Goal: Task Accomplishment & Management: Manage account settings

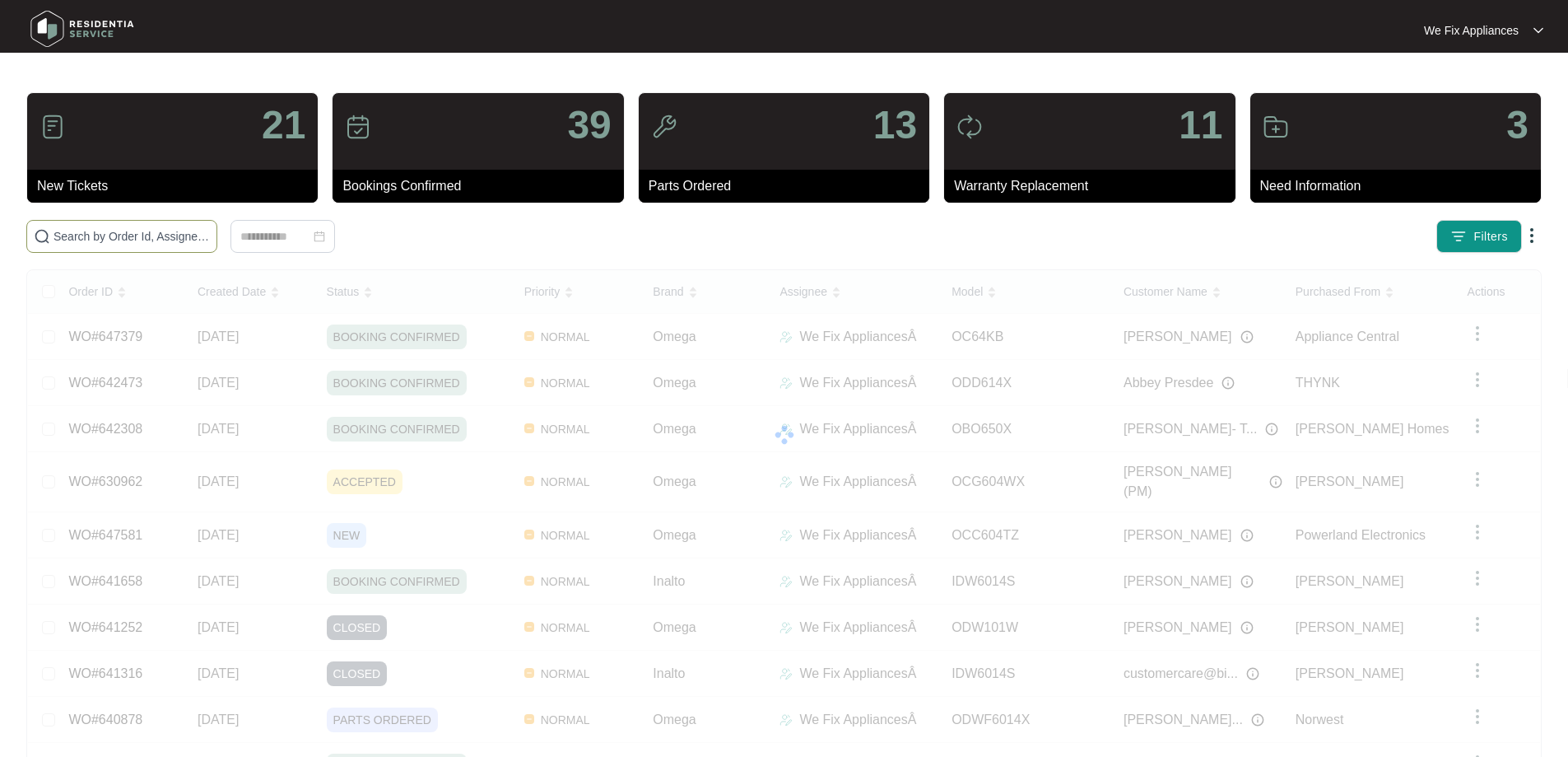
paste input "640878"
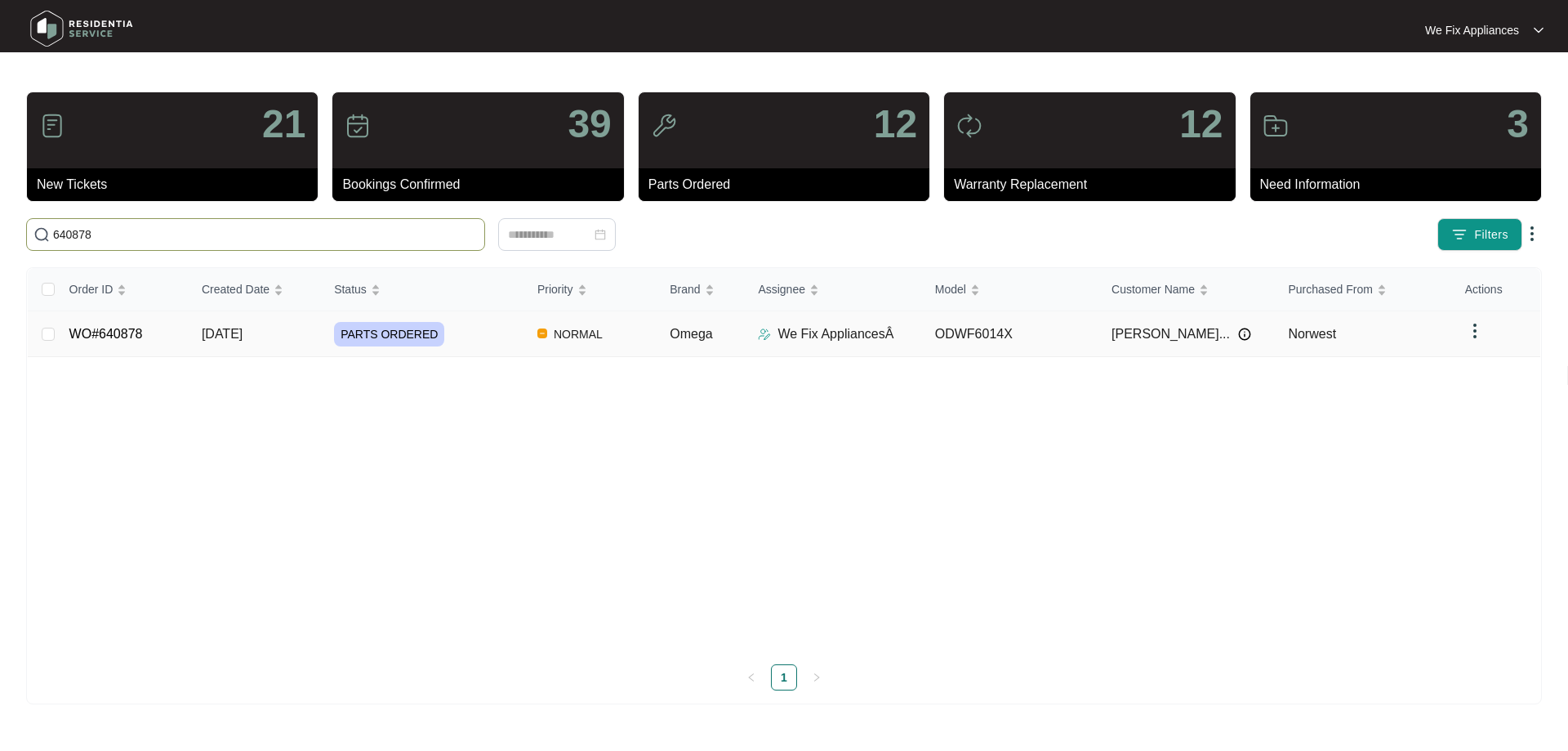
type input "640878"
click at [108, 332] on link "WO#640878" at bounding box center [106, 334] width 74 height 14
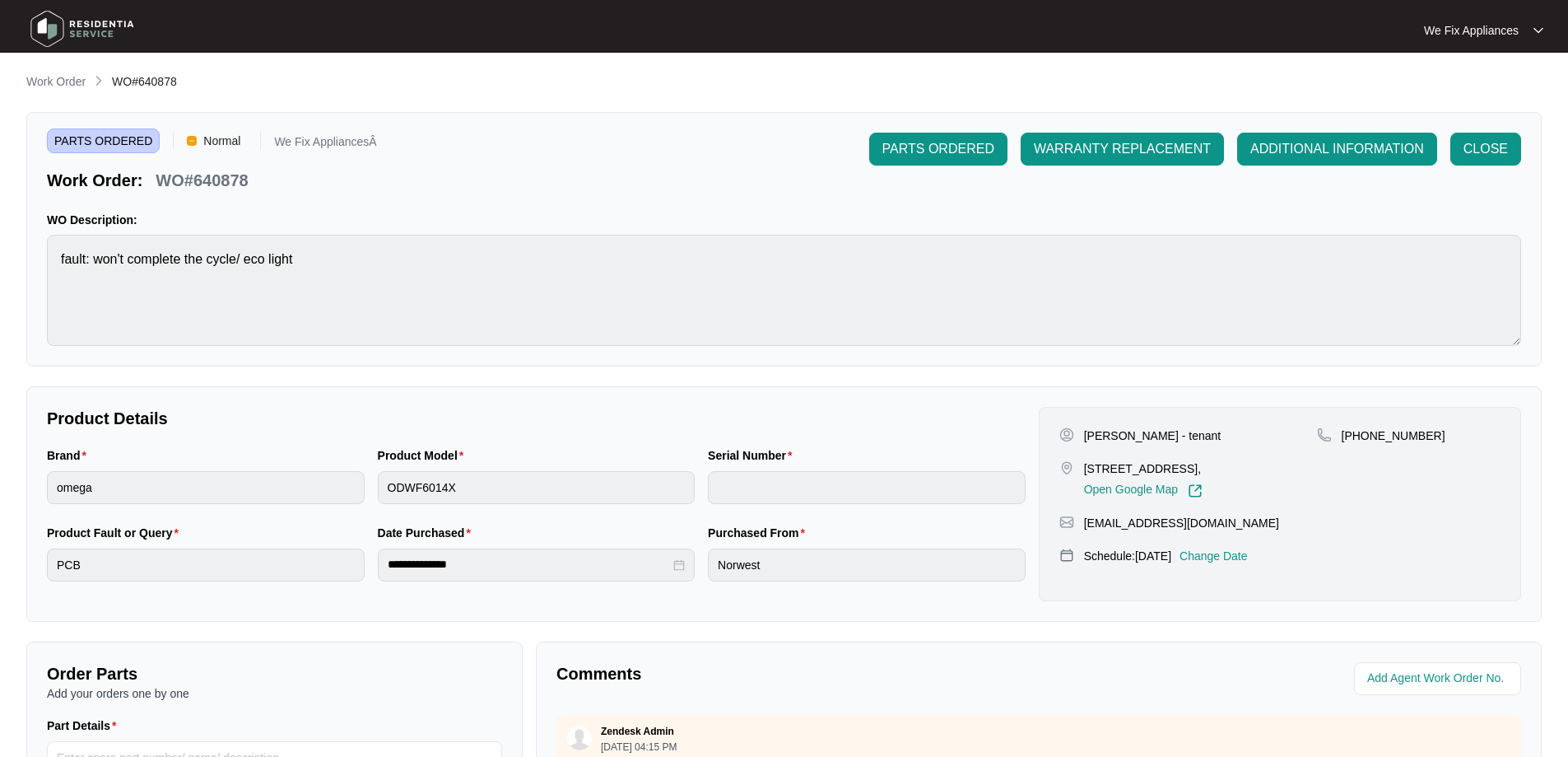
click at [1241, 535] on div "[PERSON_NAME] - tenant [STREET_ADDRESS], Open Google Map [PHONE_NUMBER] [EMAIL_…" at bounding box center [1280, 504] width 483 height 195
click at [1243, 550] on p "Change Date" at bounding box center [1213, 556] width 68 height 17
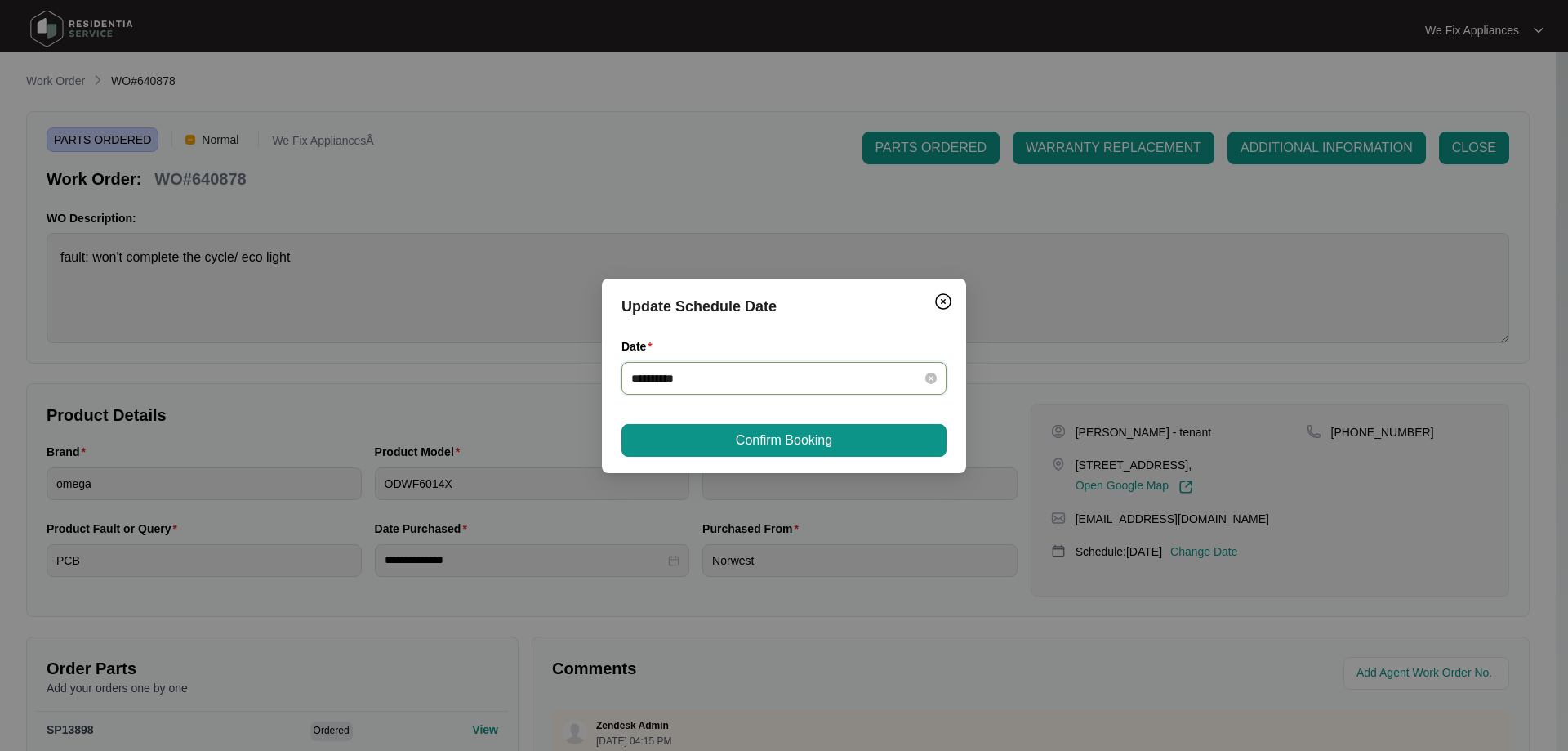
click at [730, 380] on input "**********" at bounding box center [774, 378] width 286 height 18
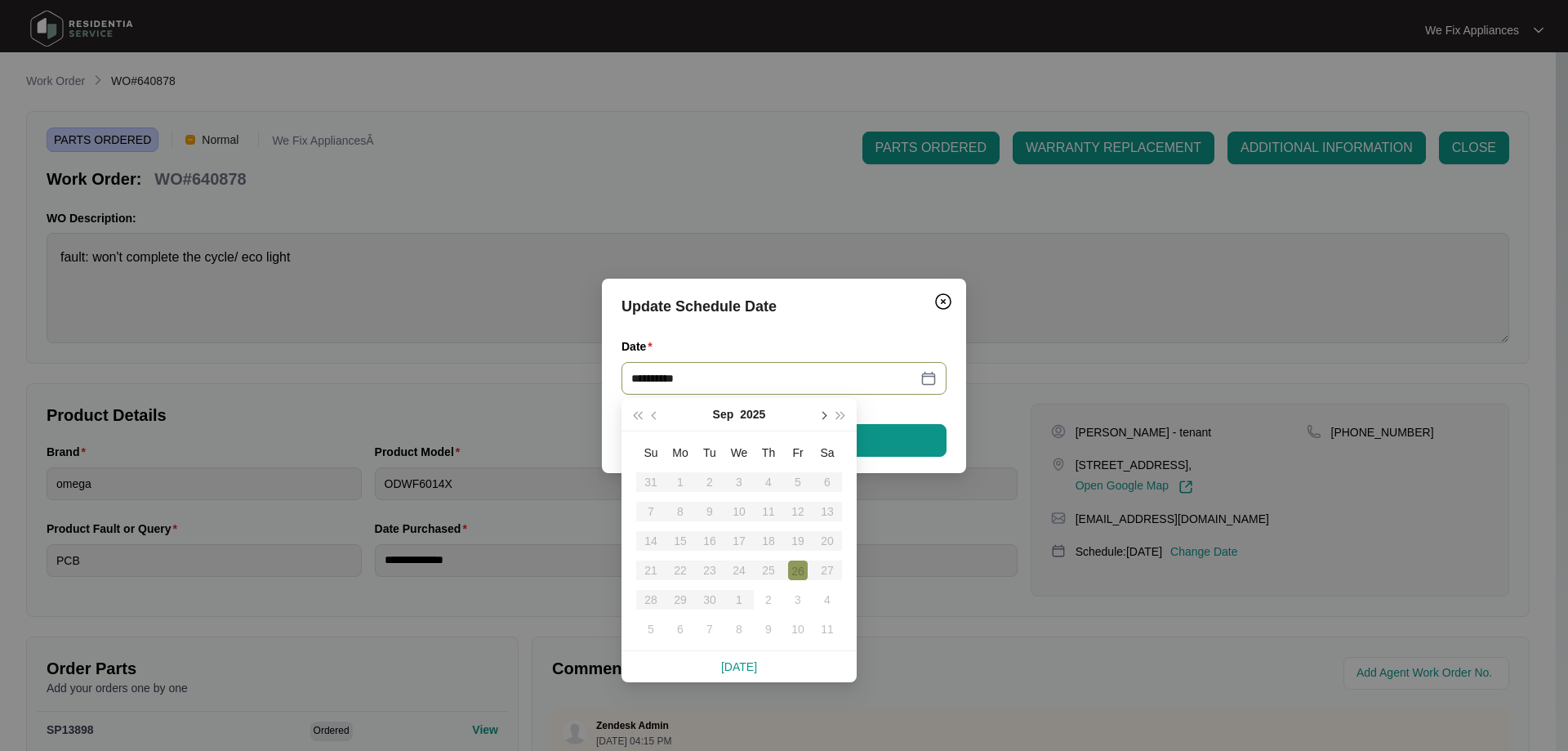
click at [825, 410] on button "button" at bounding box center [822, 414] width 18 height 33
type input "**********"
click at [709, 507] on div "7" at bounding box center [709, 511] width 19 height 19
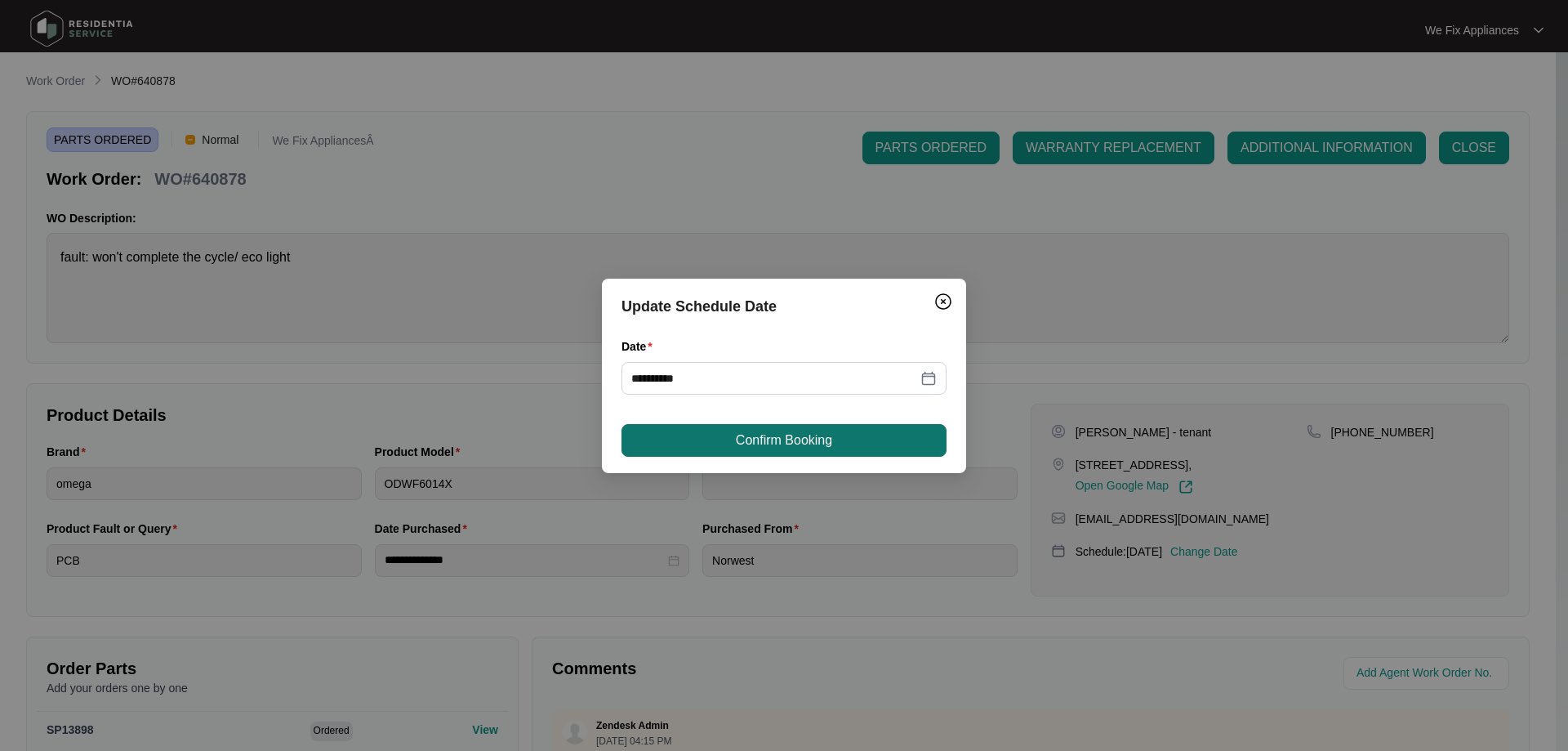
click at [743, 443] on span "Confirm Booking" at bounding box center [783, 440] width 96 height 19
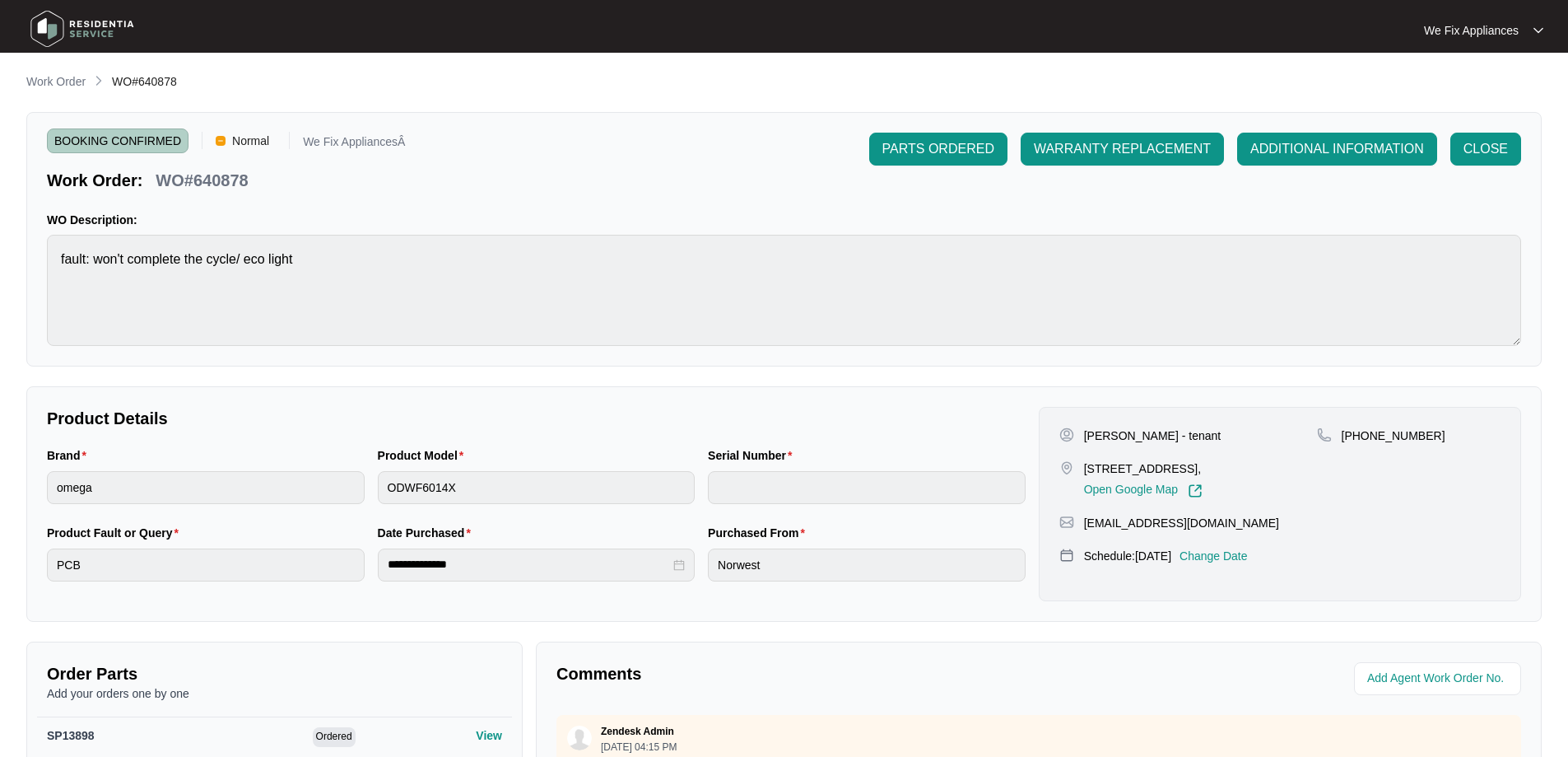
click at [46, 35] on img at bounding box center [82, 29] width 115 height 50
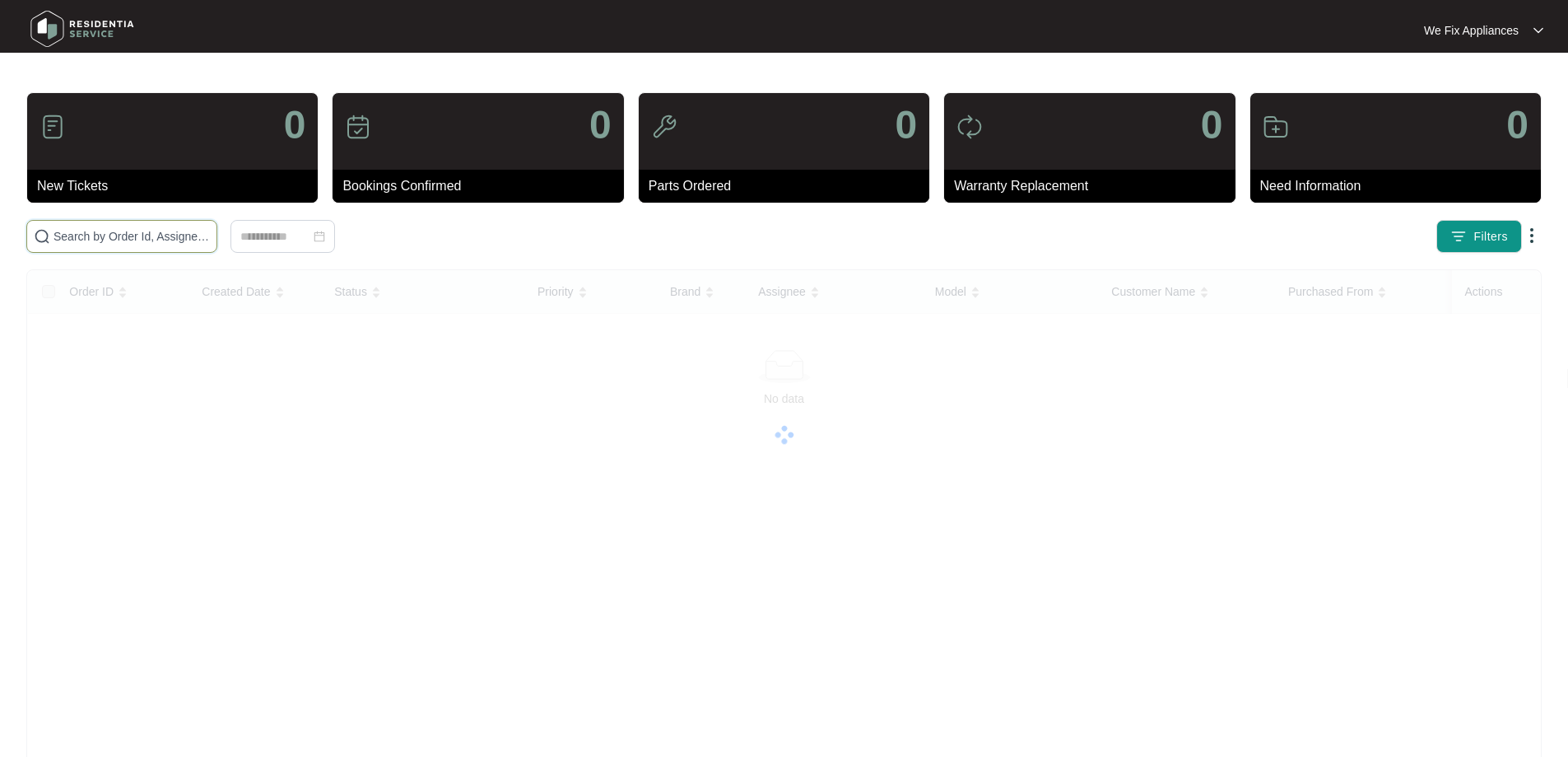
click at [118, 234] on input "text" at bounding box center [132, 236] width 157 height 18
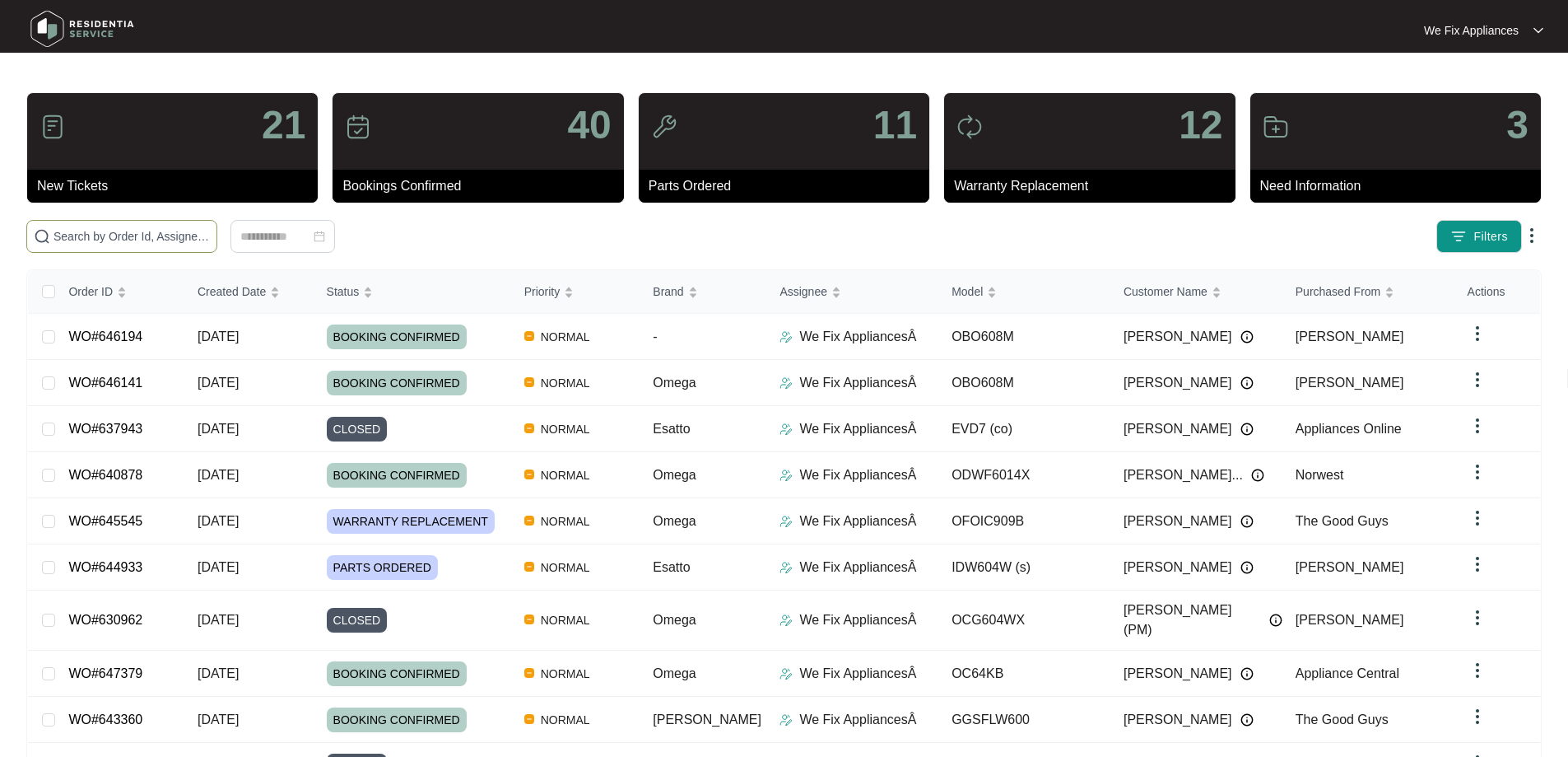
paste input "646732"
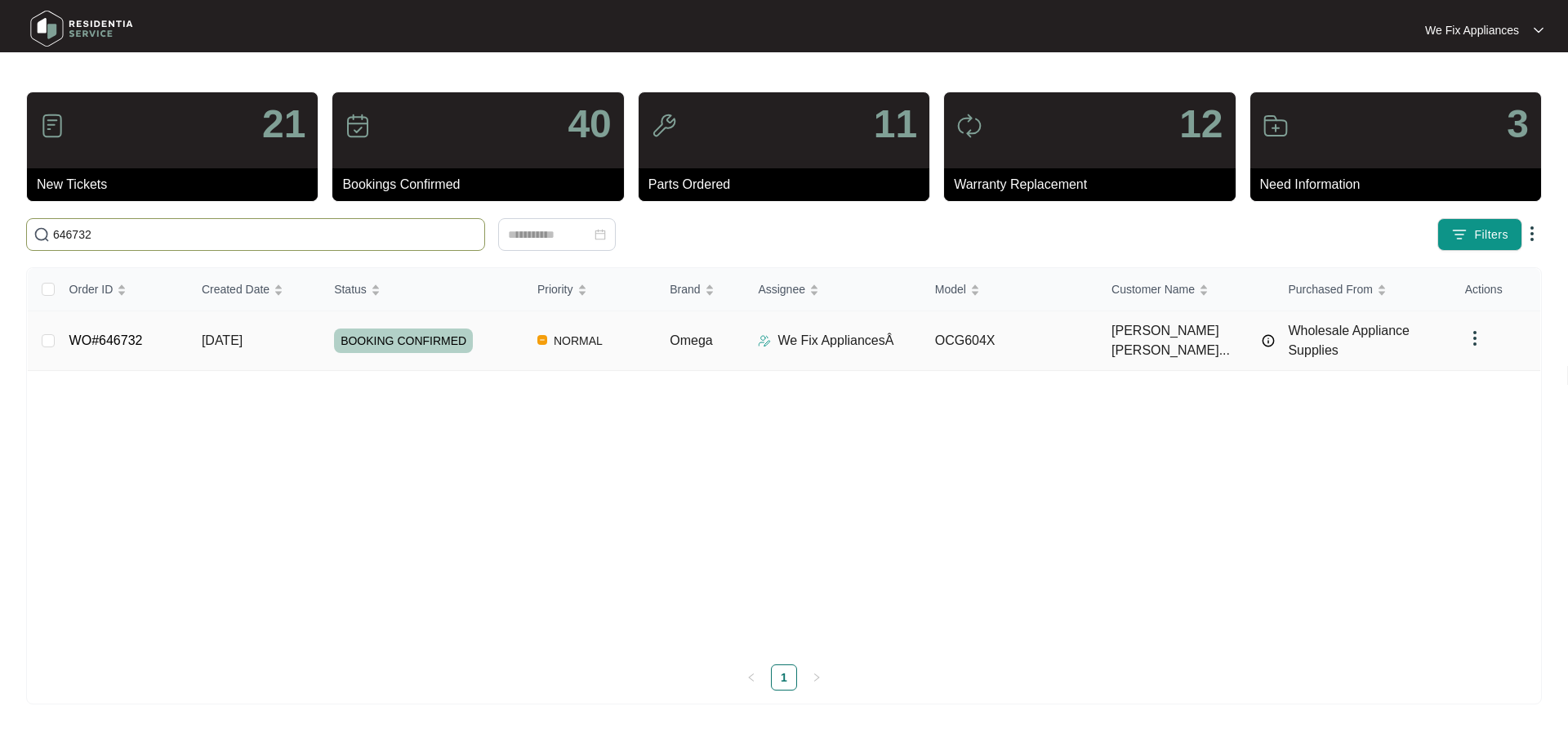
type input "646732"
click at [411, 338] on span "BOOKING CONFIRMED" at bounding box center [404, 340] width 139 height 24
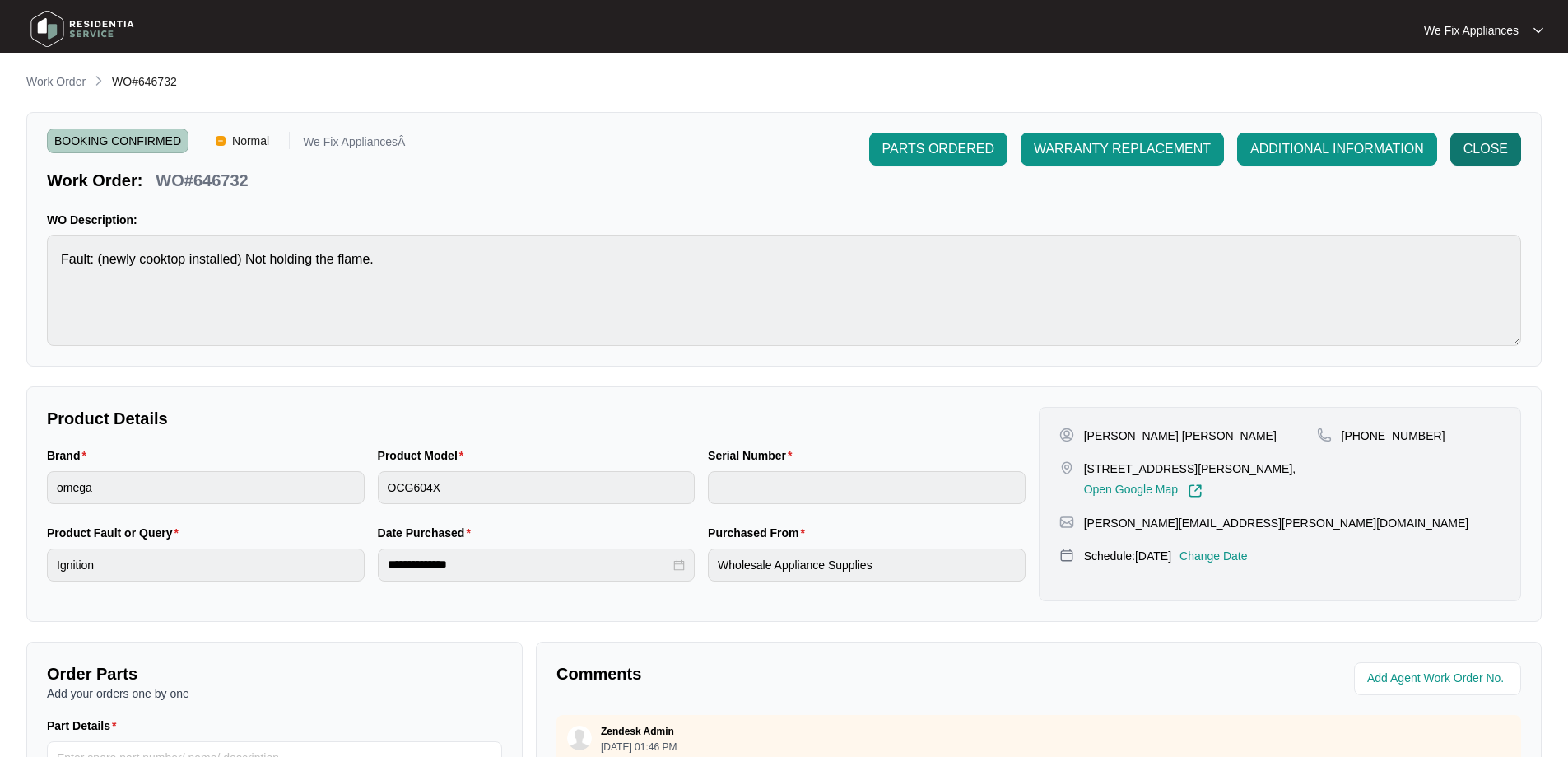
click at [1480, 149] on span "CLOSE" at bounding box center [1485, 148] width 45 height 19
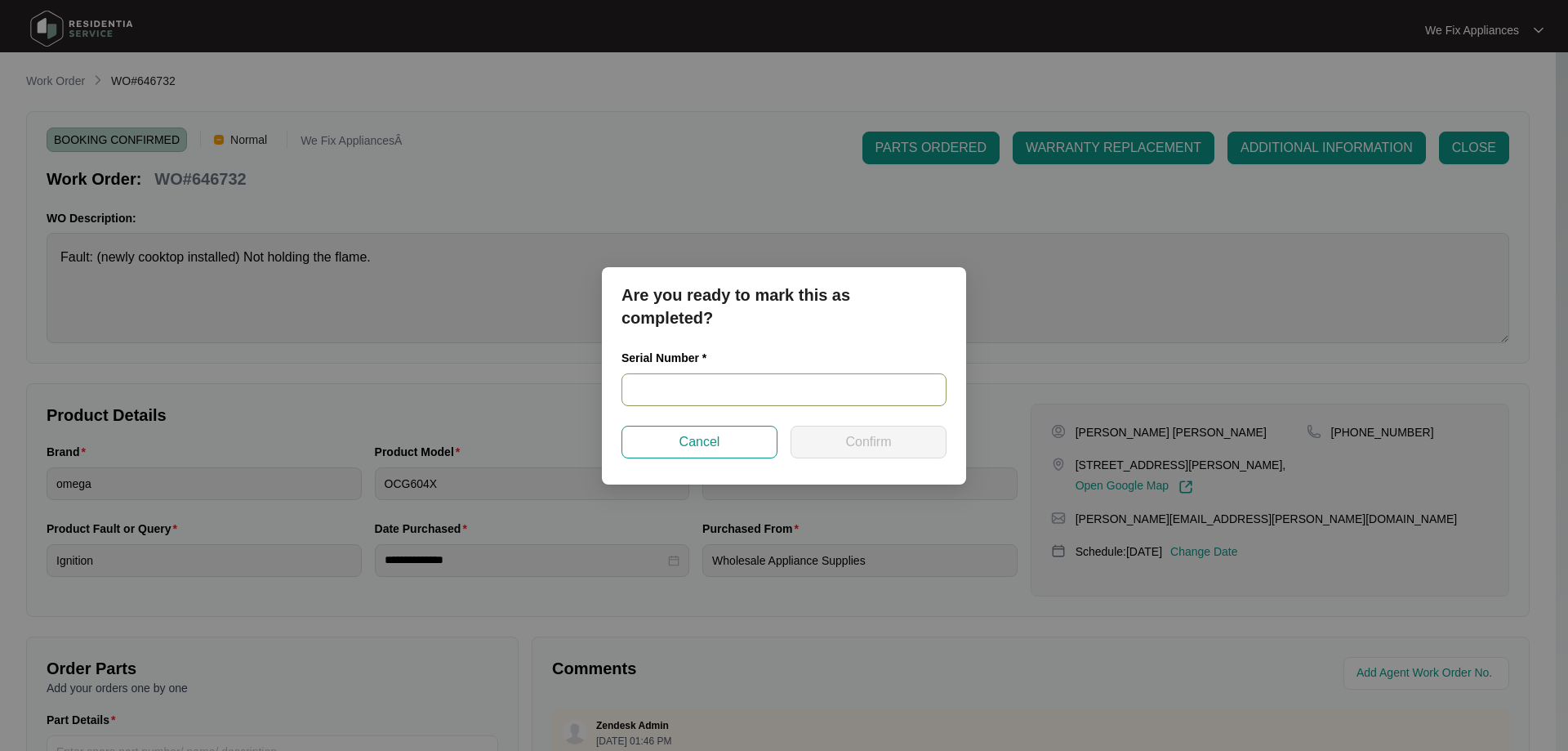
click at [719, 398] on input "text" at bounding box center [784, 390] width 325 height 33
paste input "646732"
type input "646732"
click at [867, 442] on span "Confirm" at bounding box center [868, 442] width 46 height 19
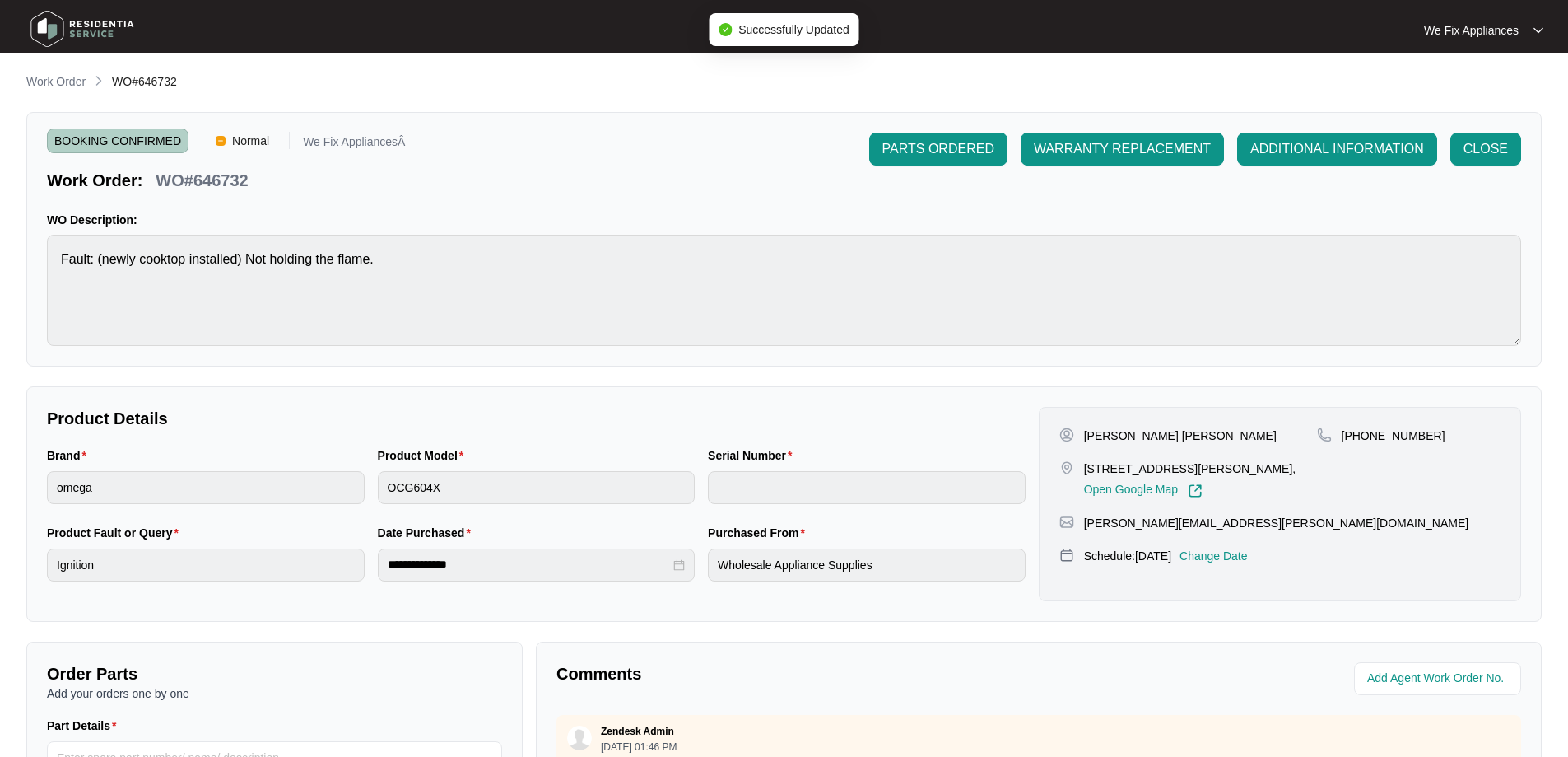
type input "646732"
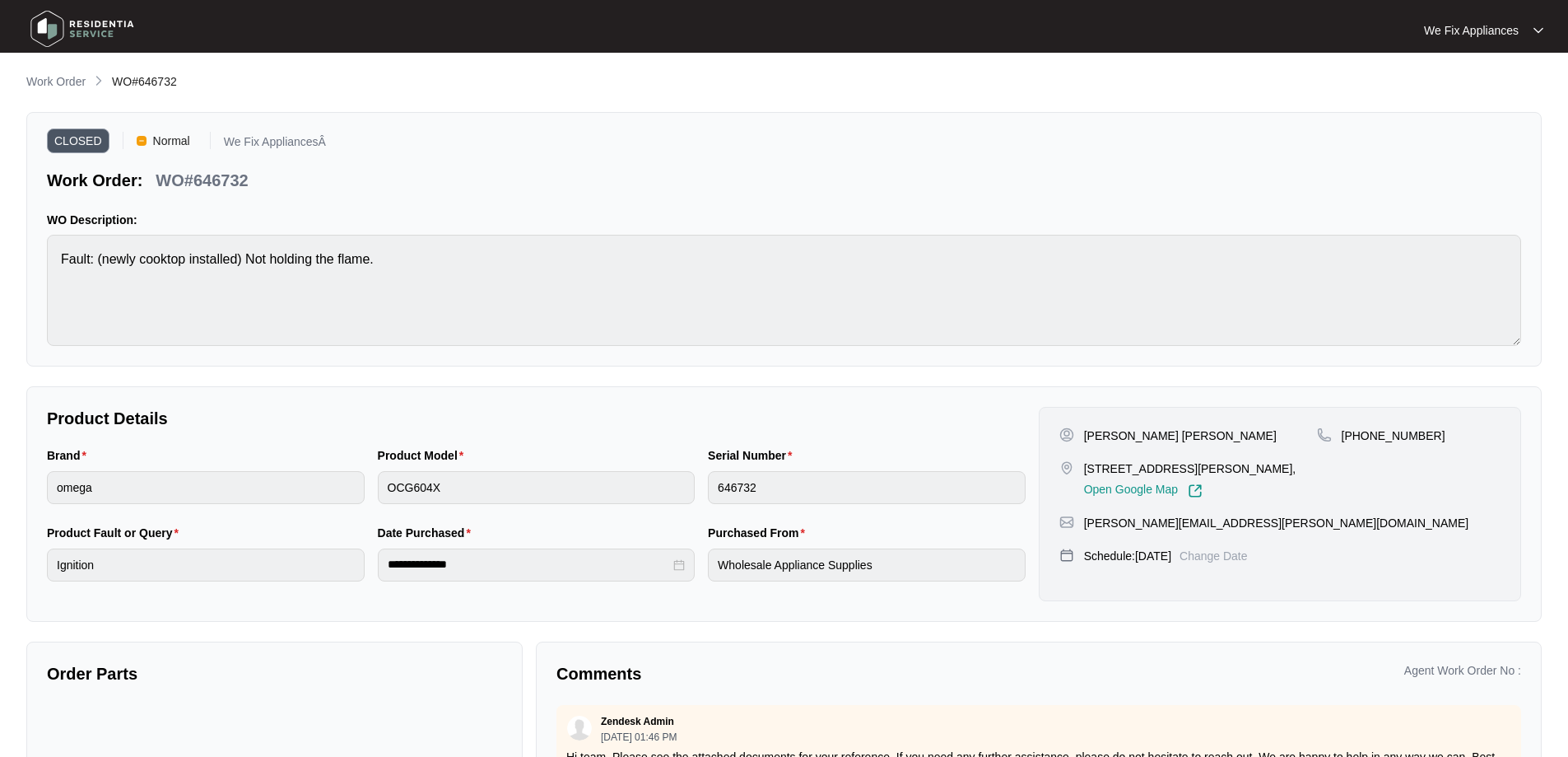
click at [56, 46] on img at bounding box center [82, 29] width 115 height 50
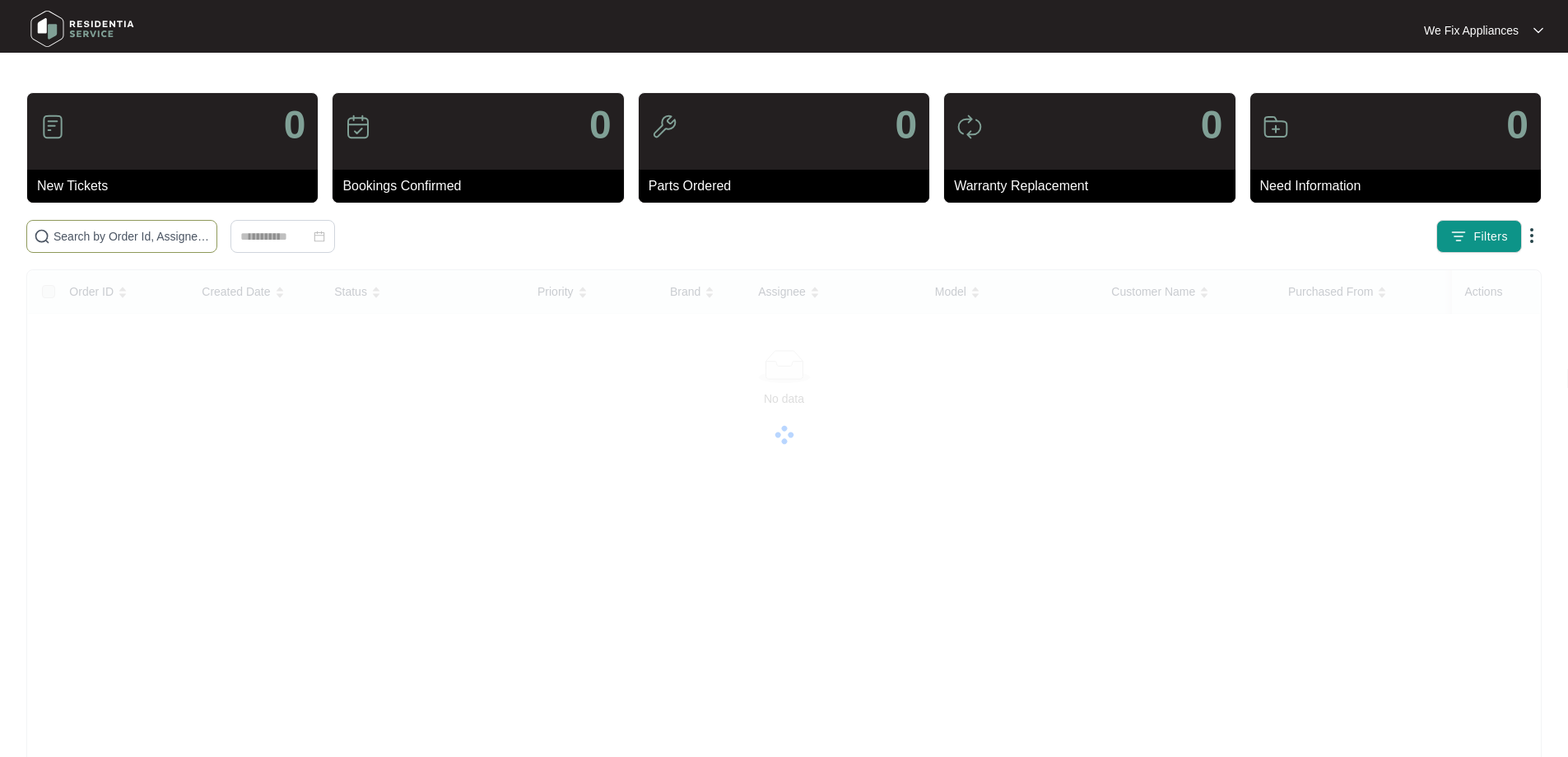
click at [118, 234] on input "text" at bounding box center [132, 236] width 157 height 18
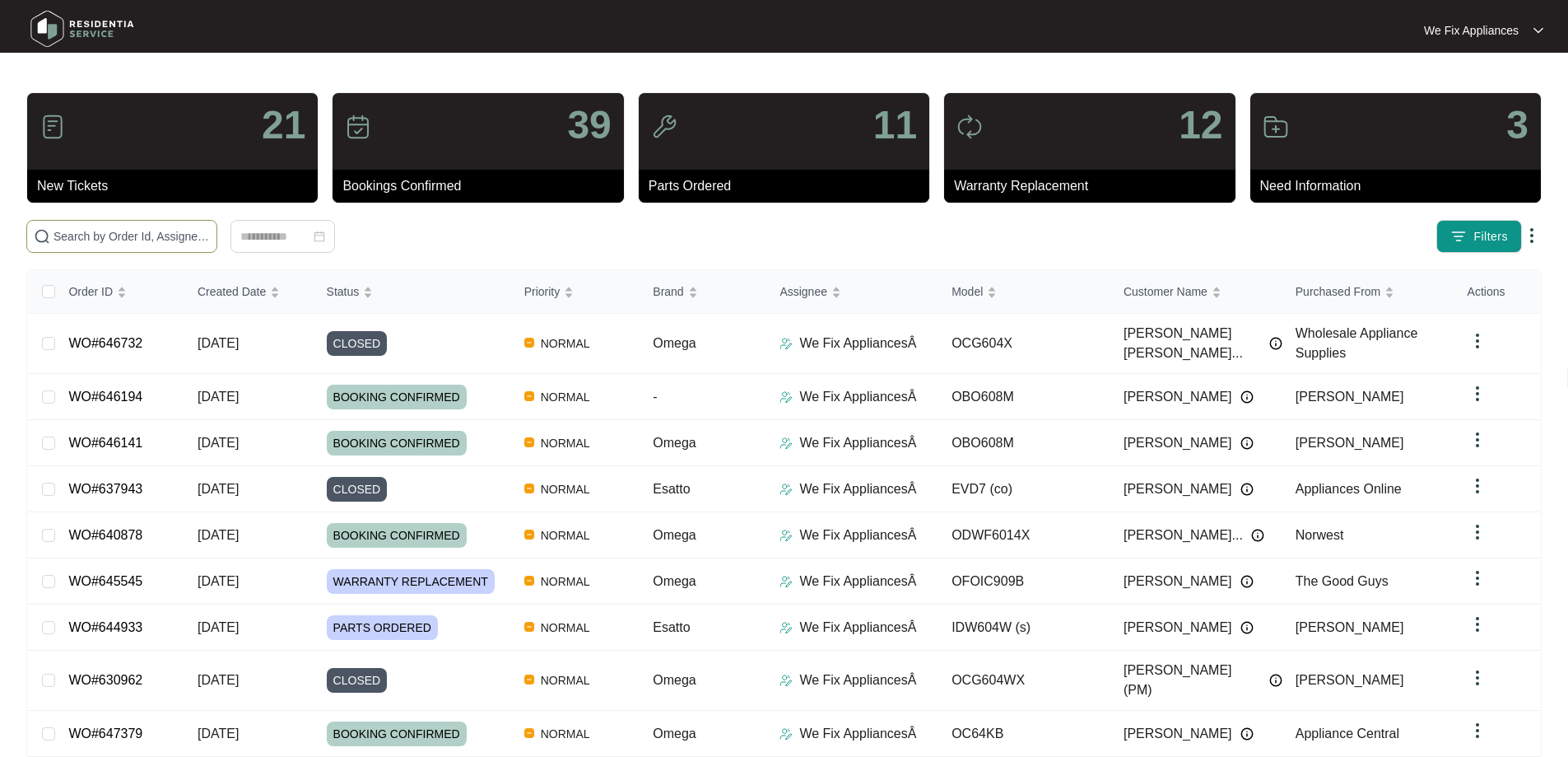
paste input "639028"
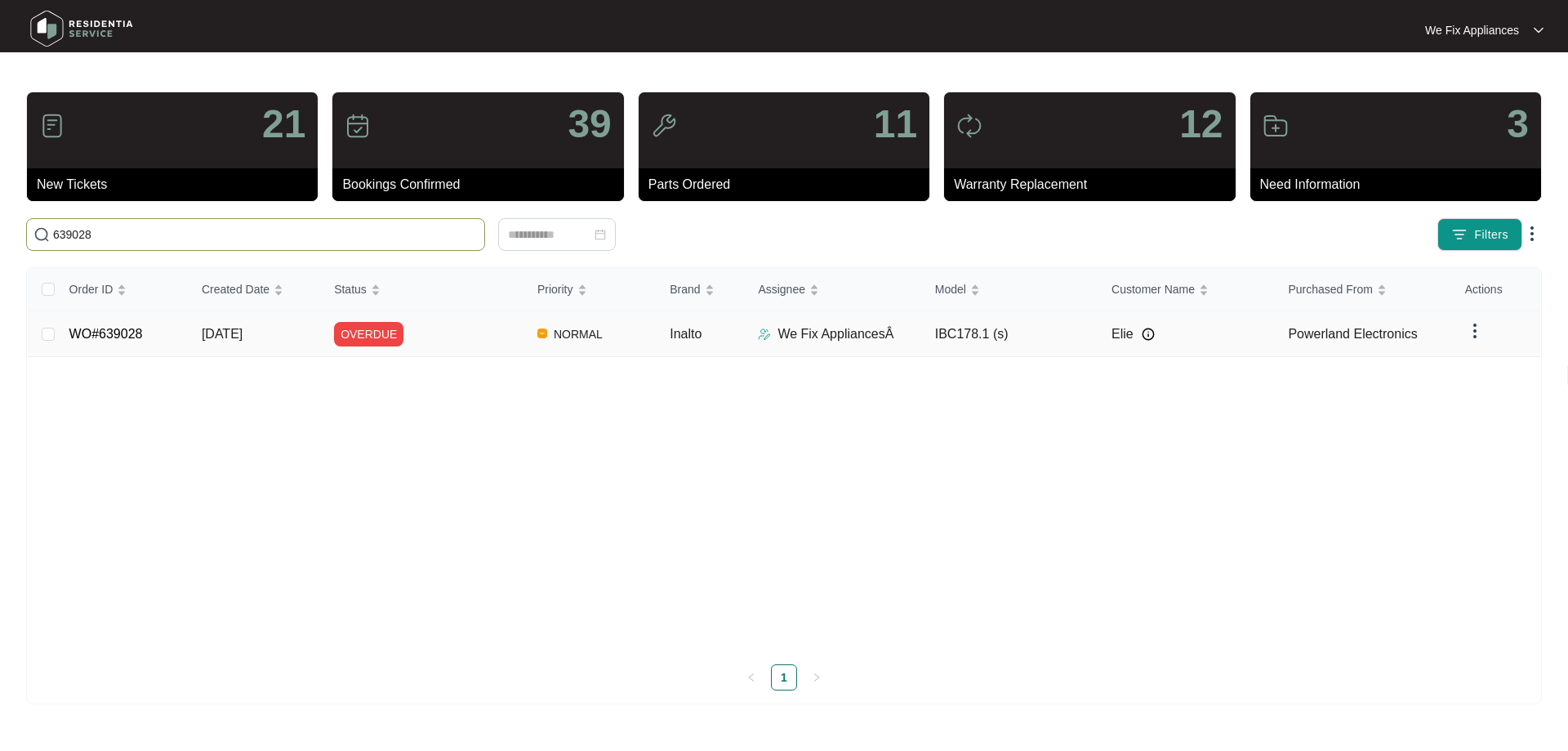
type input "639028"
click at [356, 334] on span "OVERDUE" at bounding box center [369, 334] width 69 height 24
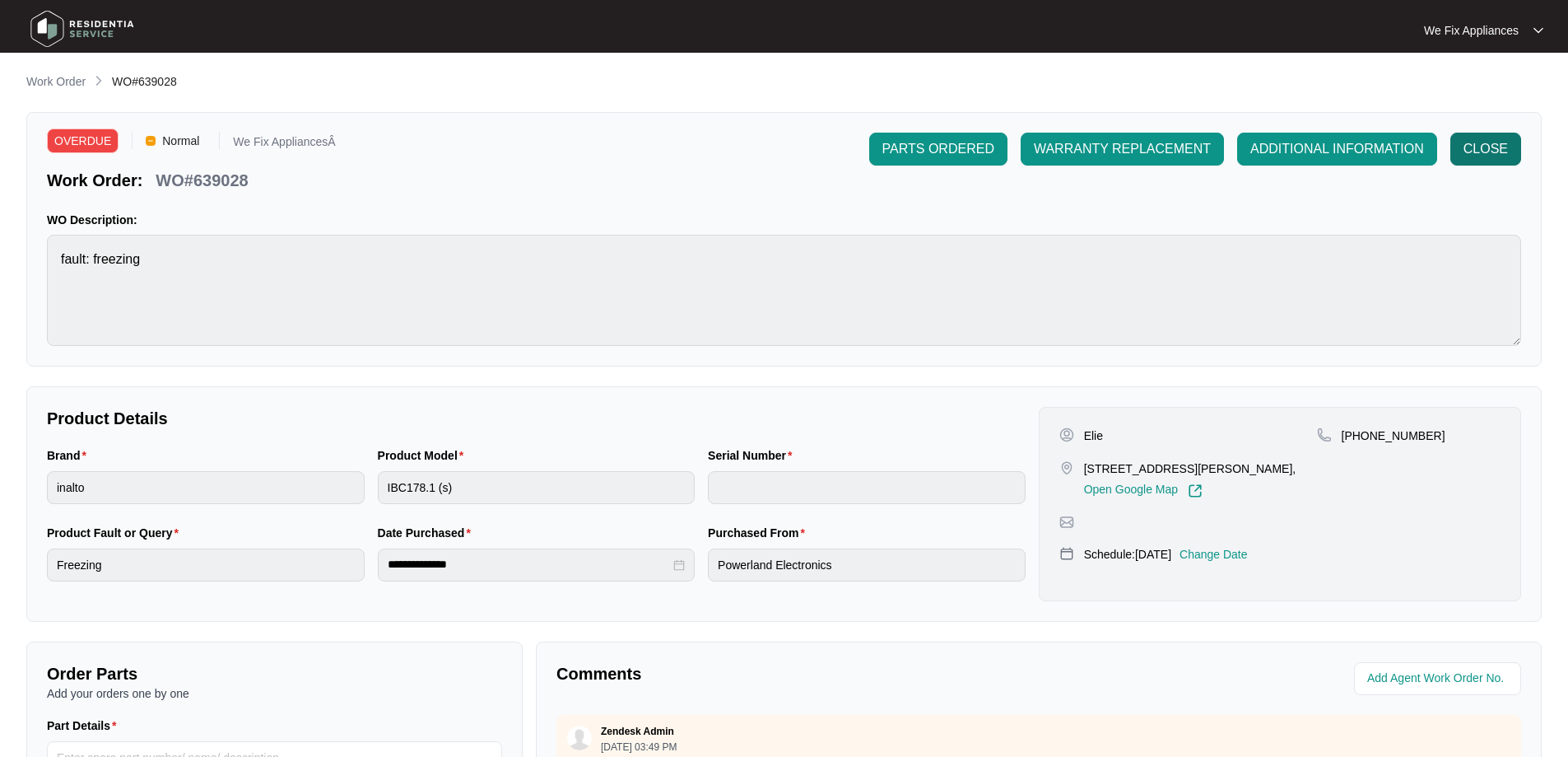
click at [1485, 146] on span "CLOSE" at bounding box center [1485, 148] width 45 height 19
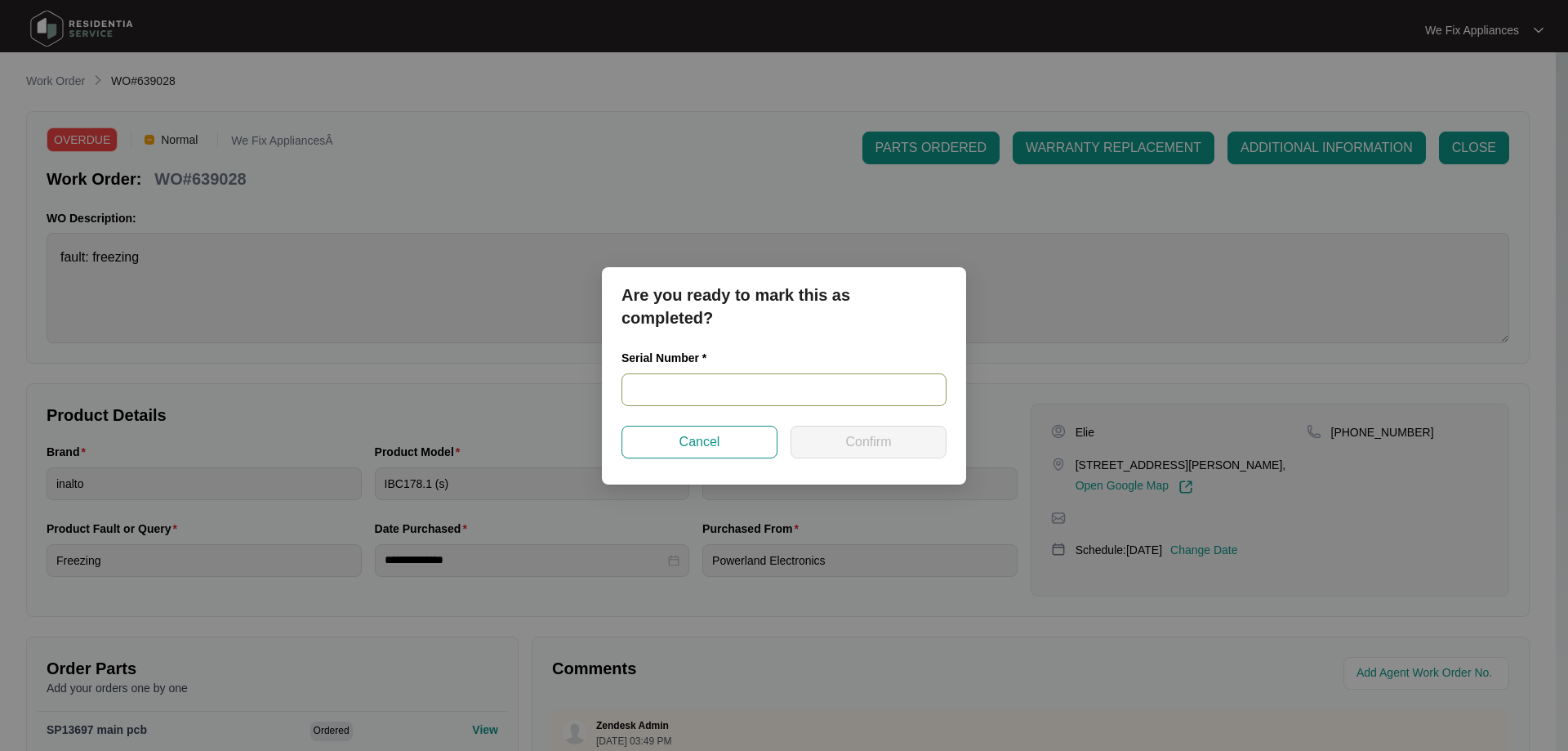
click at [734, 384] on input "text" at bounding box center [784, 390] width 325 height 33
paste input "2307104502010252382B00002"
type input "2307104502010252382B00002"
click at [855, 442] on span "Confirm" at bounding box center [868, 442] width 46 height 19
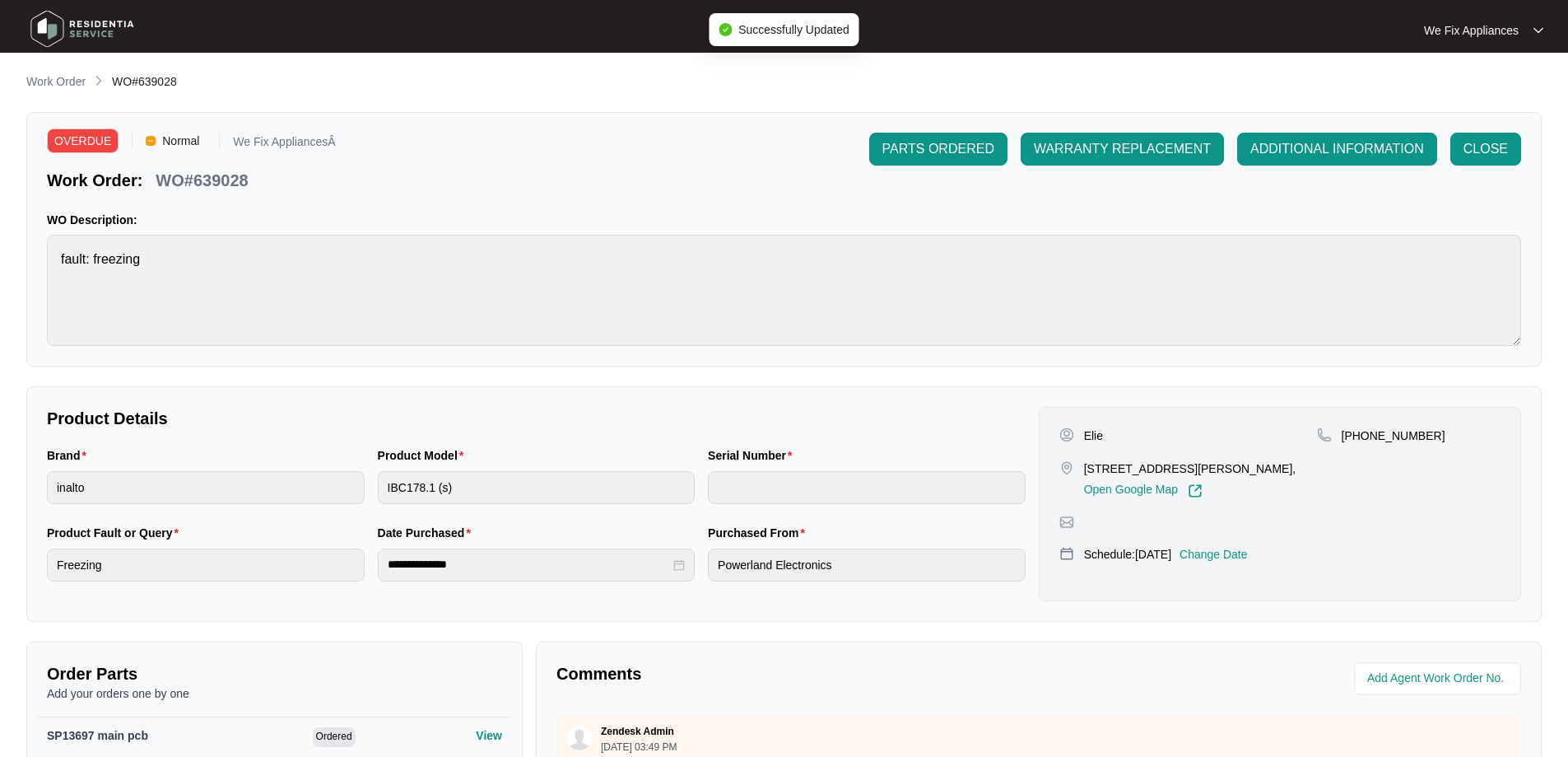
type input "2307104502010252382B00002"
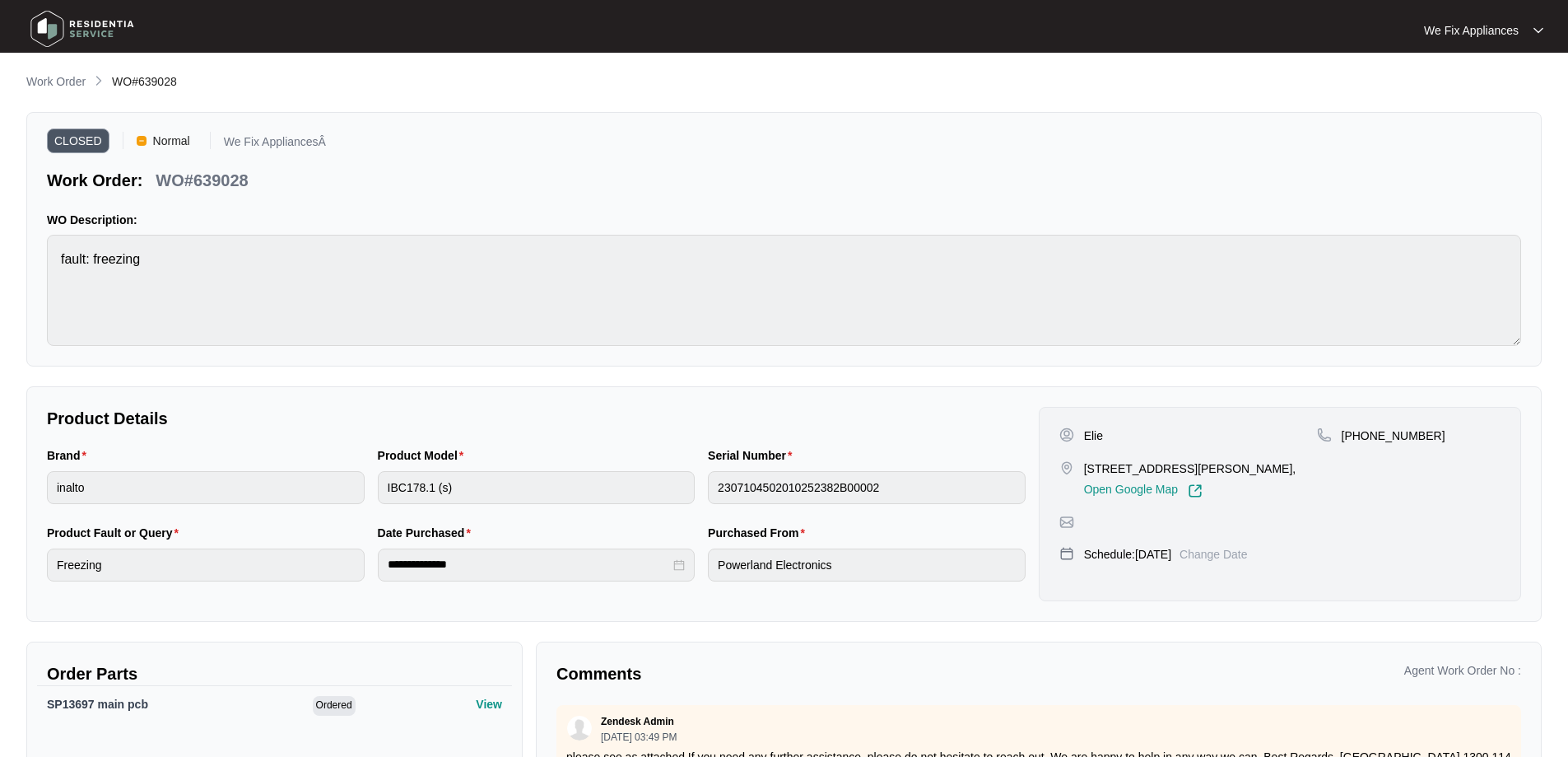
click at [54, 20] on img at bounding box center [82, 29] width 115 height 50
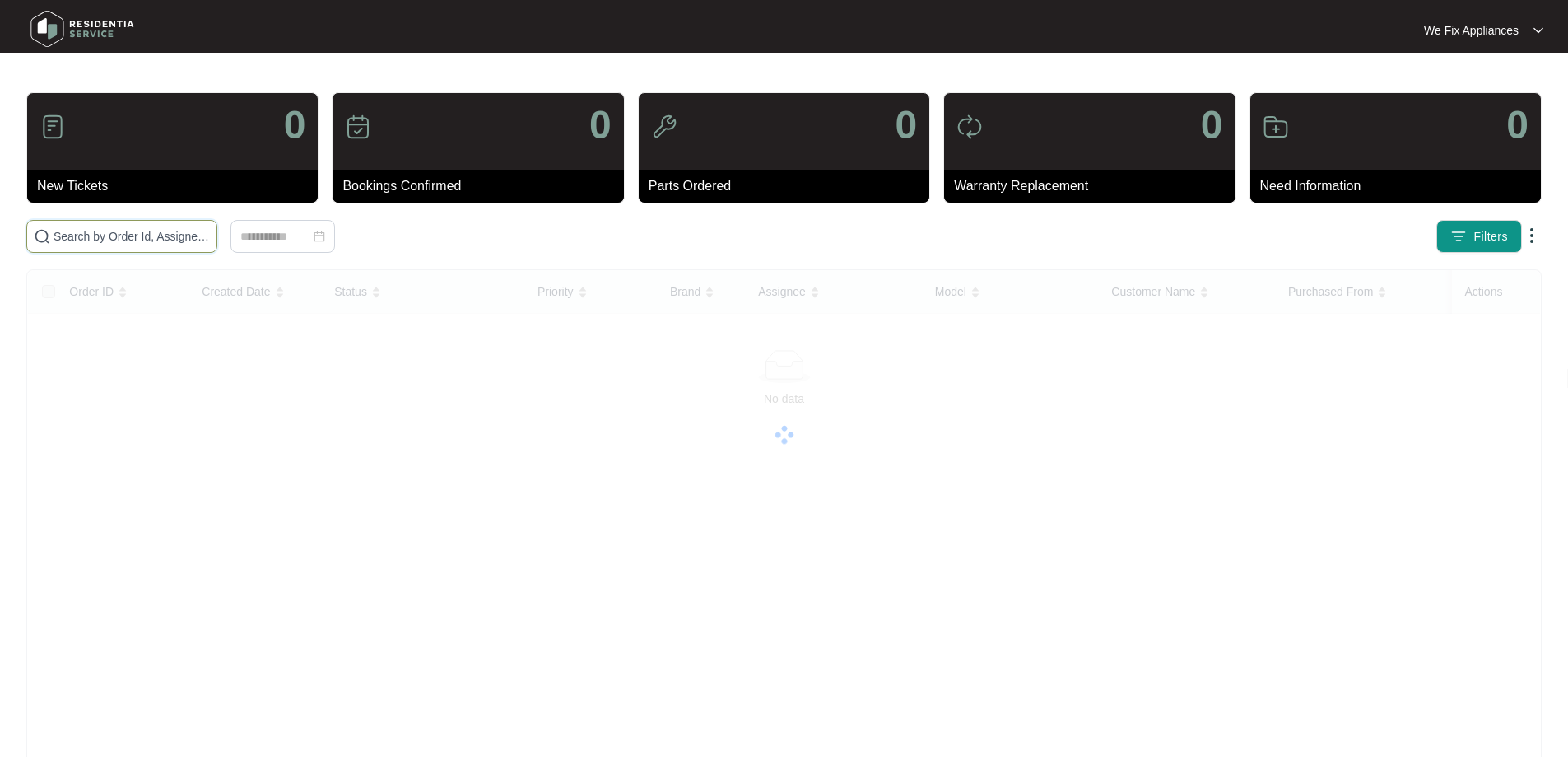
click at [120, 236] on input "text" at bounding box center [132, 236] width 157 height 18
paste input "647175"
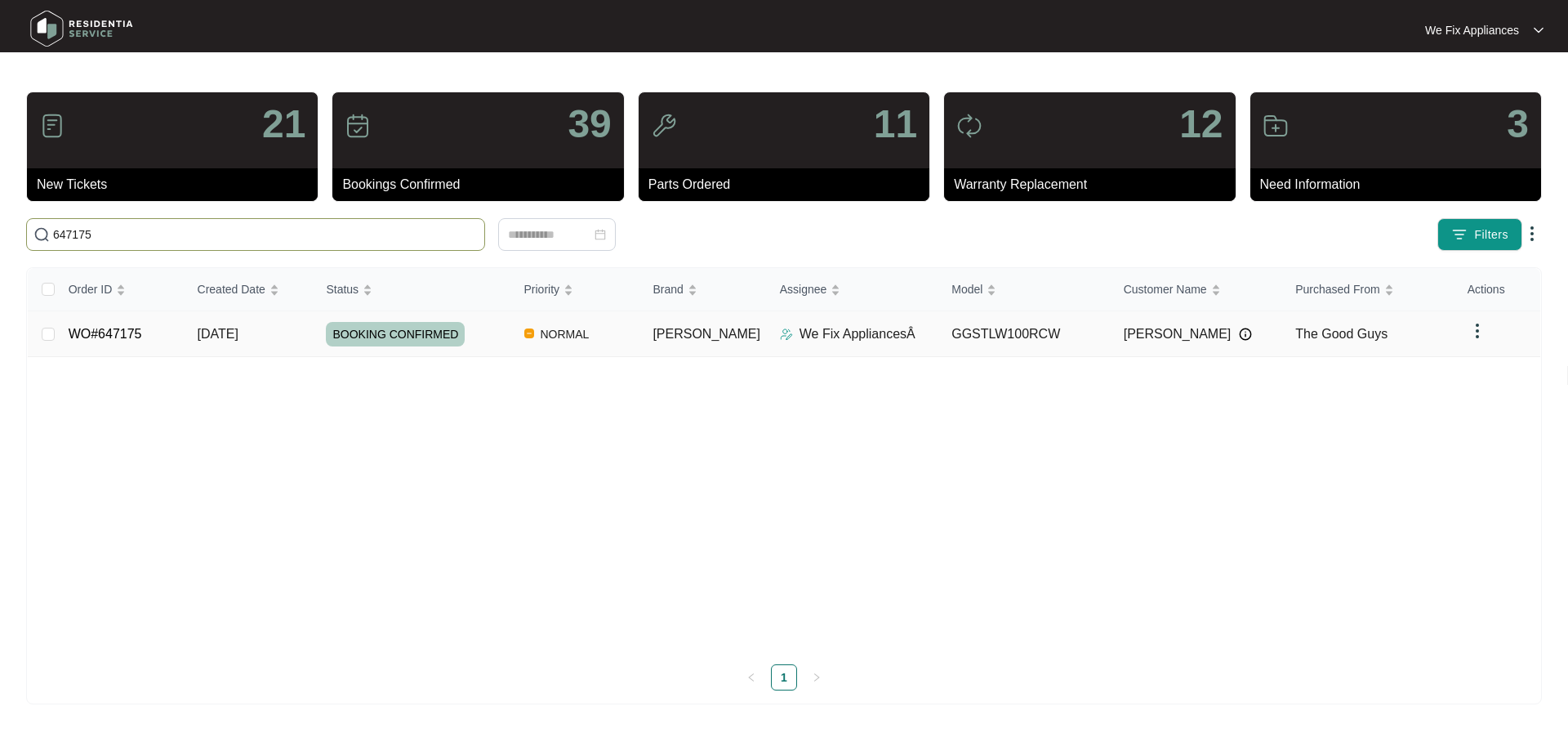
type input "647175"
click at [381, 324] on span "BOOKING CONFIRMED" at bounding box center [395, 334] width 139 height 24
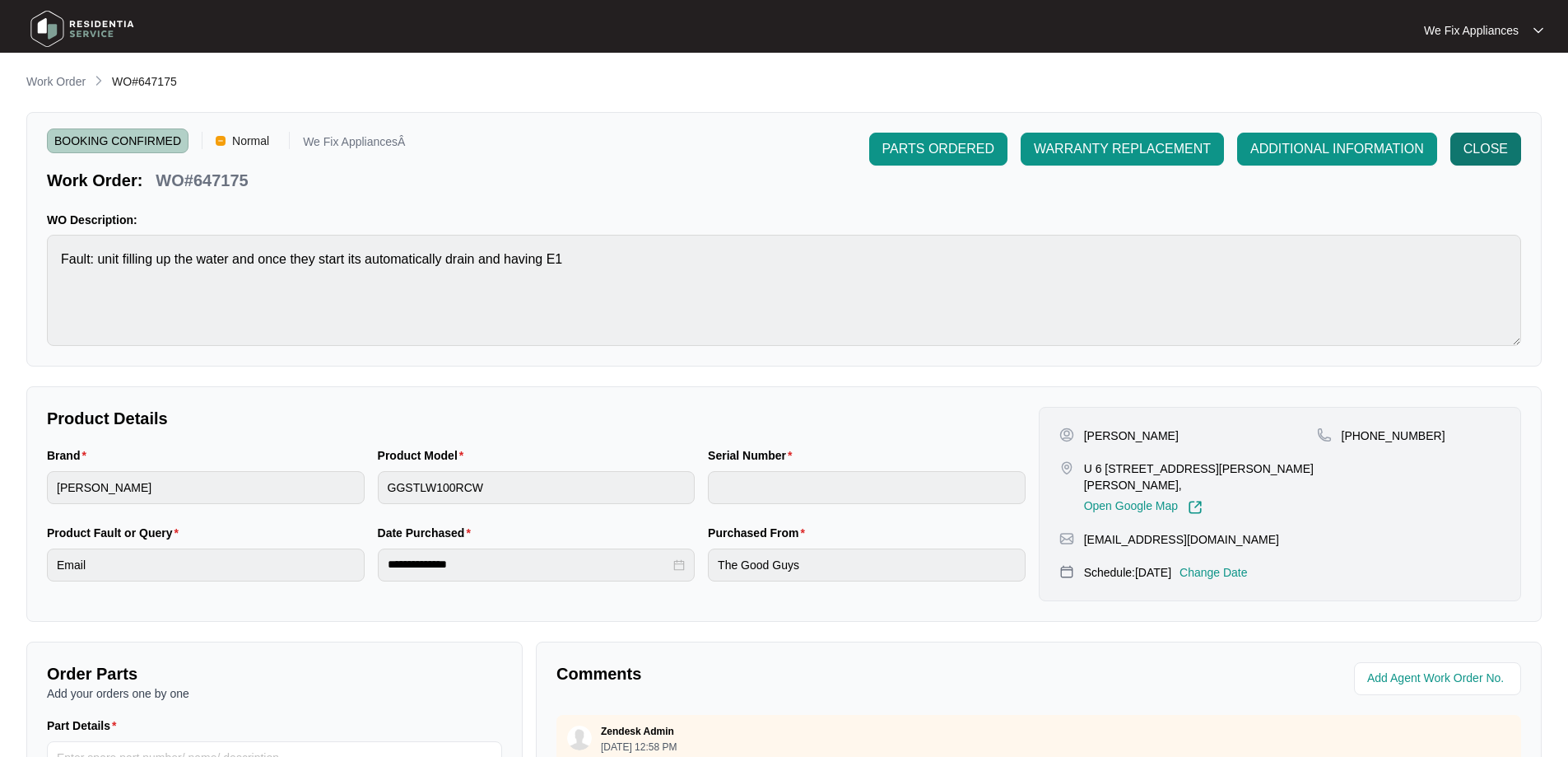
click at [1487, 151] on span "CLOSE" at bounding box center [1485, 148] width 45 height 19
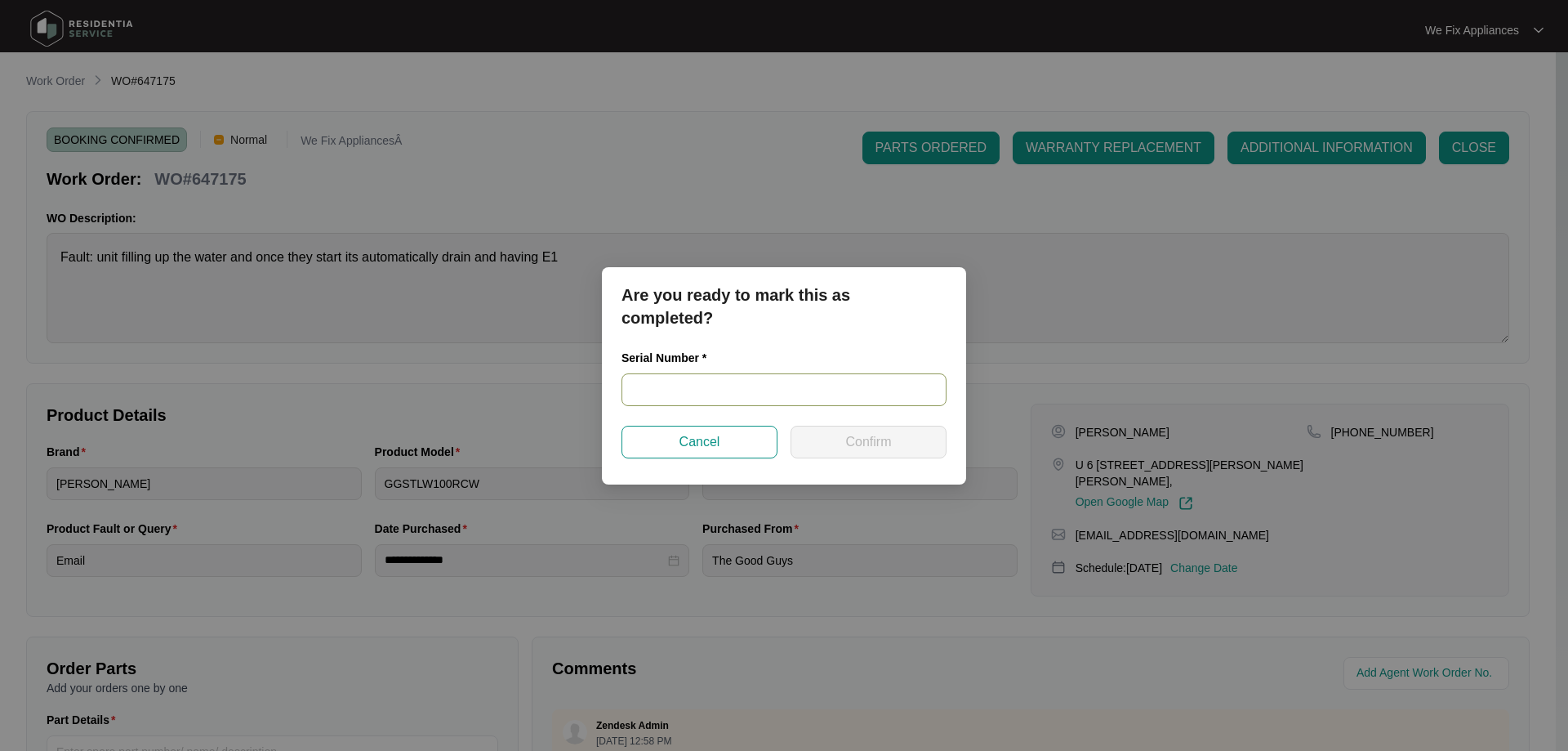
click at [731, 391] on input "text" at bounding box center [784, 390] width 325 height 33
paste input "540P711010146171D00011"
type input "540P711010146171D00011"
click at [859, 454] on button "Confirm" at bounding box center [868, 442] width 156 height 33
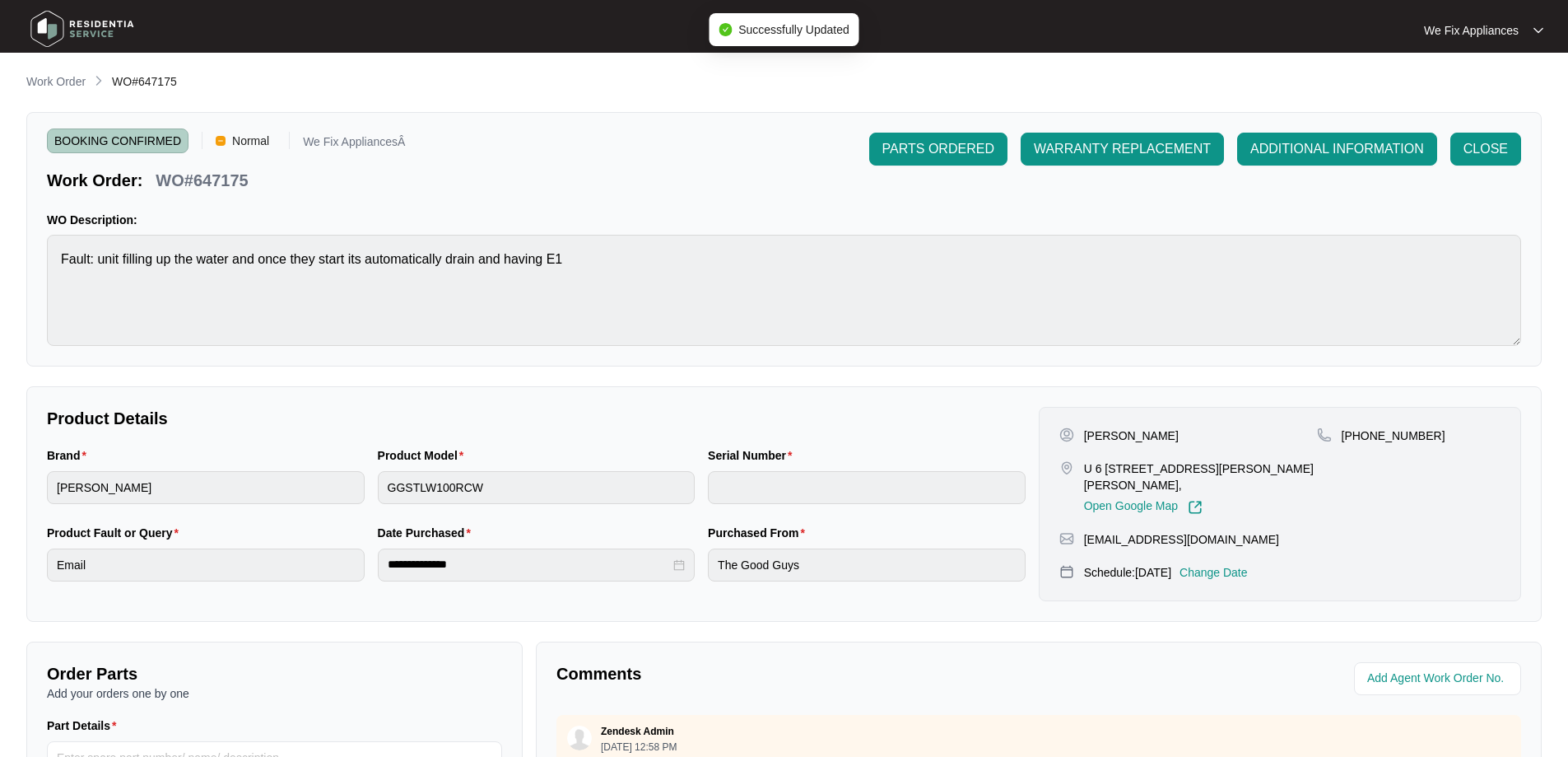
type input "540P711010146171D00011"
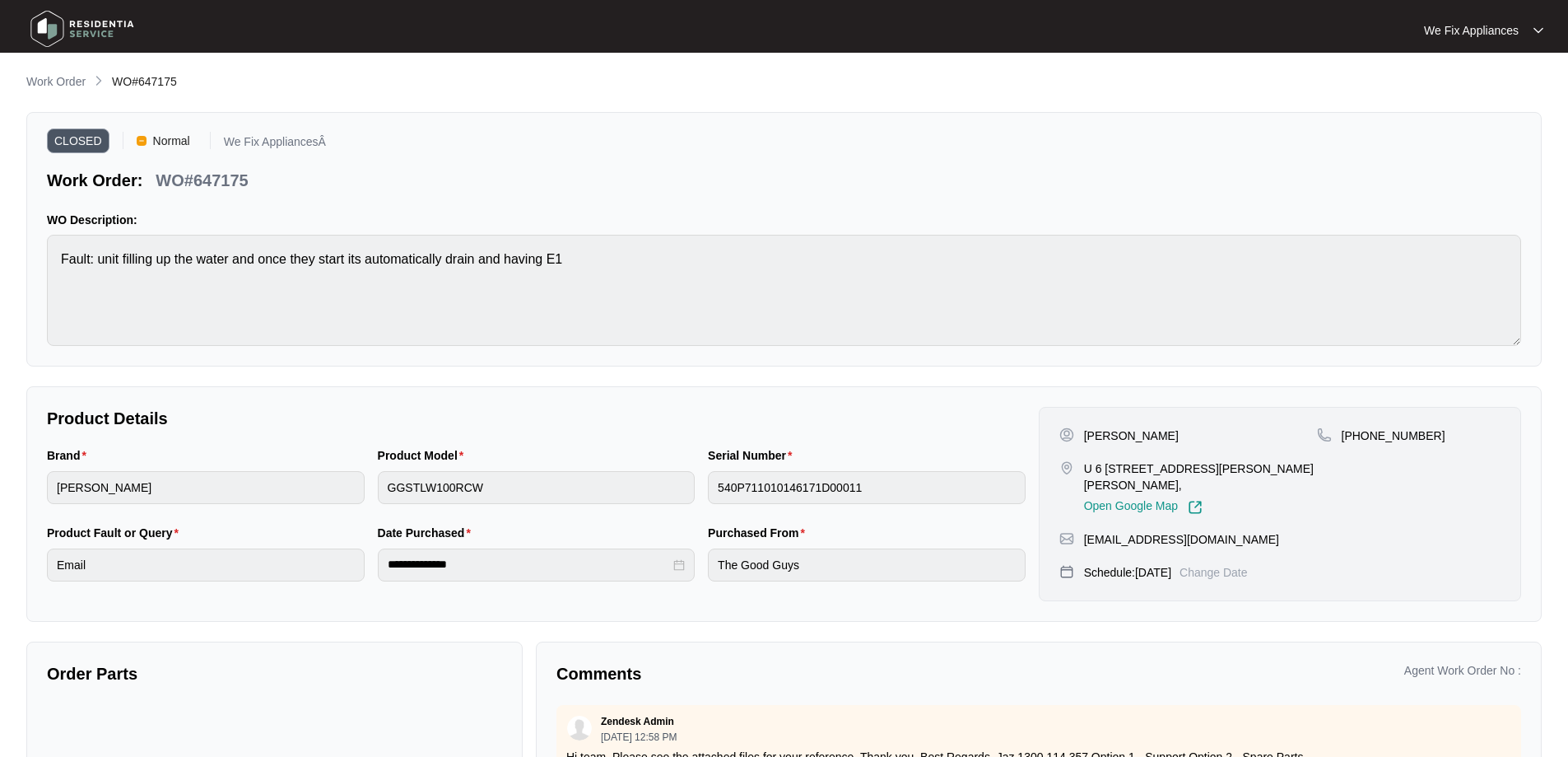
click at [54, 31] on img at bounding box center [82, 29] width 115 height 50
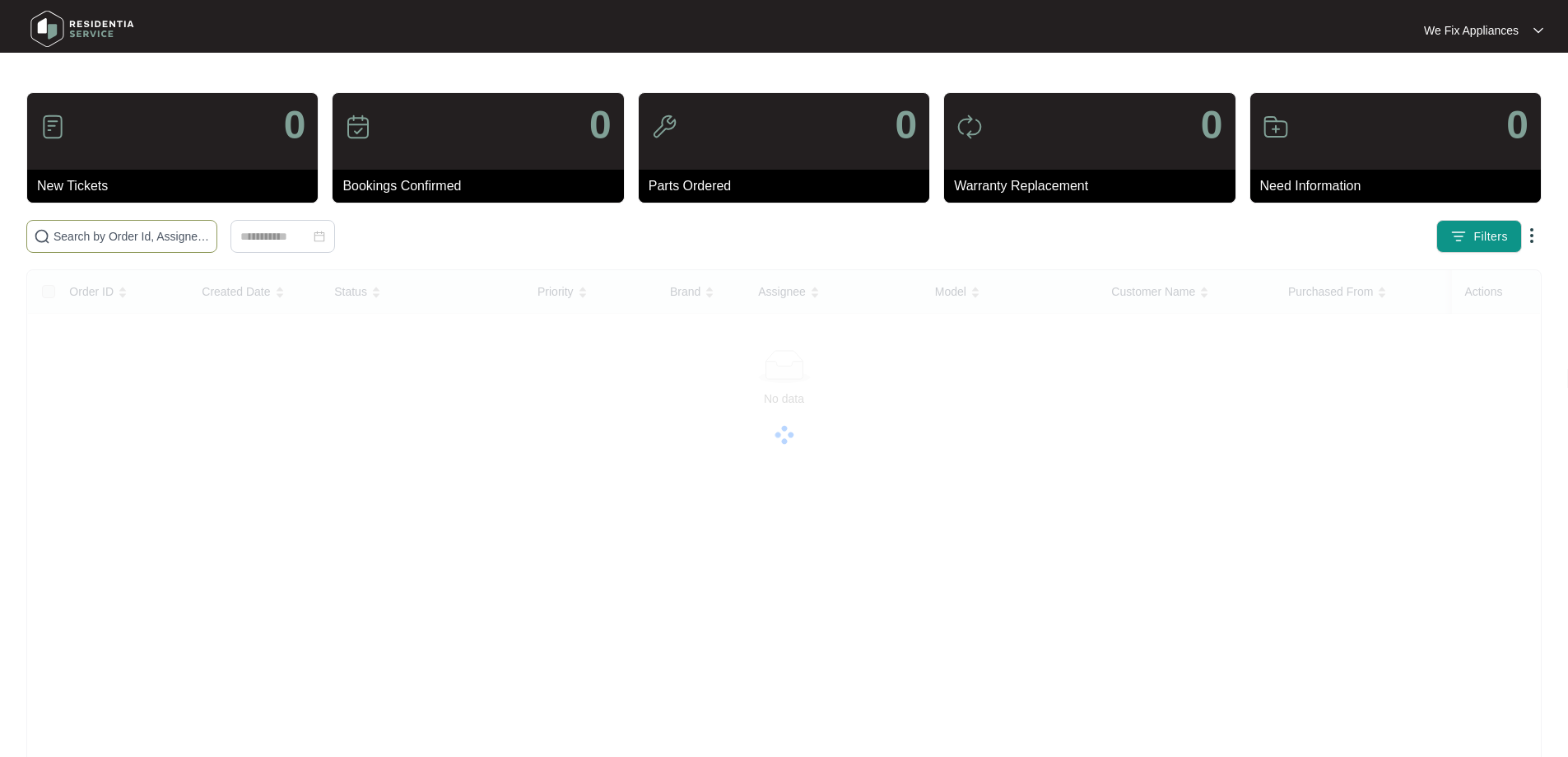
click at [137, 239] on input "text" at bounding box center [132, 236] width 157 height 18
paste input "647295"
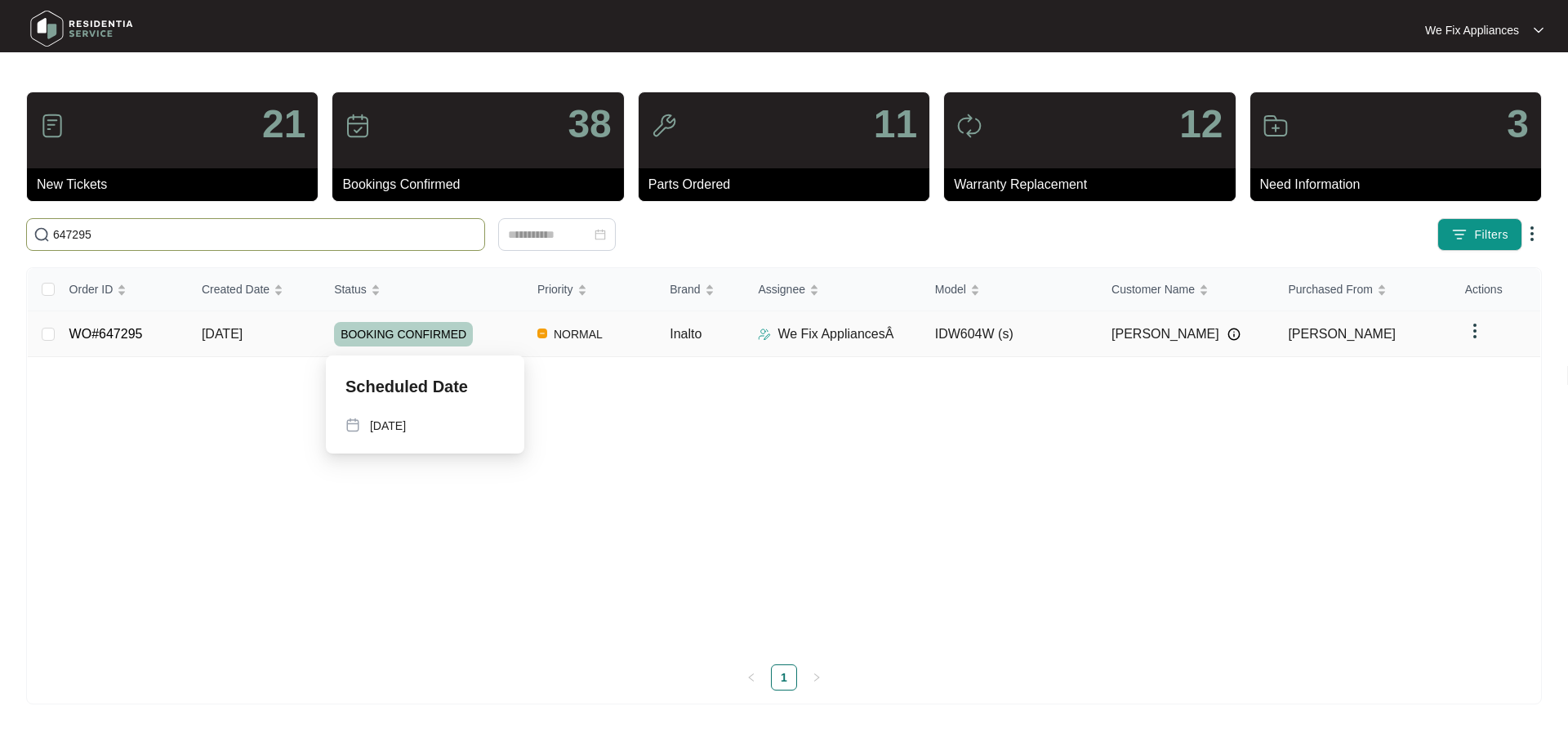
type input "647295"
click at [411, 334] on span "BOOKING CONFIRMED" at bounding box center [404, 334] width 139 height 24
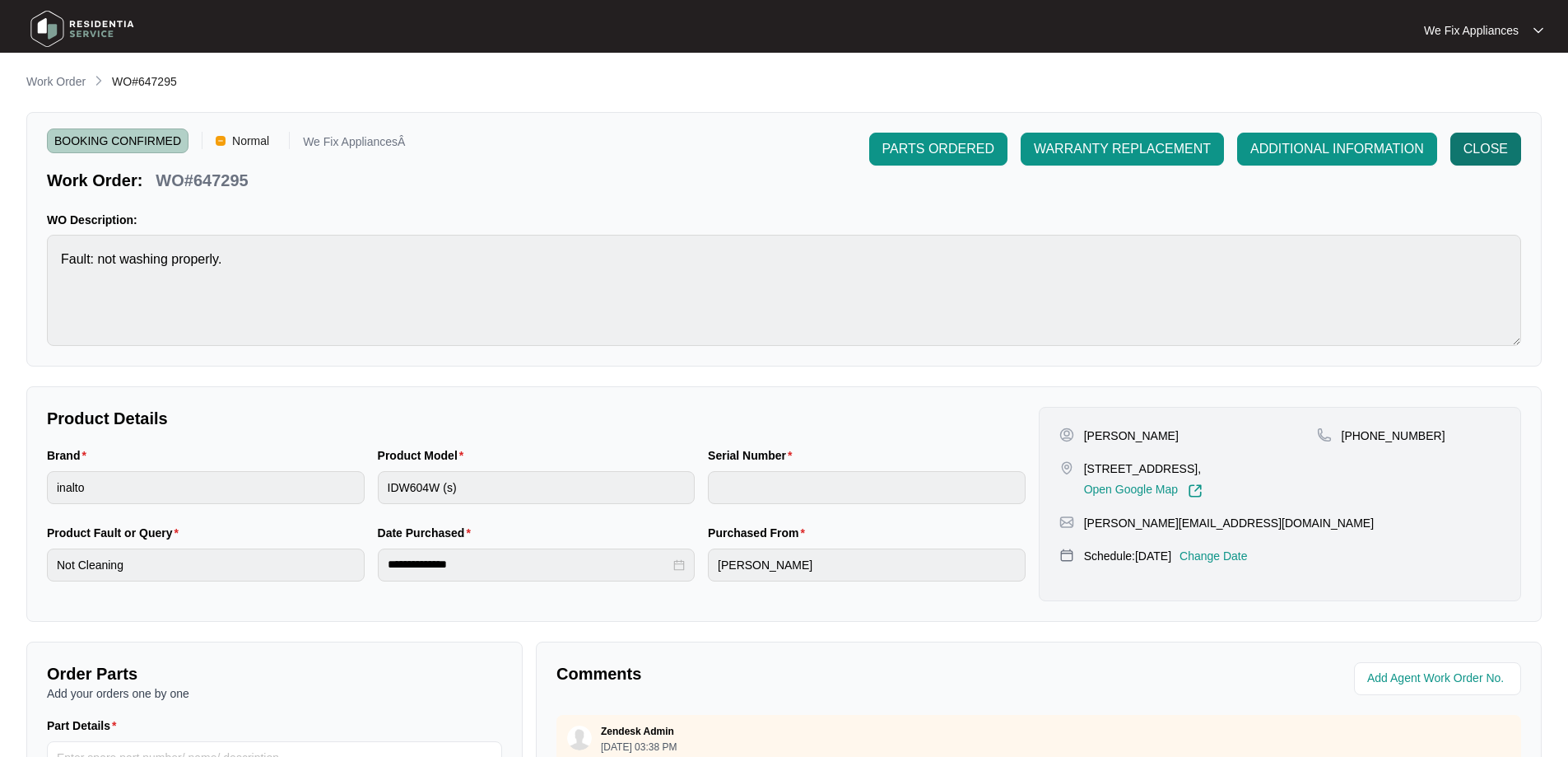
click at [1501, 153] on span "CLOSE" at bounding box center [1485, 148] width 45 height 19
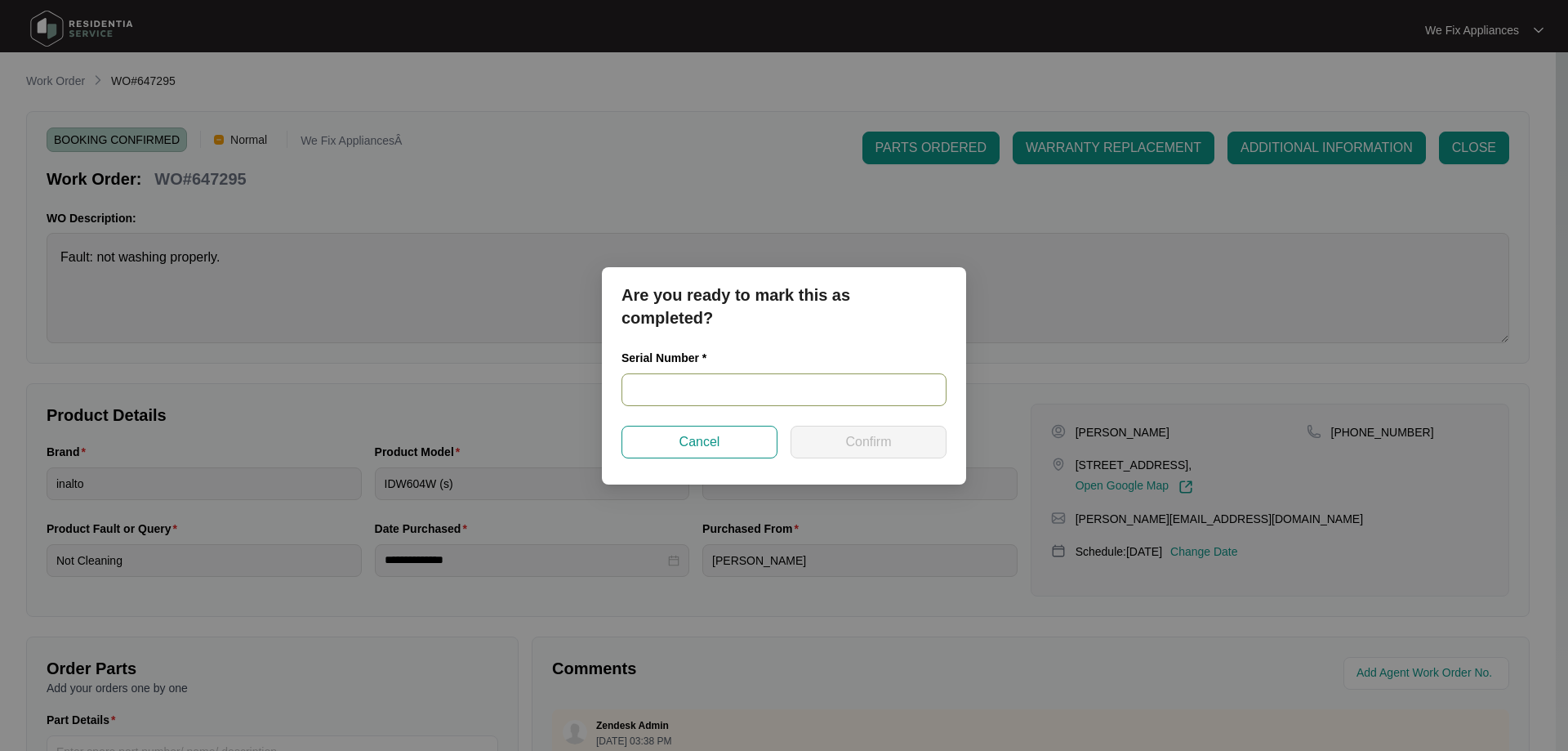
click at [713, 376] on input "text" at bounding box center [784, 390] width 325 height 33
paste input "23059453010200060"
type input "23059453010200060"
click at [848, 440] on span "Confirm" at bounding box center [868, 442] width 46 height 19
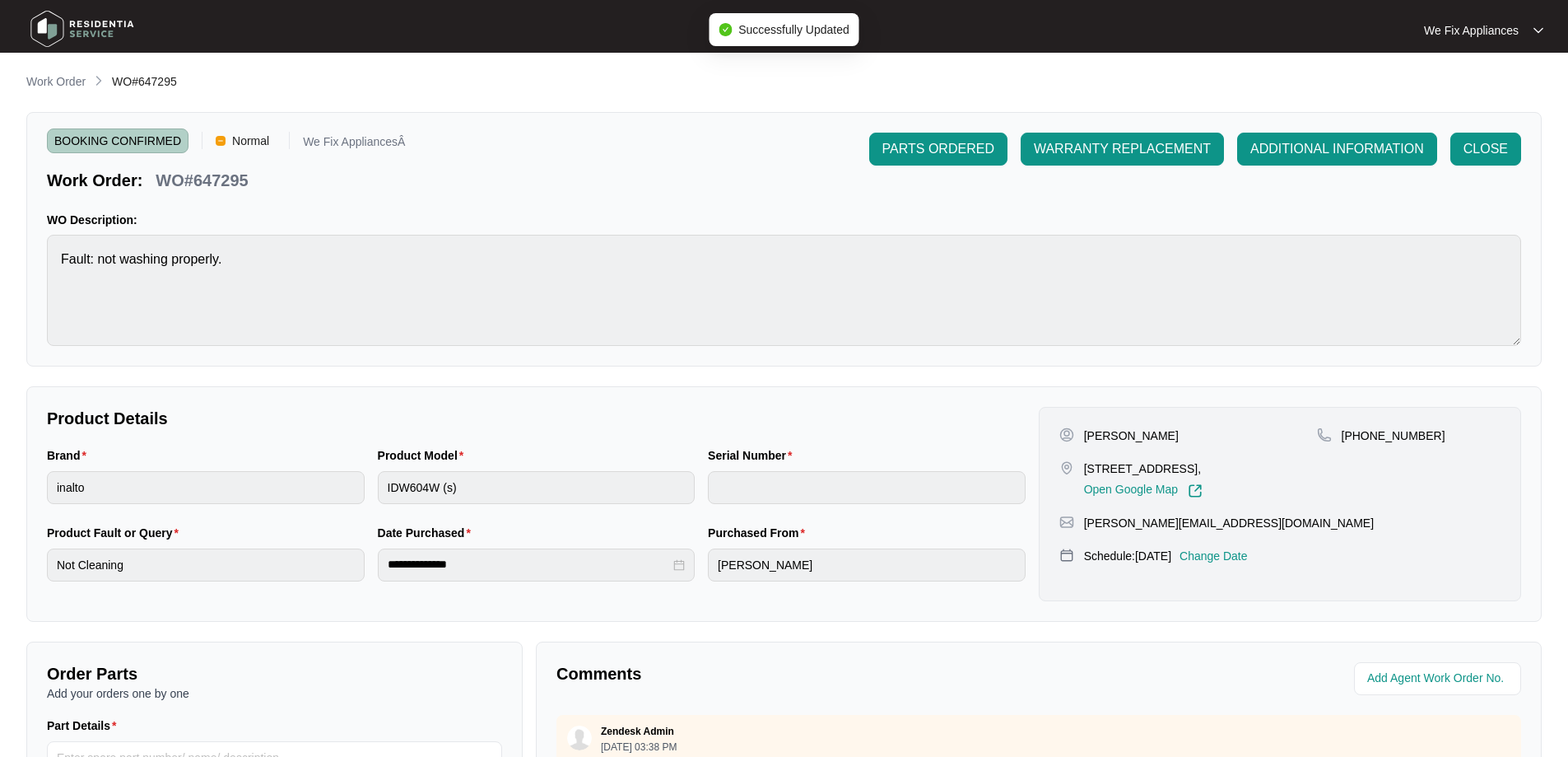
type input "23059453010200060"
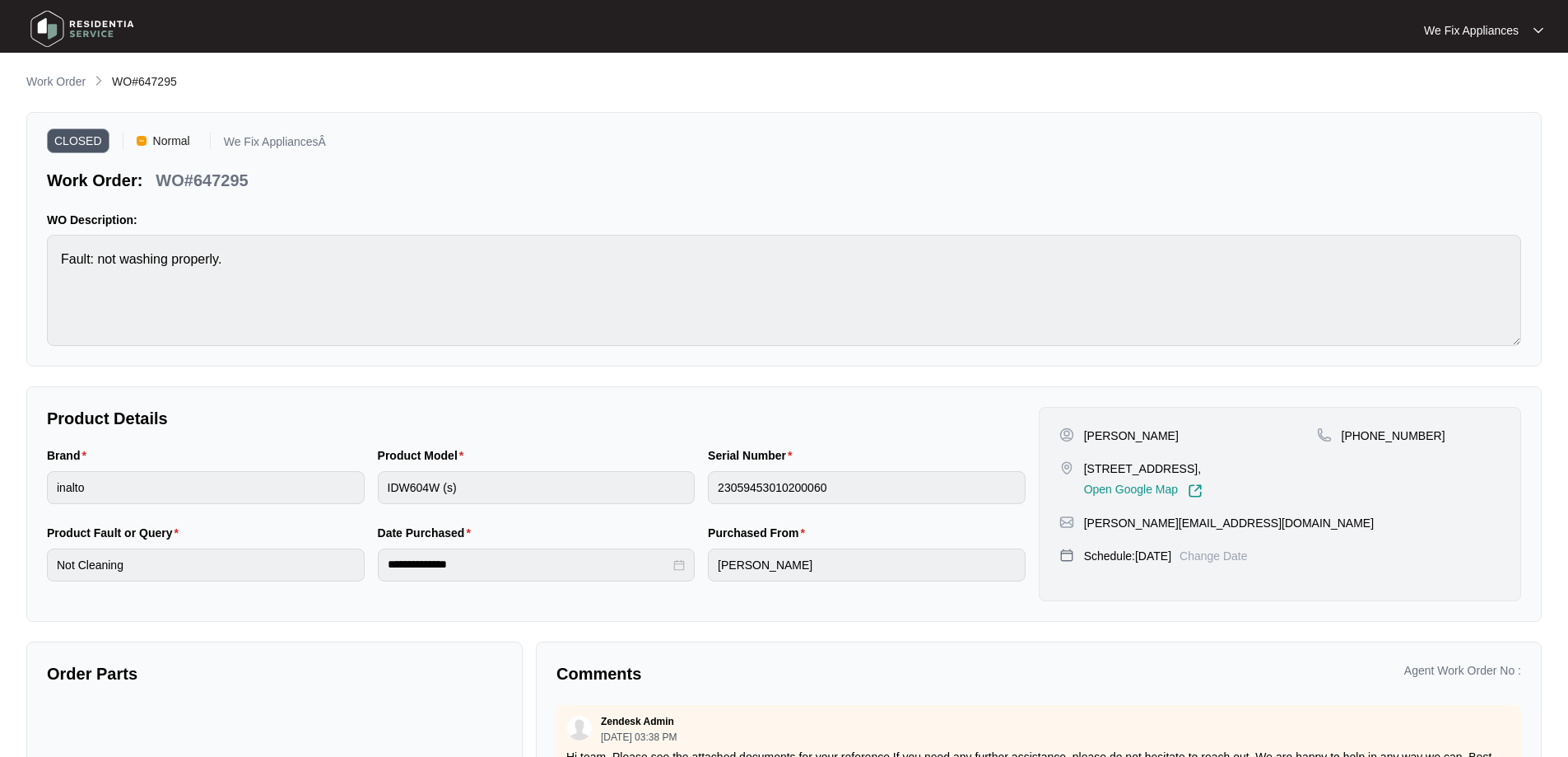
click at [40, 34] on img at bounding box center [82, 29] width 115 height 50
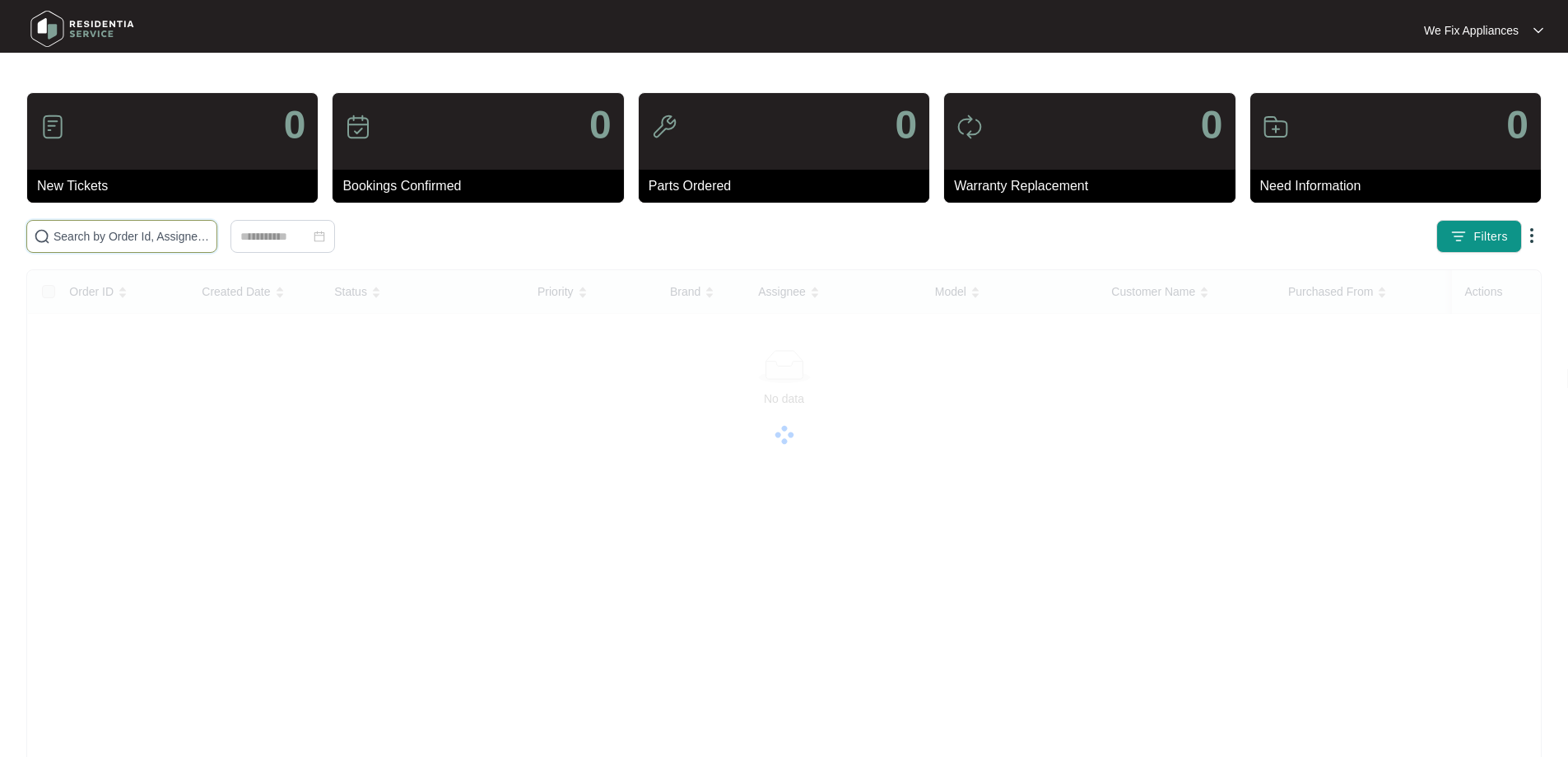
click at [127, 234] on input "text" at bounding box center [132, 236] width 157 height 18
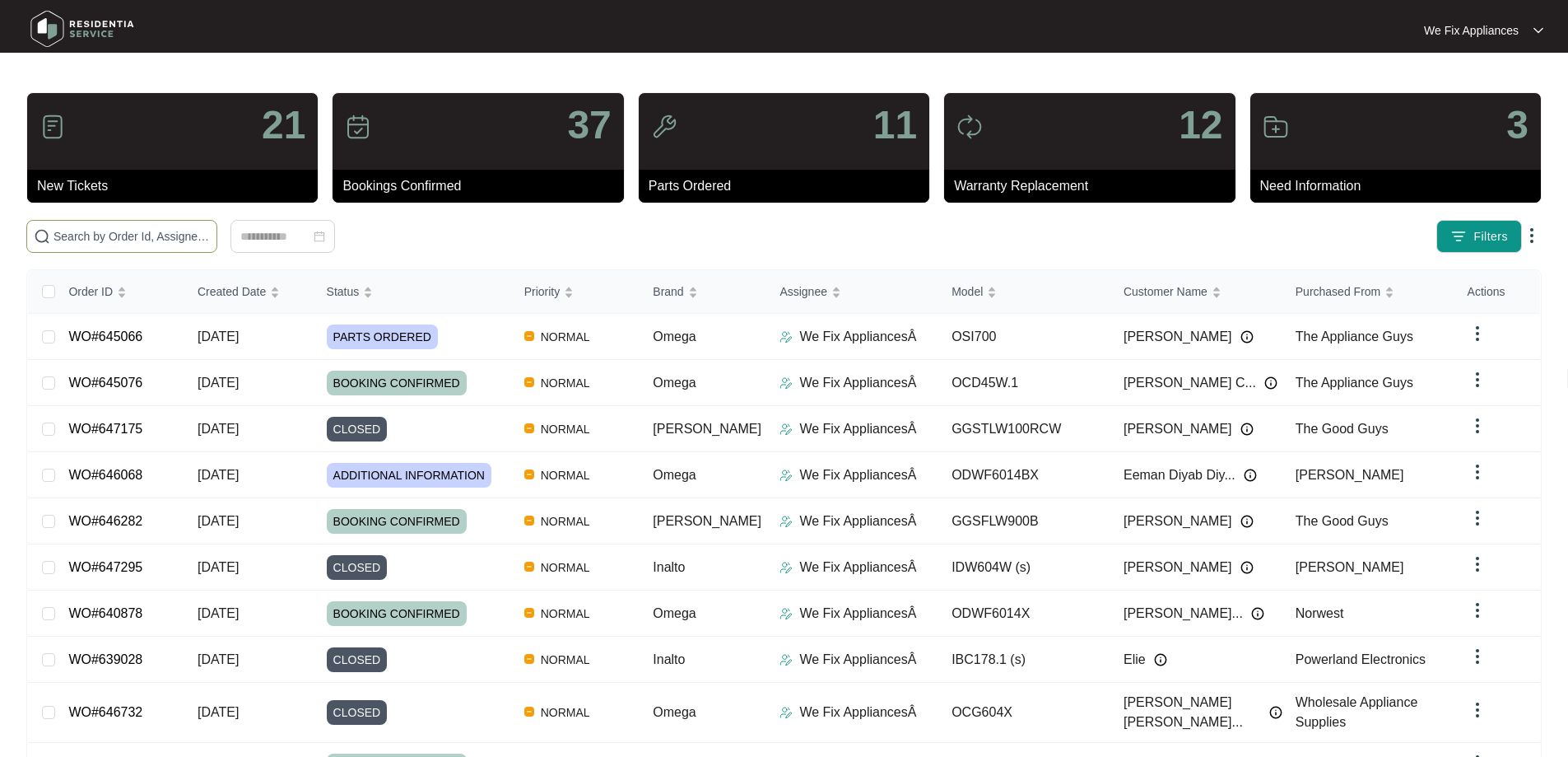
paste input "644913"
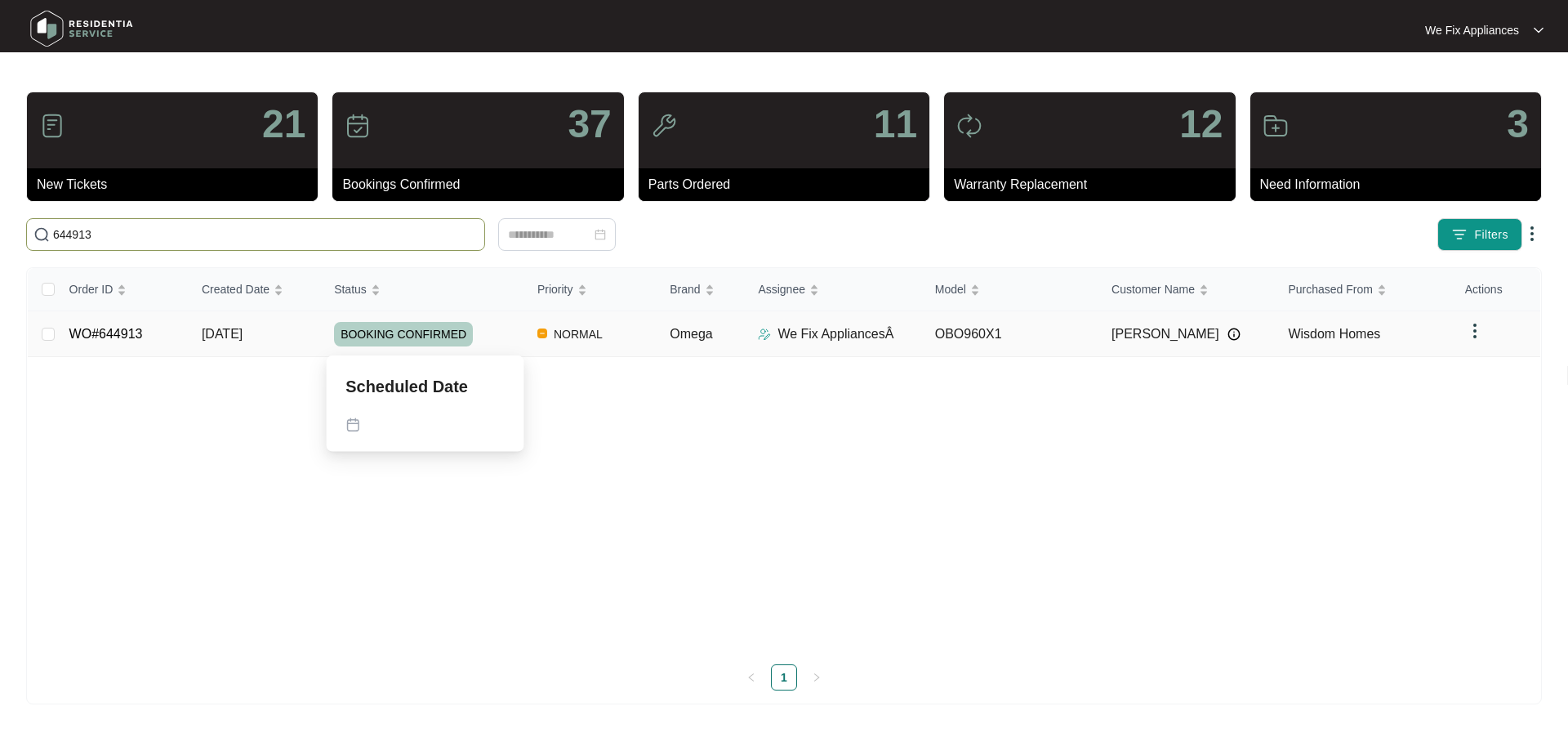
type input "644913"
click at [413, 330] on span "BOOKING CONFIRMED" at bounding box center [404, 334] width 139 height 24
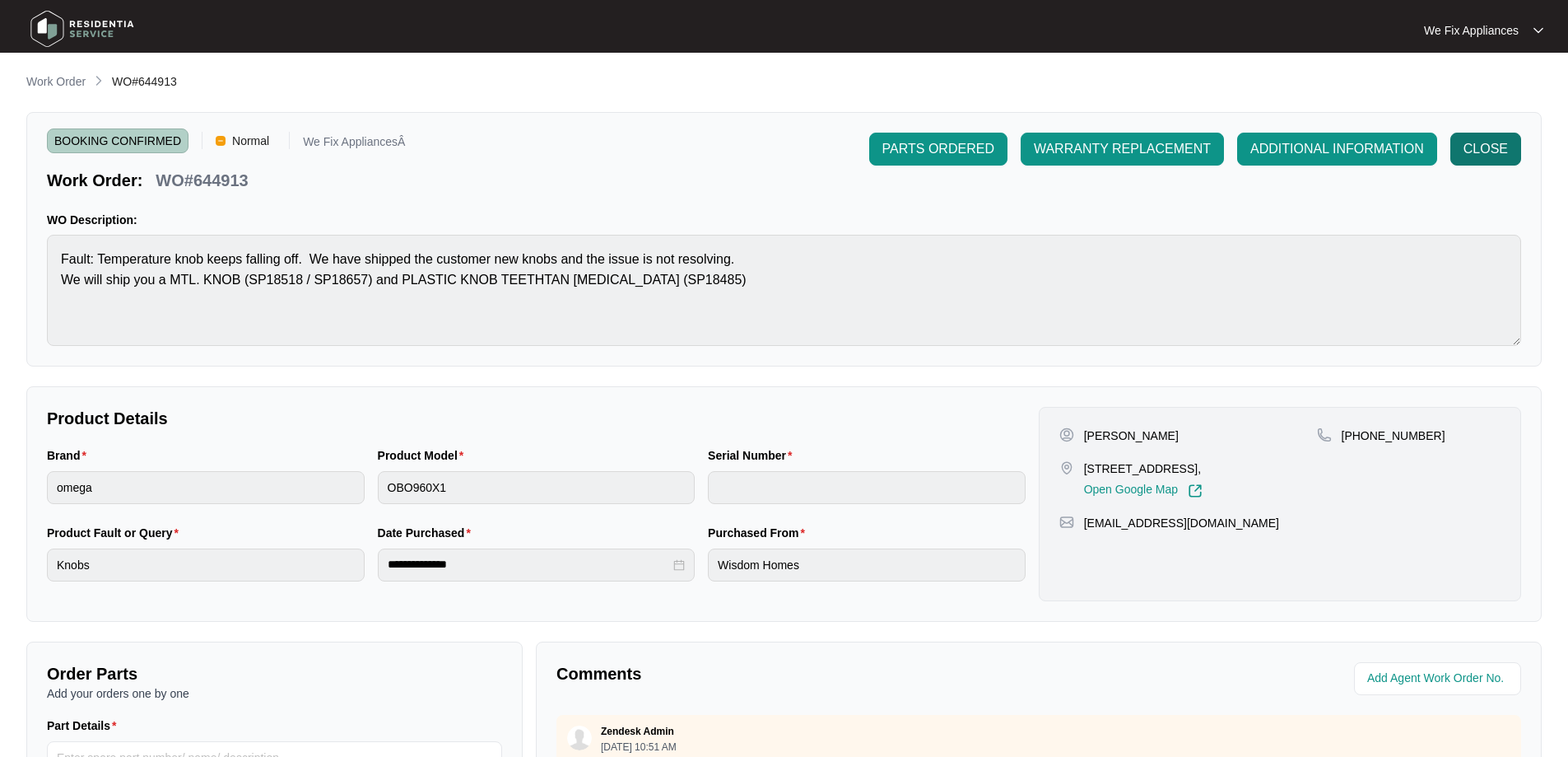
click at [1490, 150] on span "CLOSE" at bounding box center [1485, 148] width 45 height 19
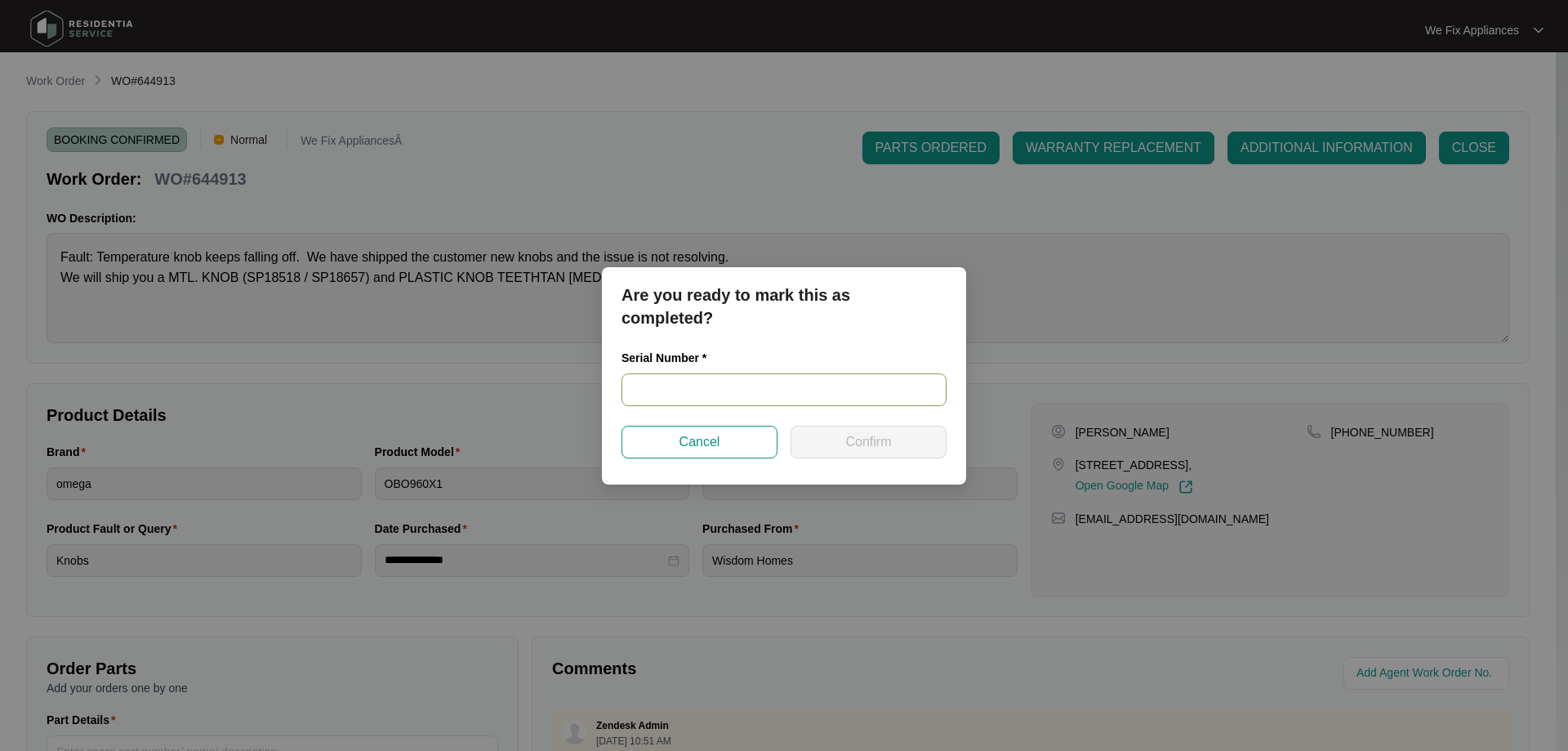
click at [725, 380] on input "text" at bounding box center [784, 390] width 325 height 33
paste input "900084232311000002"
type input "900084232311000002"
click at [866, 438] on span "Confirm" at bounding box center [868, 442] width 46 height 19
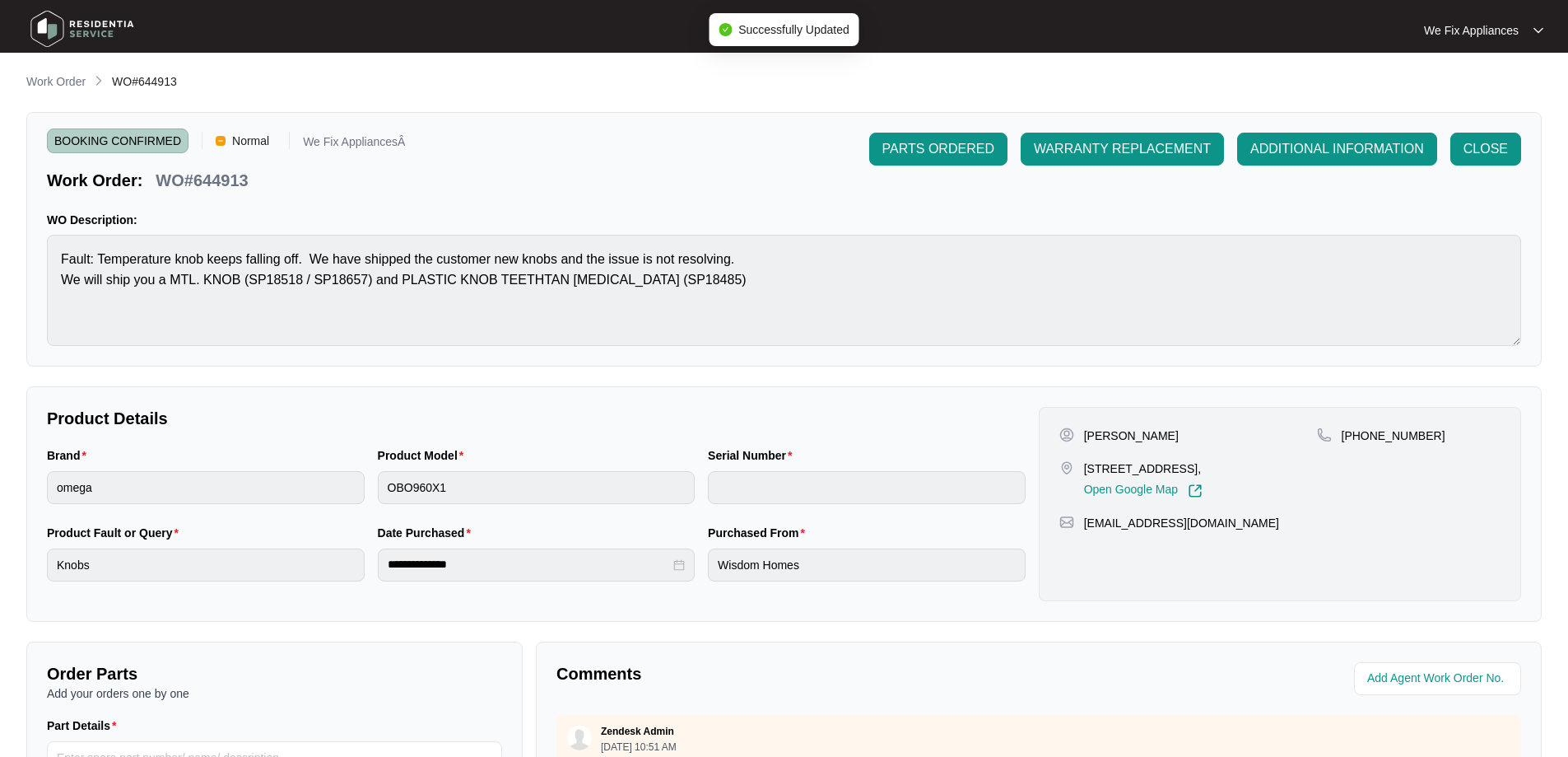
type input "900084232311000002"
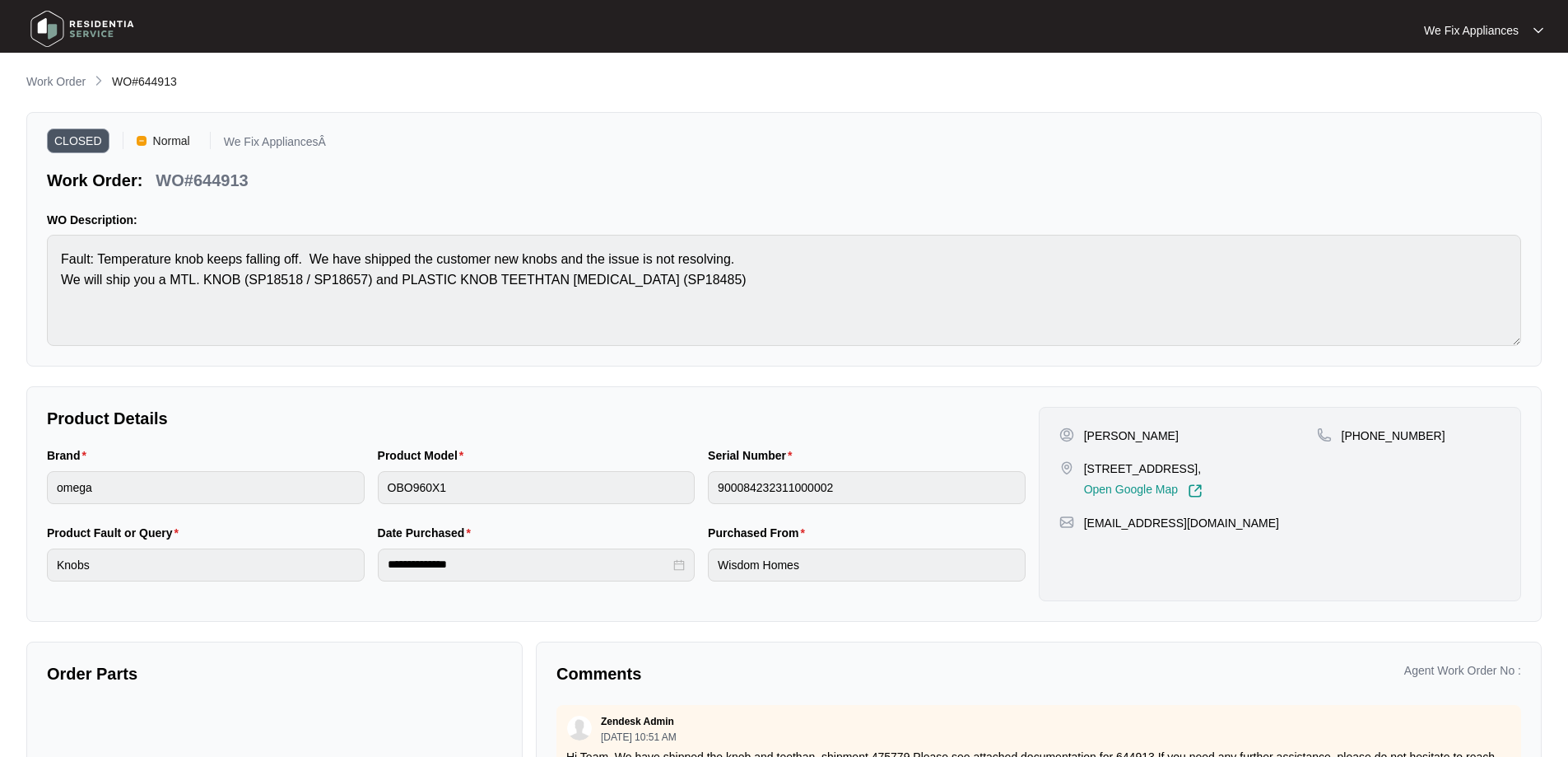
click at [63, 22] on img at bounding box center [82, 29] width 115 height 50
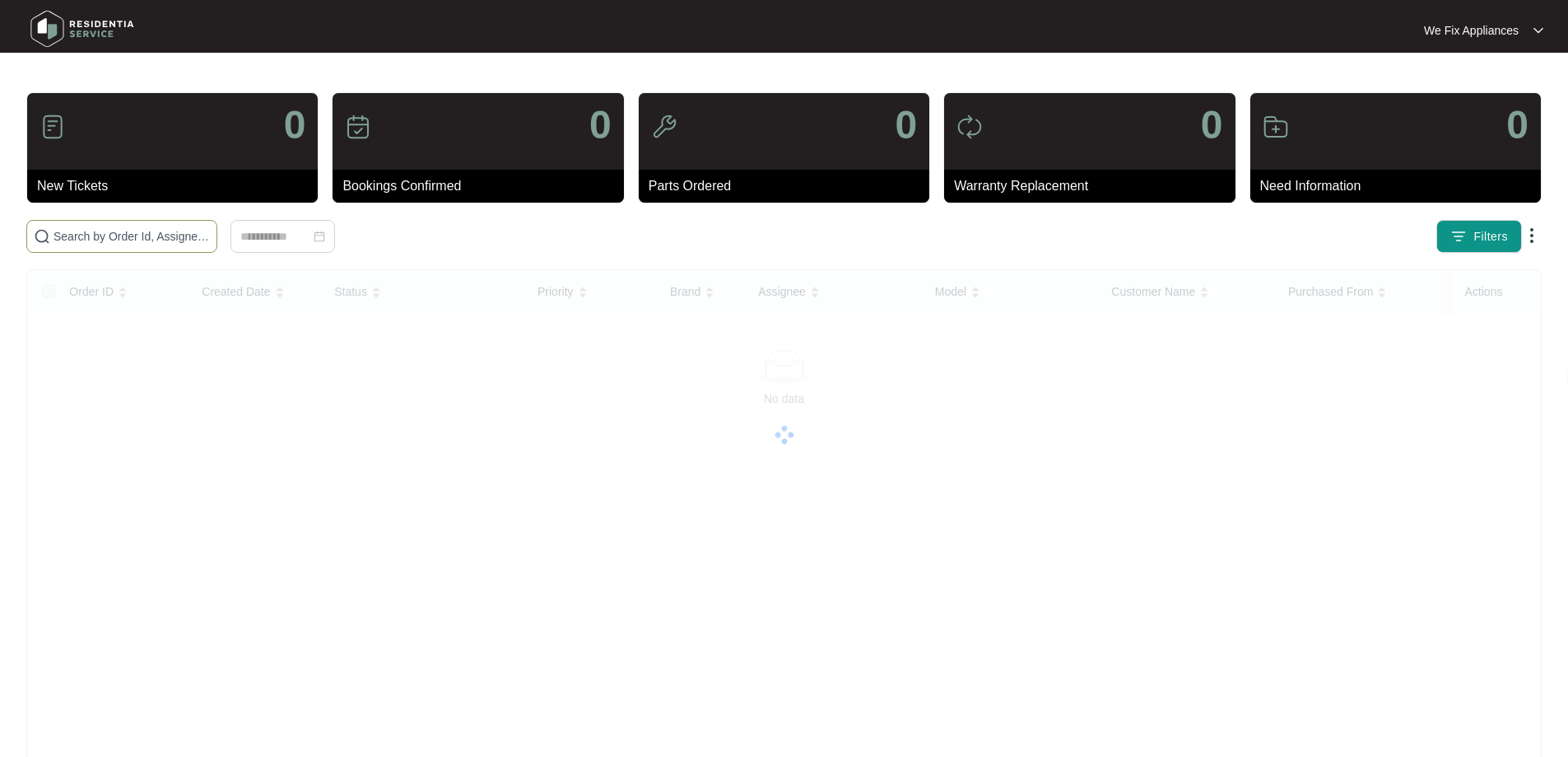
click at [68, 234] on input "text" at bounding box center [132, 236] width 157 height 18
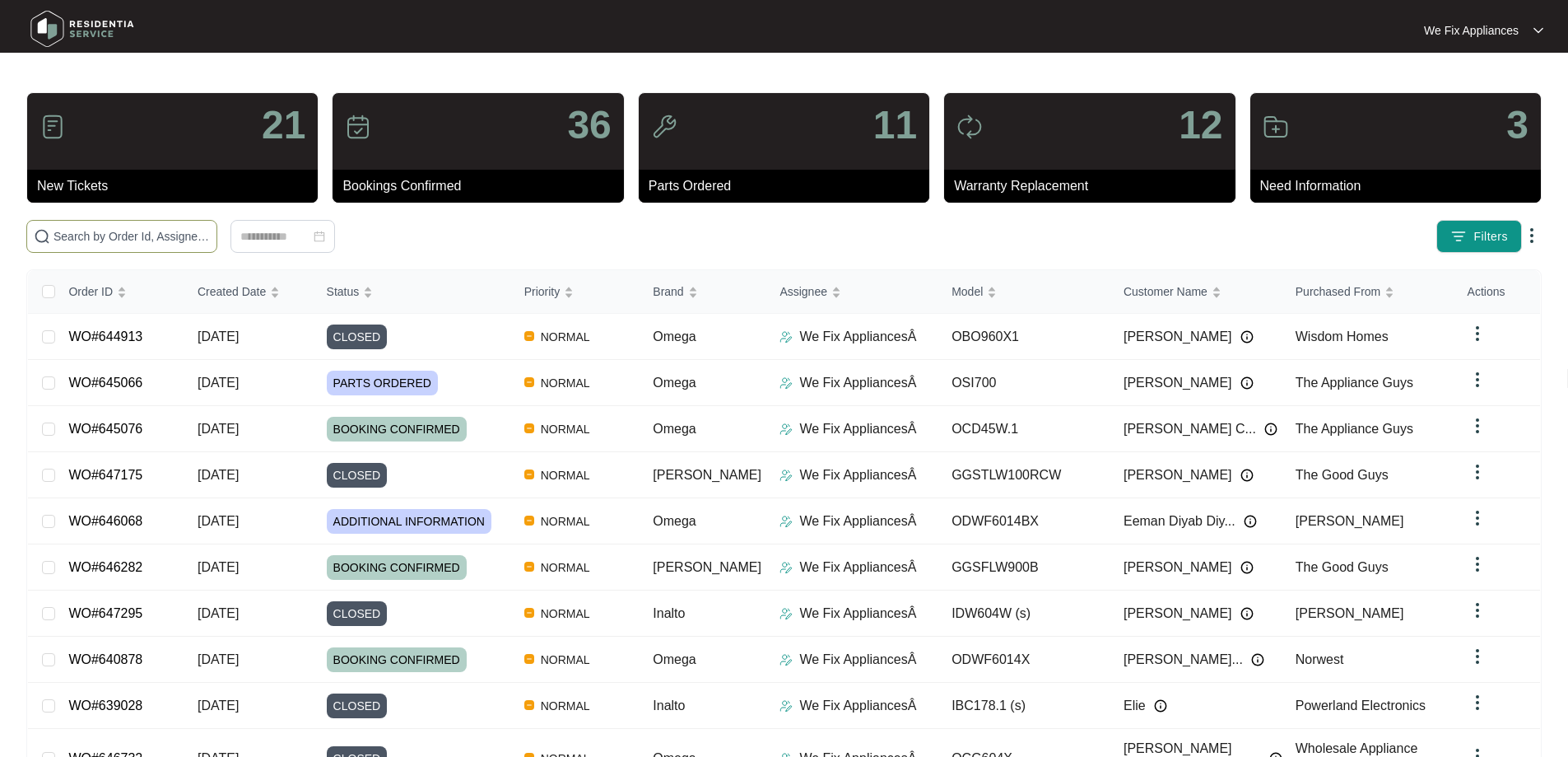
paste input "641658"
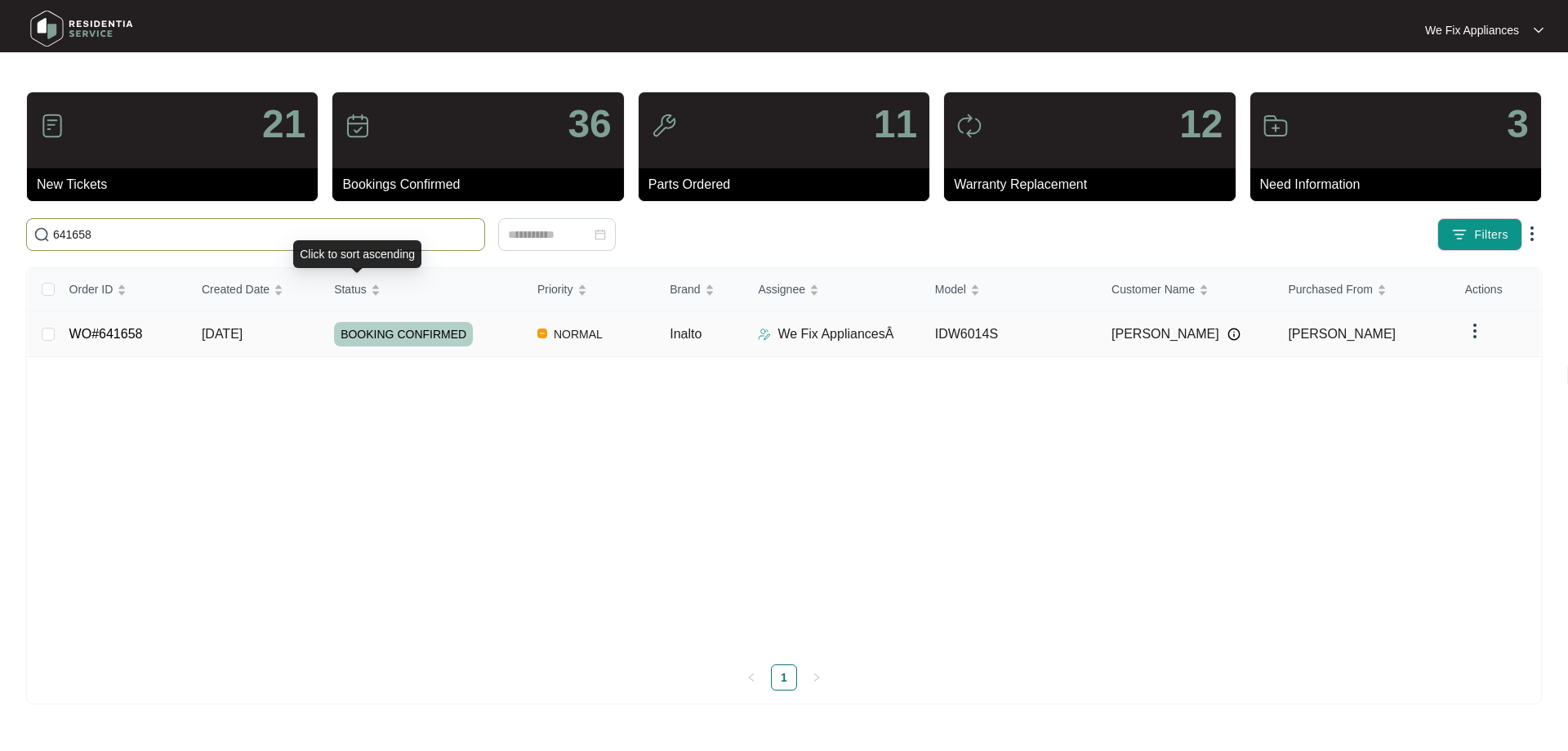
type input "641658"
click at [427, 335] on span "BOOKING CONFIRMED" at bounding box center [404, 334] width 139 height 24
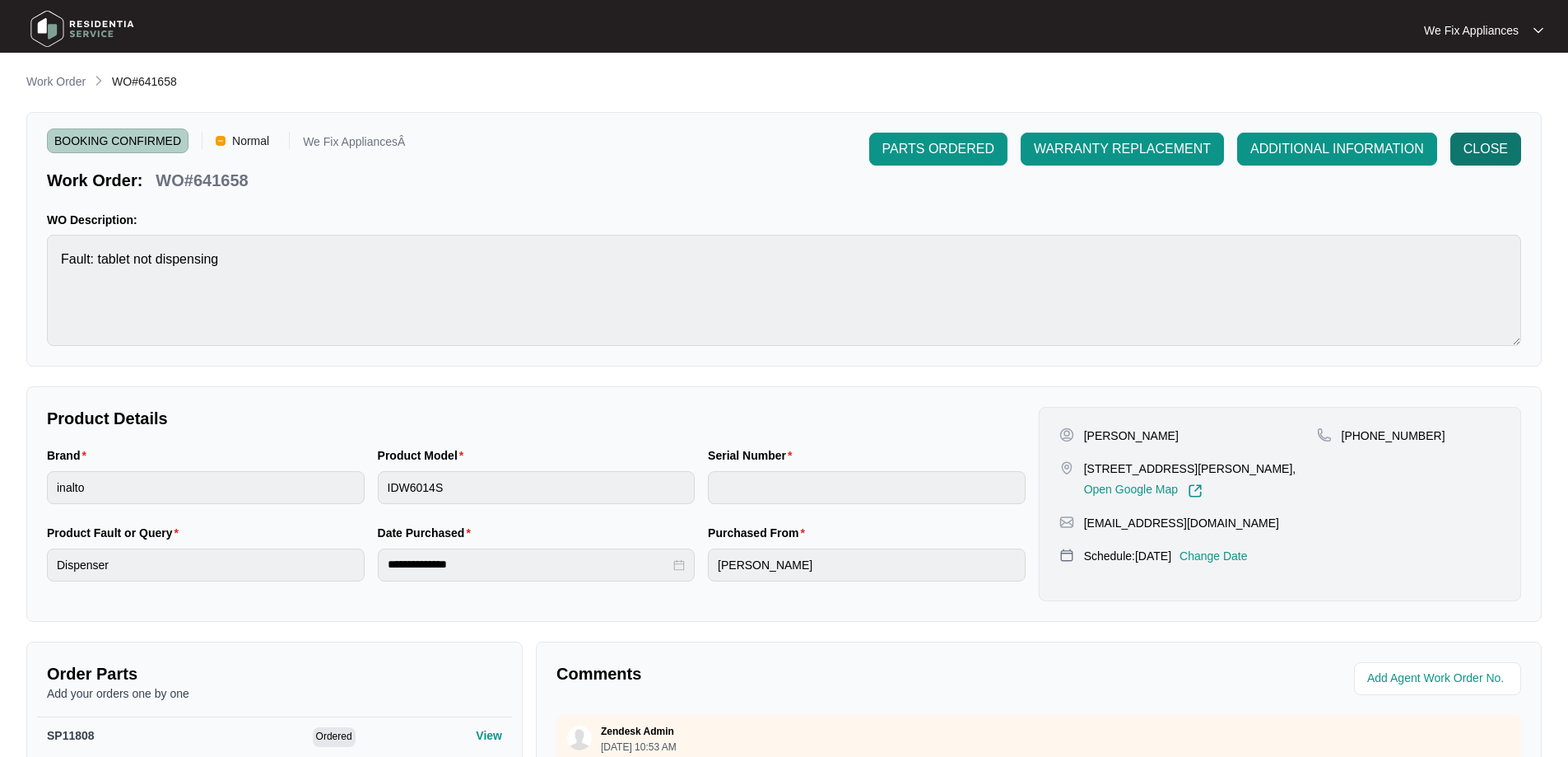
click at [1497, 161] on button "CLOSE" at bounding box center [1486, 148] width 71 height 33
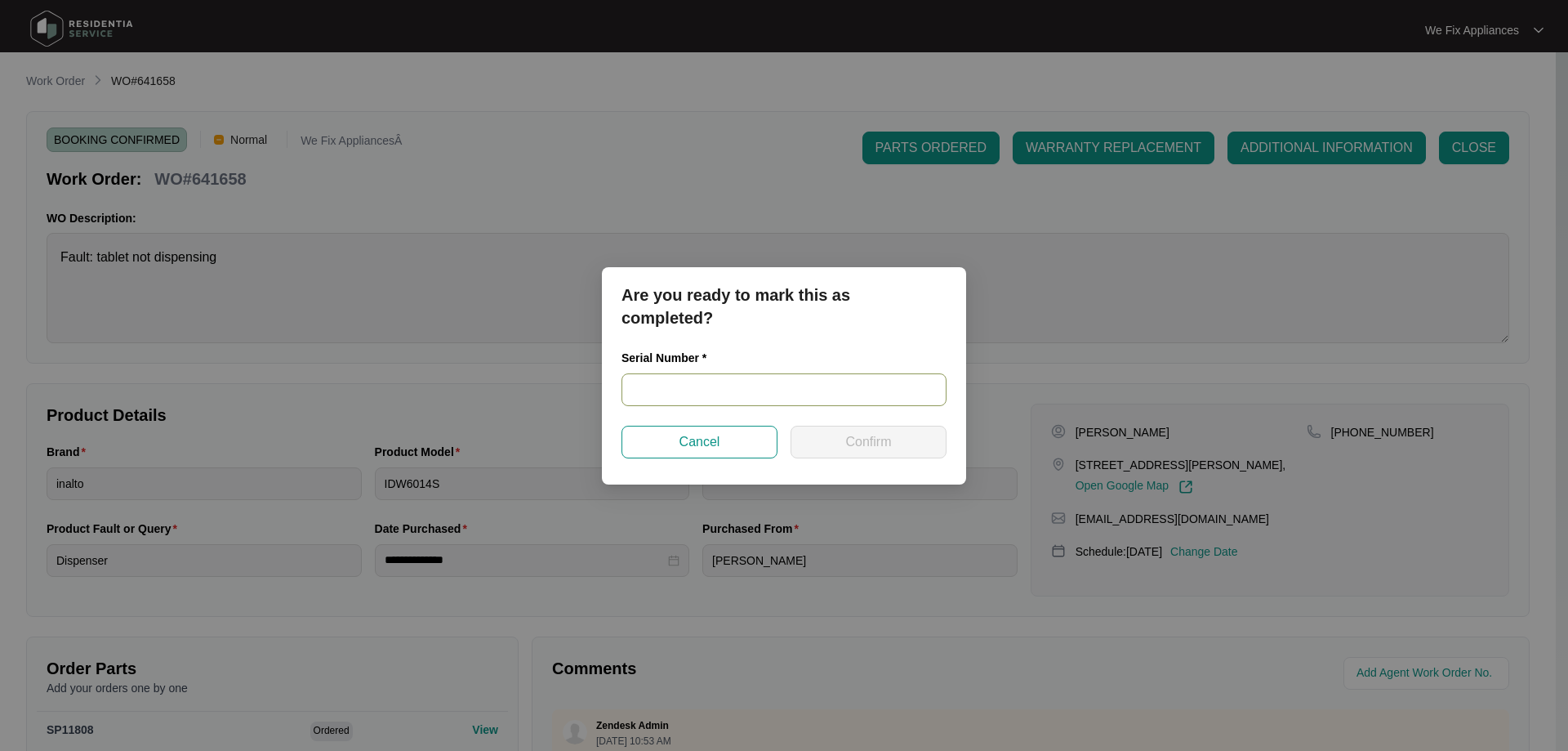
click at [742, 396] on input "text" at bounding box center [784, 390] width 325 height 33
paste input "25060968010200015"
type input "25060968010200015"
click at [847, 450] on span "Confirm" at bounding box center [868, 442] width 46 height 19
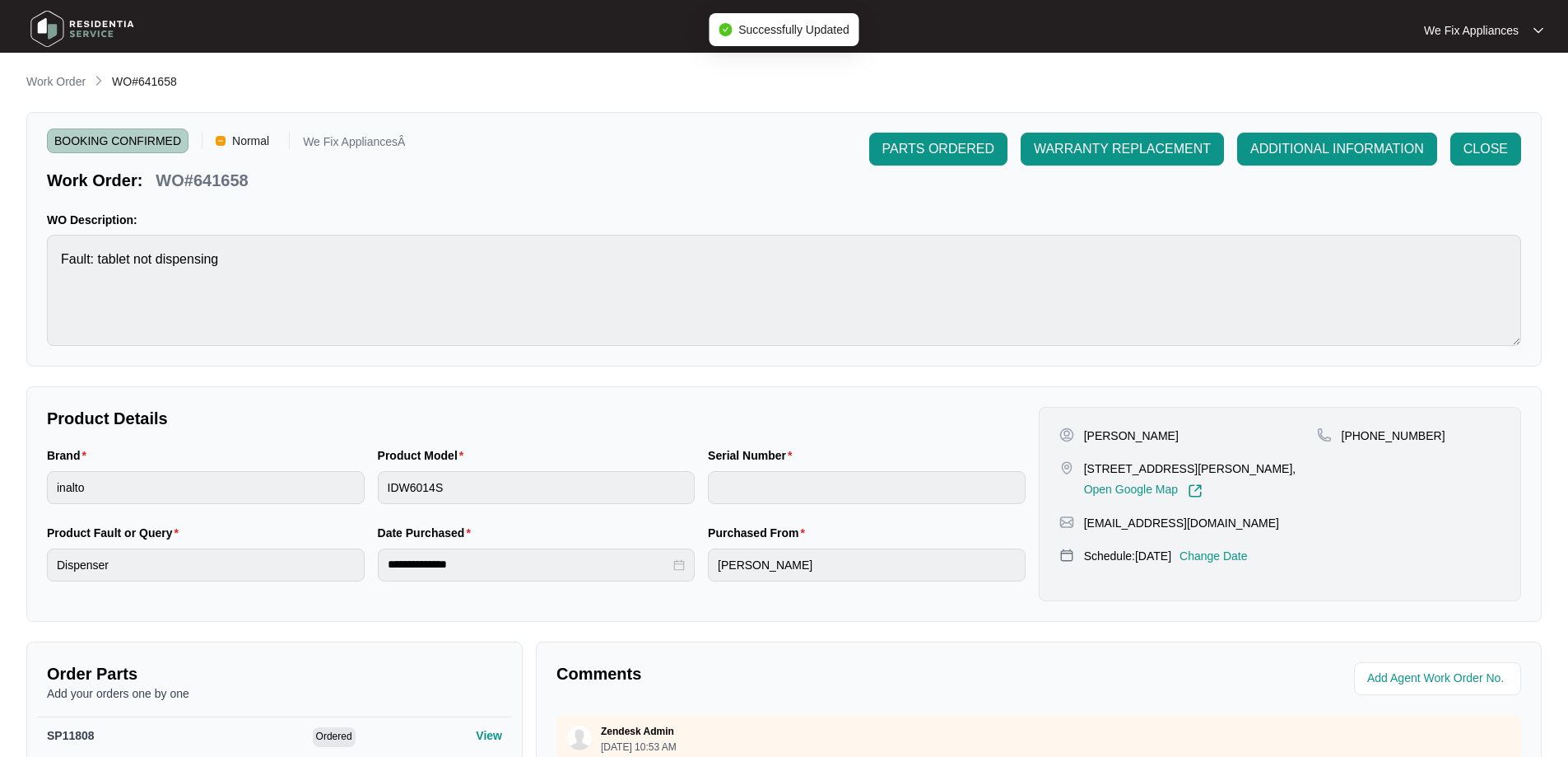
type input "25060968010200015"
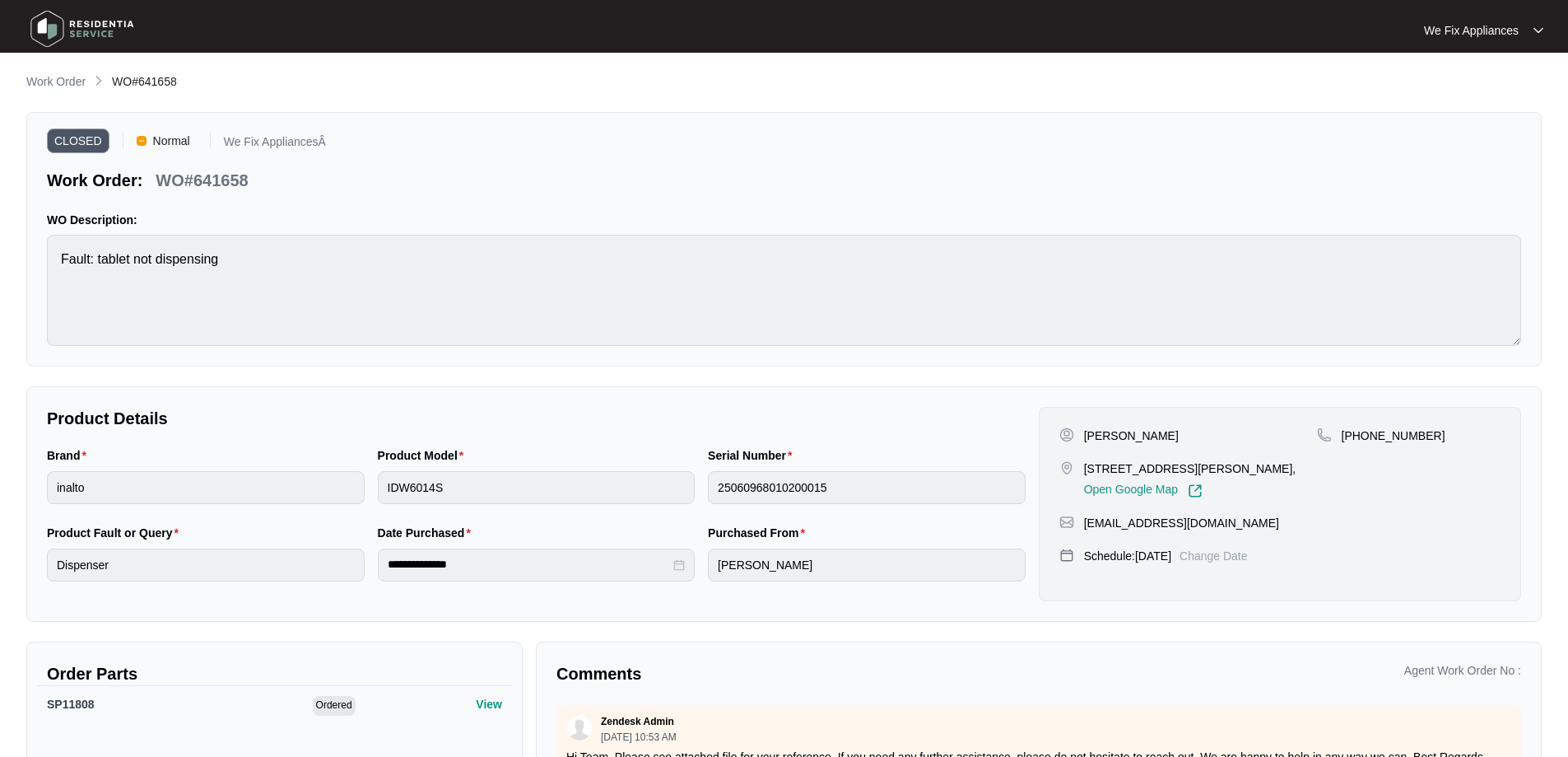
click at [26, 15] on img at bounding box center [82, 29] width 115 height 50
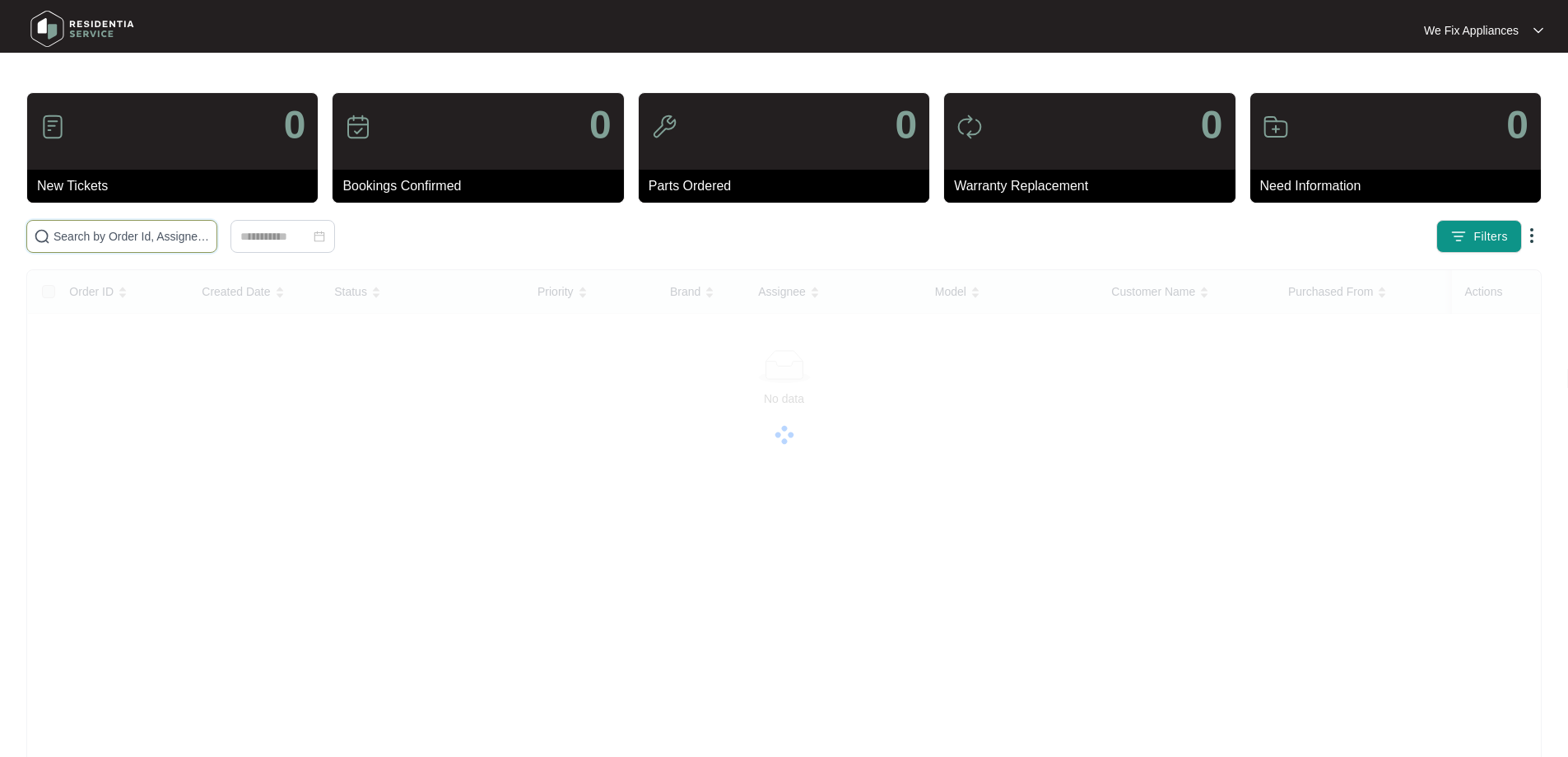
click at [98, 231] on input "text" at bounding box center [132, 236] width 157 height 18
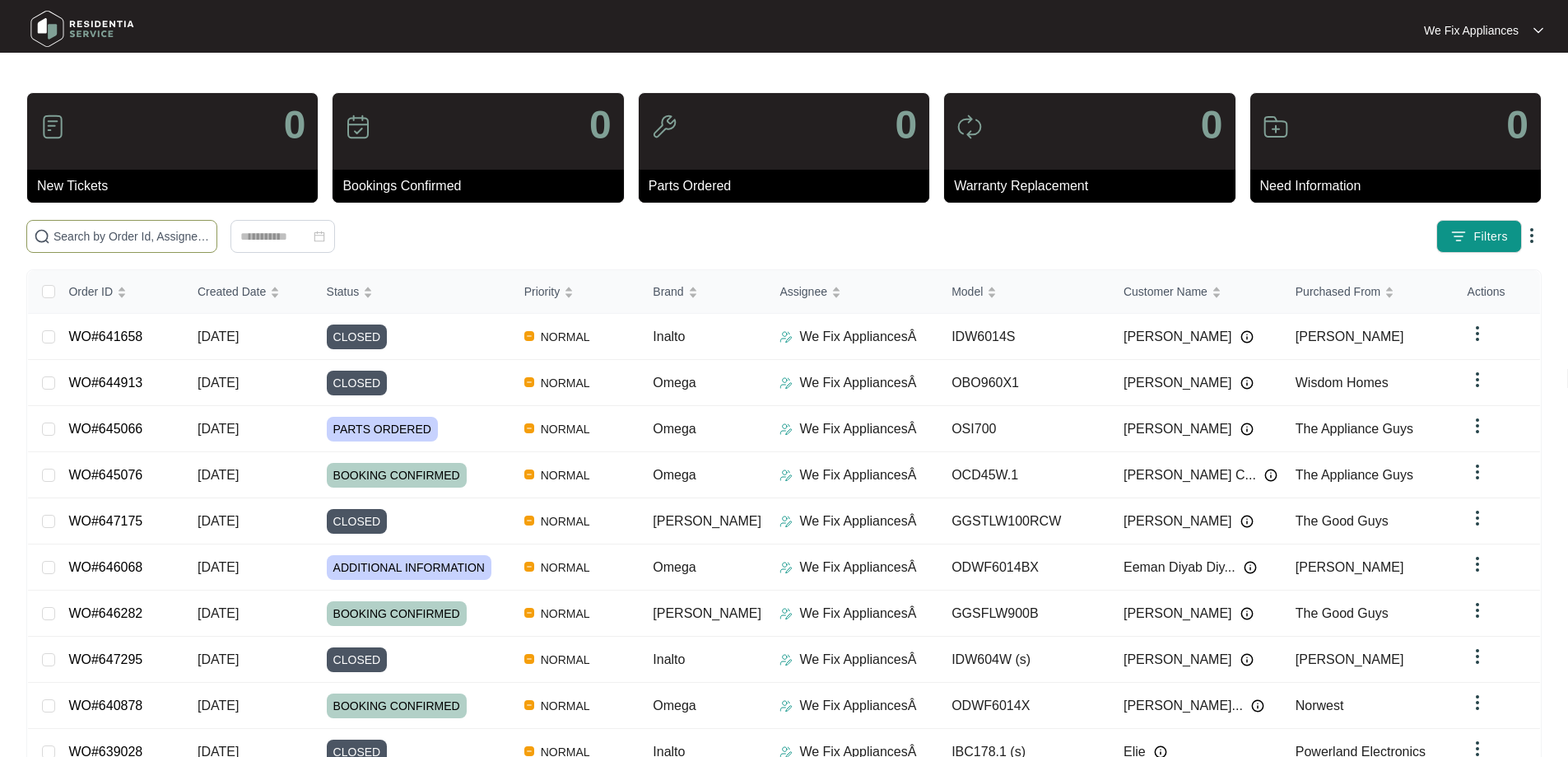
paste input "641300"
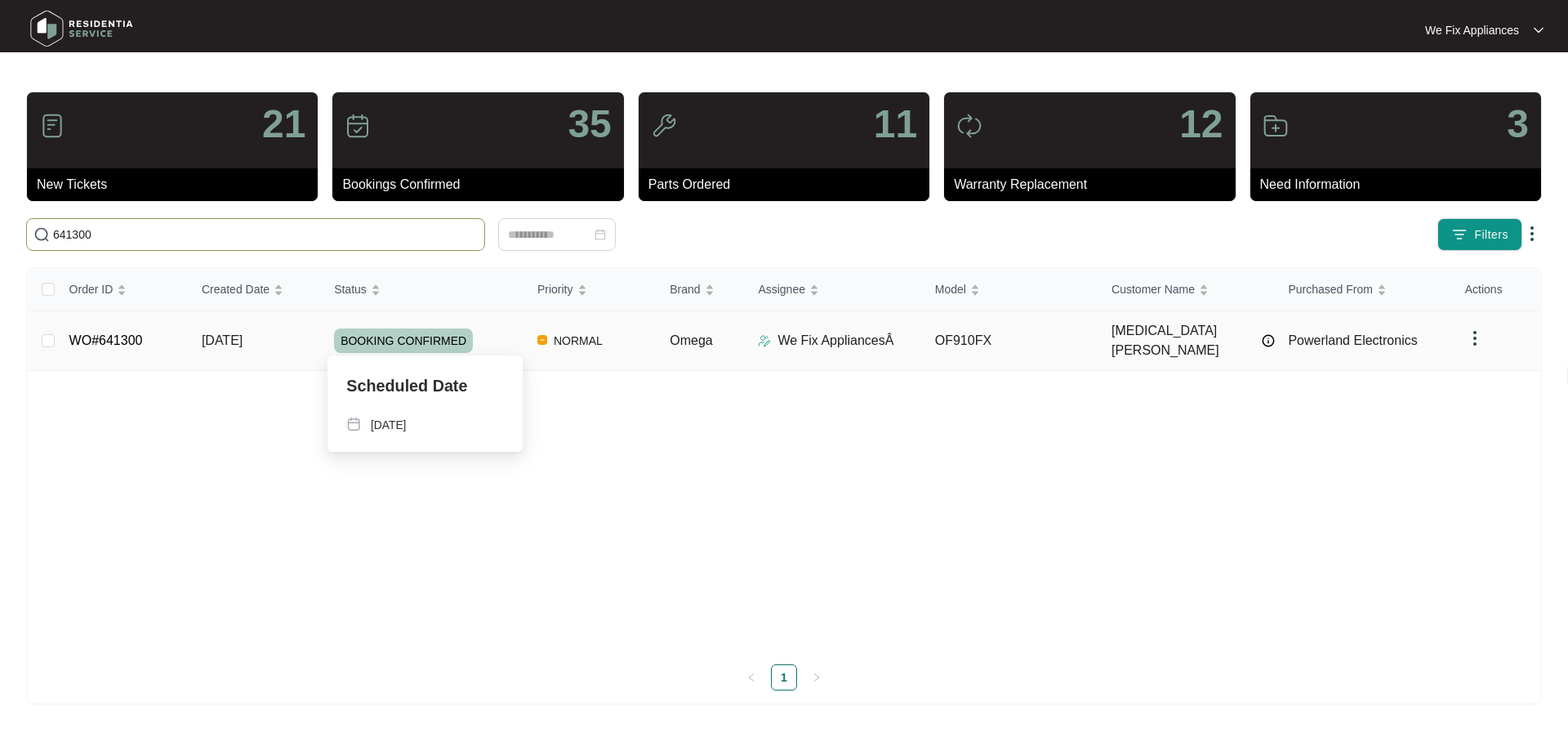
type input "641300"
click at [412, 329] on span "BOOKING CONFIRMED" at bounding box center [404, 340] width 139 height 24
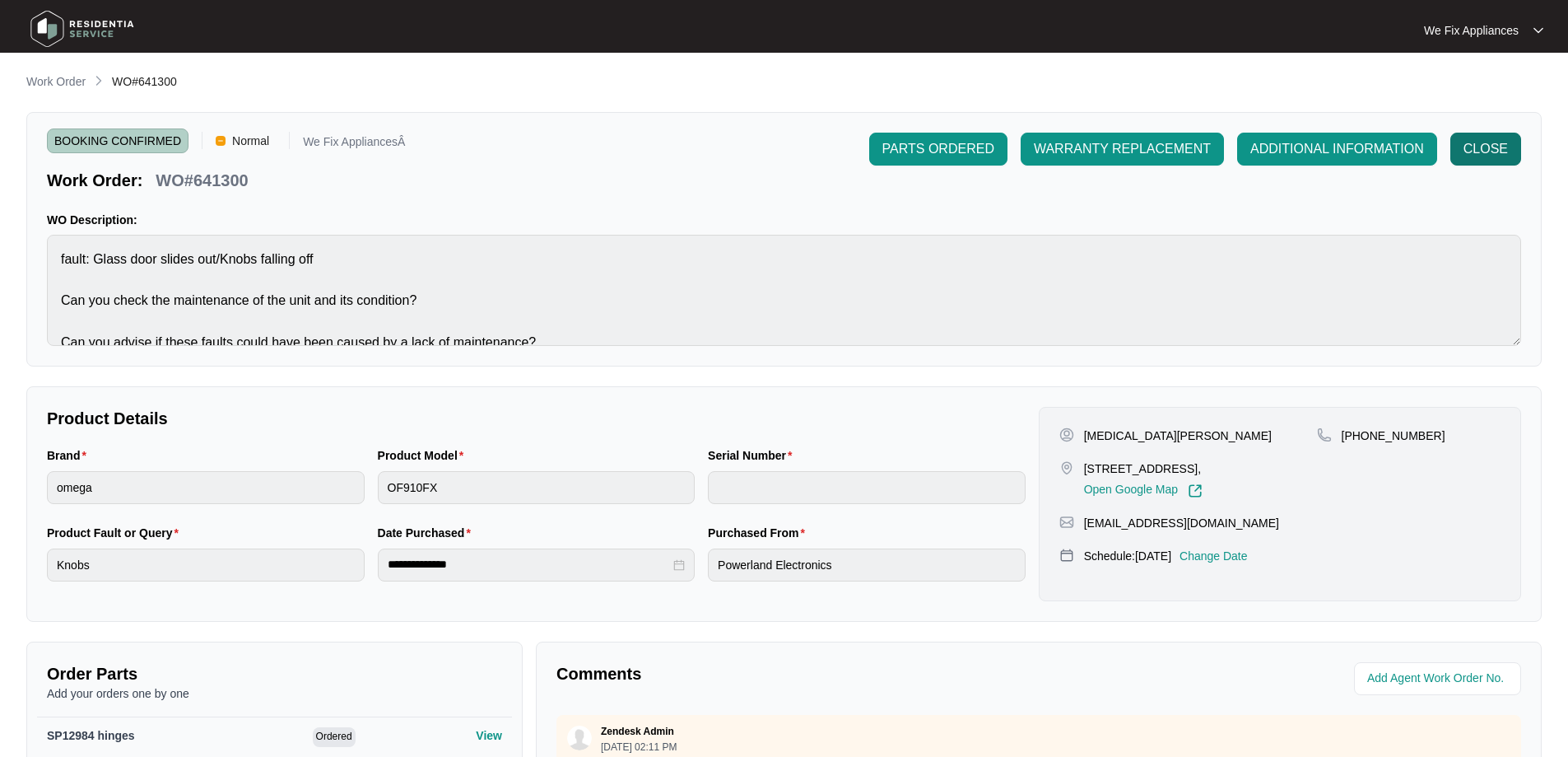
click at [1498, 158] on span "CLOSE" at bounding box center [1485, 148] width 45 height 19
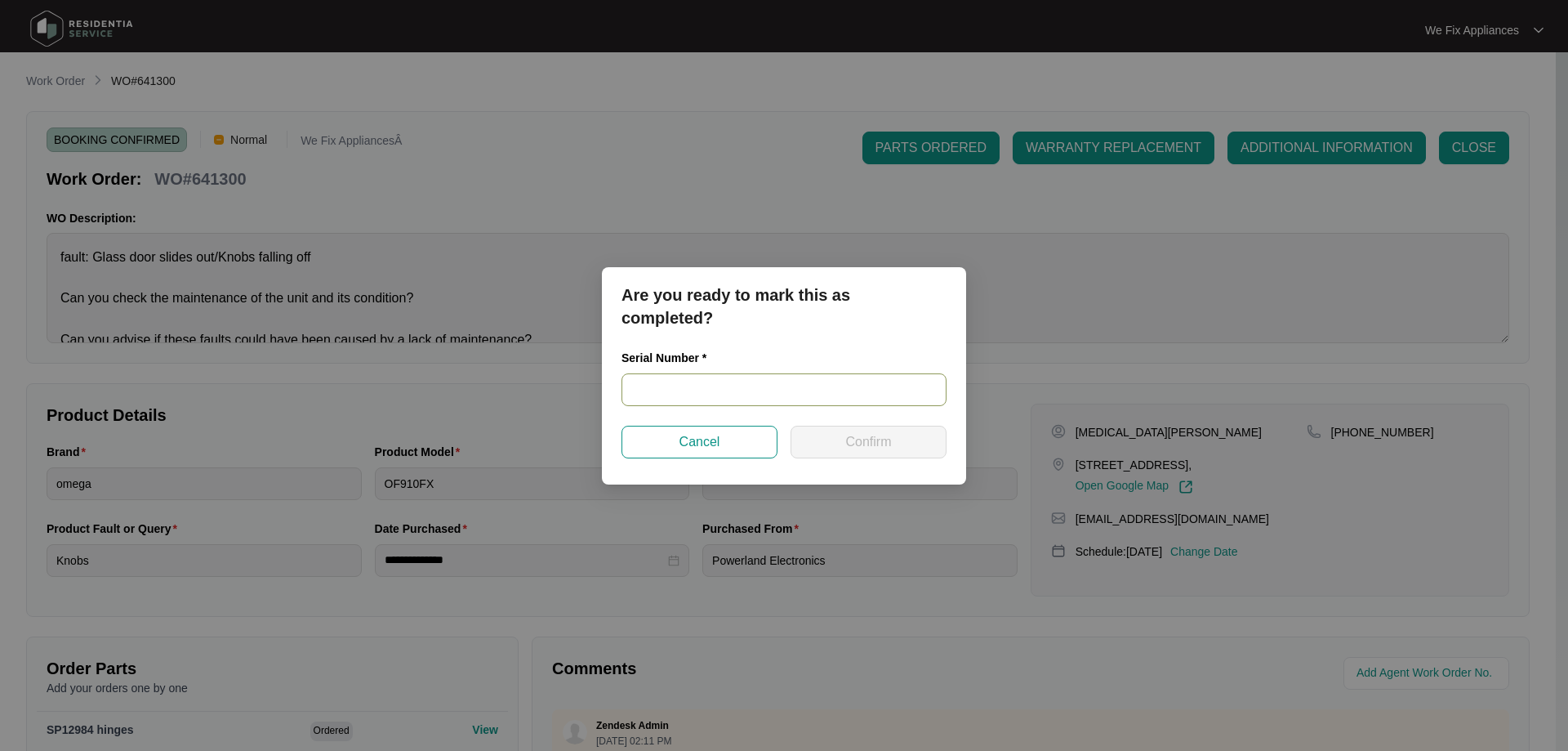
click at [714, 391] on input "text" at bounding box center [784, 390] width 325 height 33
paste input "V0000472842203000544"
type input "V0000472842203000544"
click at [858, 437] on span "Confirm" at bounding box center [868, 442] width 46 height 19
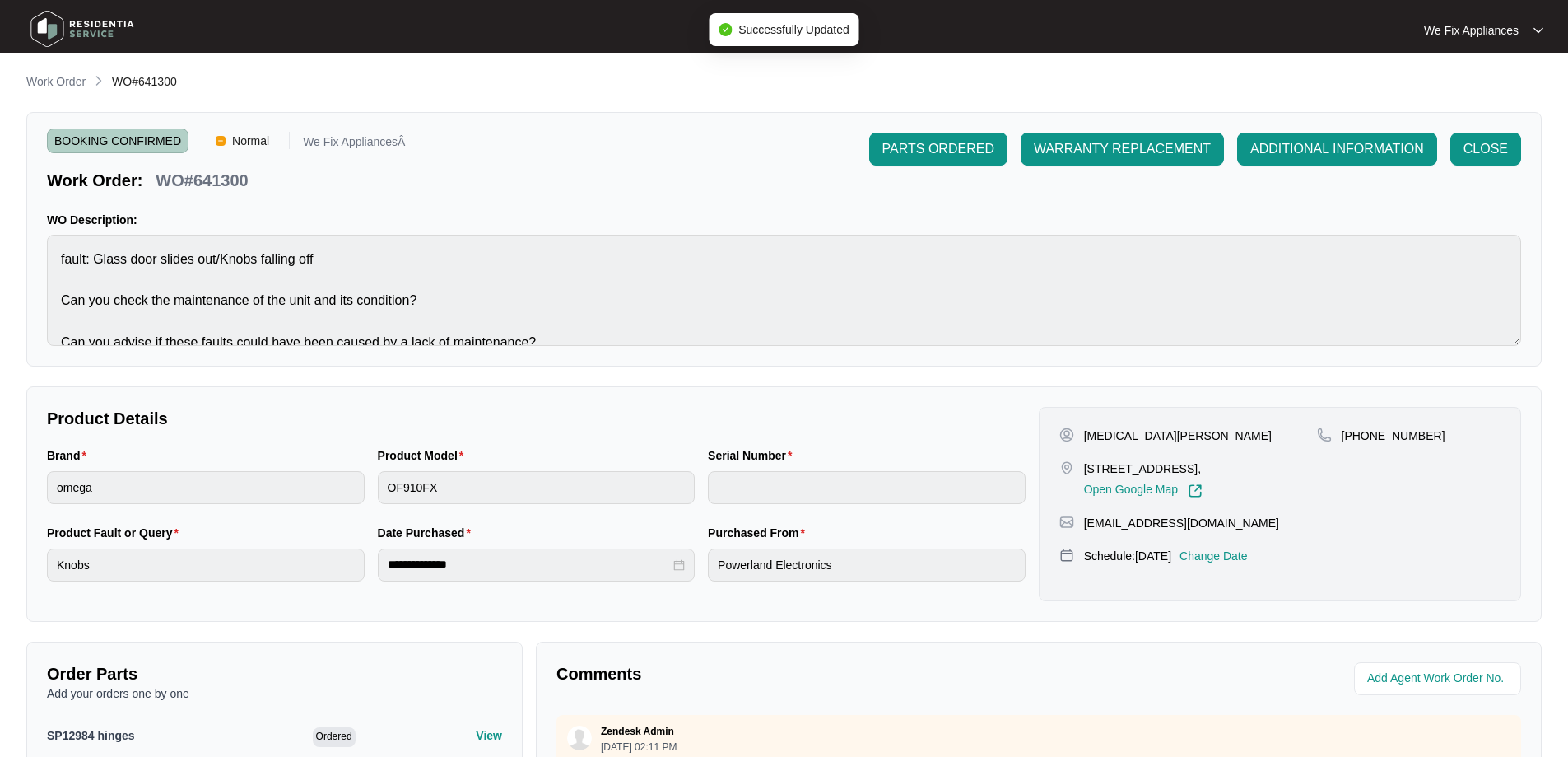
type input "V0000472842203000544"
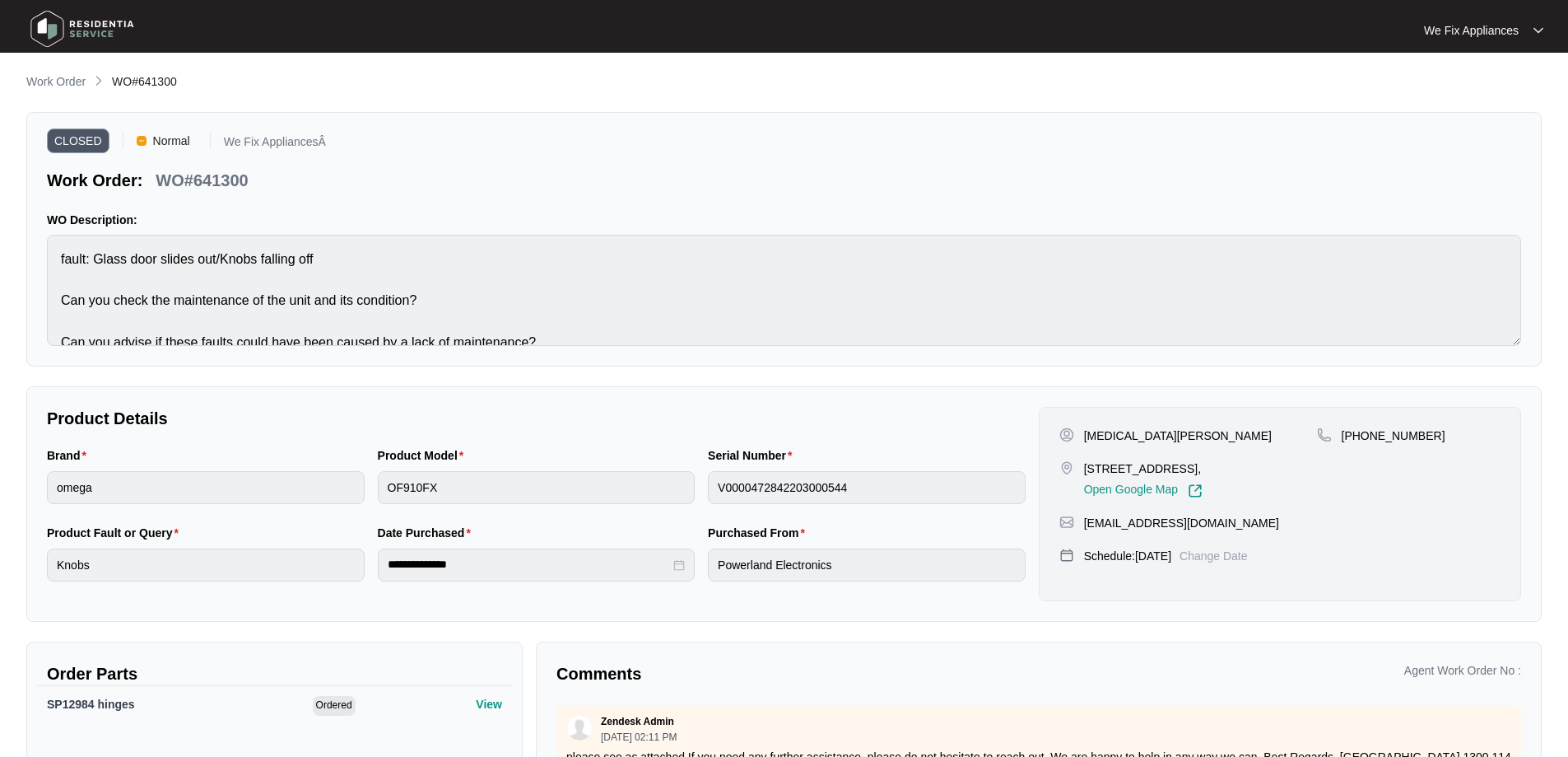
click at [92, 29] on img at bounding box center [82, 29] width 115 height 50
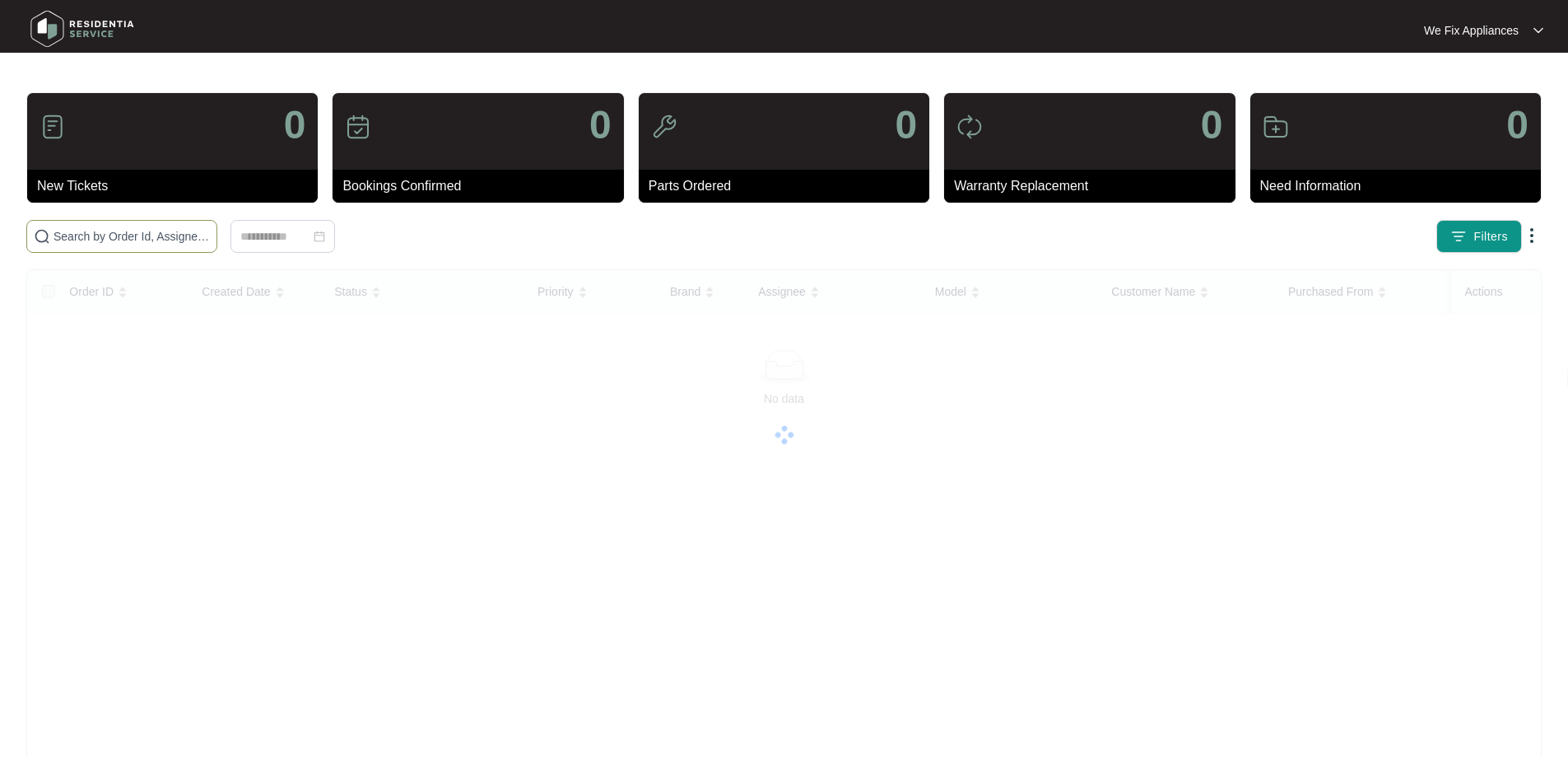
click at [136, 240] on input "text" at bounding box center [132, 236] width 157 height 18
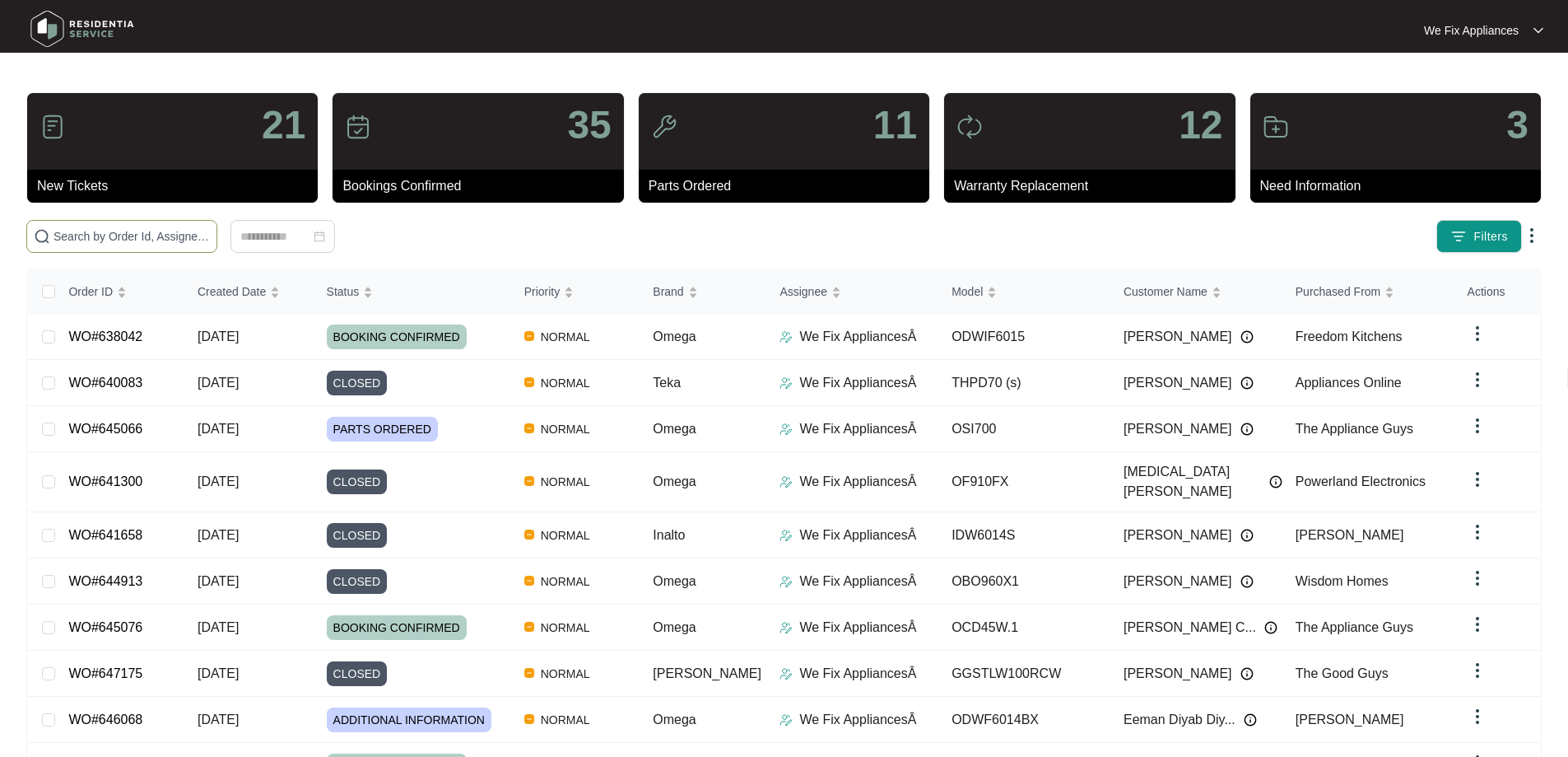
paste input "645934"
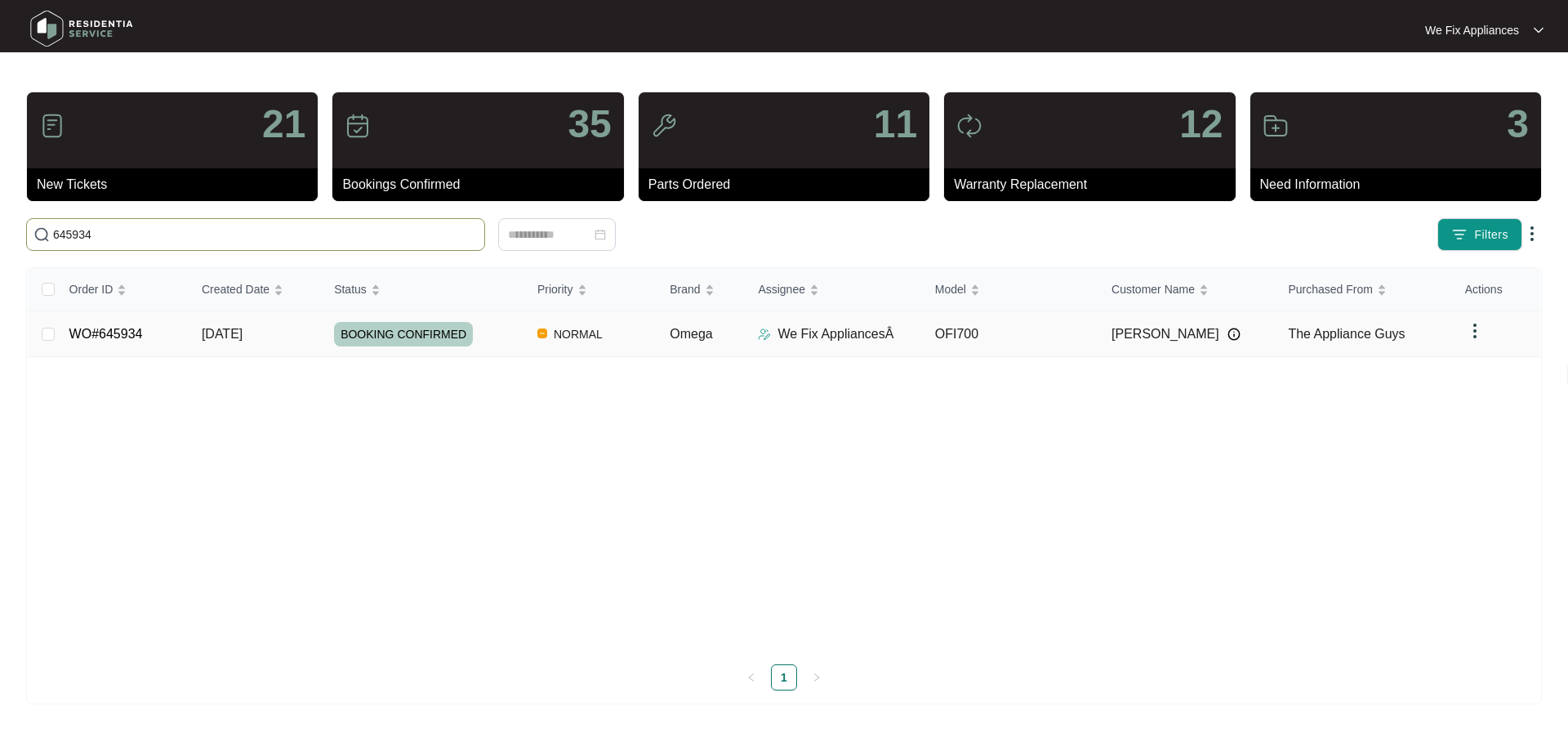
type input "645934"
click at [405, 340] on span "BOOKING CONFIRMED" at bounding box center [404, 334] width 139 height 24
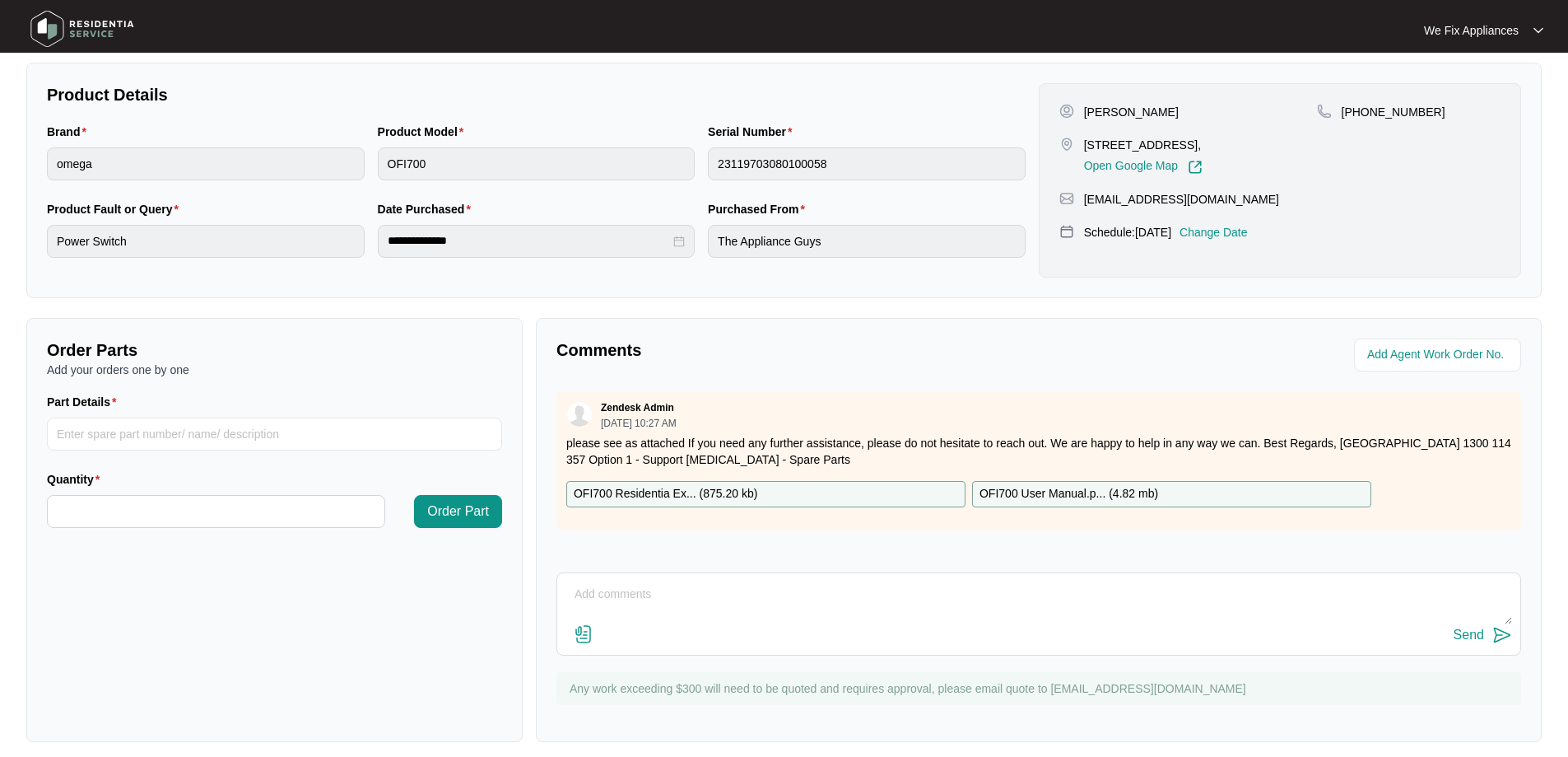
scroll to position [336, 0]
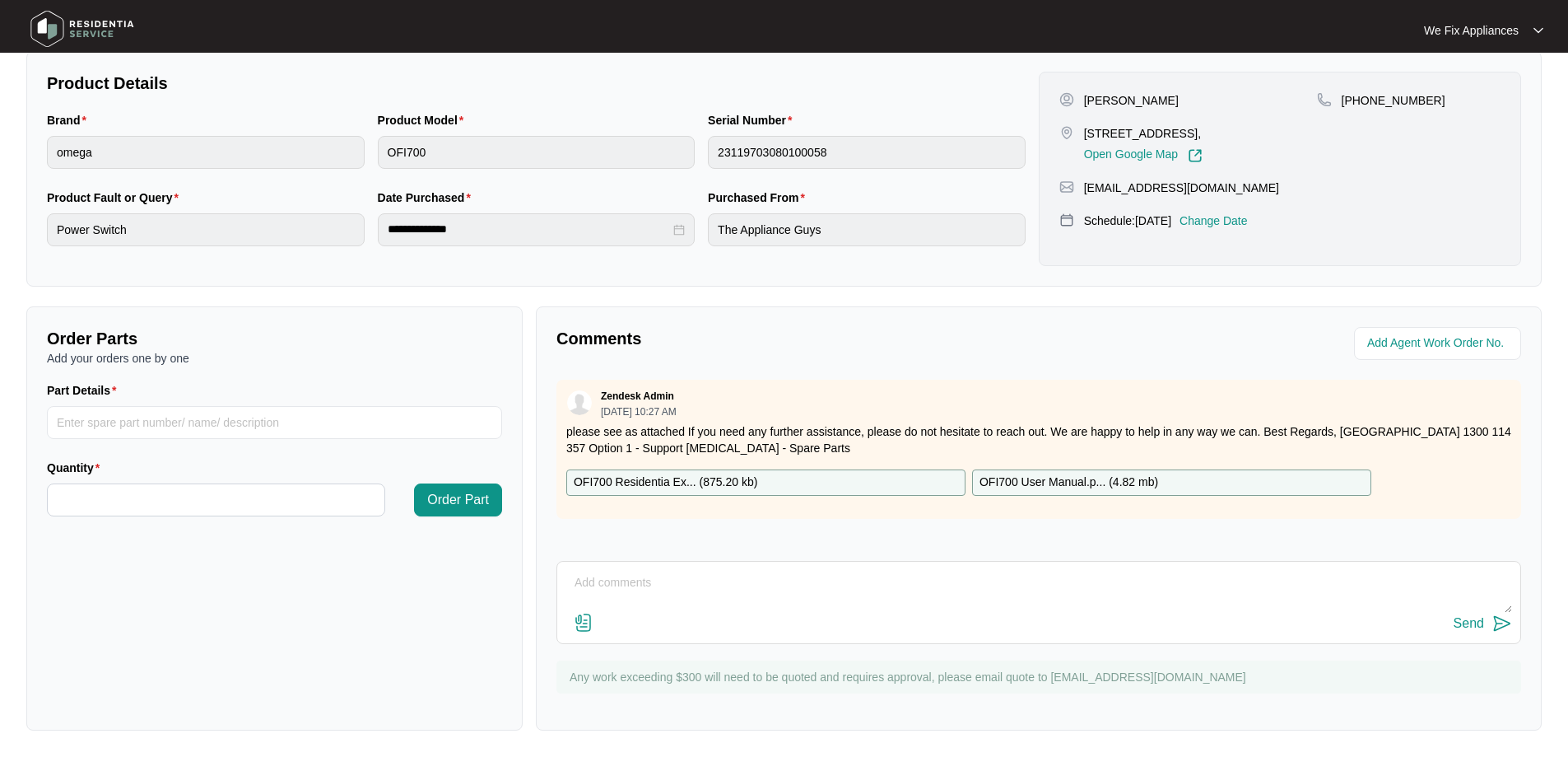
click at [682, 481] on p "OFI700 Residentia Ex... ( 875.20 kb )" at bounding box center [666, 482] width 184 height 18
click at [178, 430] on input "Part Details" at bounding box center [275, 422] width 455 height 33
paste input "SP19705"
type input "SP19705"
click at [162, 486] on input "Quantity" at bounding box center [217, 500] width 337 height 31
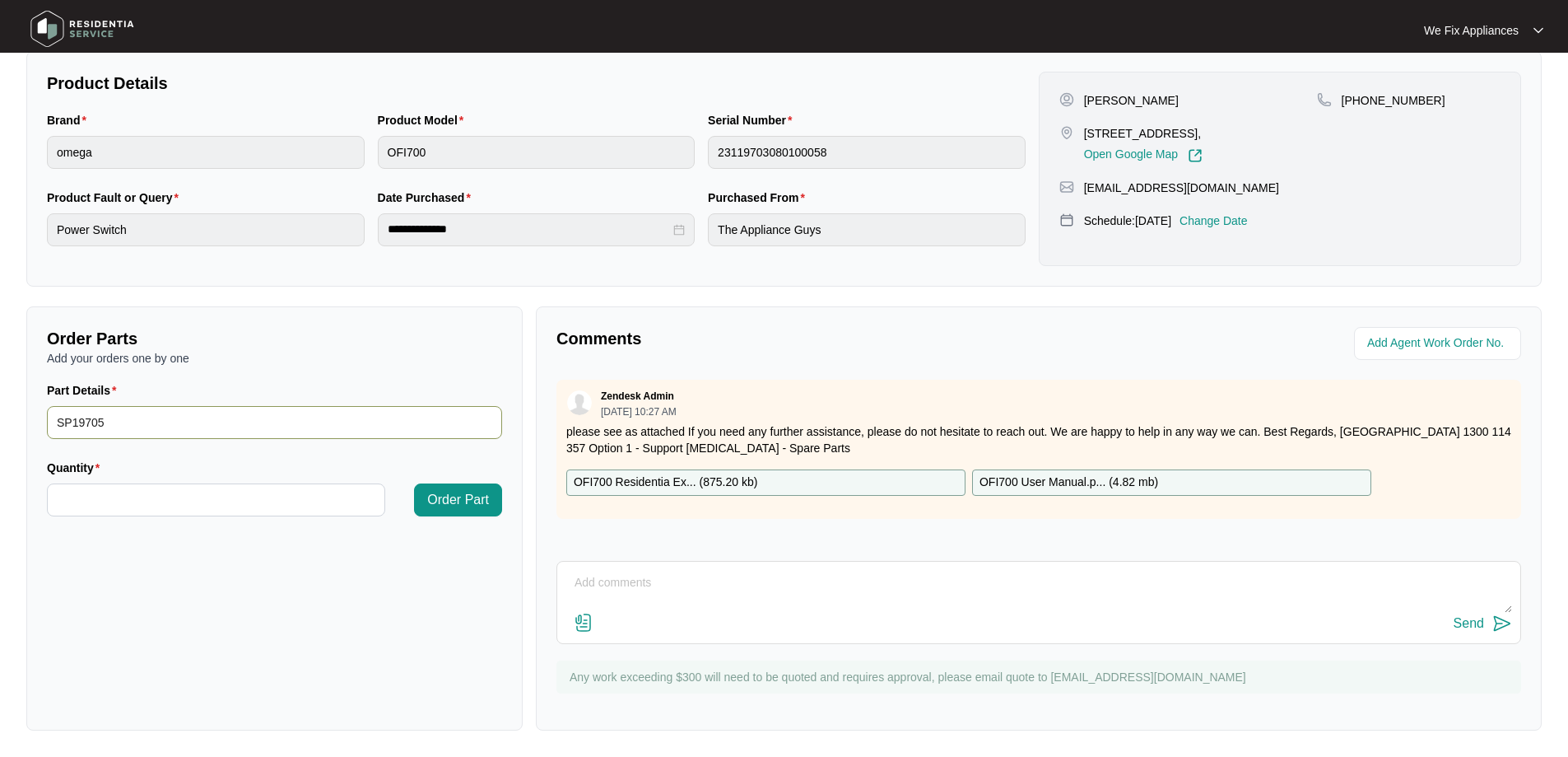
type input "*"
click at [190, 408] on input "SP19705" at bounding box center [275, 422] width 455 height 33
type input "SP19705 button"
click at [464, 503] on span "Order Part" at bounding box center [458, 499] width 62 height 19
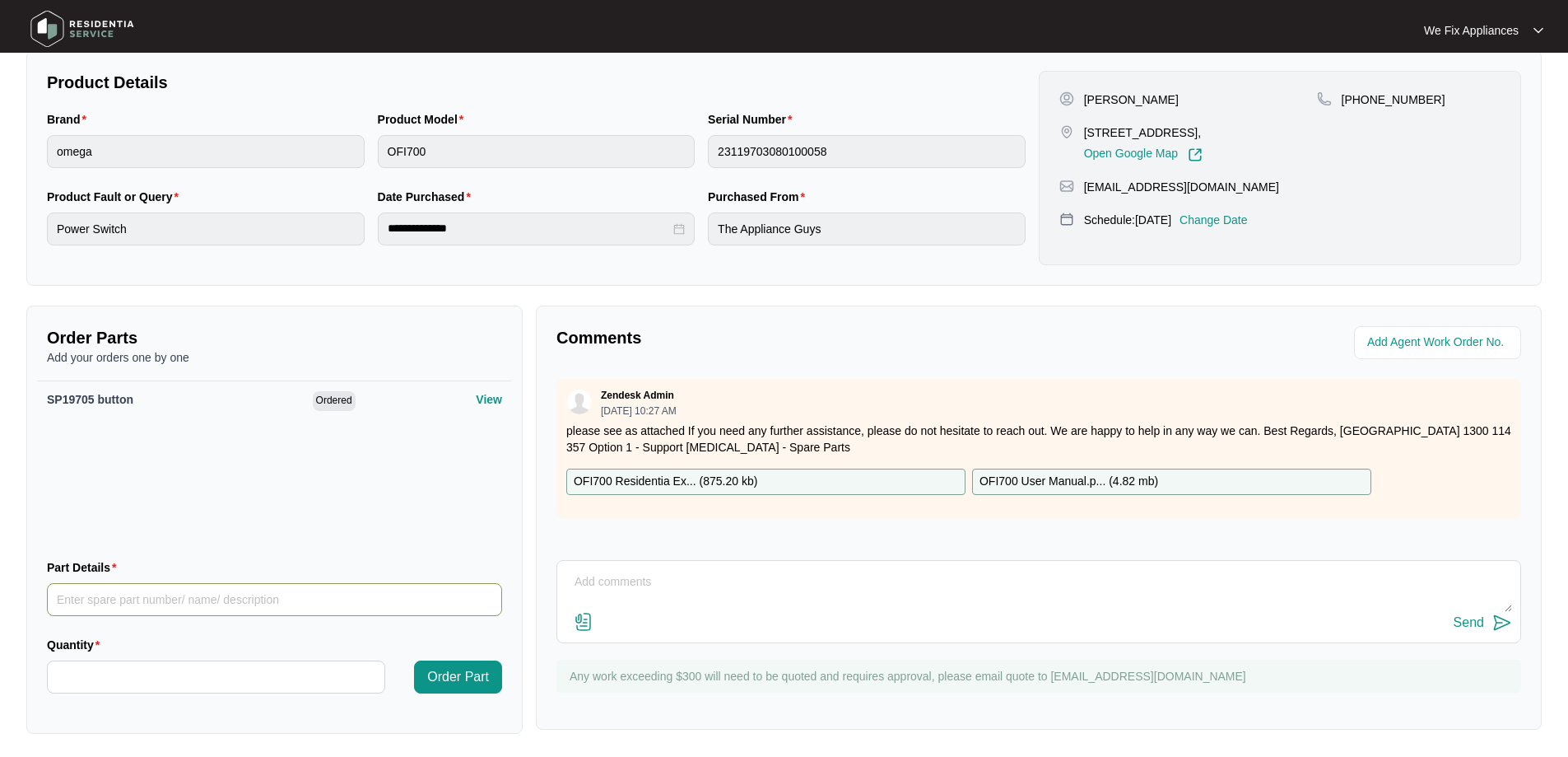
click at [126, 598] on input "Part Details" at bounding box center [275, 599] width 455 height 33
paste input "SP19324"
type input "SP19324"
click at [101, 674] on input "Quantity" at bounding box center [217, 677] width 337 height 31
type input "*"
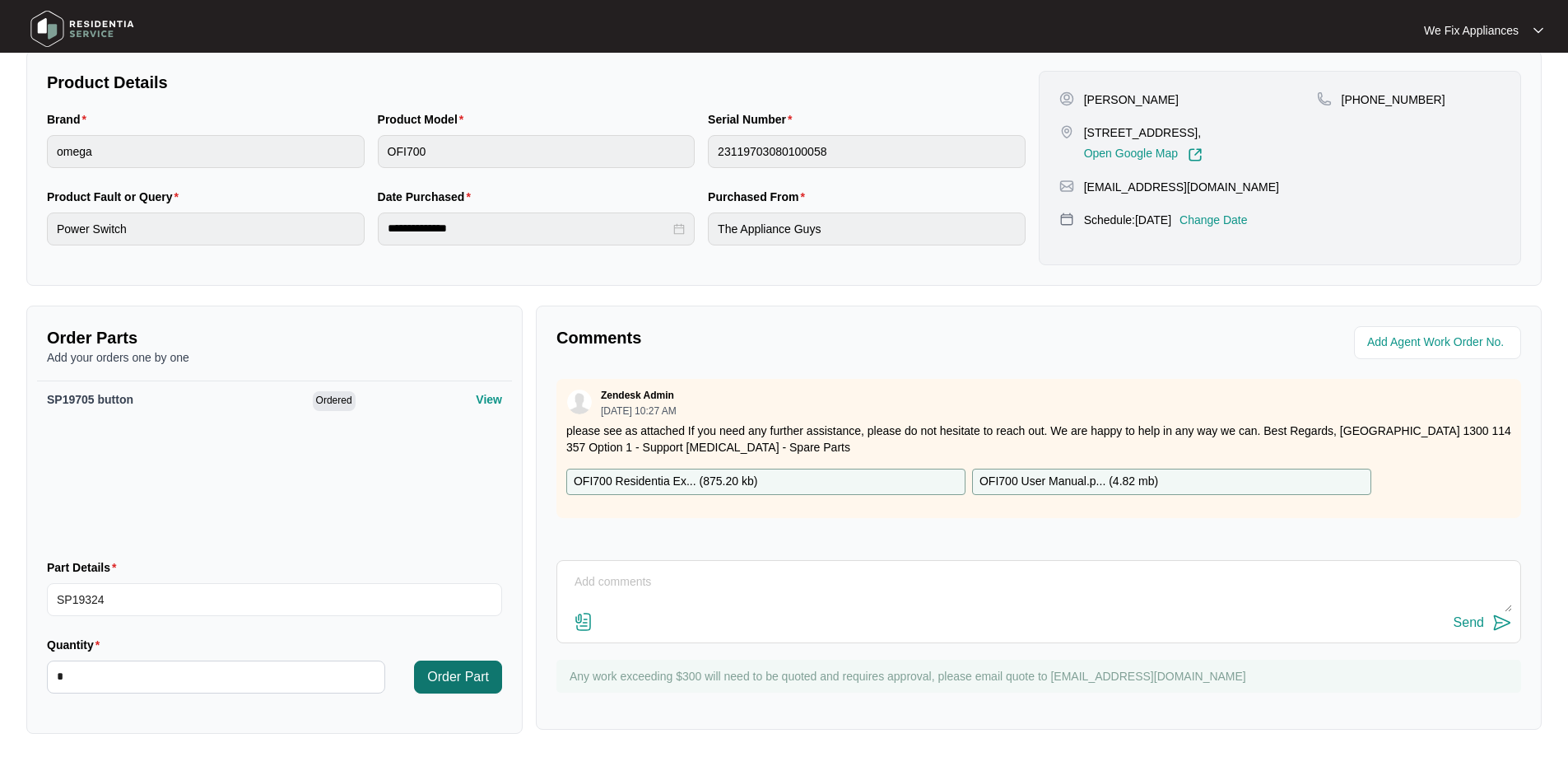
click at [462, 676] on span "Order Part" at bounding box center [458, 676] width 62 height 19
click at [127, 598] on input "Part Details" at bounding box center [275, 599] width 455 height 33
paste input "SP20434"
type input "SP20434 display pcb"
click at [115, 675] on input "Quantity" at bounding box center [217, 677] width 337 height 31
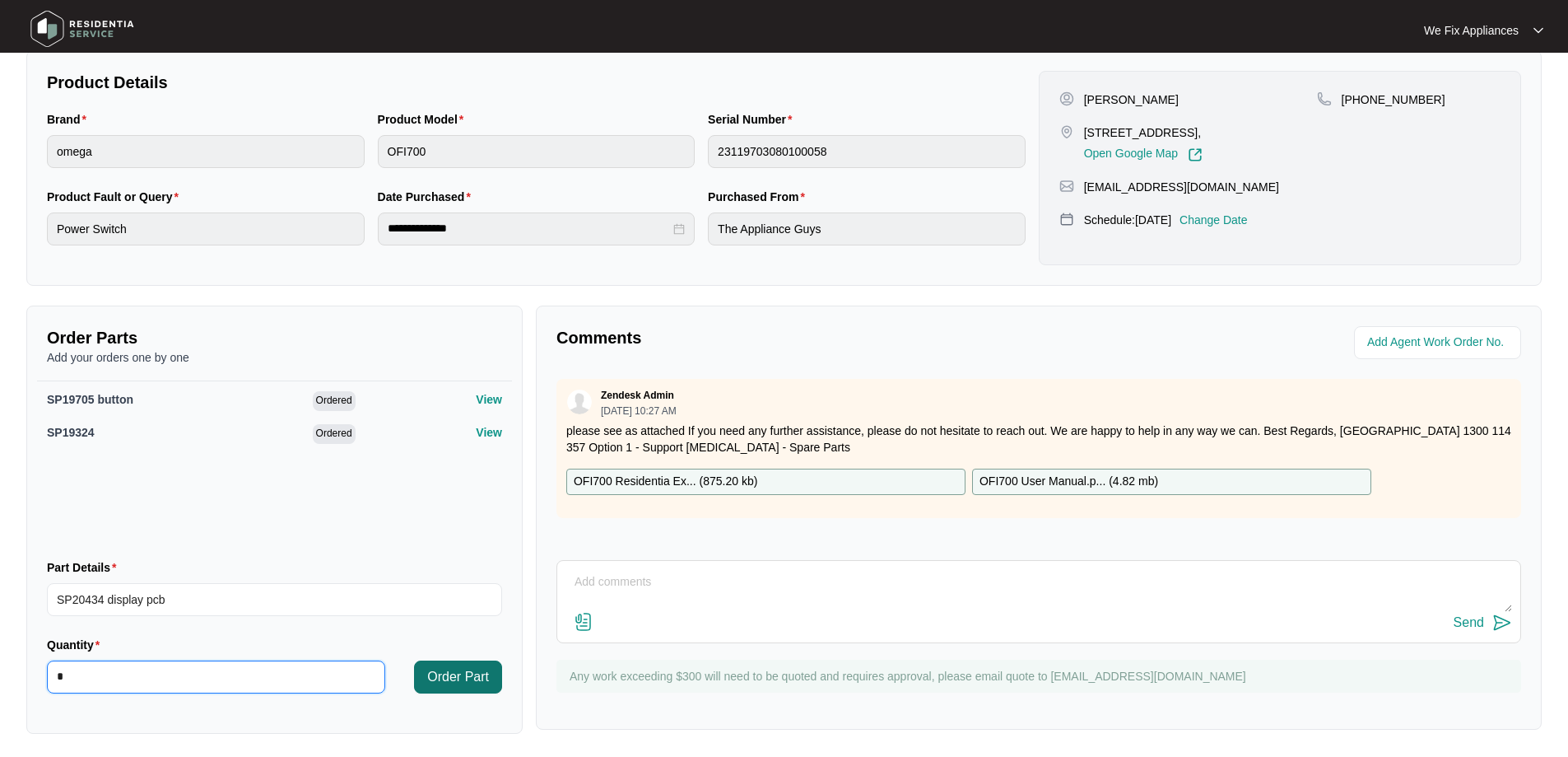
type input "*"
click at [426, 675] on button "Order Part" at bounding box center [458, 677] width 88 height 33
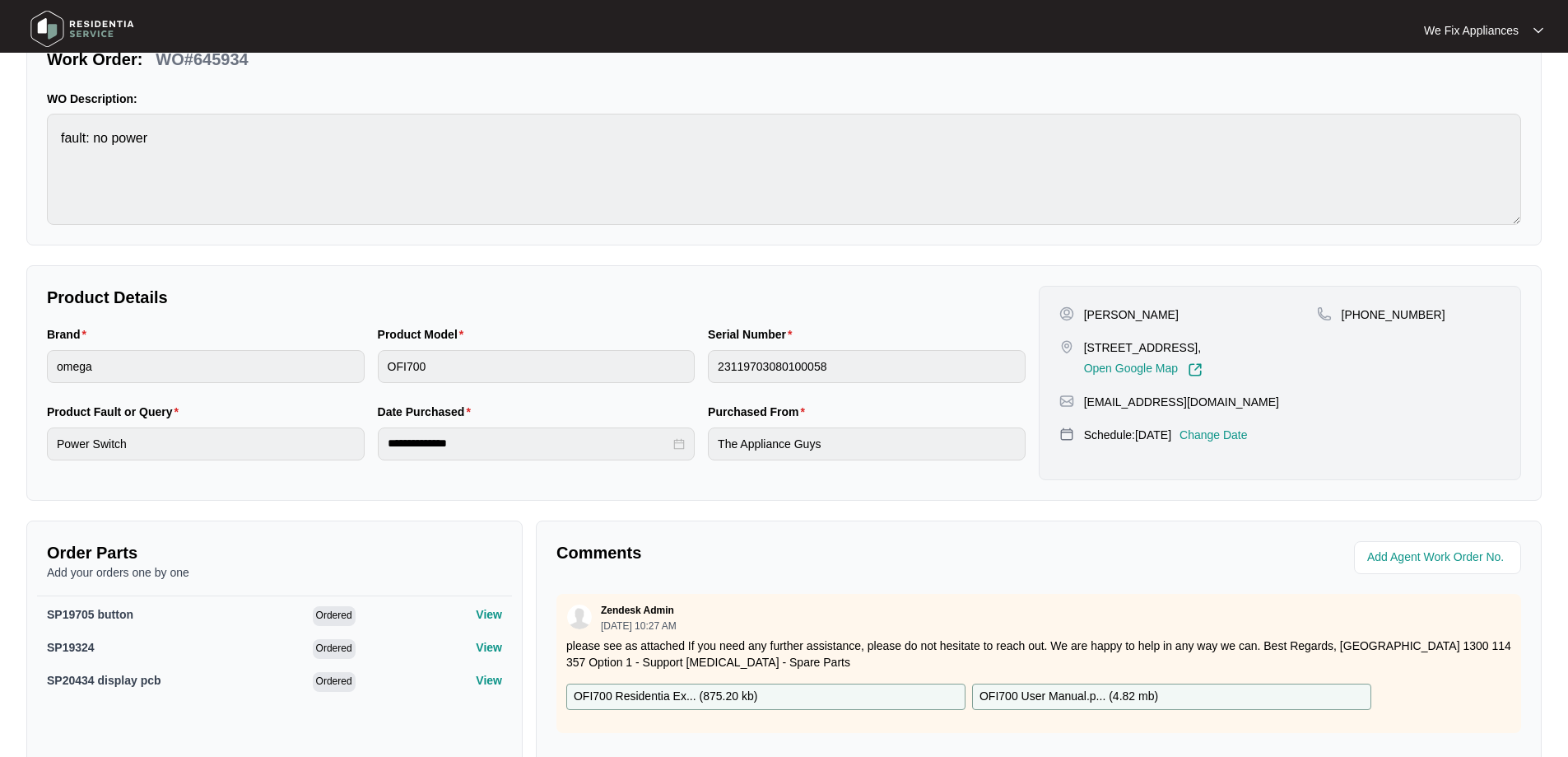
scroll to position [0, 0]
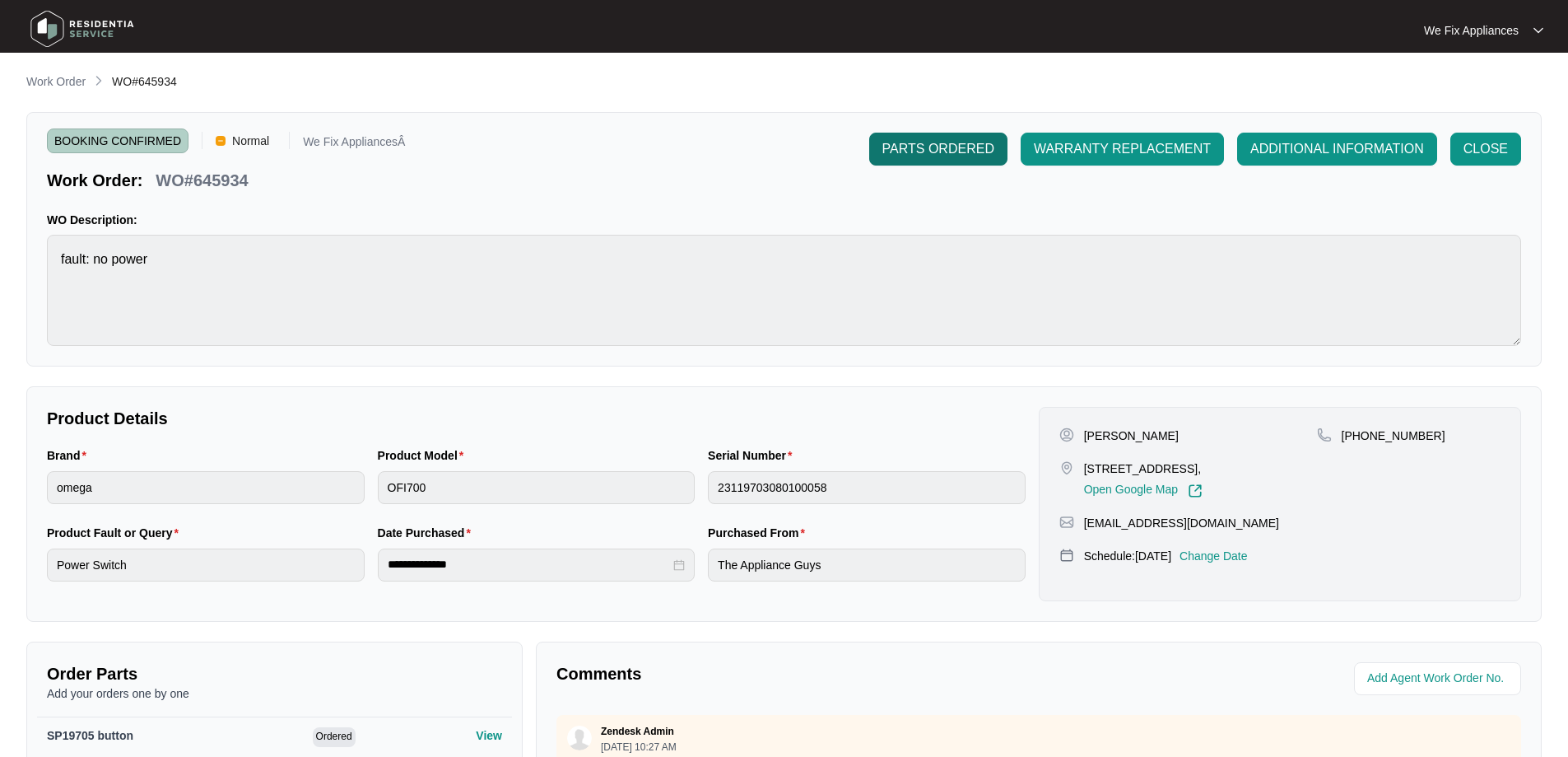
click at [955, 145] on span "PARTS ORDERED" at bounding box center [938, 148] width 112 height 19
click at [85, 23] on img at bounding box center [82, 29] width 115 height 50
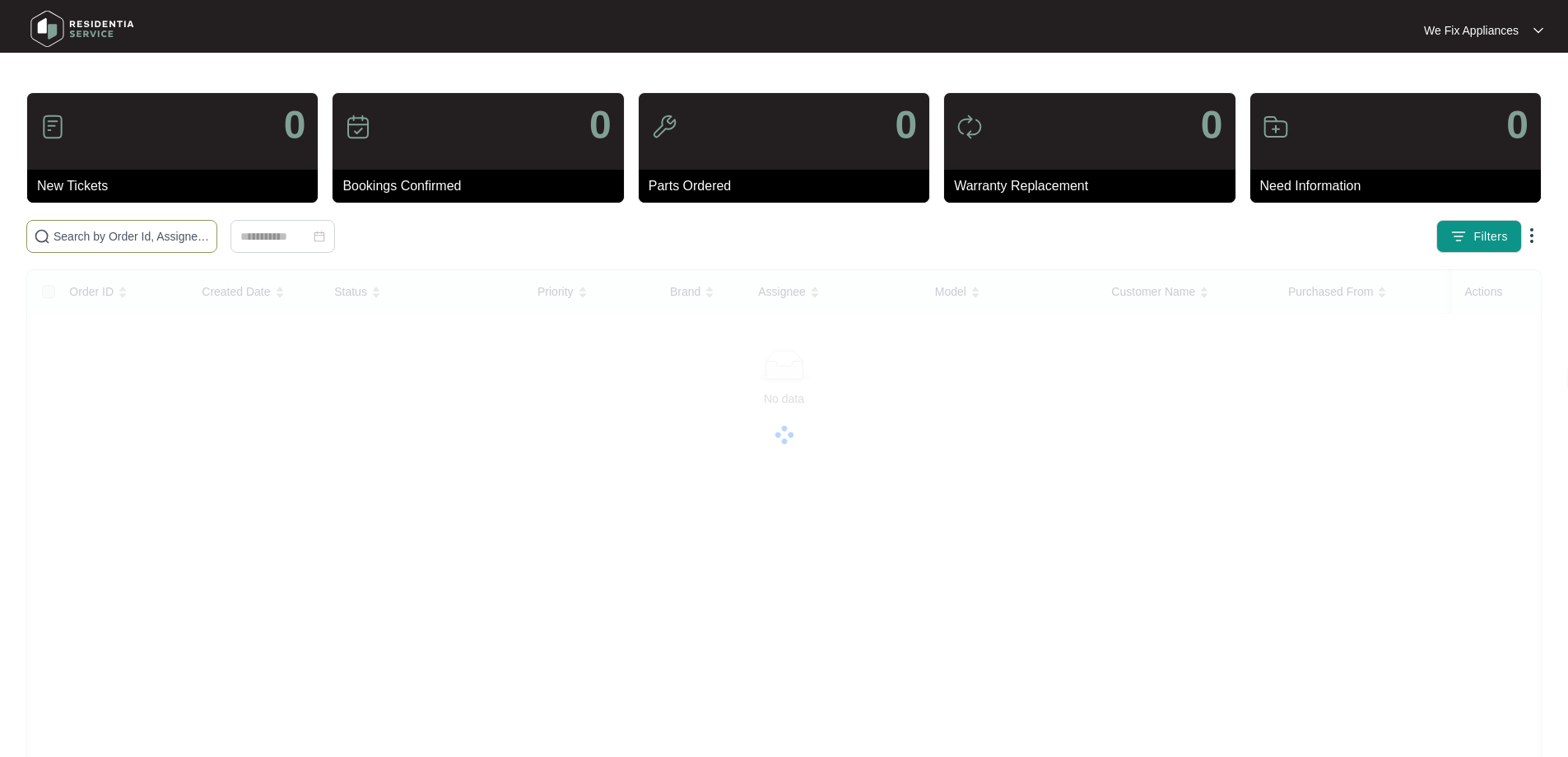
click at [182, 235] on input "text" at bounding box center [132, 236] width 157 height 18
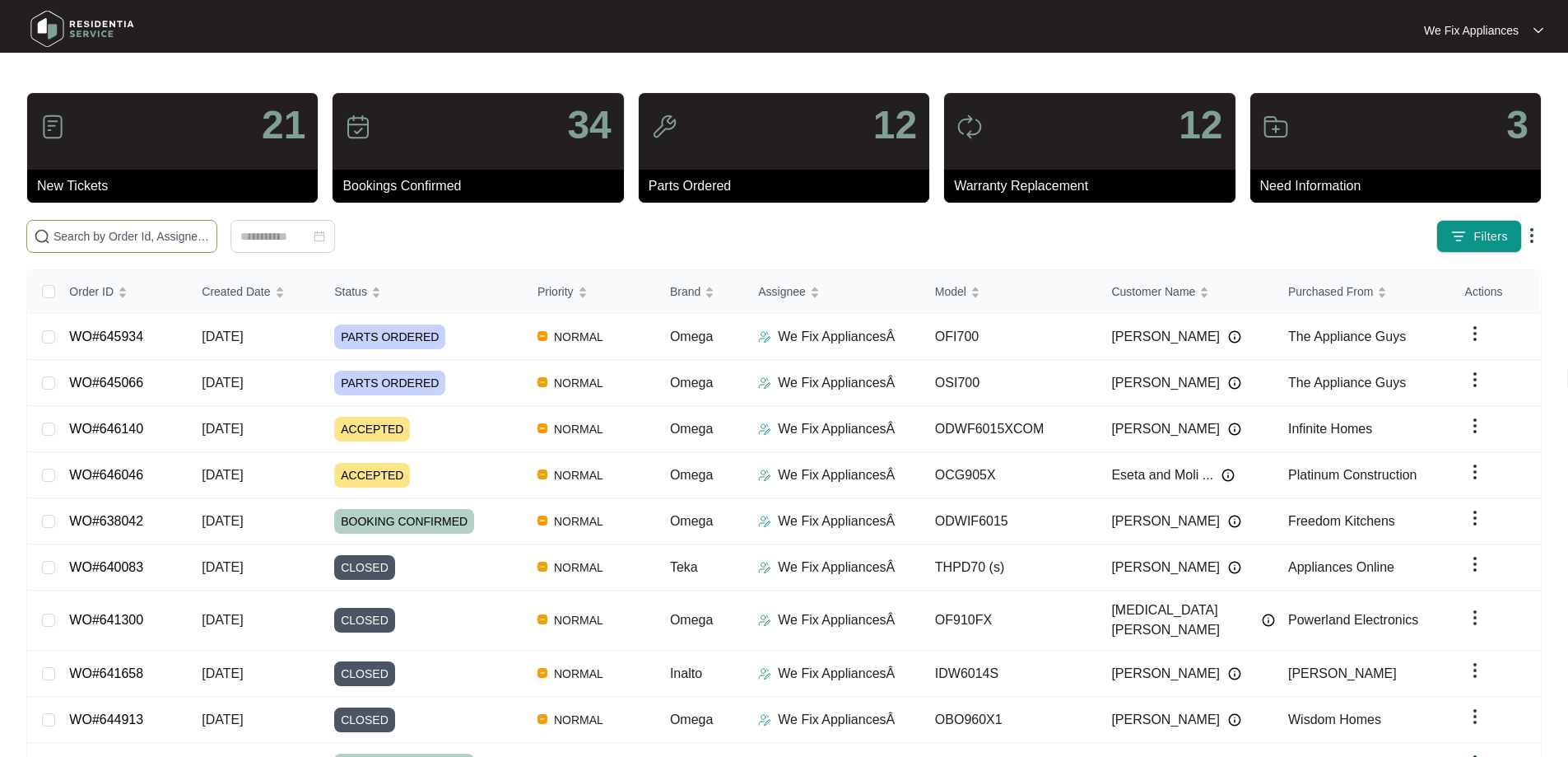
paste input "647414"
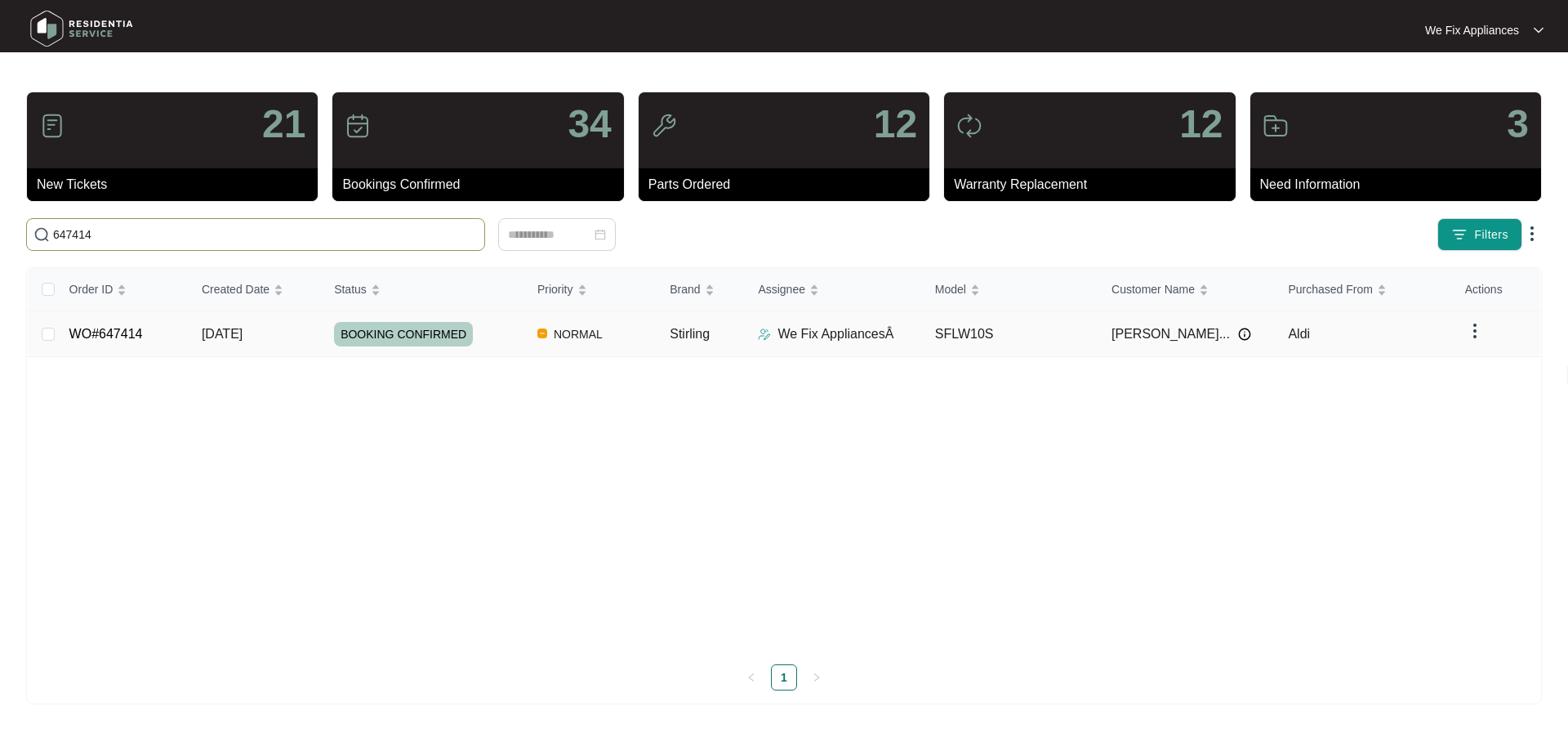
type input "647414"
click at [384, 331] on span "BOOKING CONFIRMED" at bounding box center [404, 334] width 139 height 24
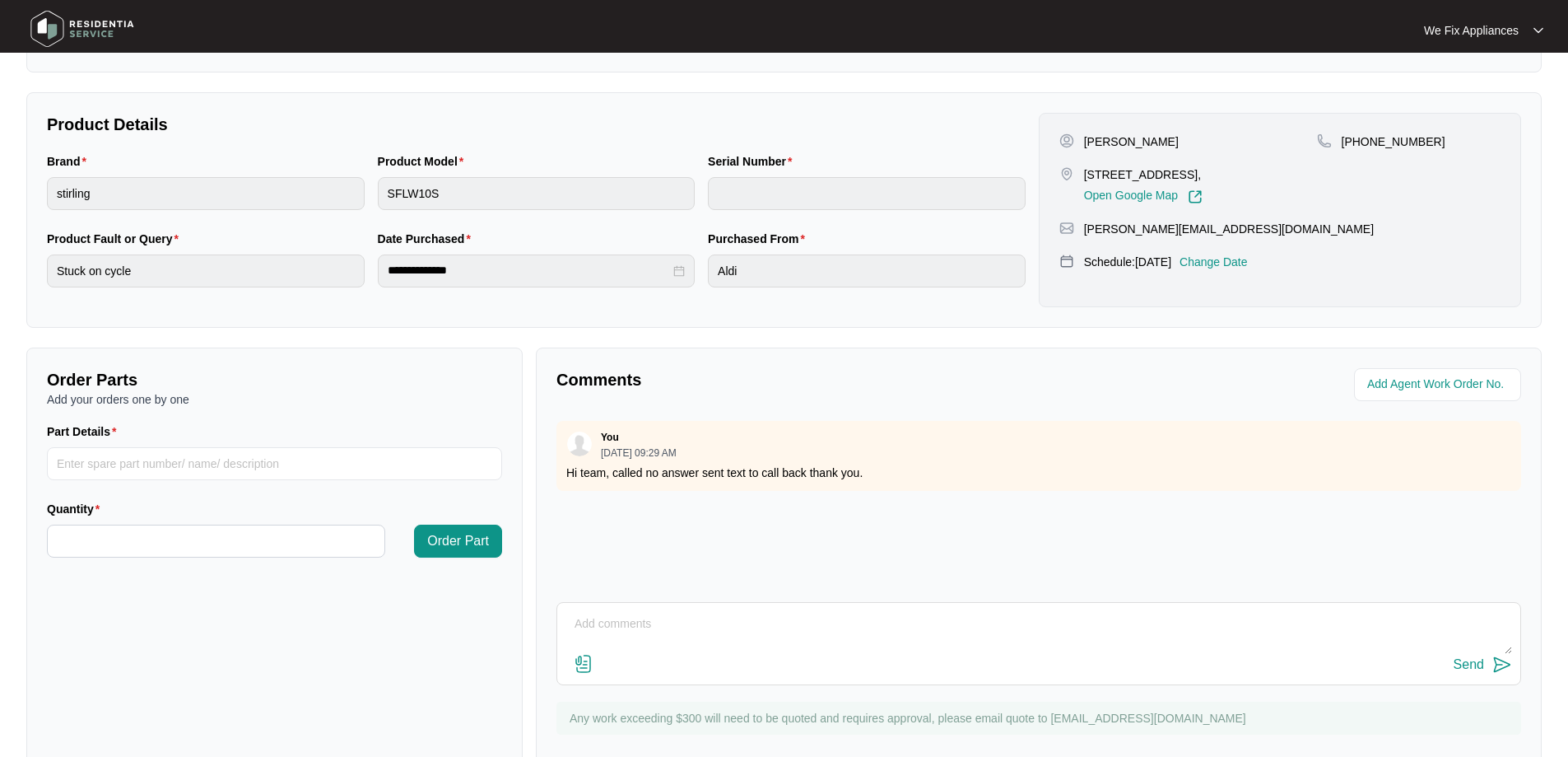
scroll to position [336, 0]
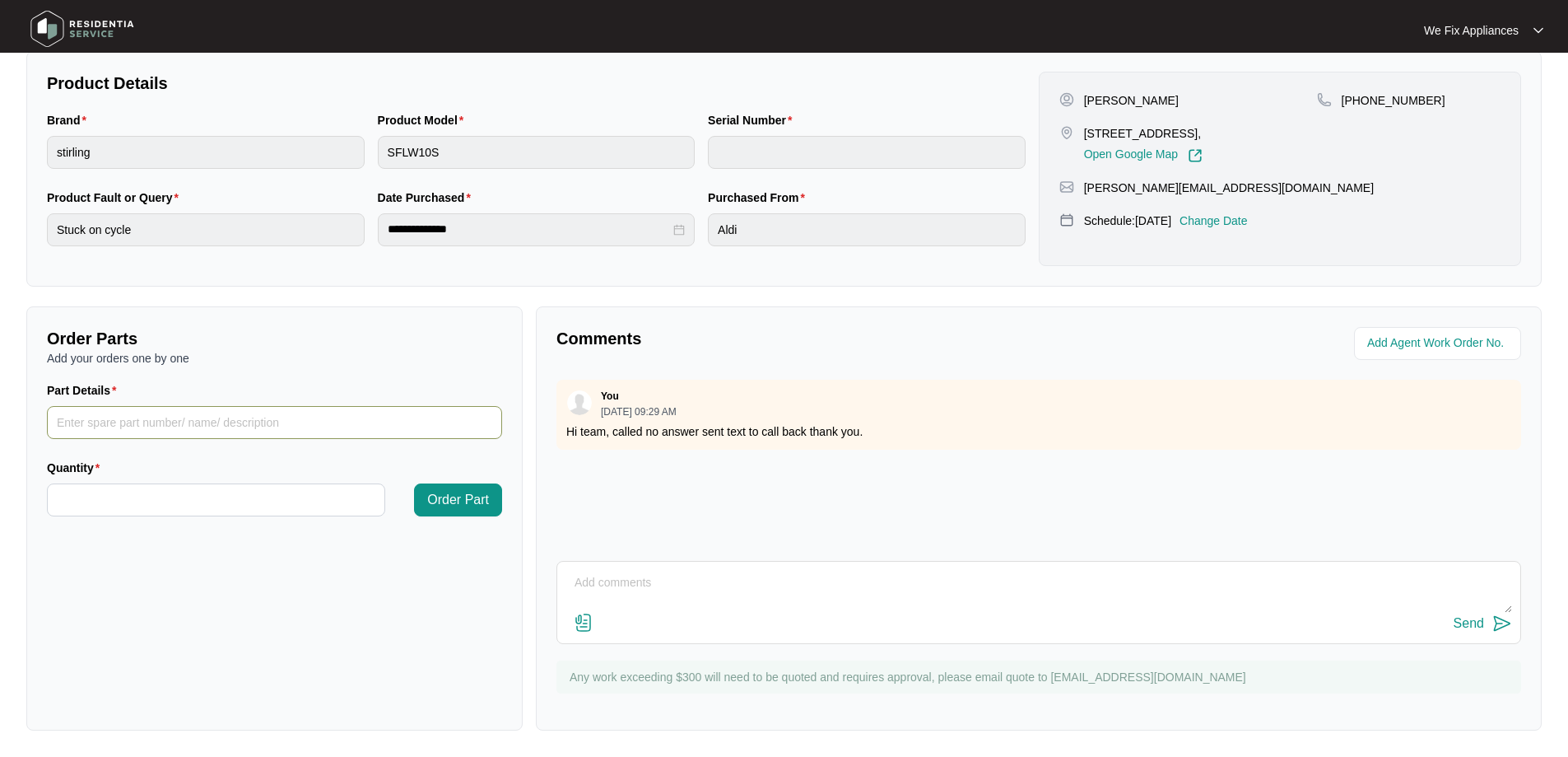
drag, startPoint x: 161, startPoint y: 414, endPoint x: 154, endPoint y: 420, distance: 9.2
click at [157, 414] on input "Part Details" at bounding box center [275, 422] width 455 height 33
paste input "17138100026066"
type input "17138100026066"
click at [147, 496] on input "Quantity" at bounding box center [217, 500] width 337 height 31
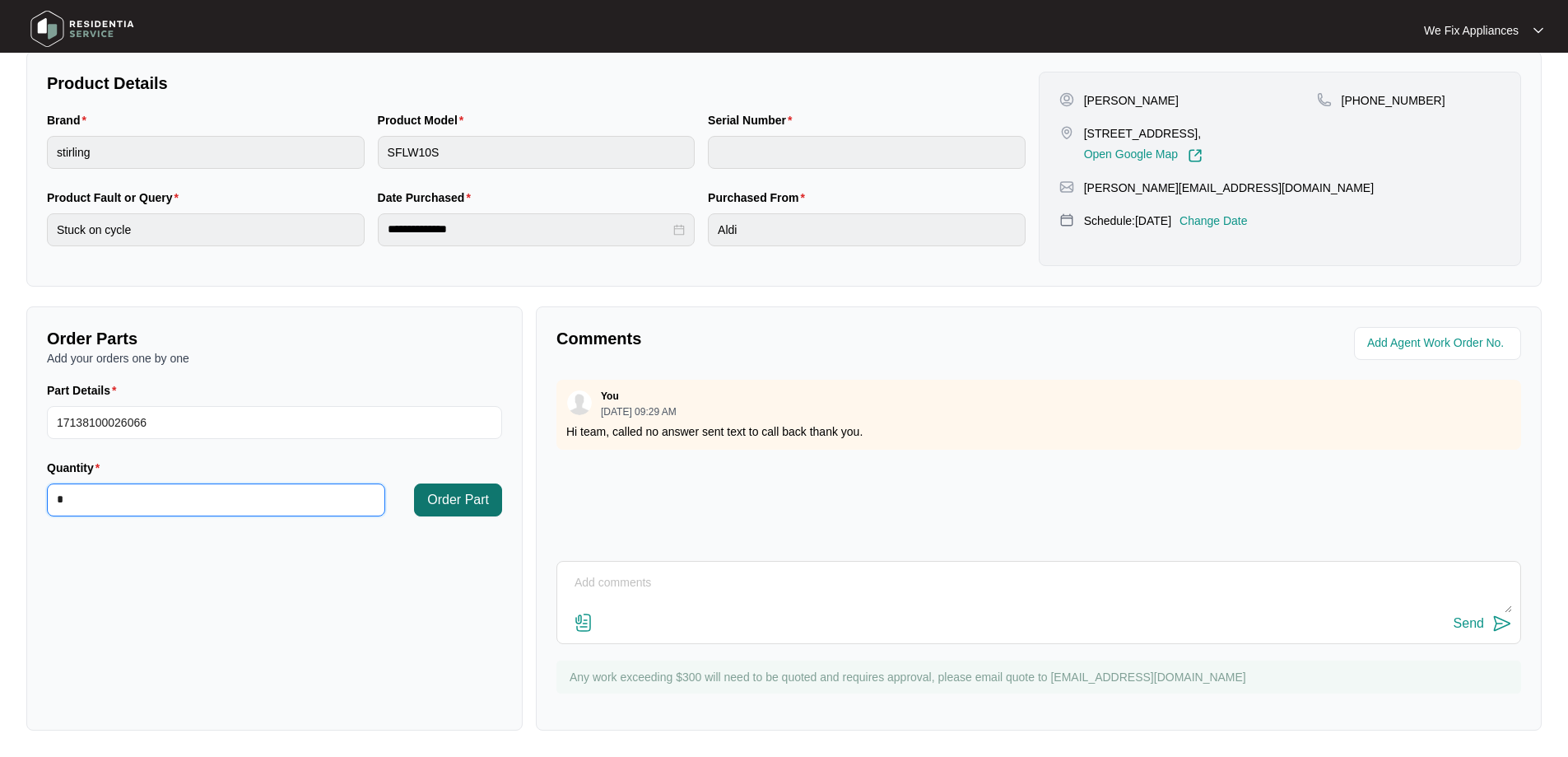
type input "*"
click at [447, 497] on span "Order Part" at bounding box center [458, 499] width 62 height 19
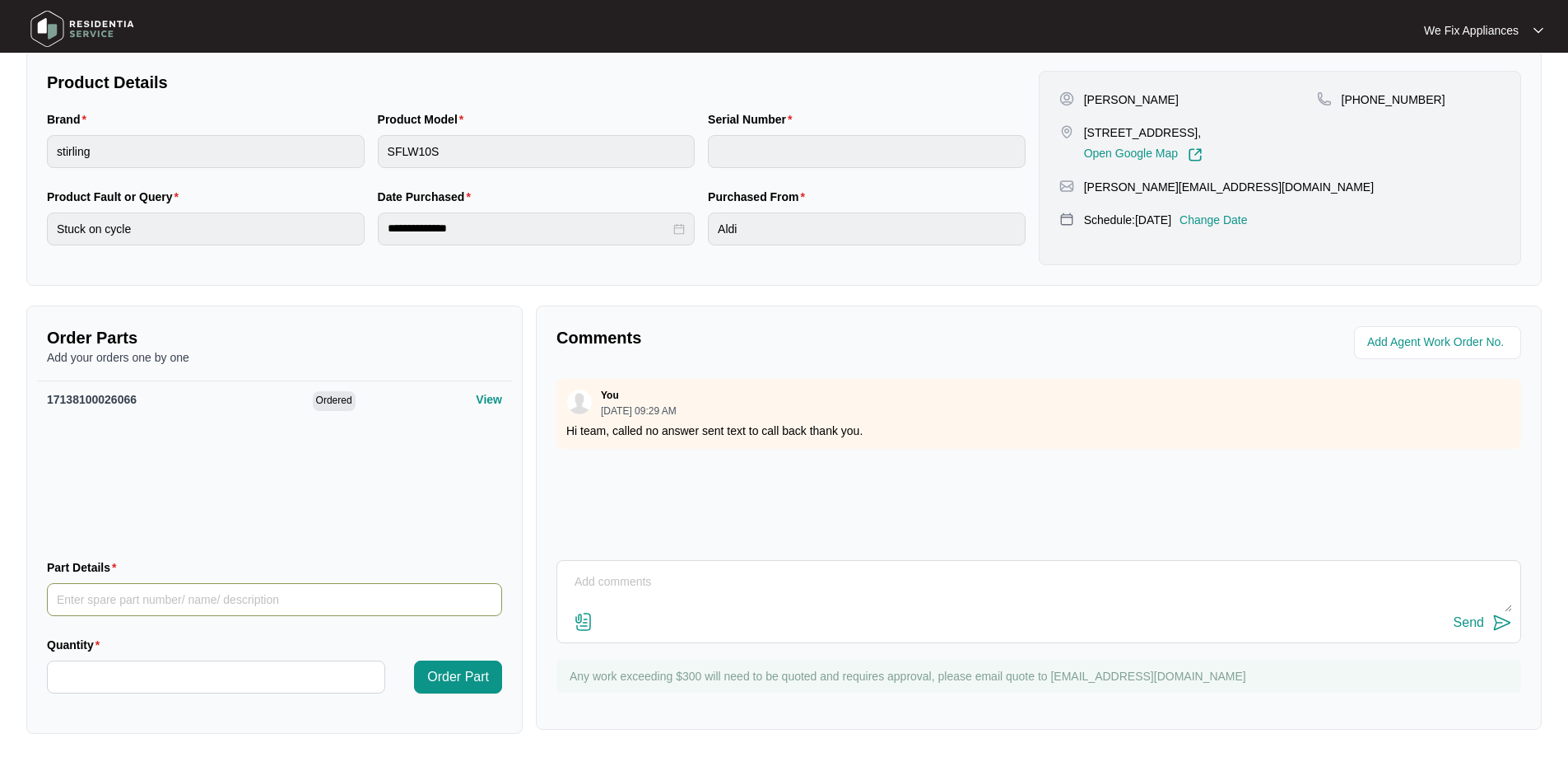
click at [177, 593] on input "Part Details" at bounding box center [275, 599] width 455 height 33
paste input "SP14170"
type input "SP14170 motor"
type input "*"
click at [448, 672] on span "Order Part" at bounding box center [458, 676] width 62 height 19
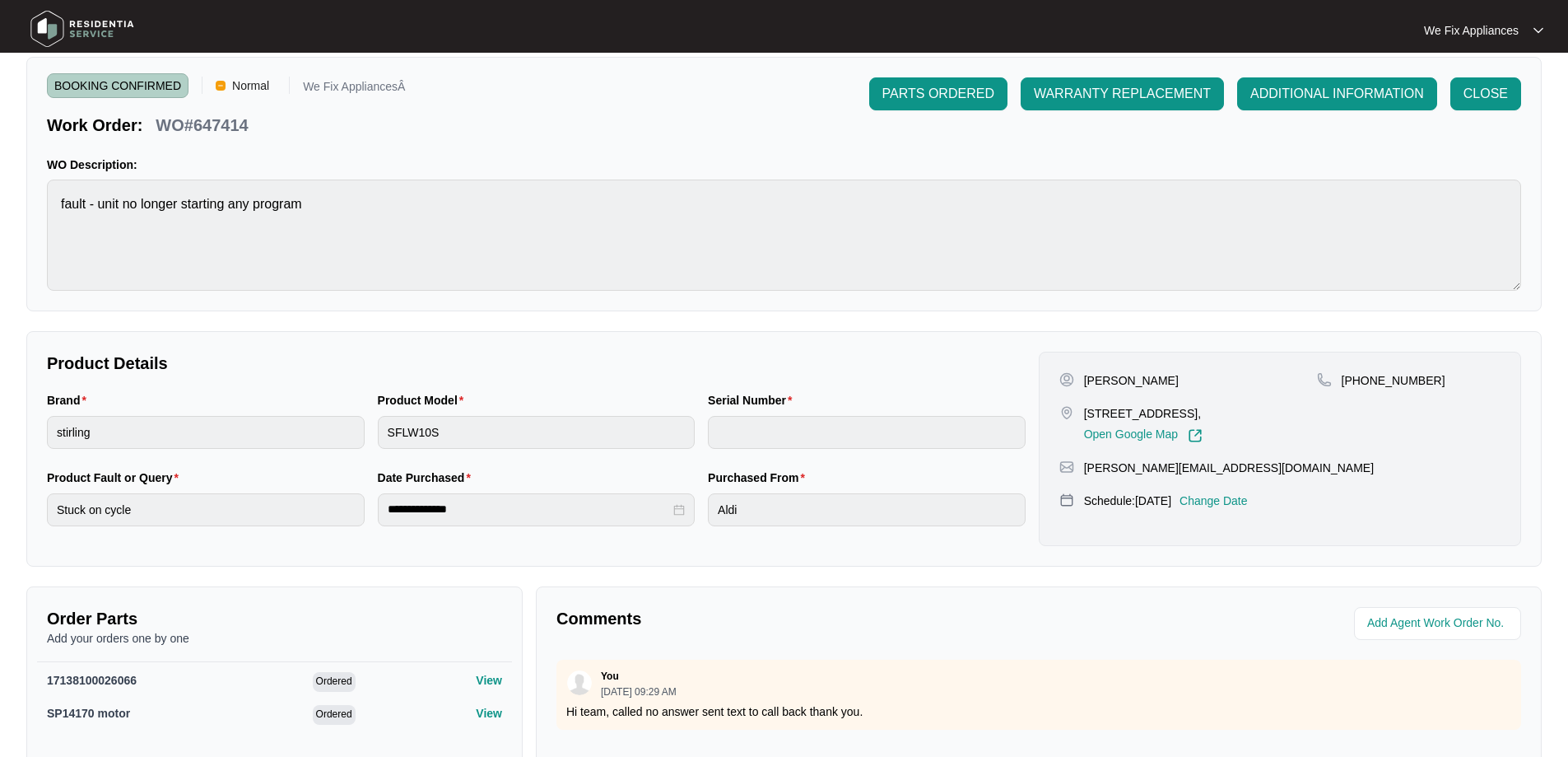
scroll to position [0, 0]
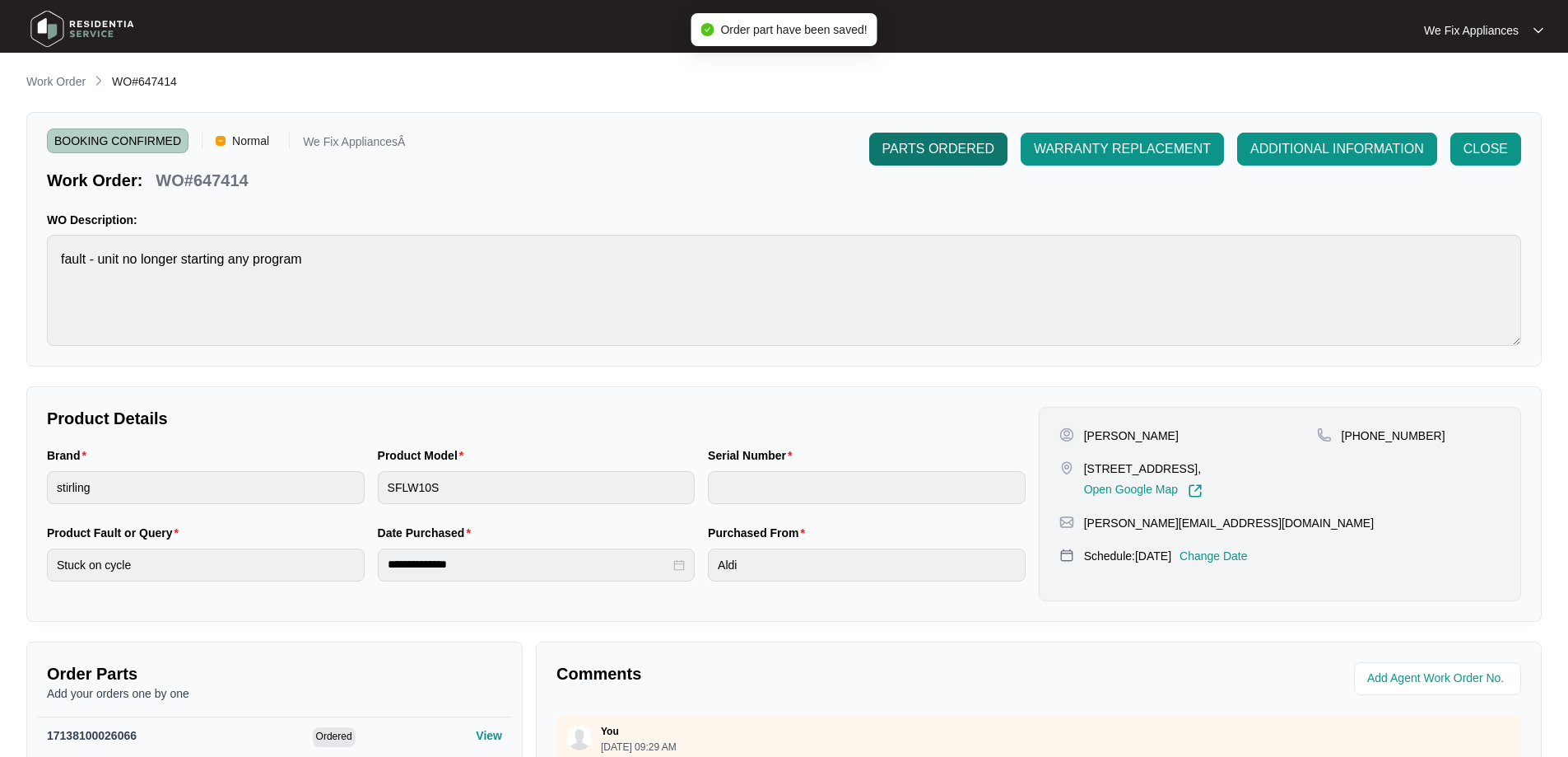
click at [937, 155] on span "PARTS ORDERED" at bounding box center [938, 148] width 112 height 19
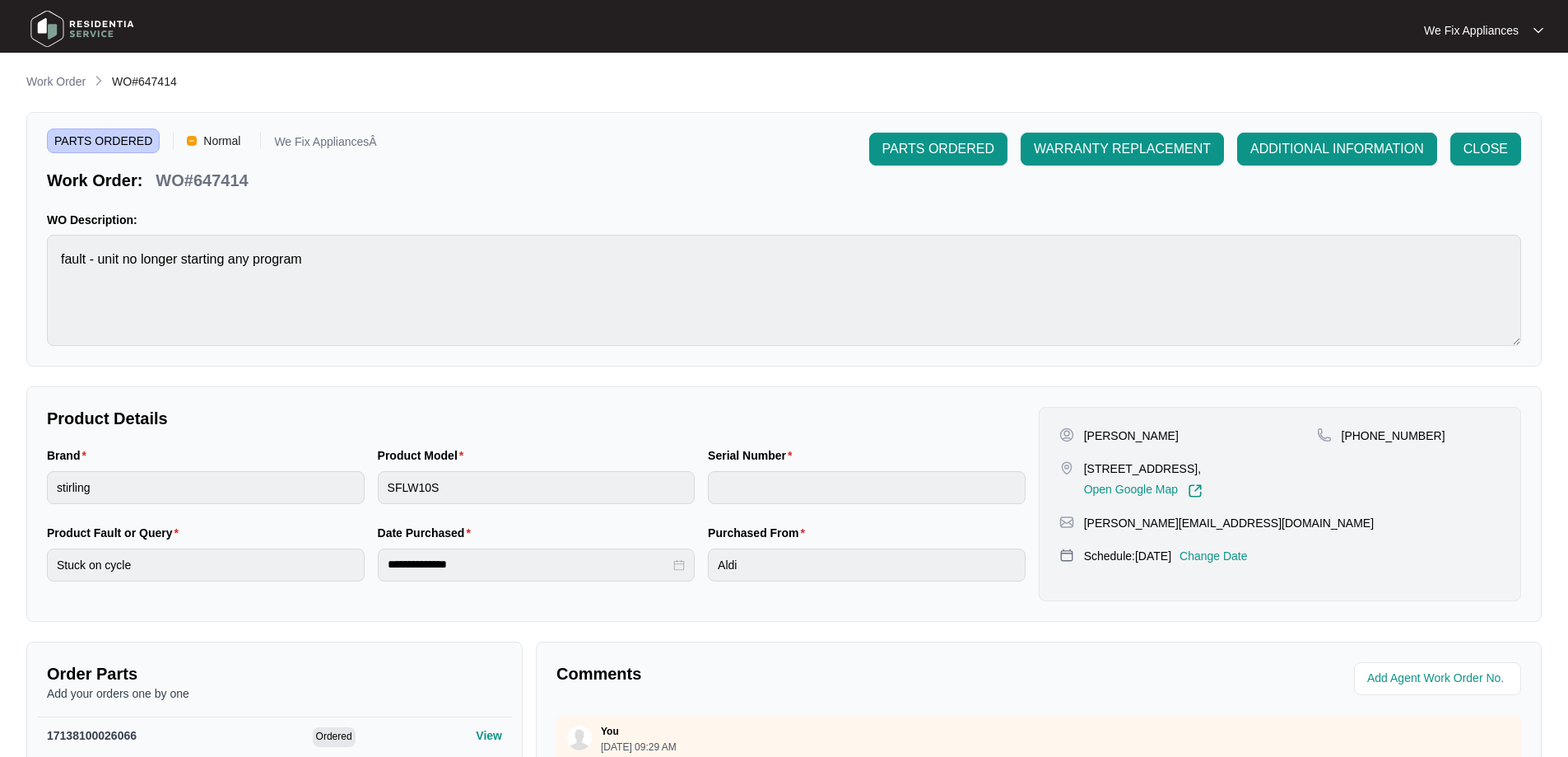
click at [83, 28] on img at bounding box center [82, 29] width 115 height 50
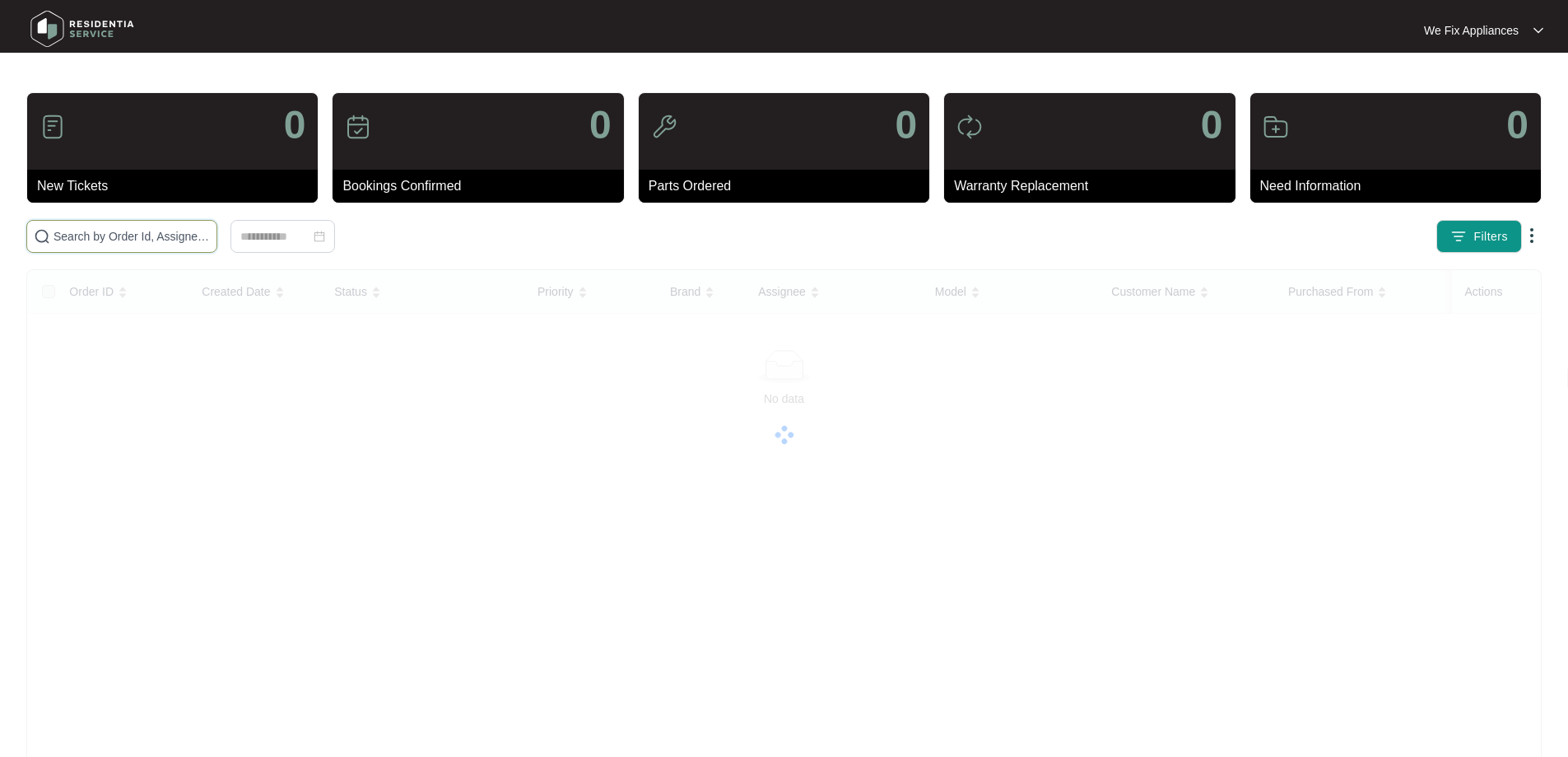
click at [185, 237] on input "text" at bounding box center [132, 236] width 157 height 18
paste input "647474"
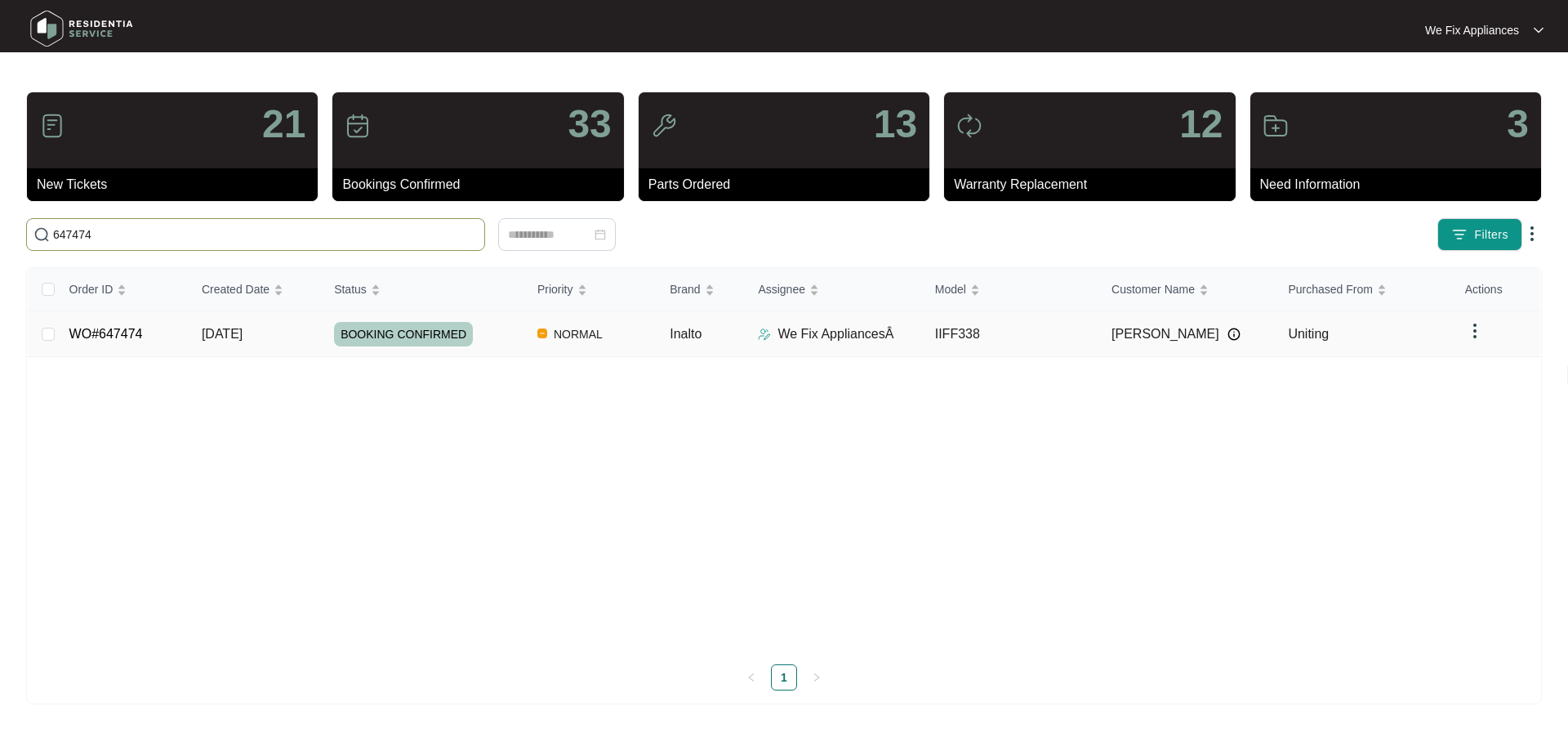
type input "647474"
click at [392, 333] on span "BOOKING CONFIRMED" at bounding box center [404, 334] width 139 height 24
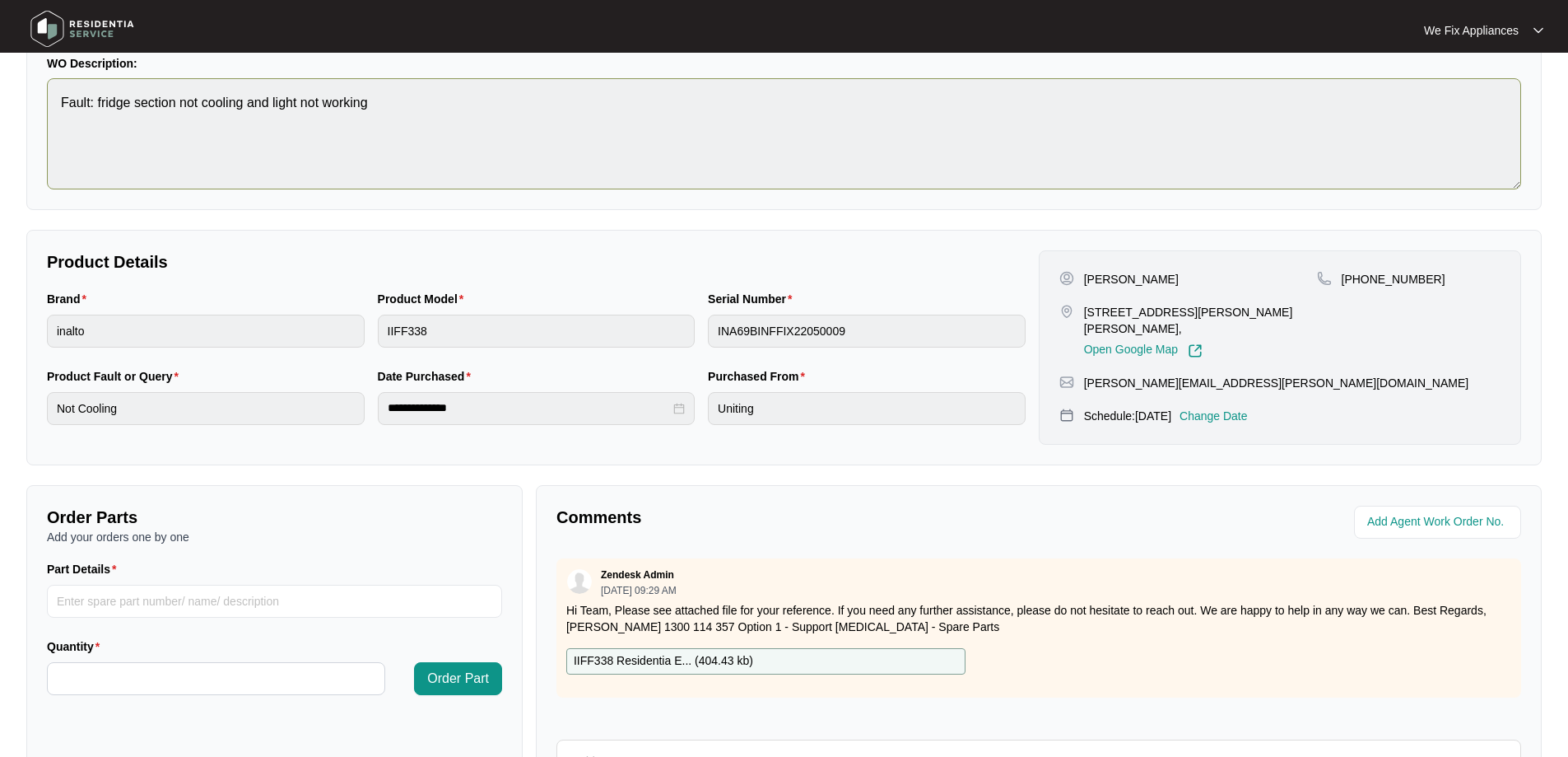
scroll to position [330, 0]
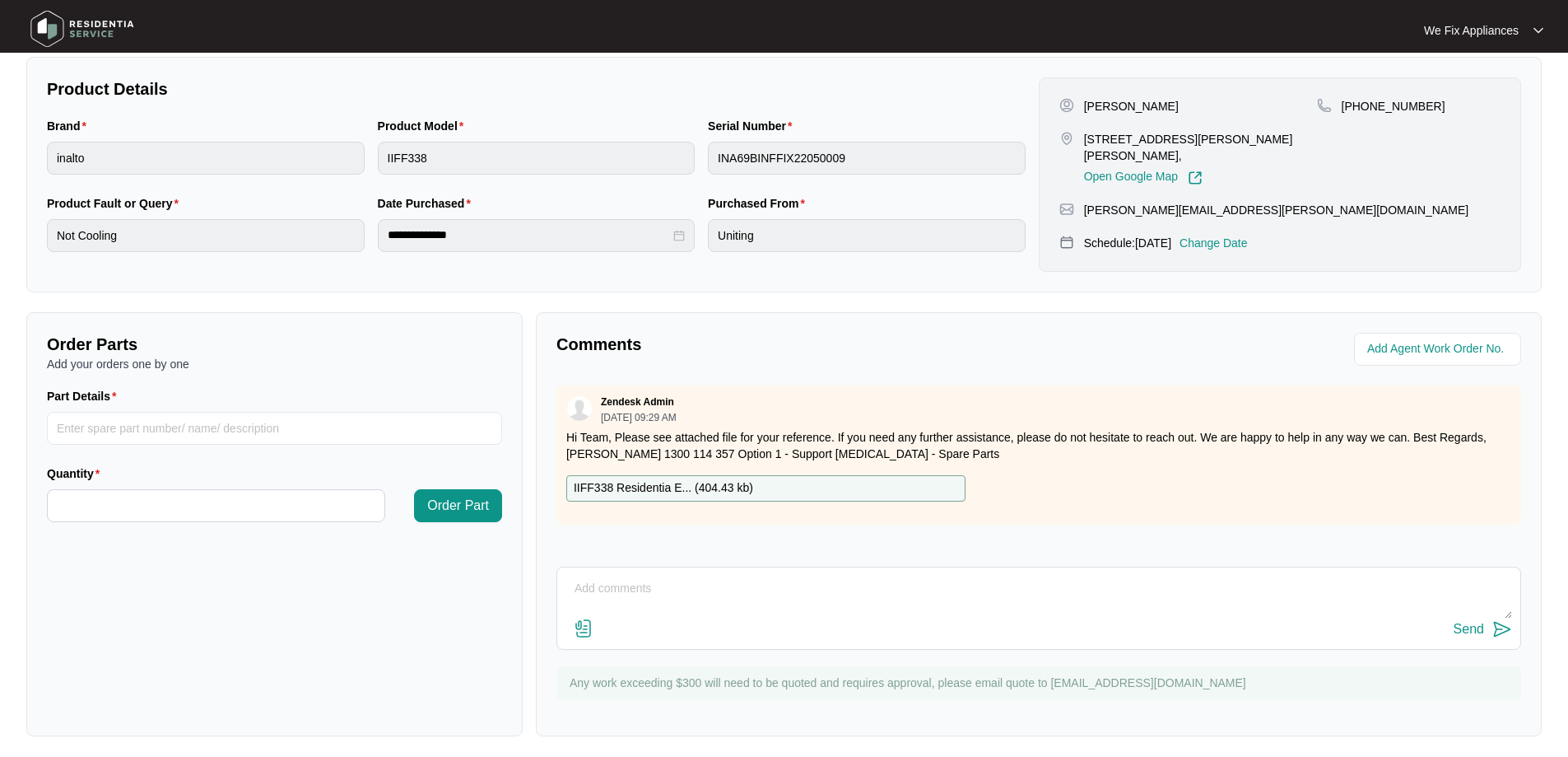
click at [695, 486] on p "IIFF338 Residentia E... ( 404.43 kb )" at bounding box center [663, 488] width 179 height 18
click at [195, 433] on input "Part Details" at bounding box center [275, 428] width 455 height 33
paste input "647474"
type input "647474 PCB"
type input "*"
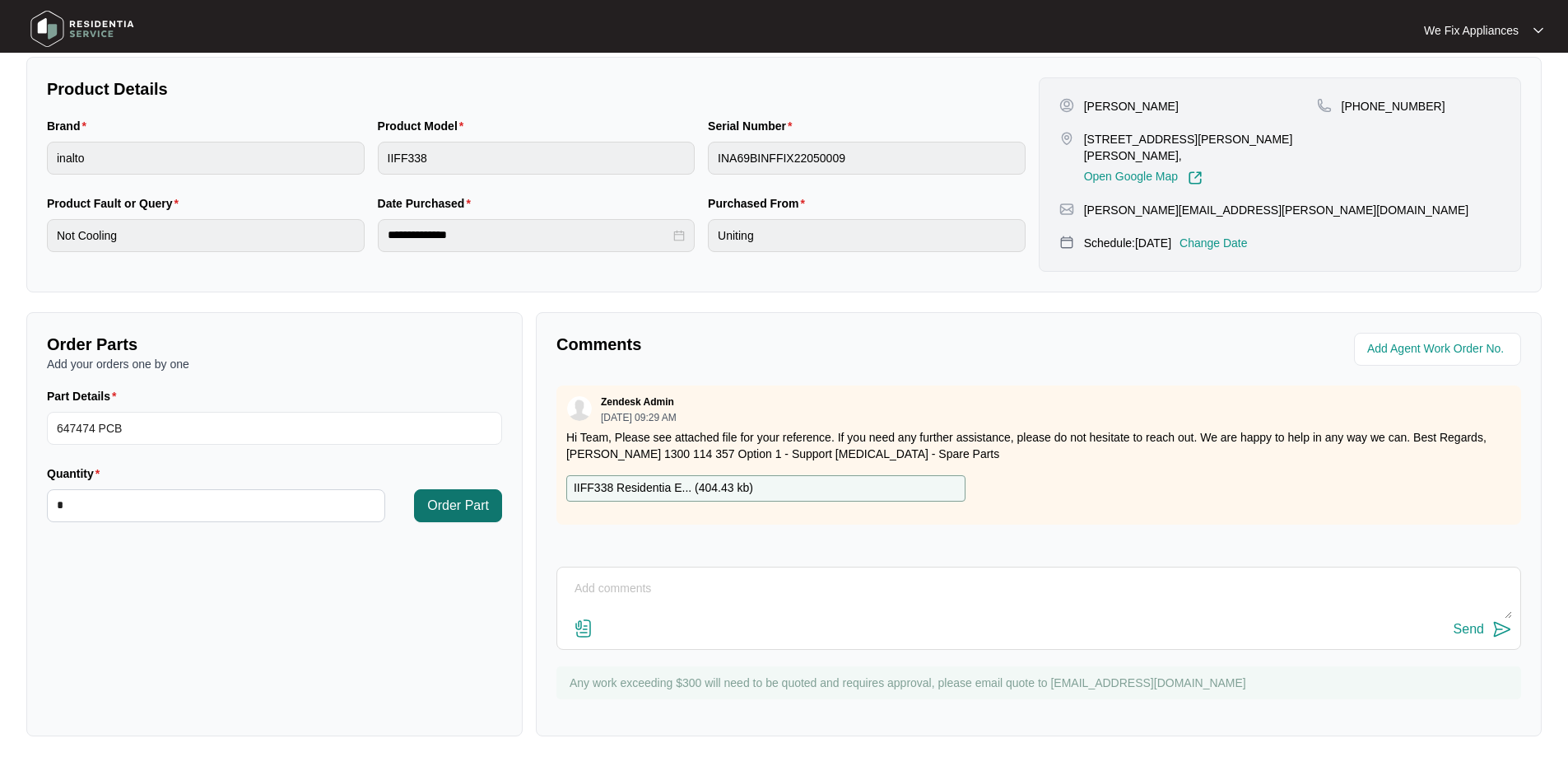
click at [458, 504] on span "Order Part" at bounding box center [458, 505] width 62 height 19
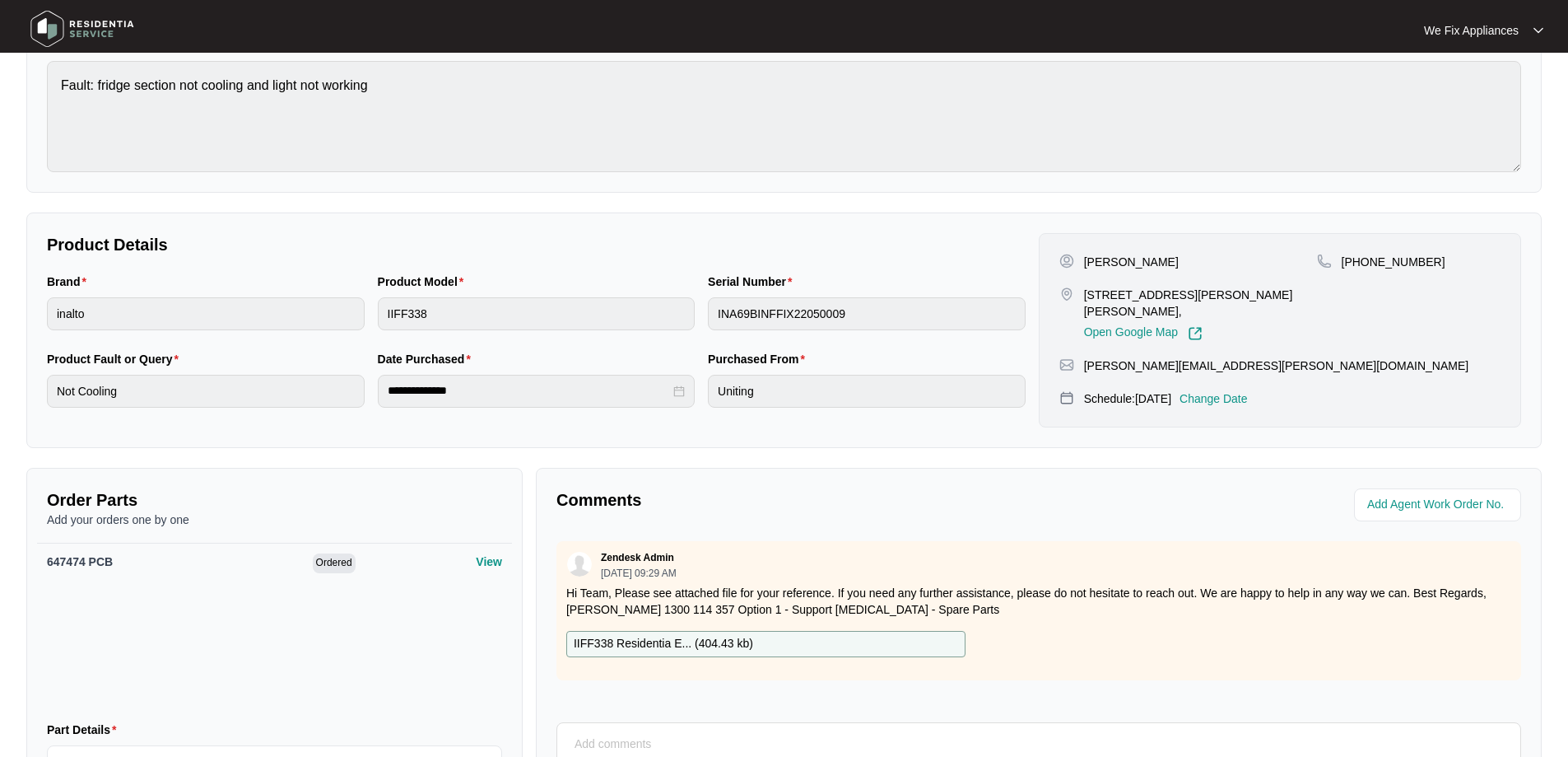
scroll to position [340, 0]
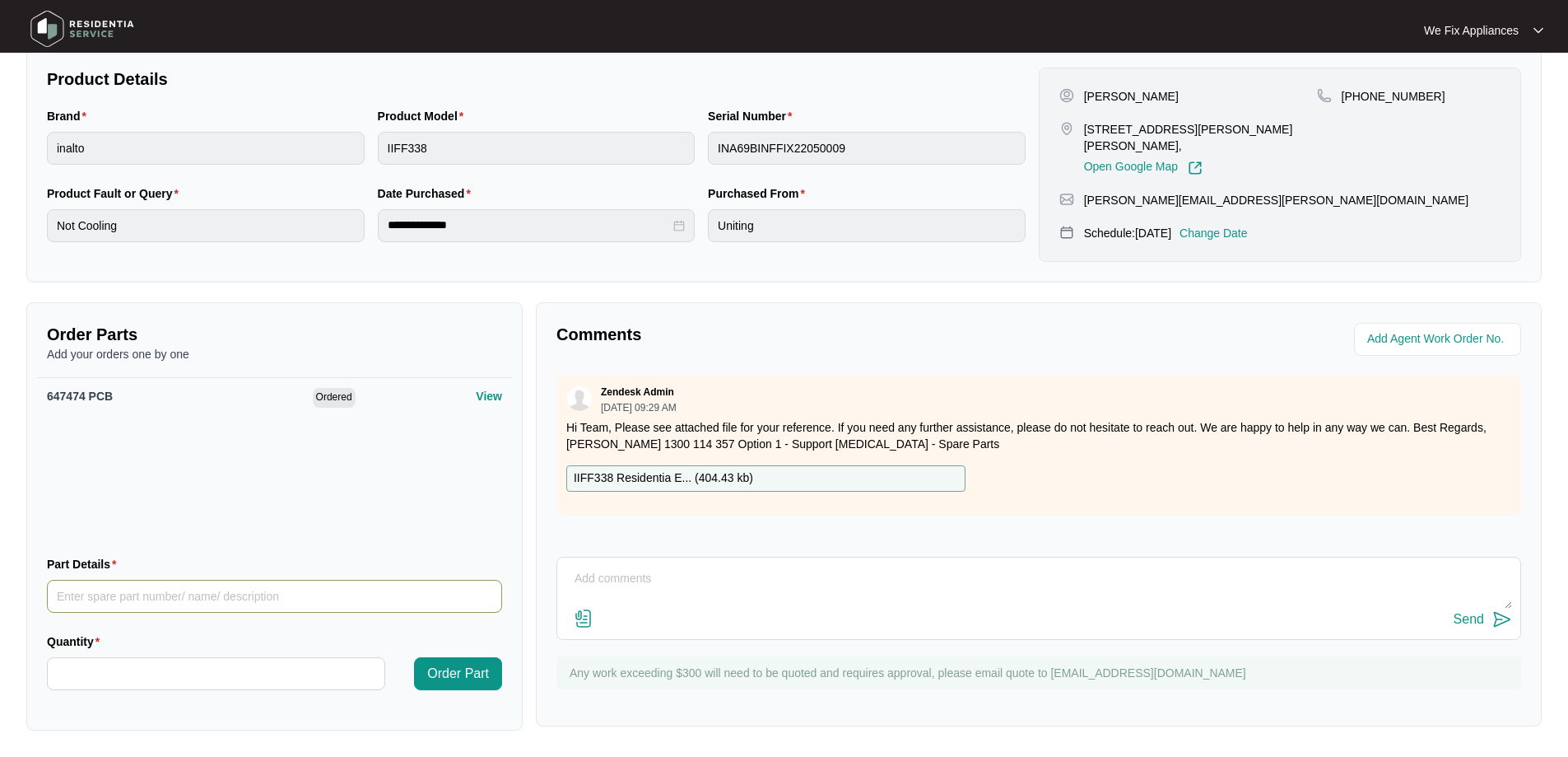
click at [259, 591] on input "Part Details" at bounding box center [275, 596] width 455 height 33
paste input "SP14908"
type input "SP14908 damper"
type input "*"
click at [463, 679] on span "Order Part" at bounding box center [458, 674] width 62 height 19
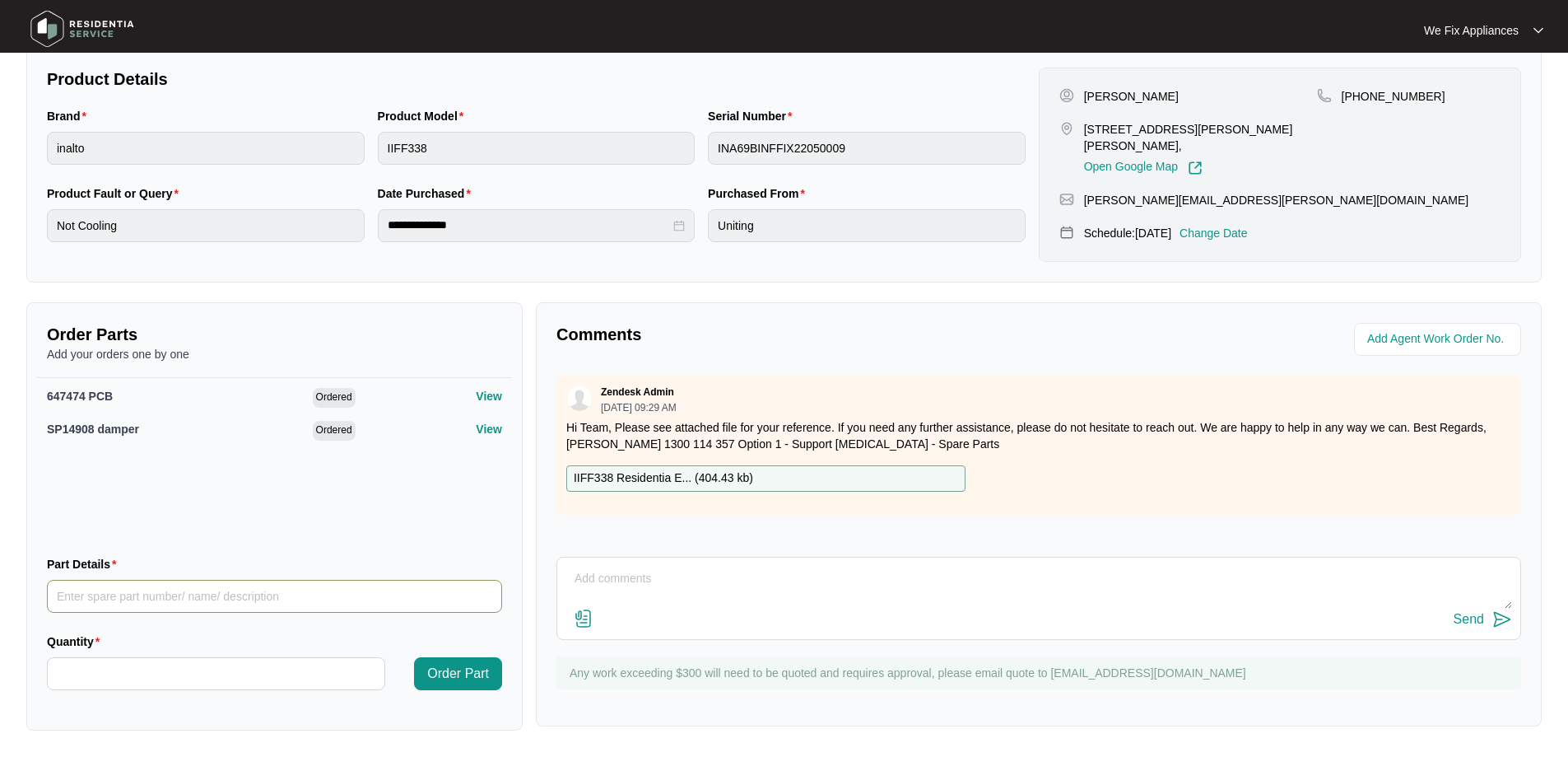
click at [149, 590] on input "Part Details" at bounding box center [275, 596] width 455 height 33
paste input "SP14895"
type input "SP14895 sky light"
type input "*"
click at [464, 679] on span "Order Part" at bounding box center [458, 674] width 62 height 19
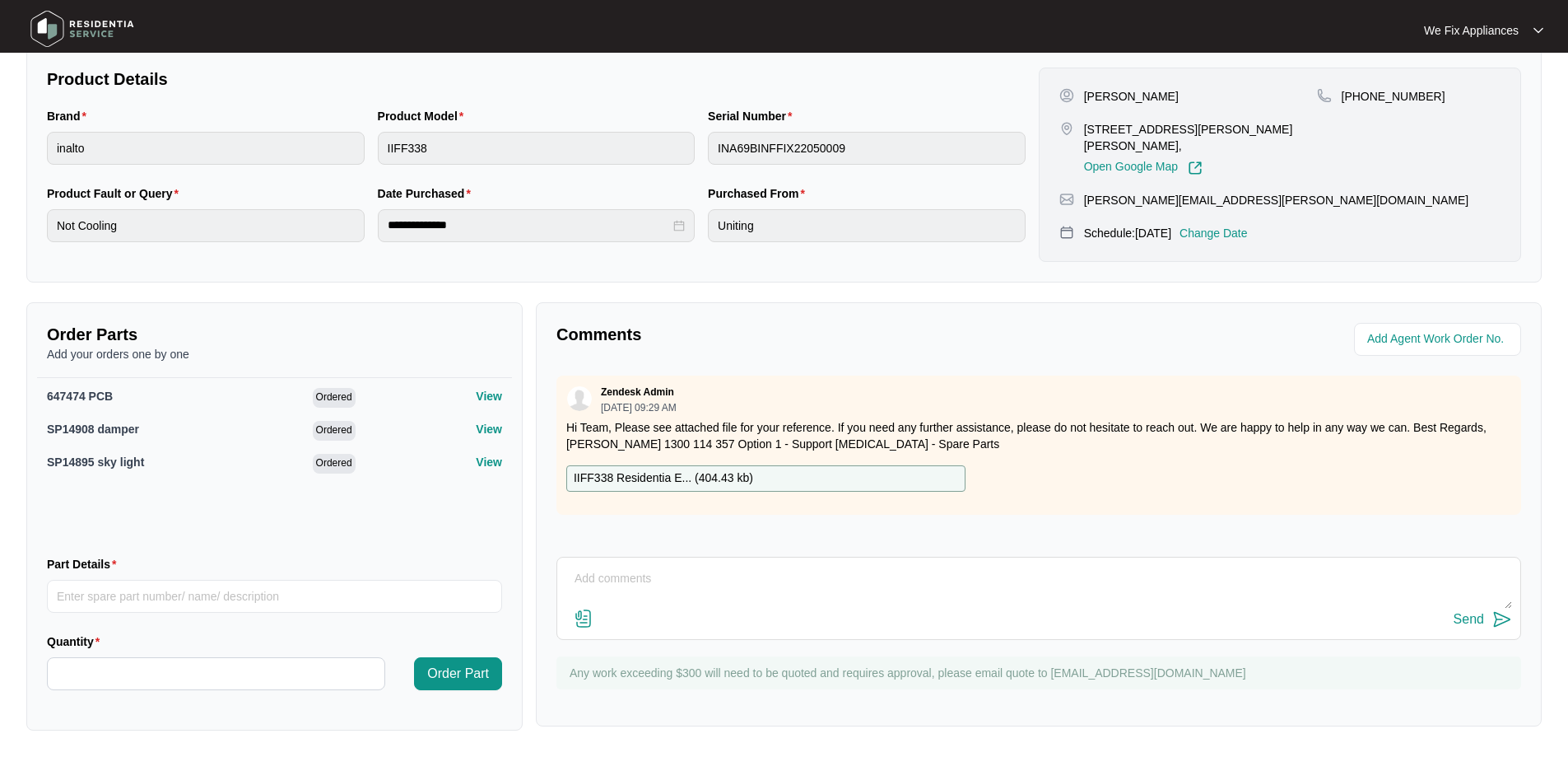
click at [75, 24] on img at bounding box center [82, 29] width 115 height 50
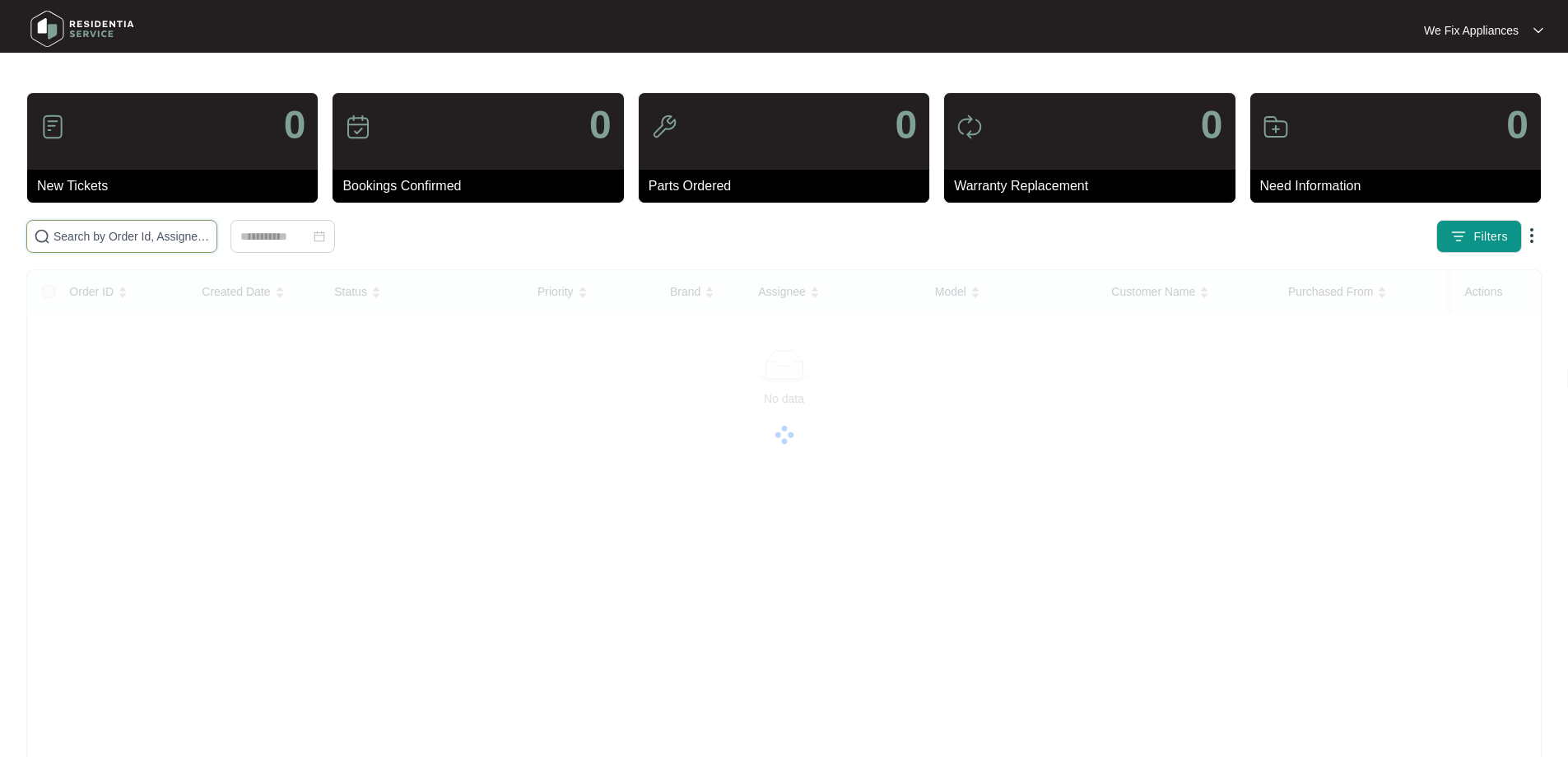
click at [172, 233] on input "text" at bounding box center [132, 236] width 157 height 18
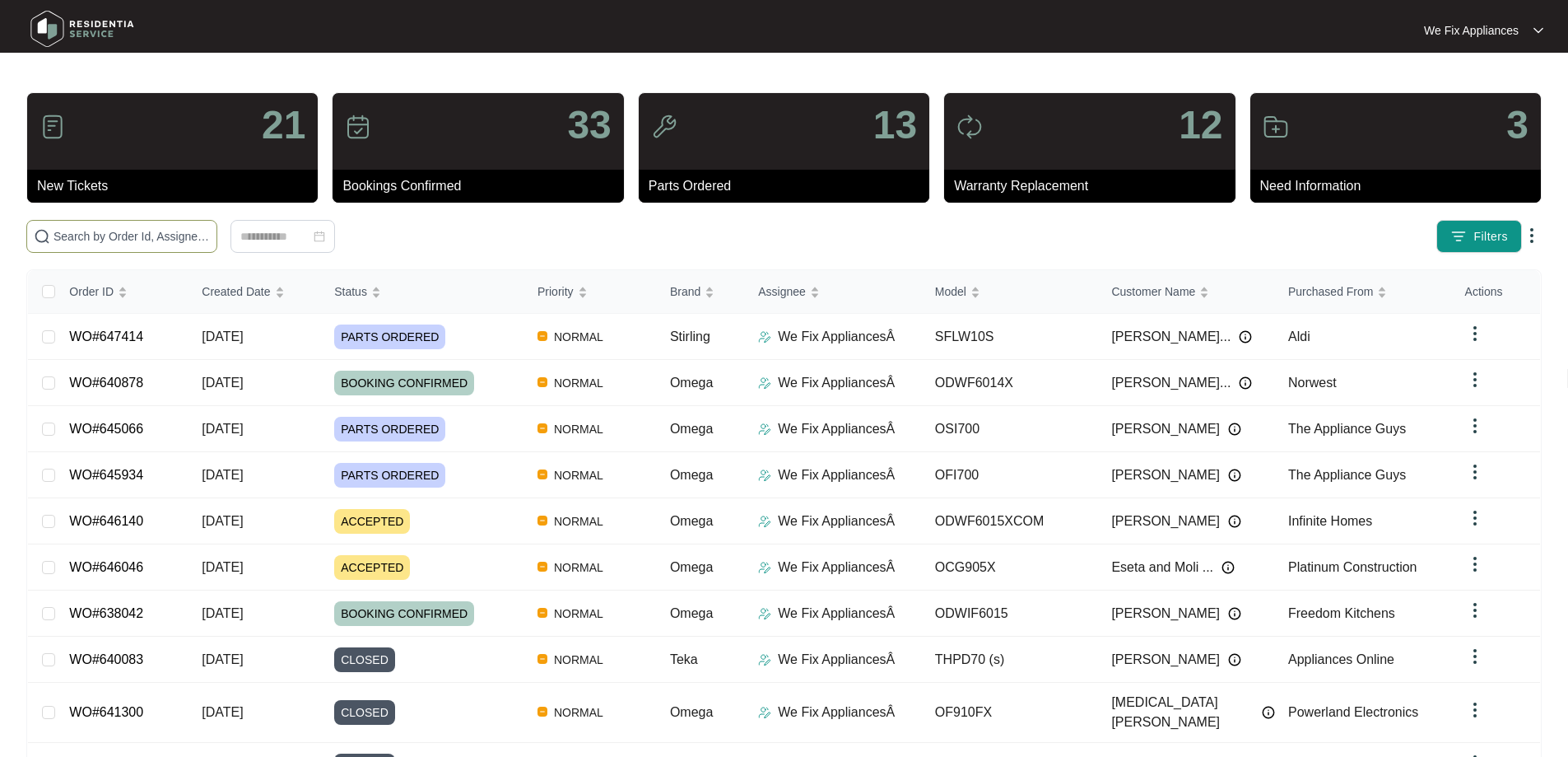
paste input "646140"
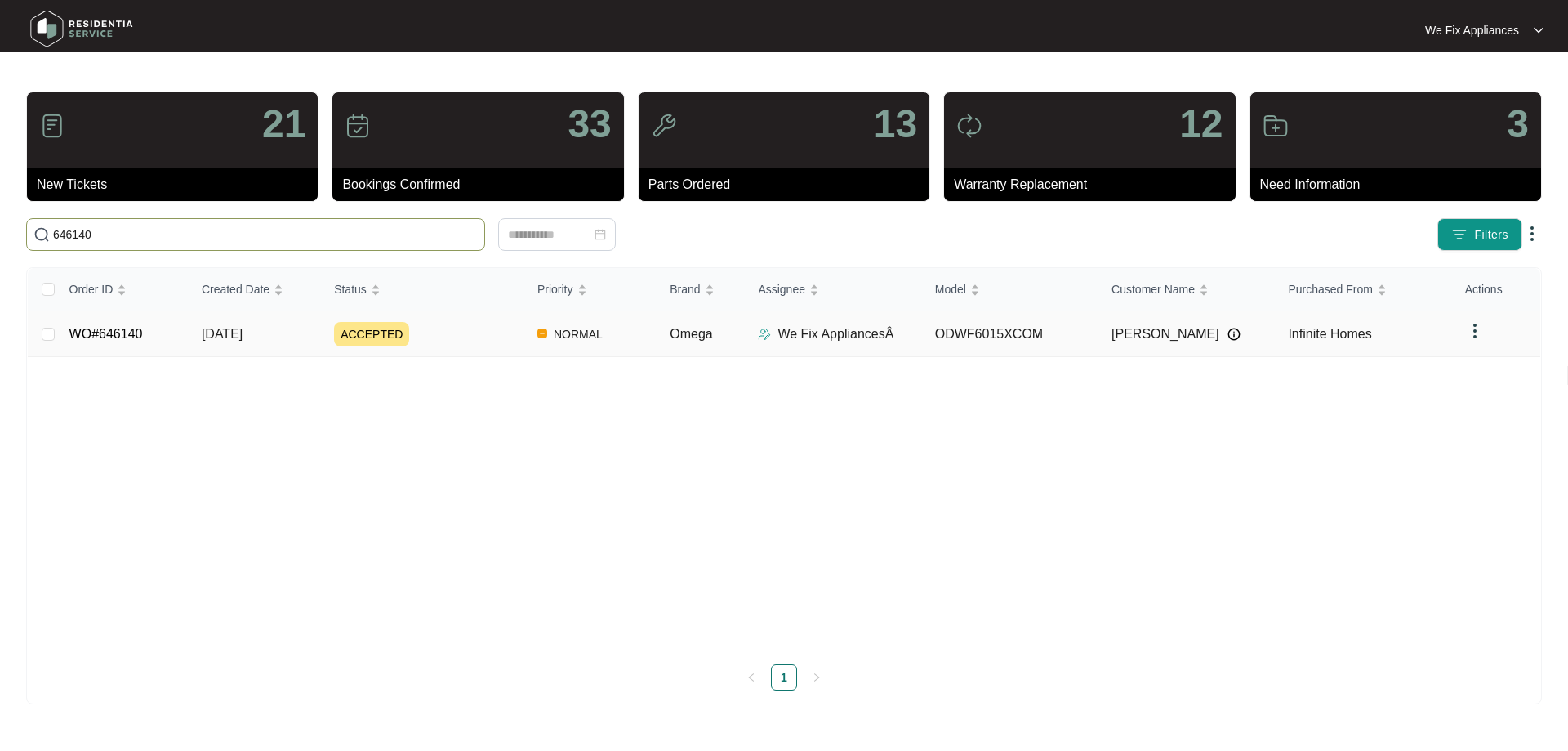
type input "646140"
click at [381, 333] on span "ACCEPTED" at bounding box center [372, 334] width 75 height 24
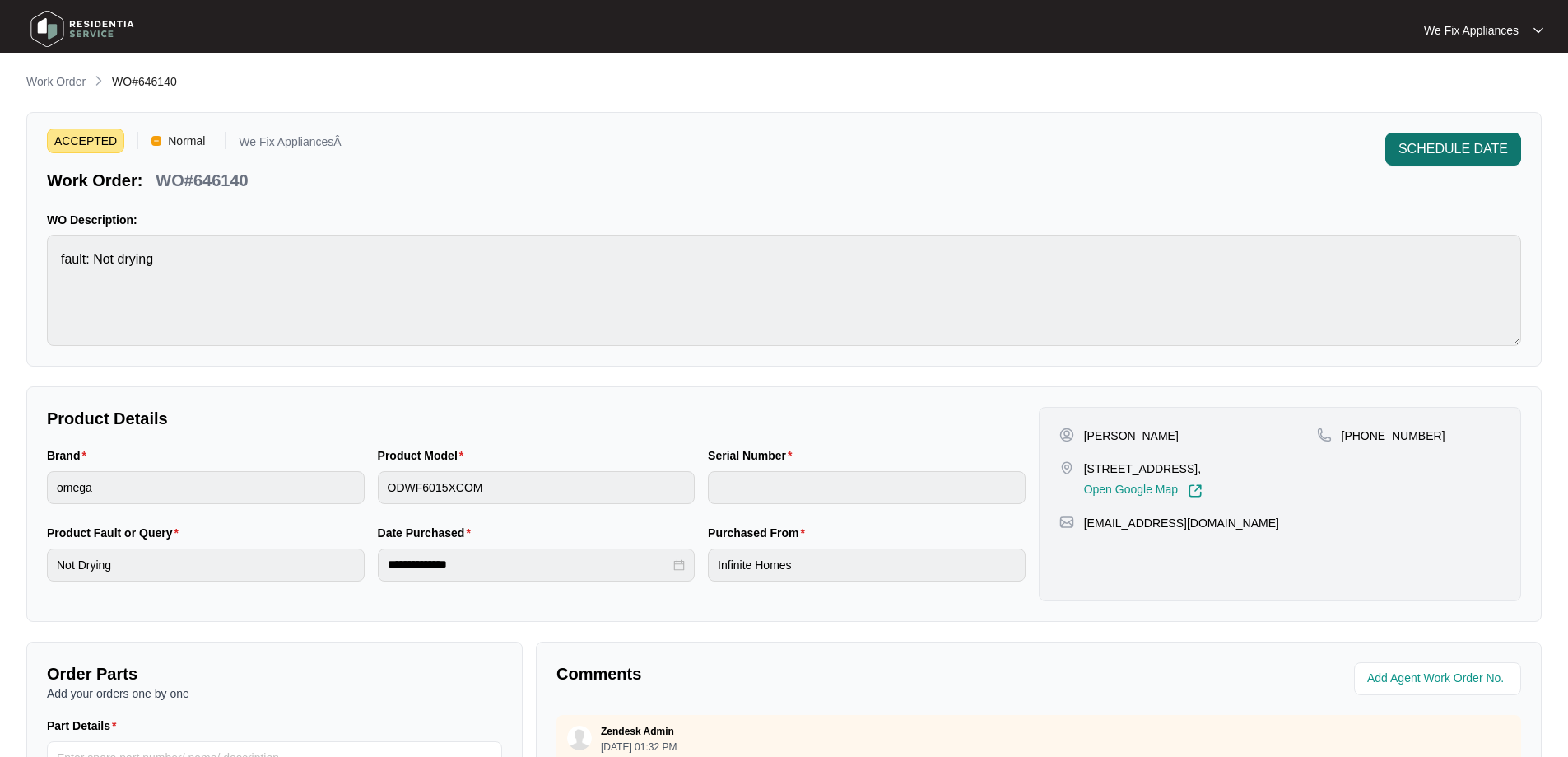
click at [1486, 156] on span "SCHEDULE DATE" at bounding box center [1453, 148] width 110 height 19
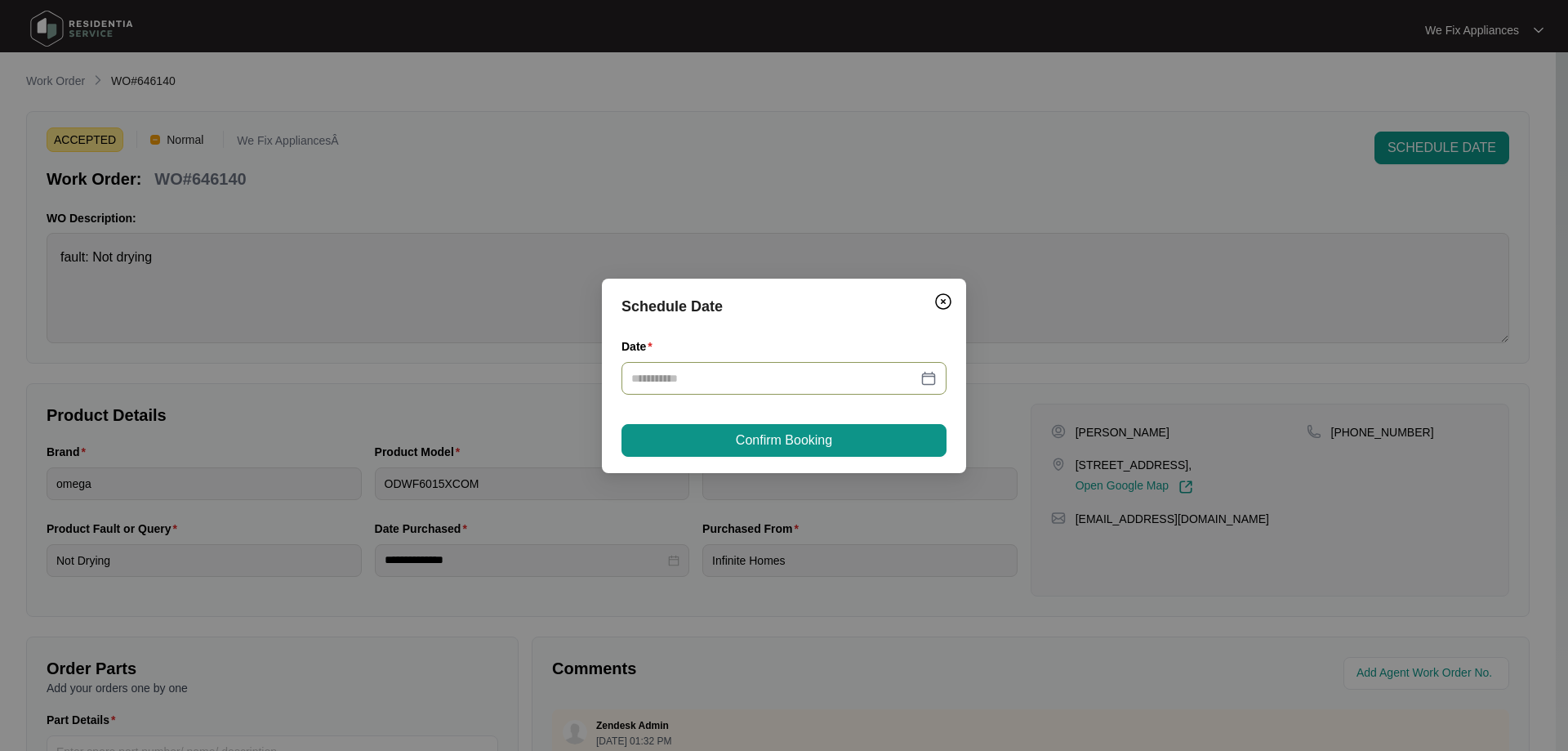
click at [932, 382] on div at bounding box center [783, 378] width 305 height 18
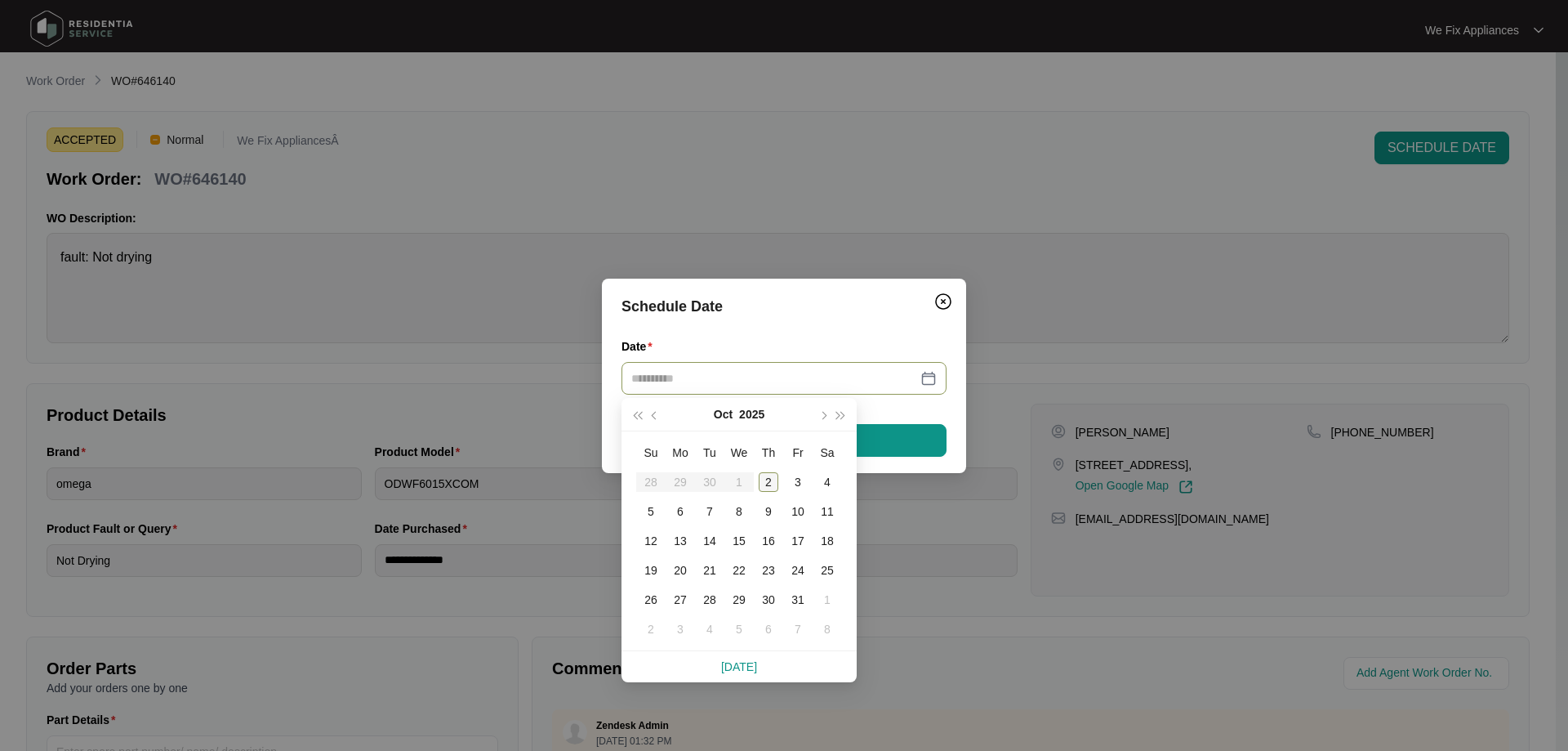
type input "**********"
click at [767, 483] on div "2" at bounding box center [768, 482] width 19 height 19
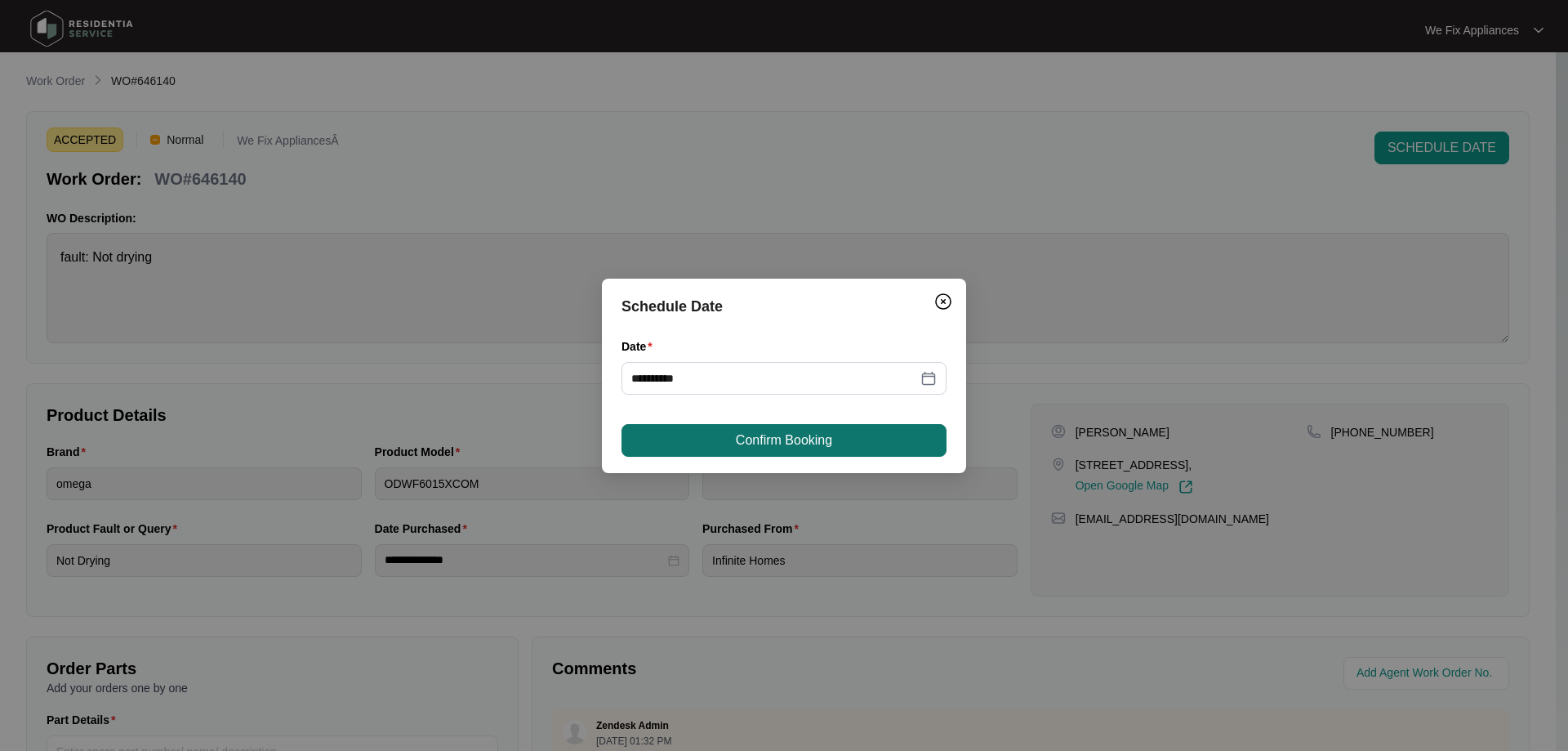
click at [802, 439] on span "Confirm Booking" at bounding box center [783, 440] width 96 height 19
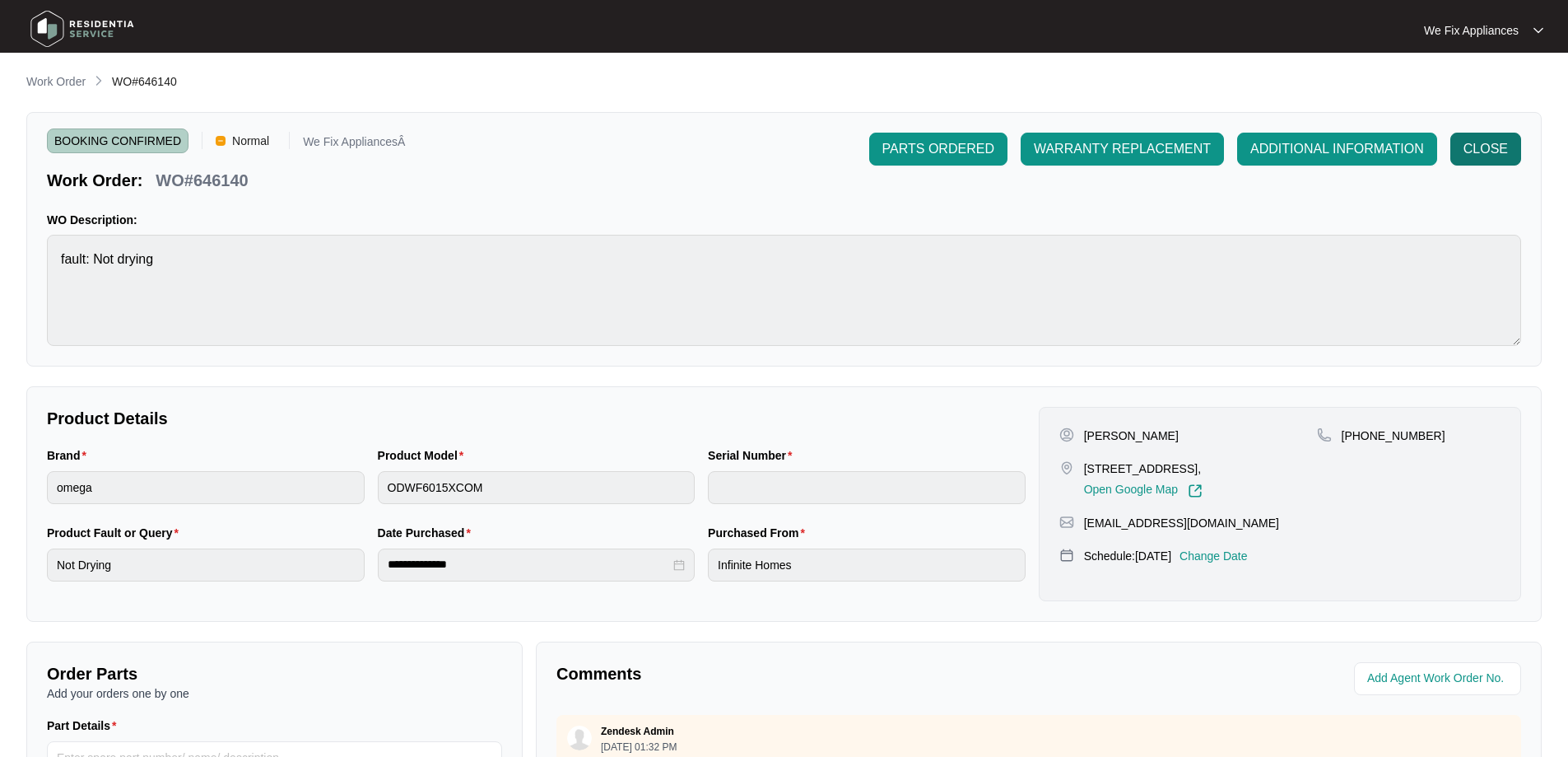
click at [1471, 152] on span "CLOSE" at bounding box center [1485, 148] width 45 height 19
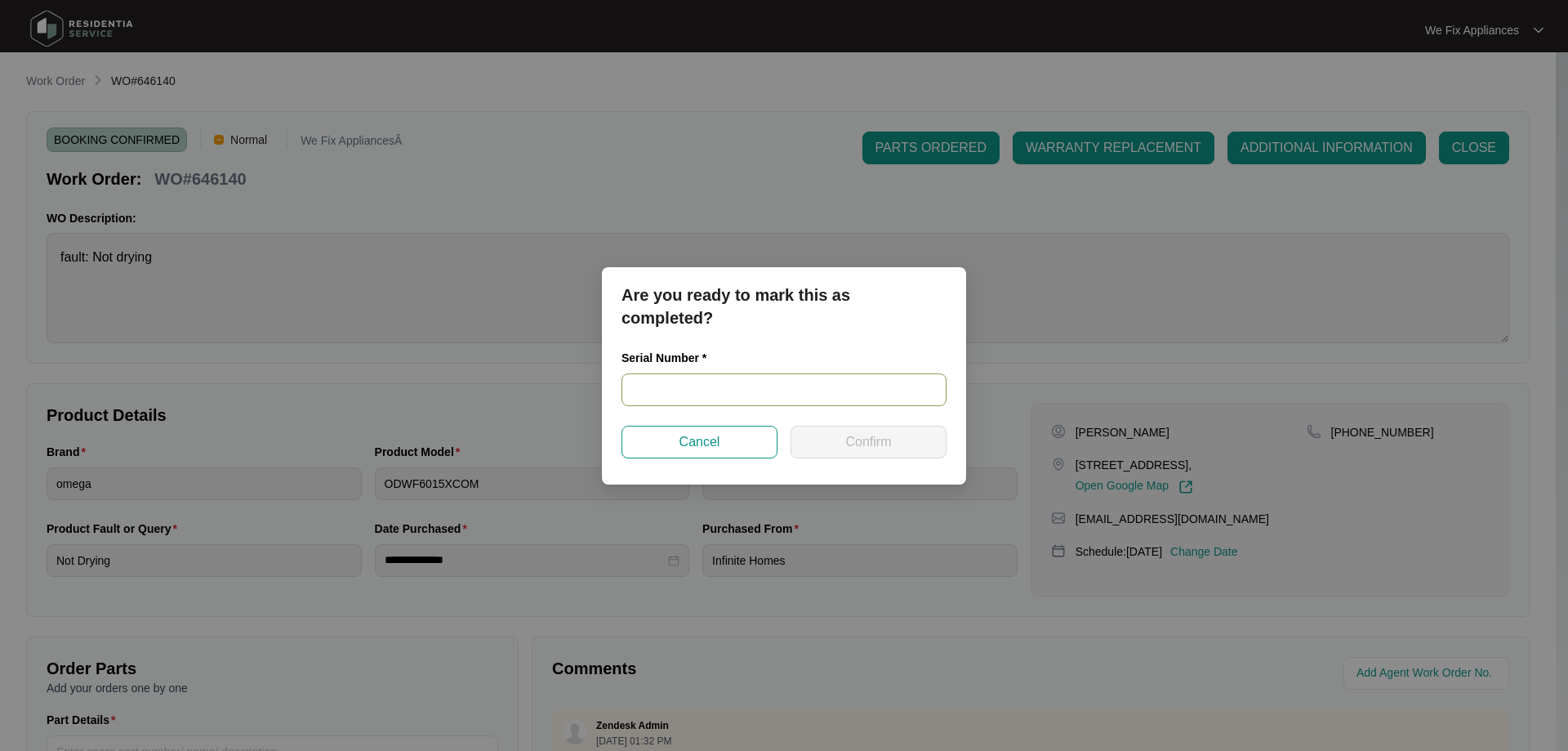
click at [684, 386] on input "text" at bounding box center [784, 390] width 325 height 33
paste input "24125681020100156"
type input "24125681020100156"
click at [871, 438] on span "Confirm" at bounding box center [868, 442] width 46 height 19
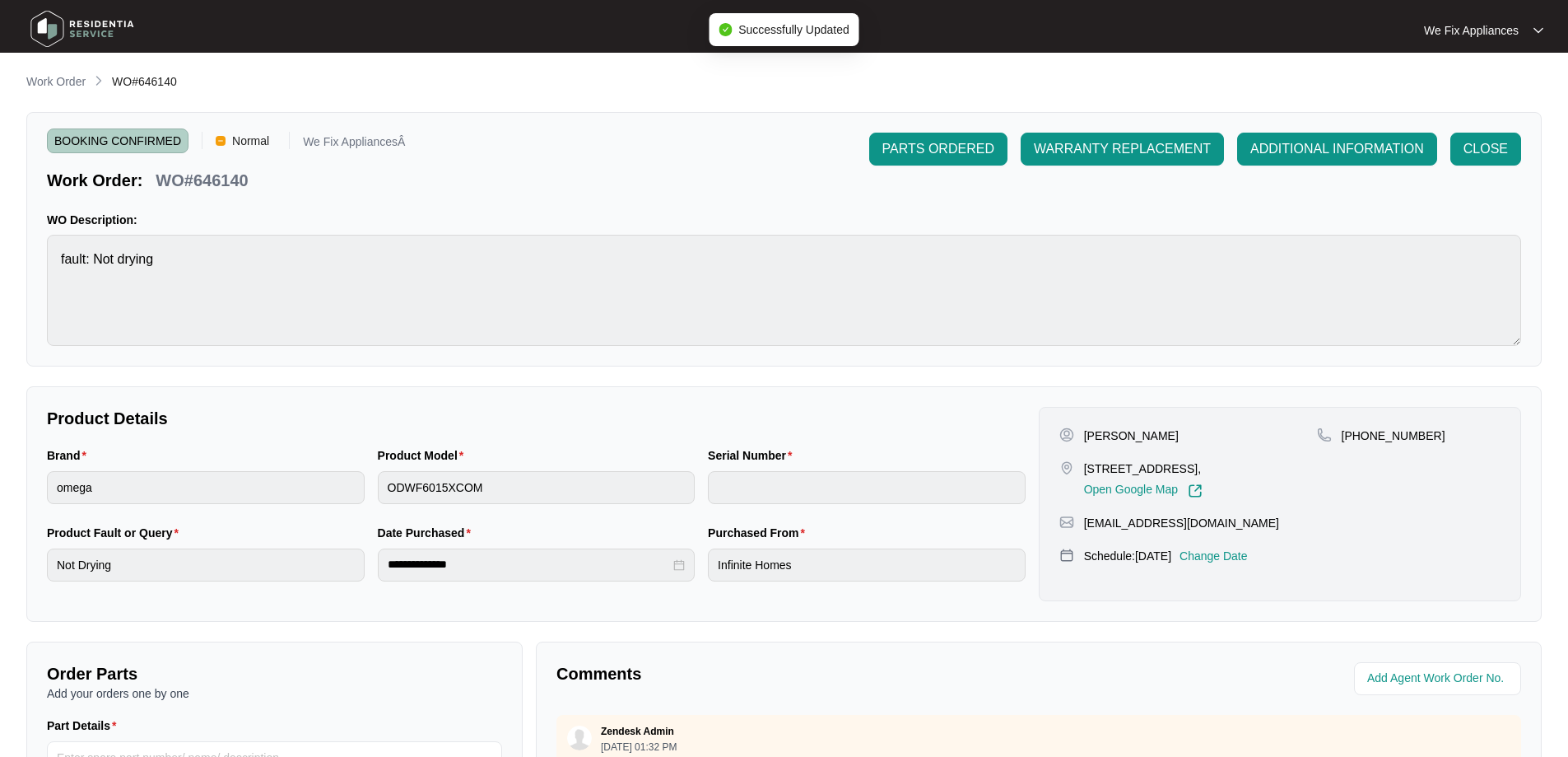
type input "24125681020100156"
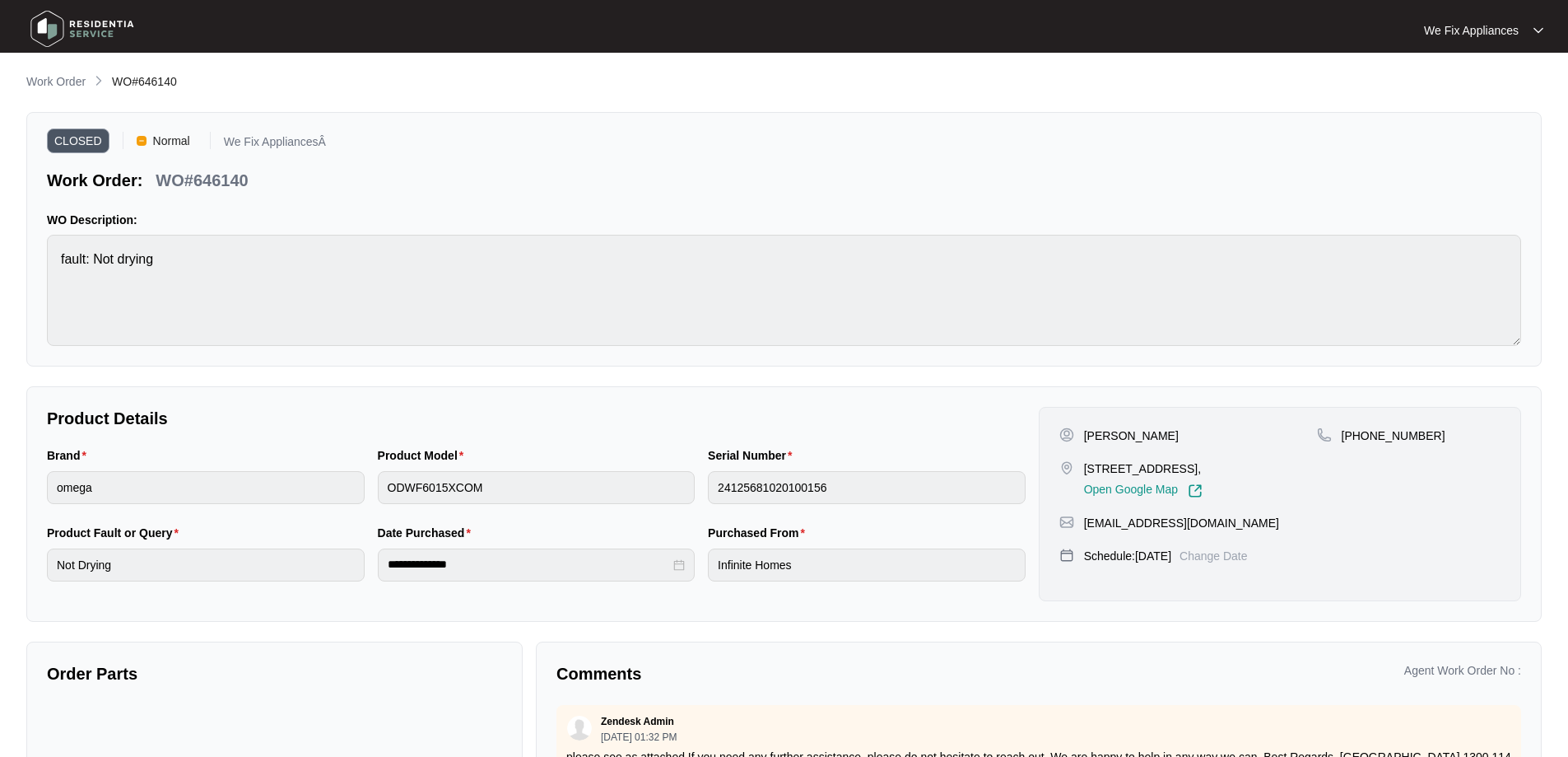
click at [83, 26] on img at bounding box center [82, 29] width 115 height 50
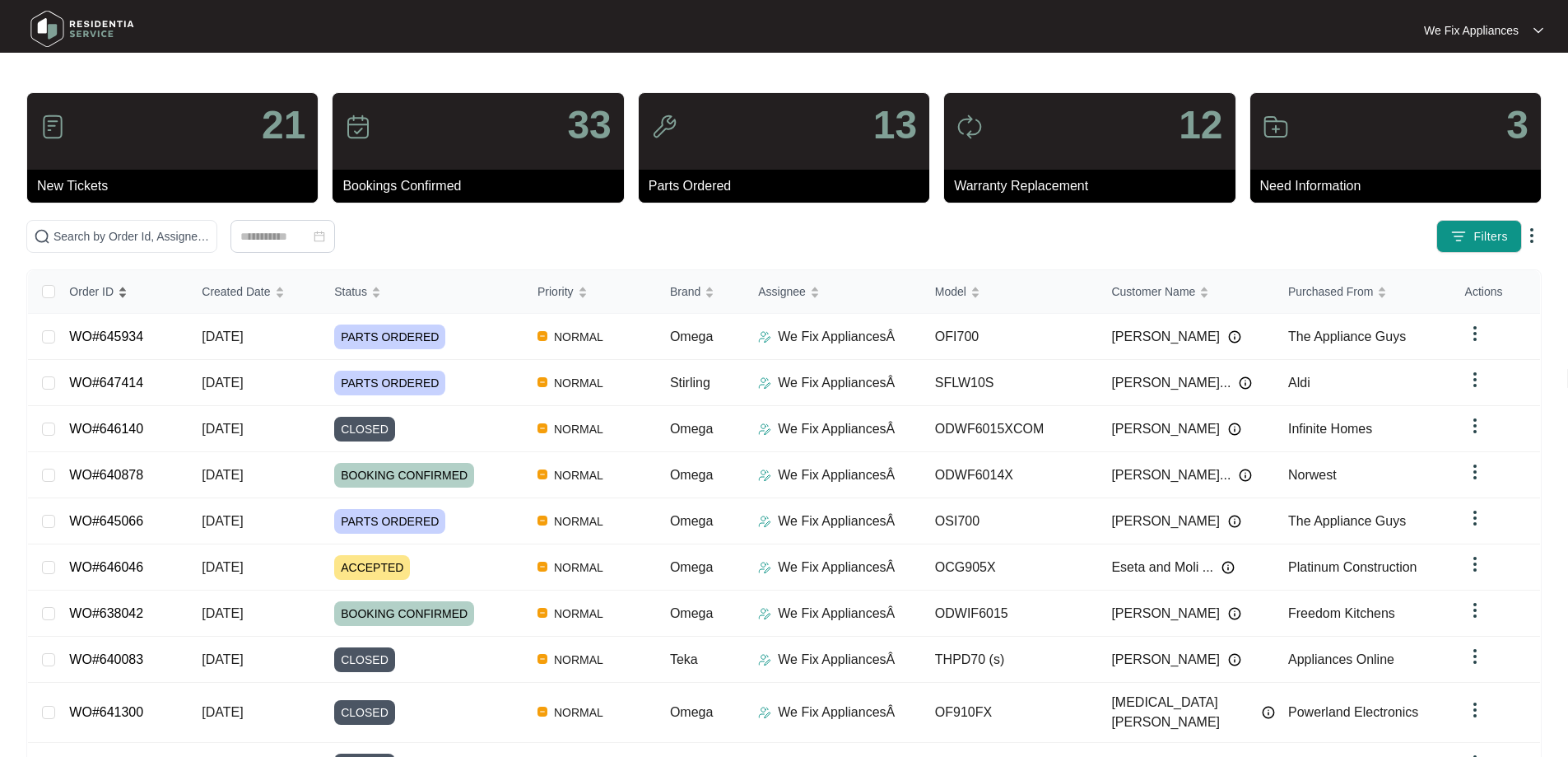
drag, startPoint x: 159, startPoint y: 257, endPoint x: 149, endPoint y: 270, distance: 16.4
drag, startPoint x: 149, startPoint y: 270, endPoint x: 172, endPoint y: 231, distance: 45.3
paste input "646764"
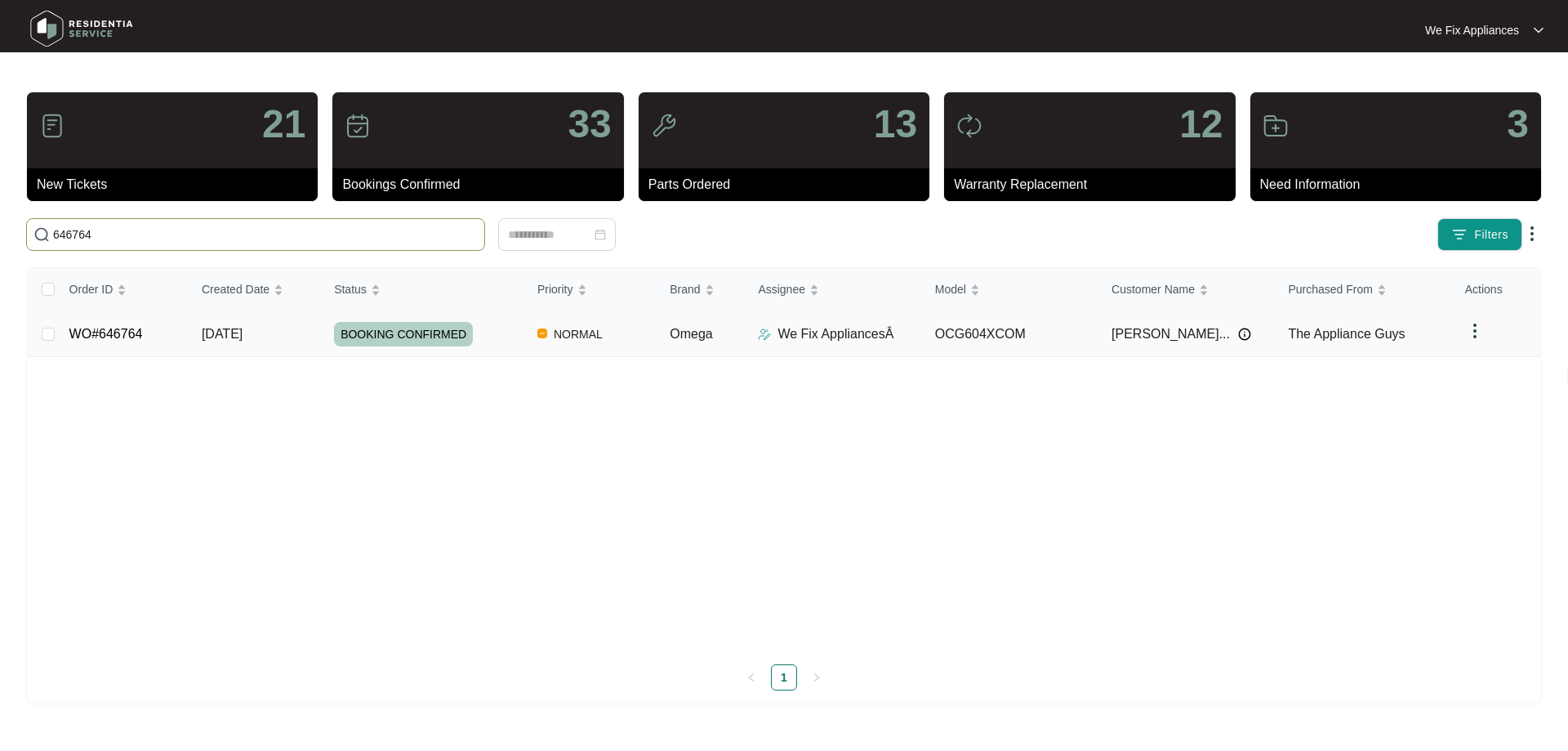
type input "646764"
click at [104, 331] on link "WO#646764" at bounding box center [106, 334] width 74 height 14
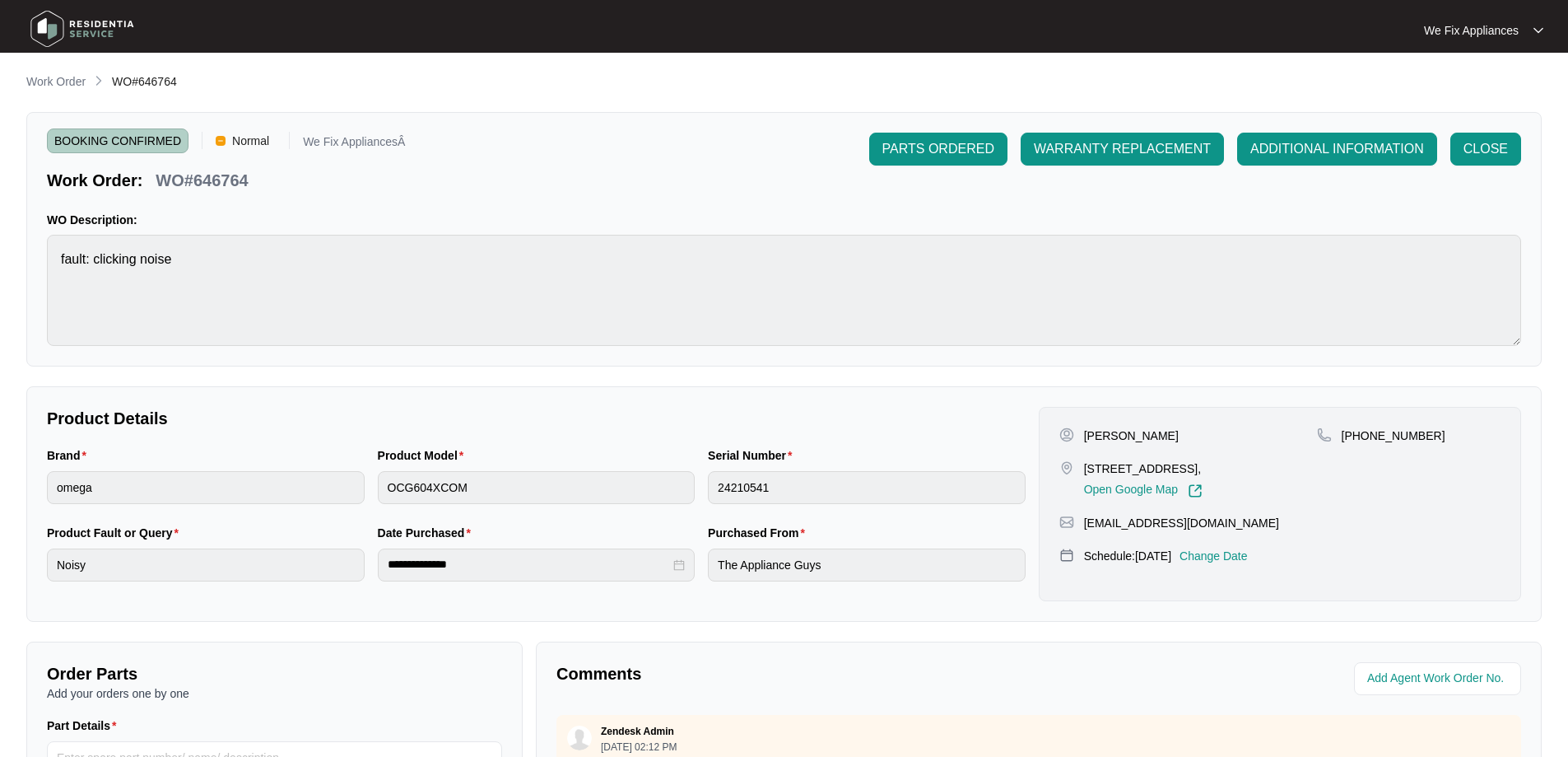
scroll to position [330, 0]
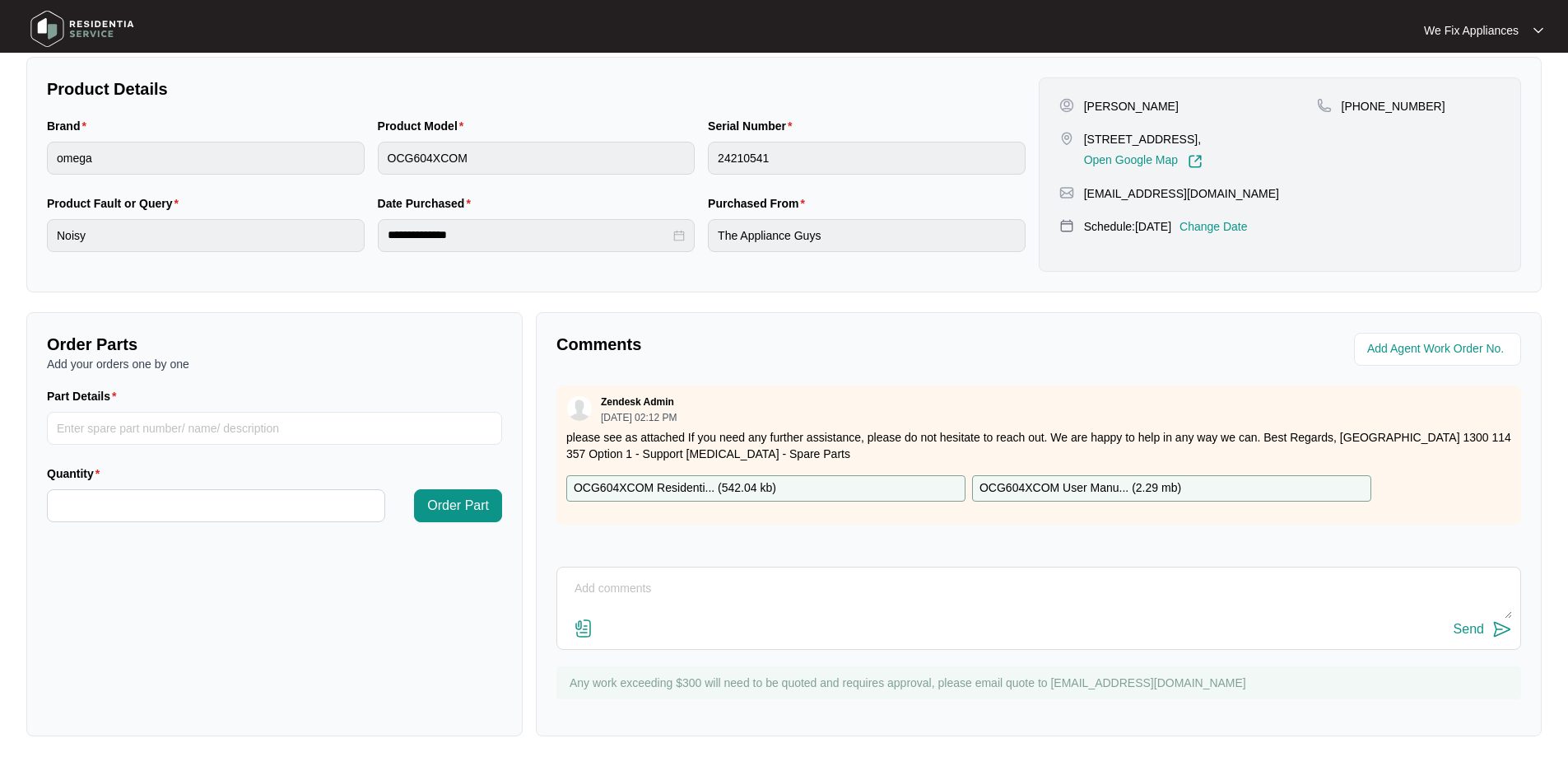
click at [645, 610] on textarea at bounding box center [1039, 597] width 947 height 43
type textarea "Hi team, just fyi- customer cancelled [DATE] and rebooked for next week thank y…"
click at [1232, 228] on p "Change Date" at bounding box center [1213, 227] width 68 height 17
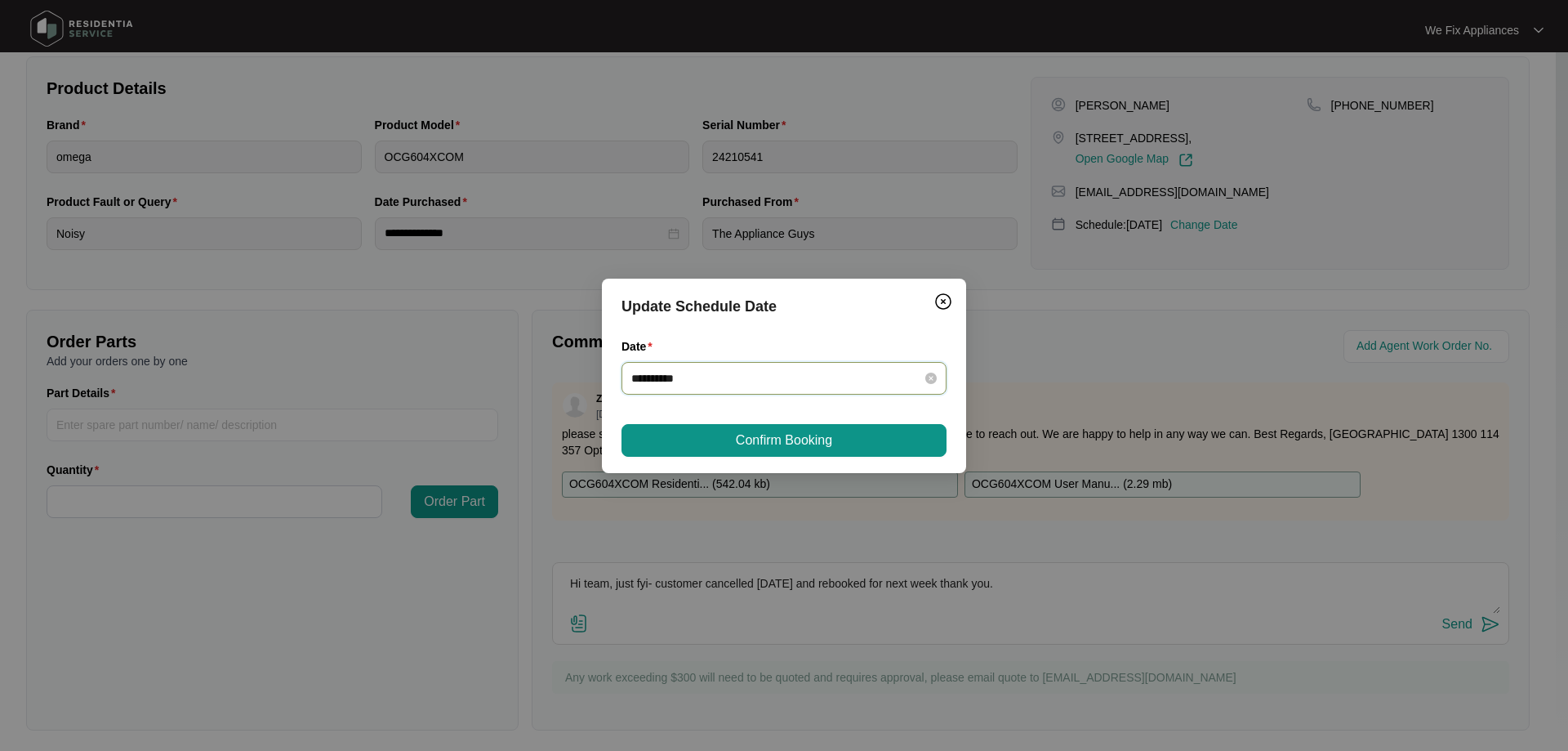
click at [701, 378] on input "**********" at bounding box center [774, 378] width 286 height 18
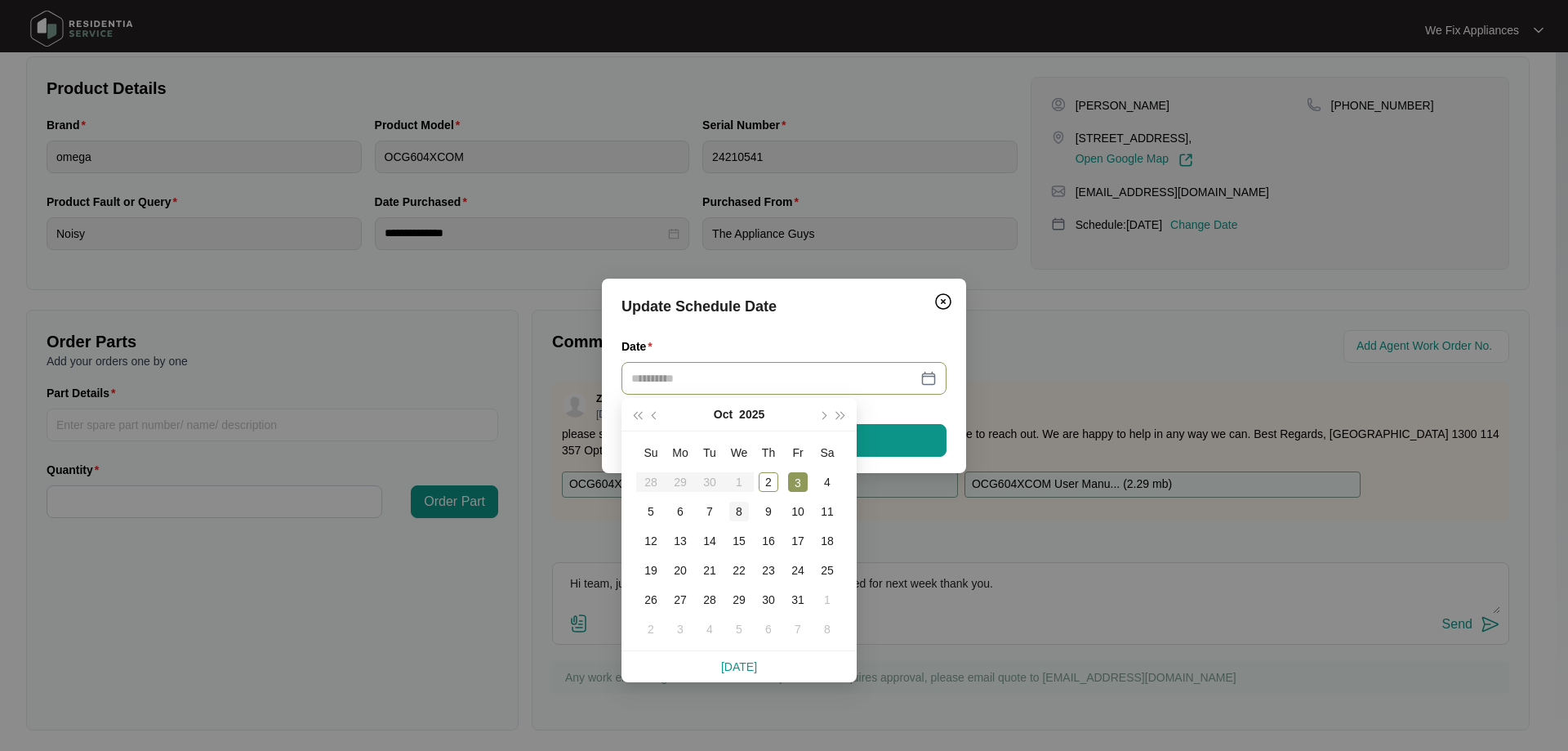
click at [738, 510] on div "8" at bounding box center [739, 511] width 19 height 19
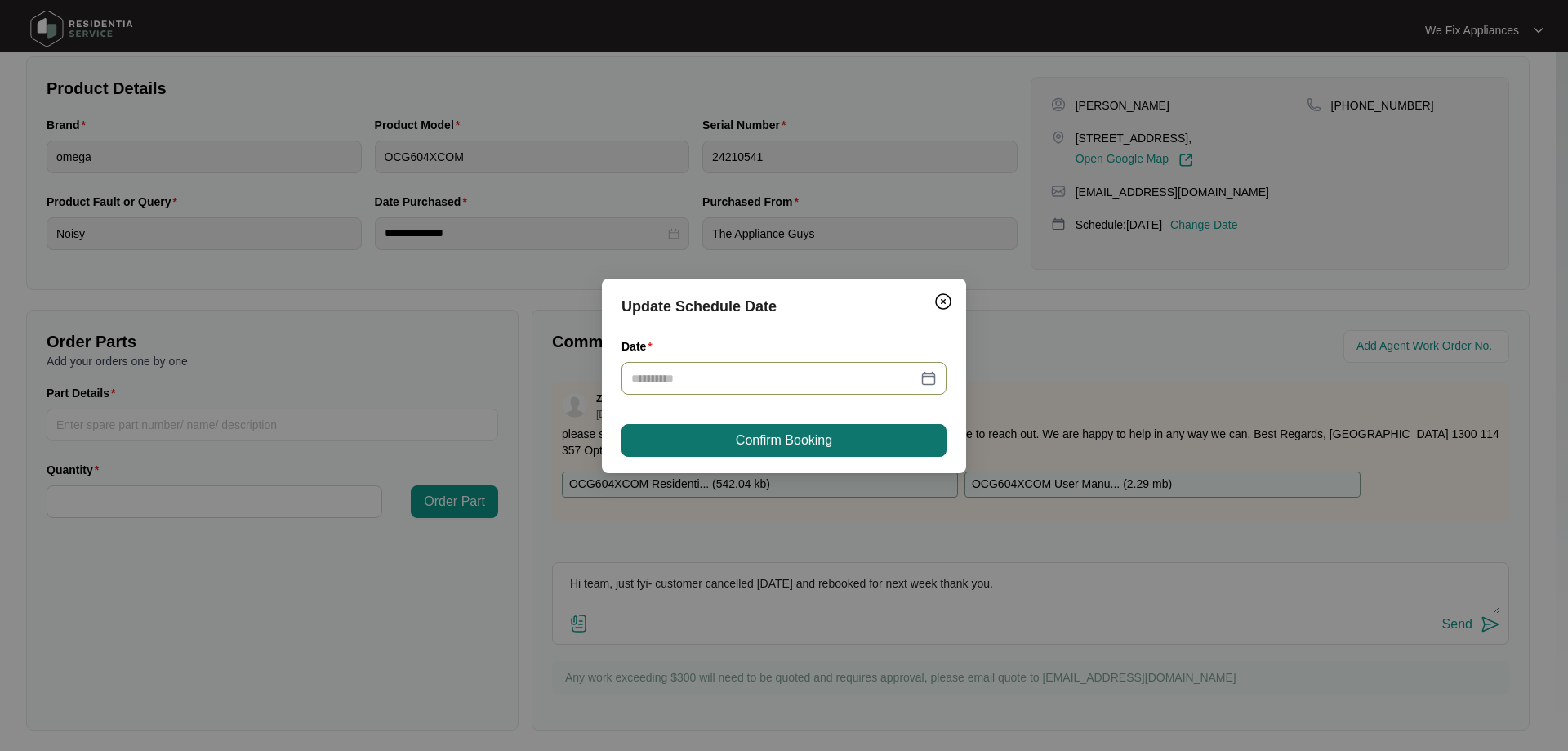
type input "**********"
click at [775, 440] on span "Confirm Booking" at bounding box center [783, 440] width 96 height 19
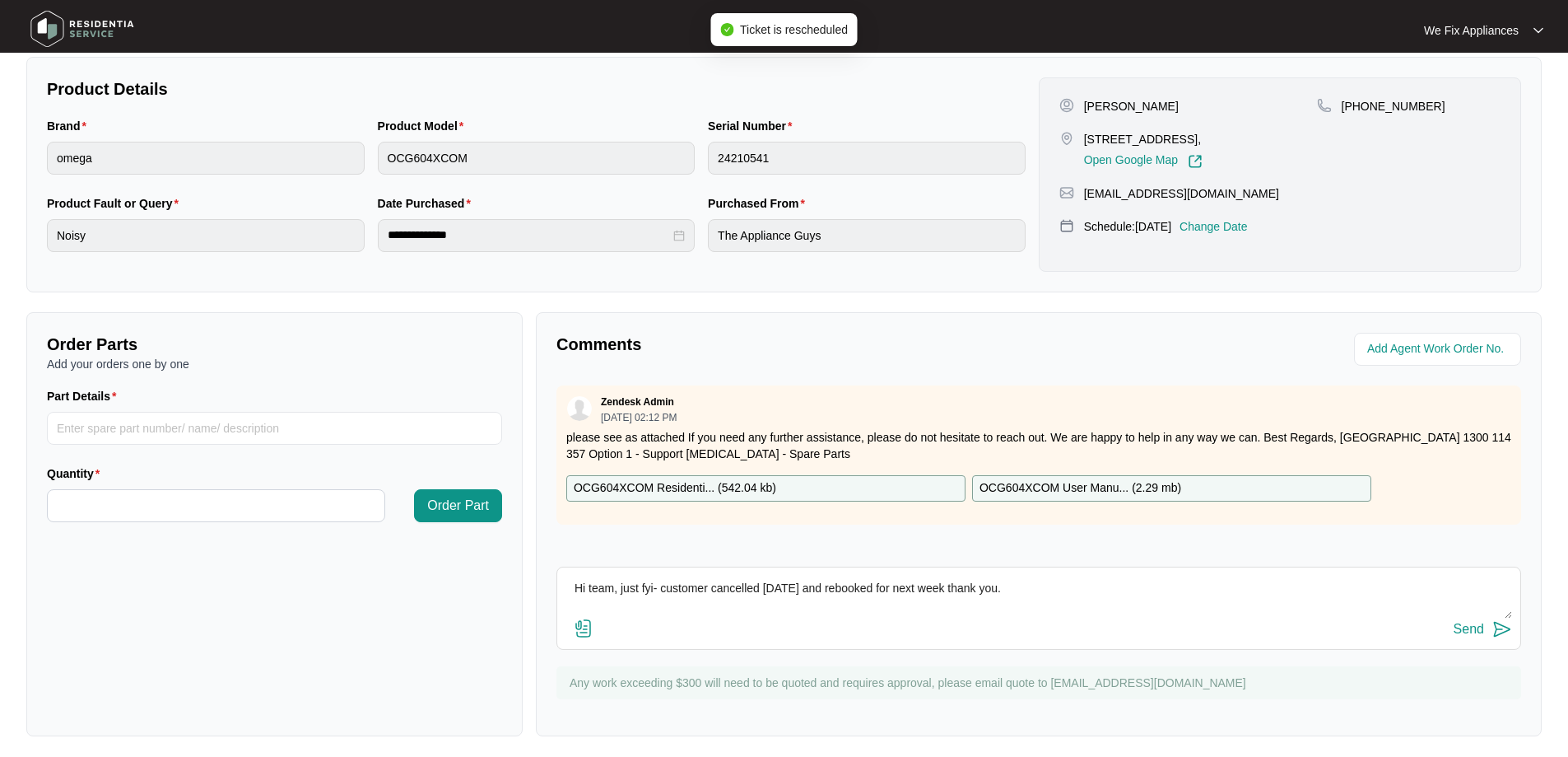
click at [85, 35] on img at bounding box center [82, 29] width 115 height 50
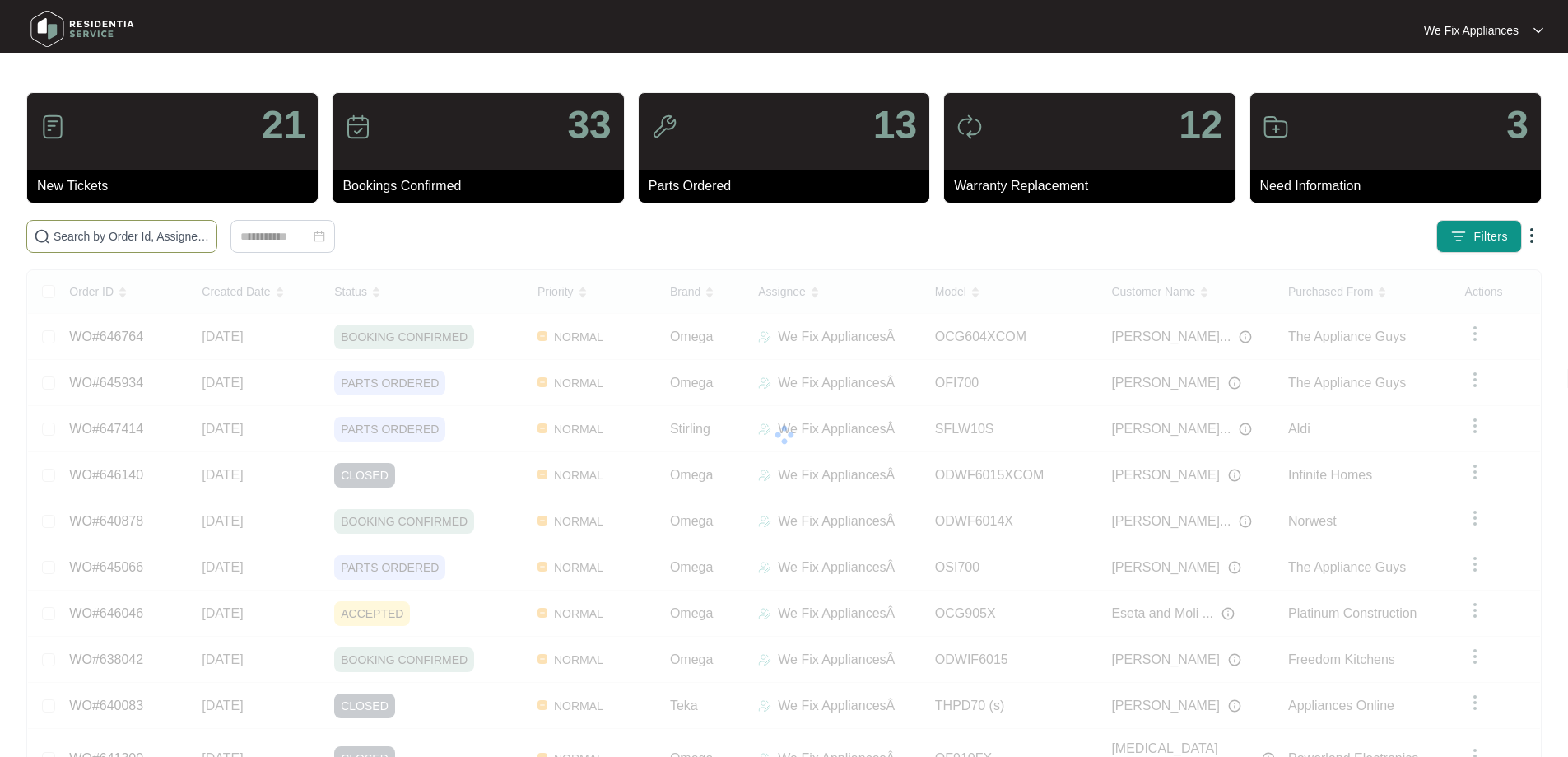
paste input "646046"
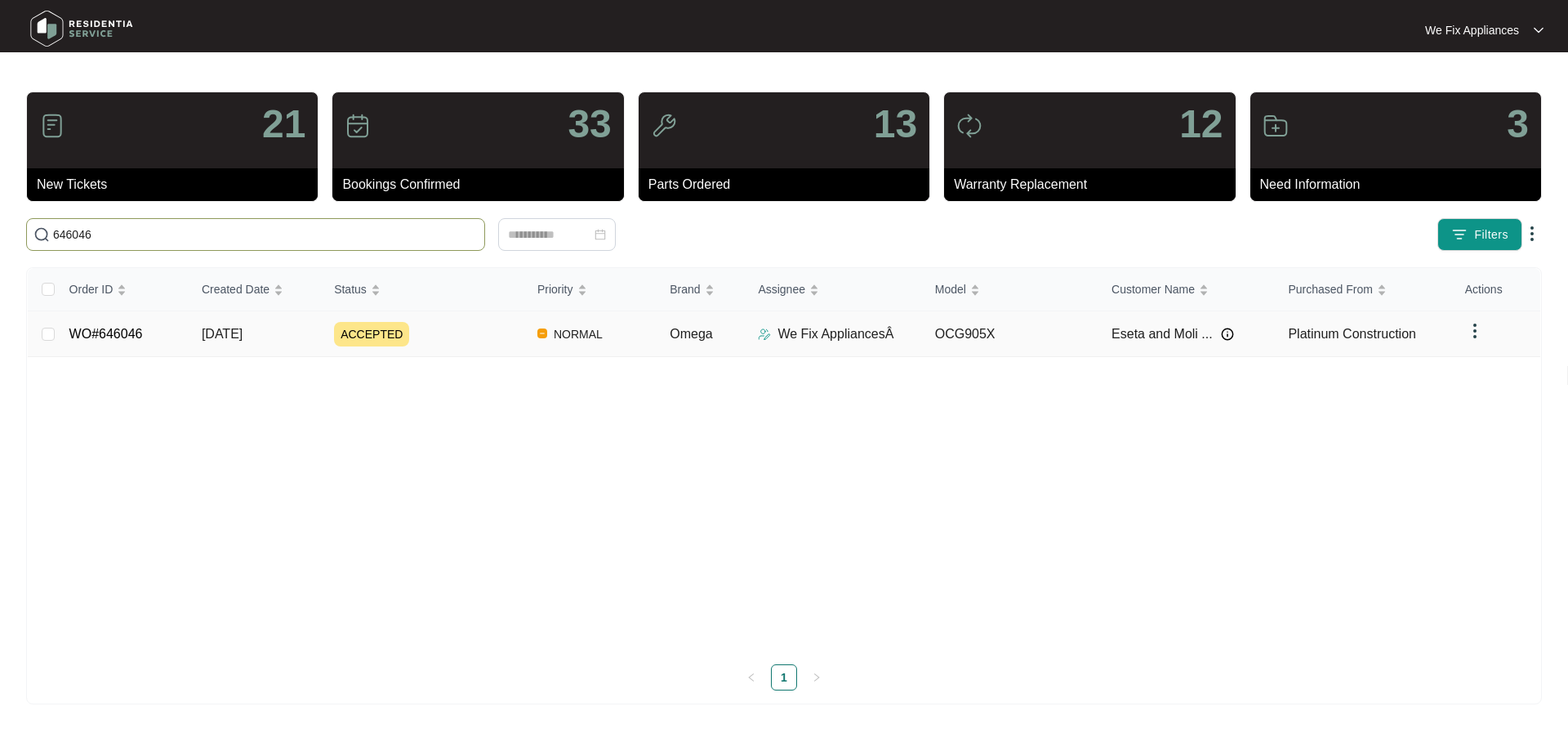
type input "646046"
click at [88, 330] on link "WO#646046" at bounding box center [106, 334] width 74 height 14
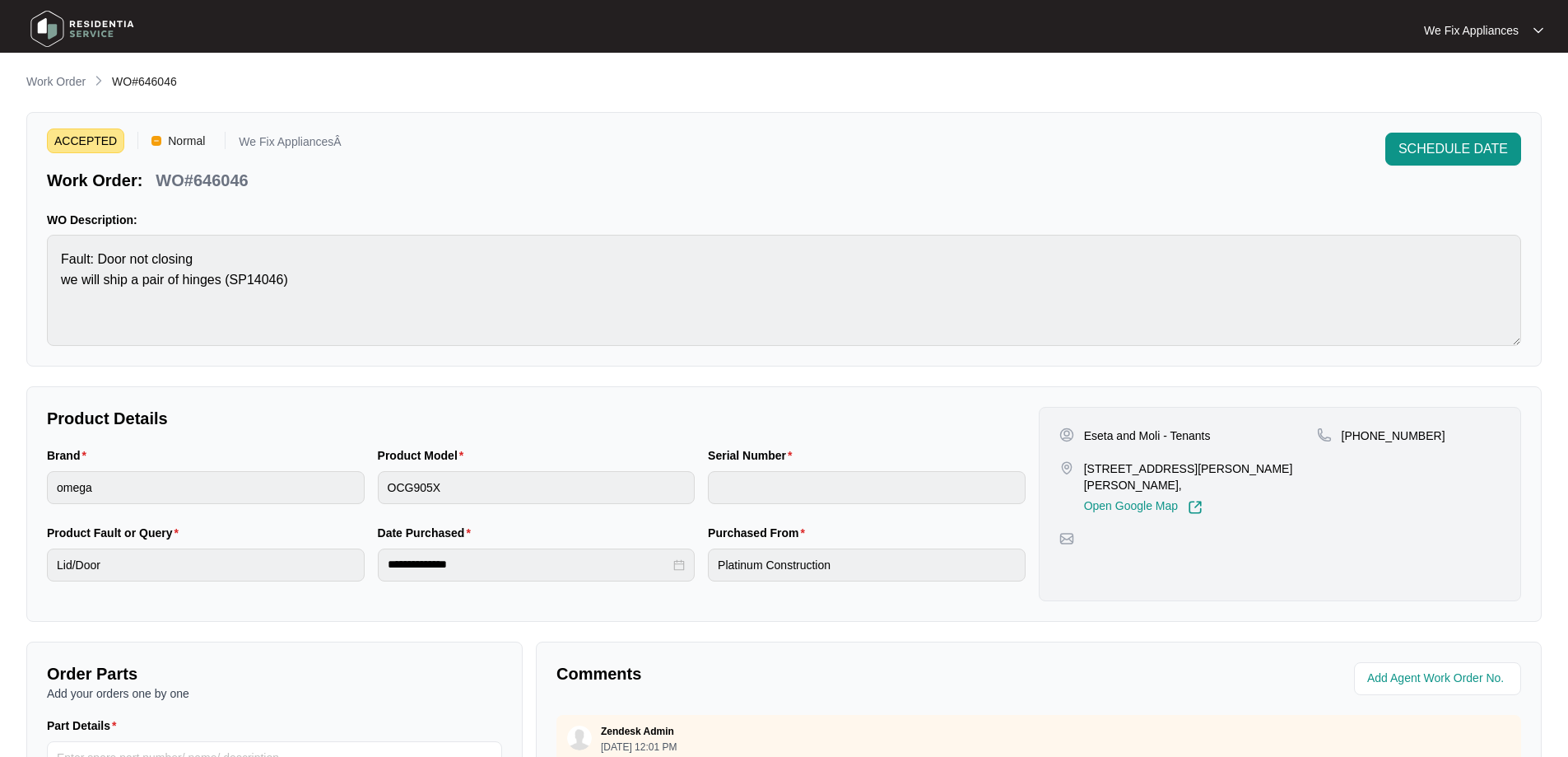
click at [1451, 146] on span "SCHEDULE DATE" at bounding box center [1453, 148] width 110 height 19
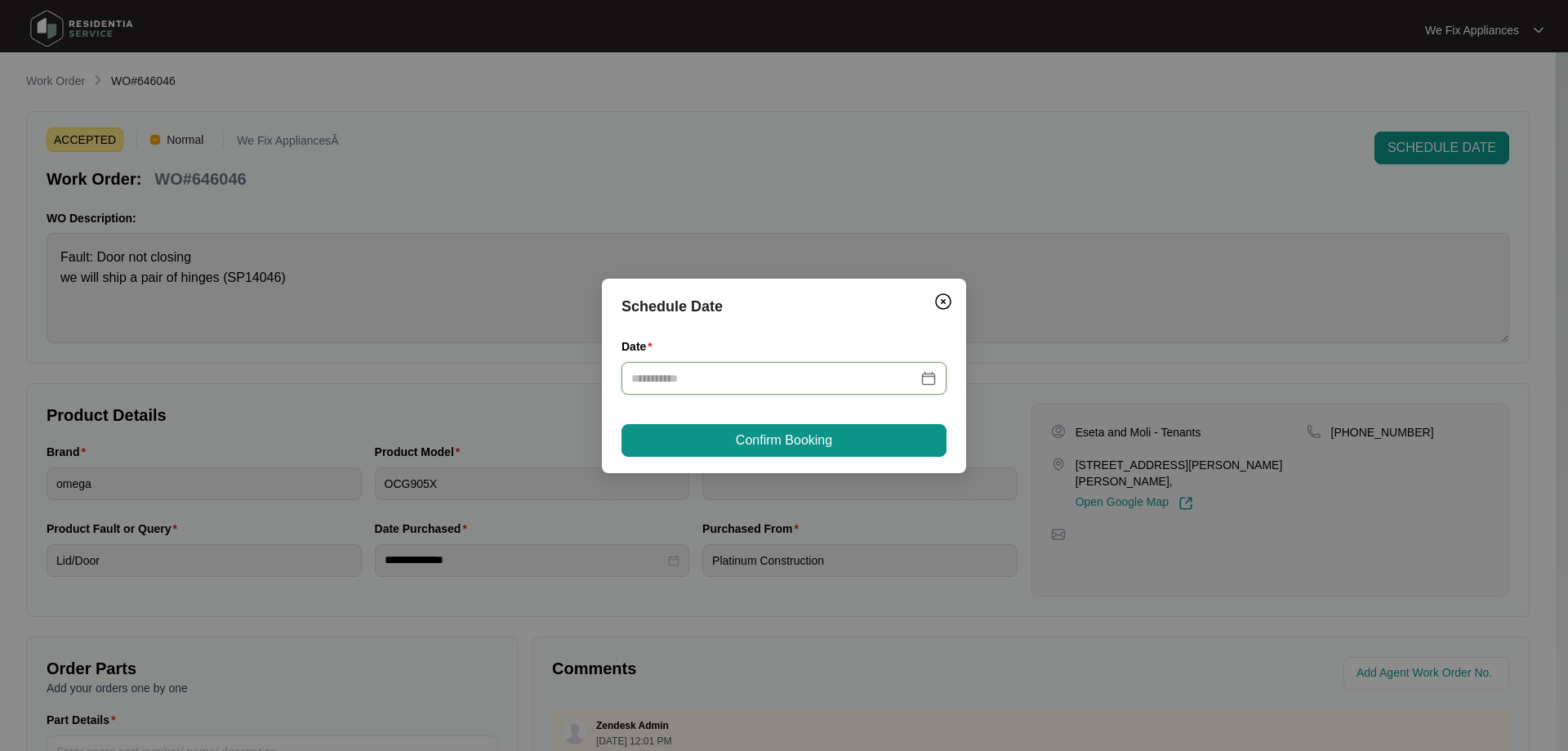
click at [837, 377] on input "Date" at bounding box center [774, 378] width 286 height 18
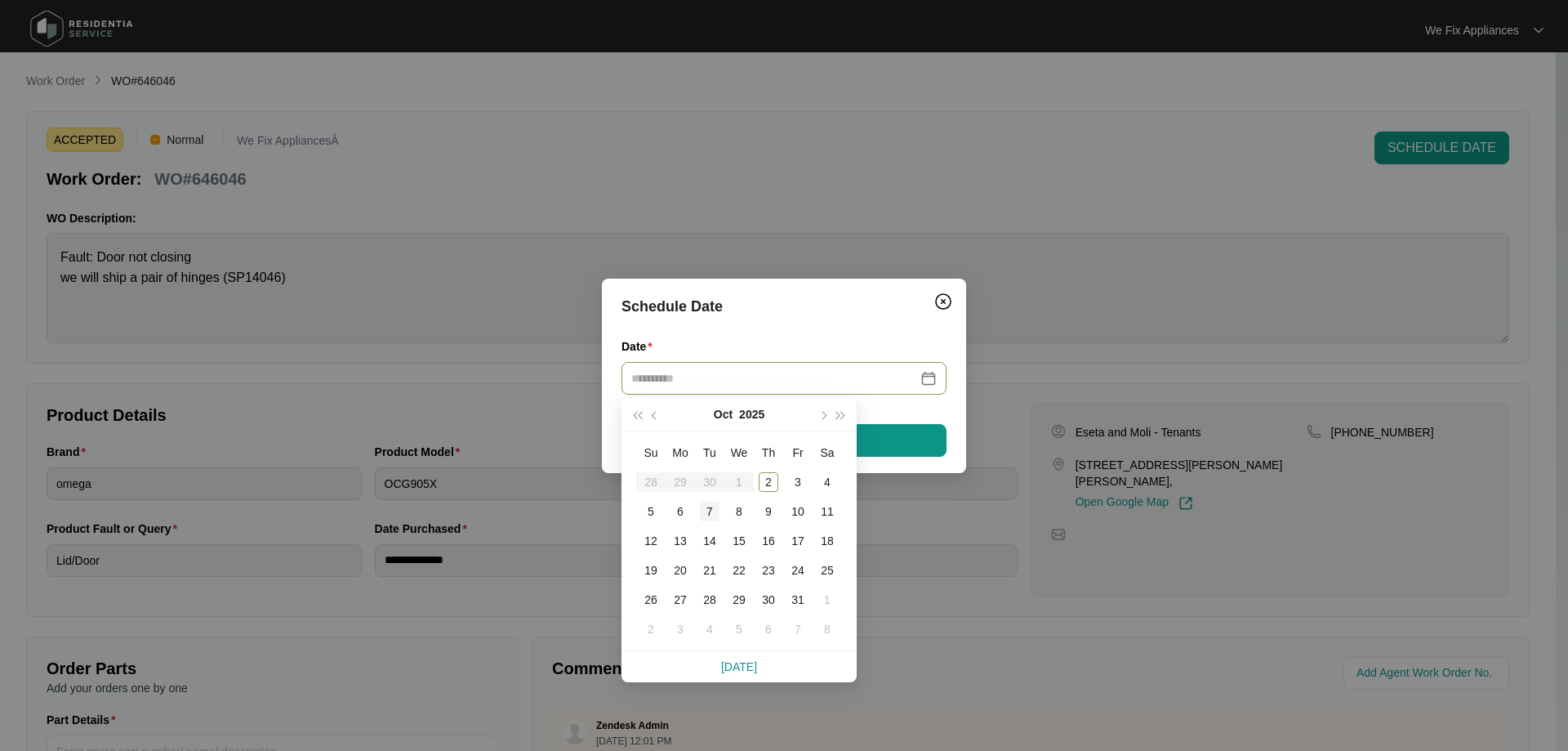
click at [706, 512] on div "7" at bounding box center [709, 511] width 19 height 19
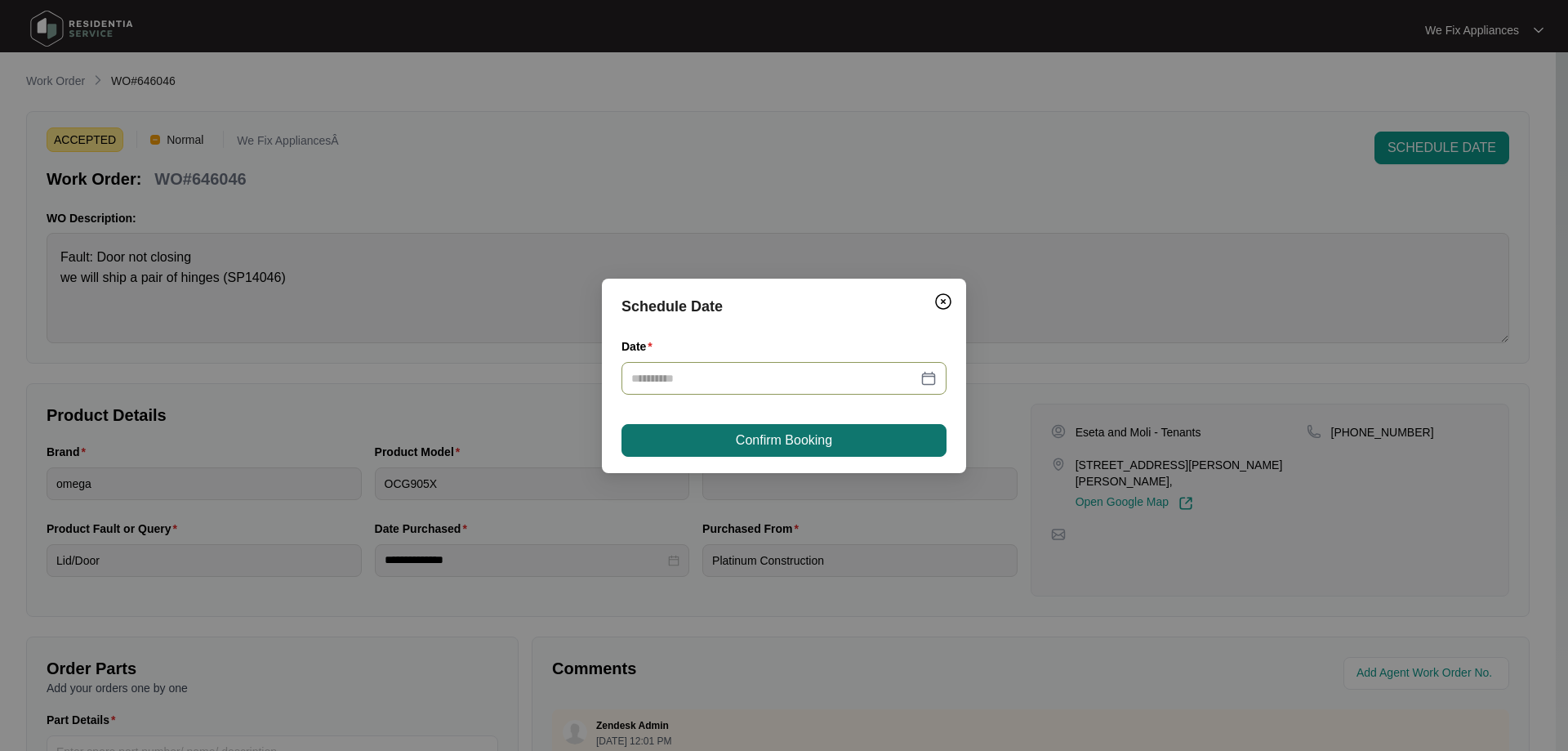
type input "**********"
click at [814, 427] on button "Confirm Booking" at bounding box center [784, 440] width 325 height 33
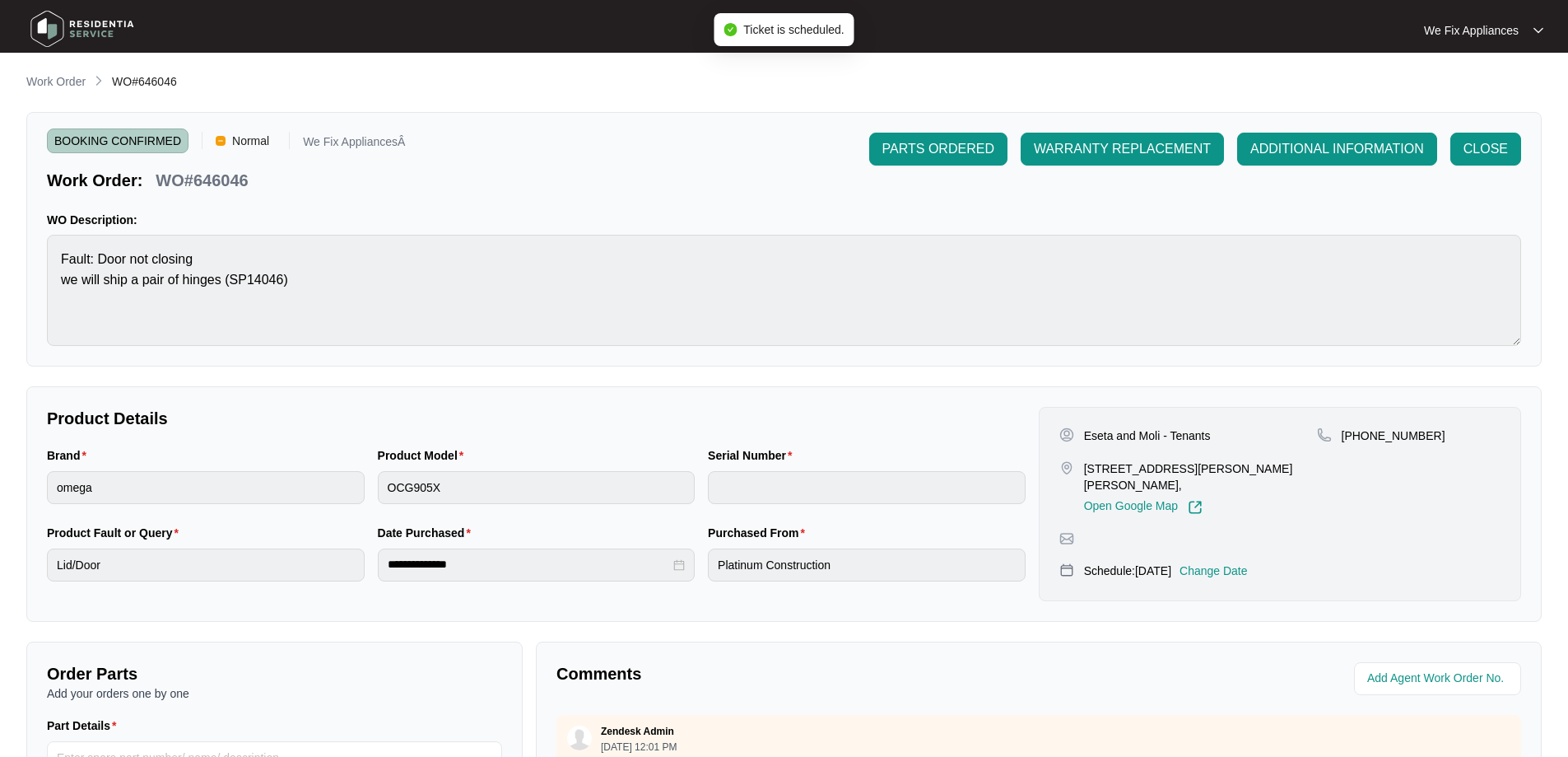
click at [104, 27] on img at bounding box center [82, 29] width 115 height 50
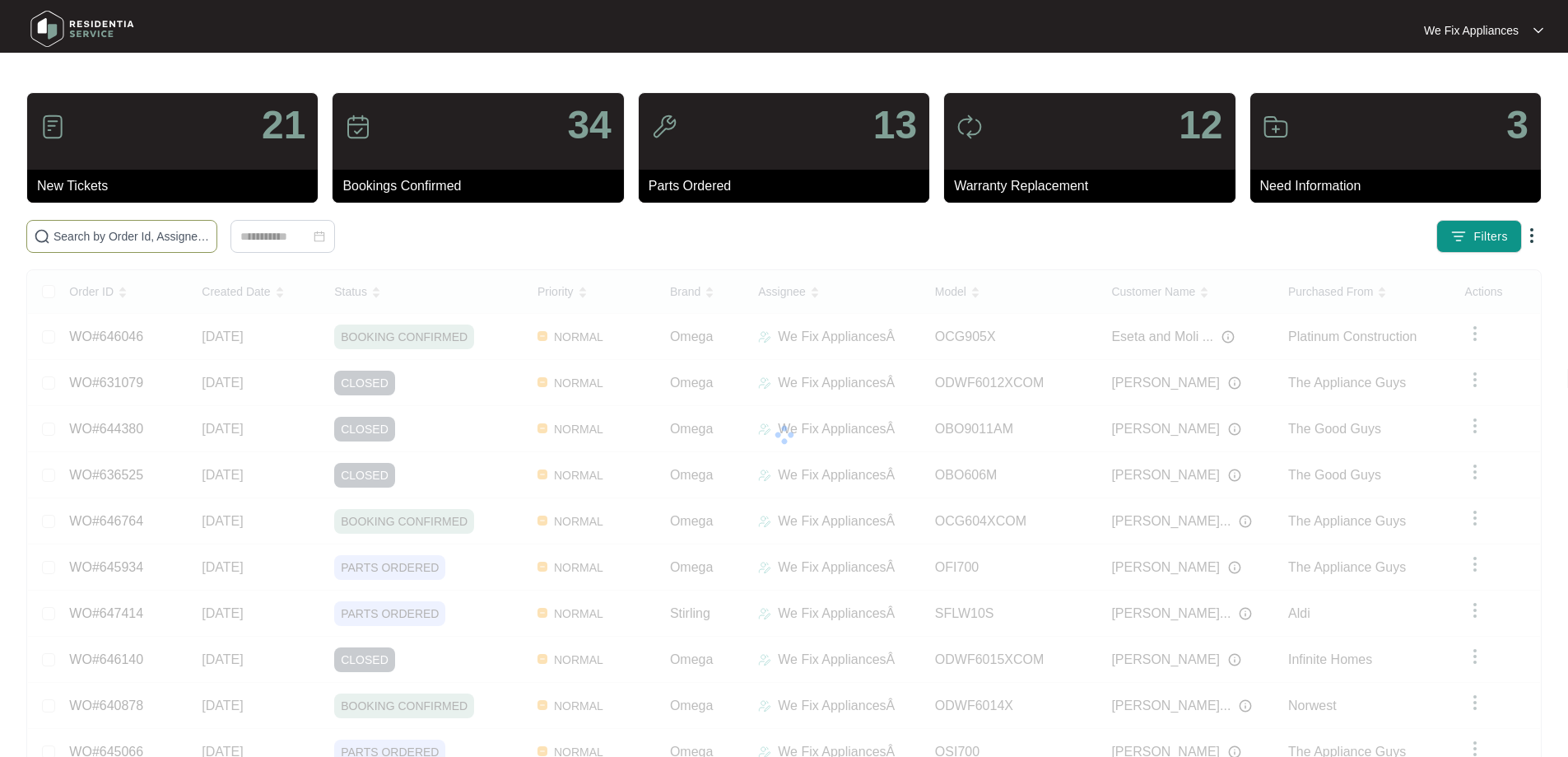
paste input "638042"
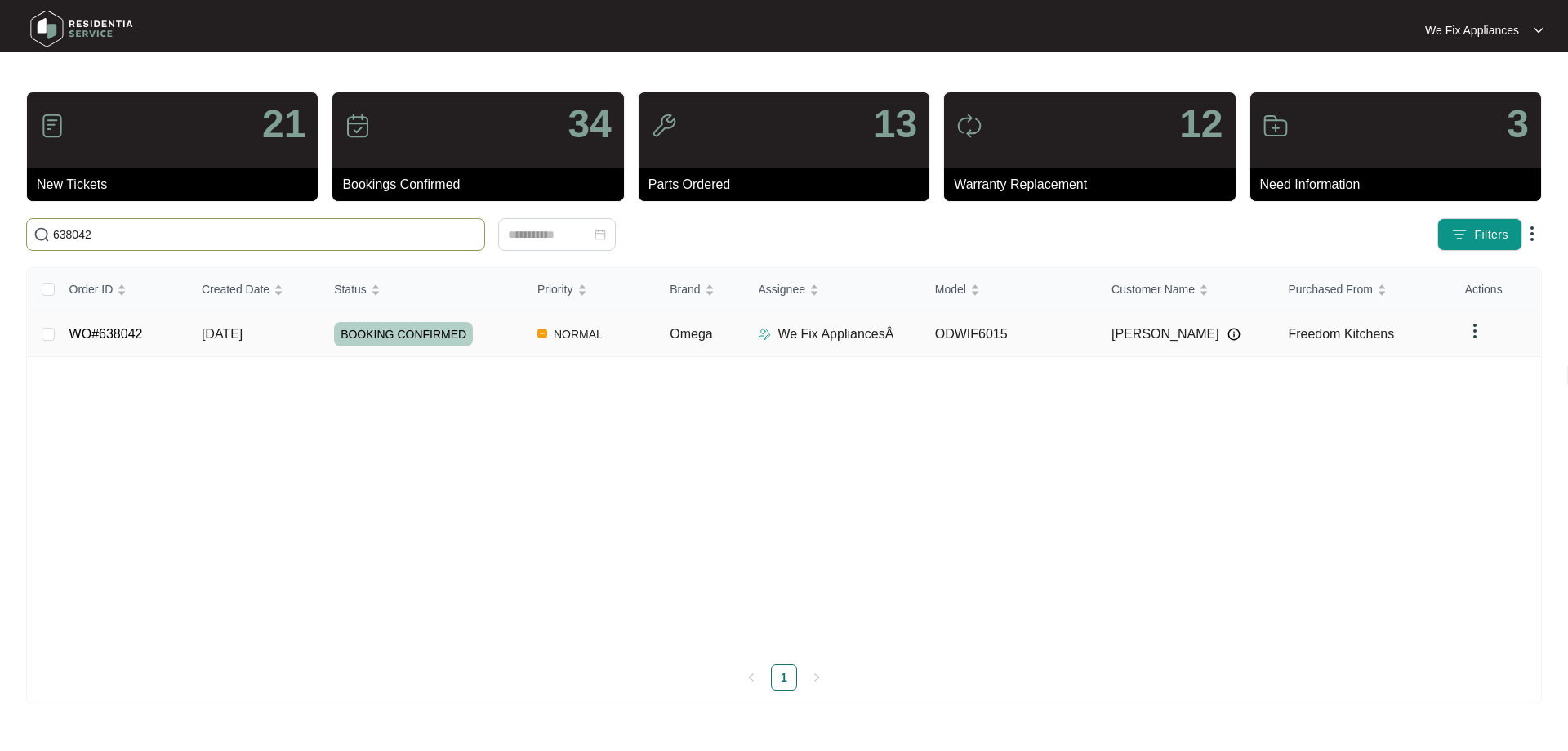
type input "638042"
click at [137, 334] on link "WO#638042" at bounding box center [106, 334] width 74 height 14
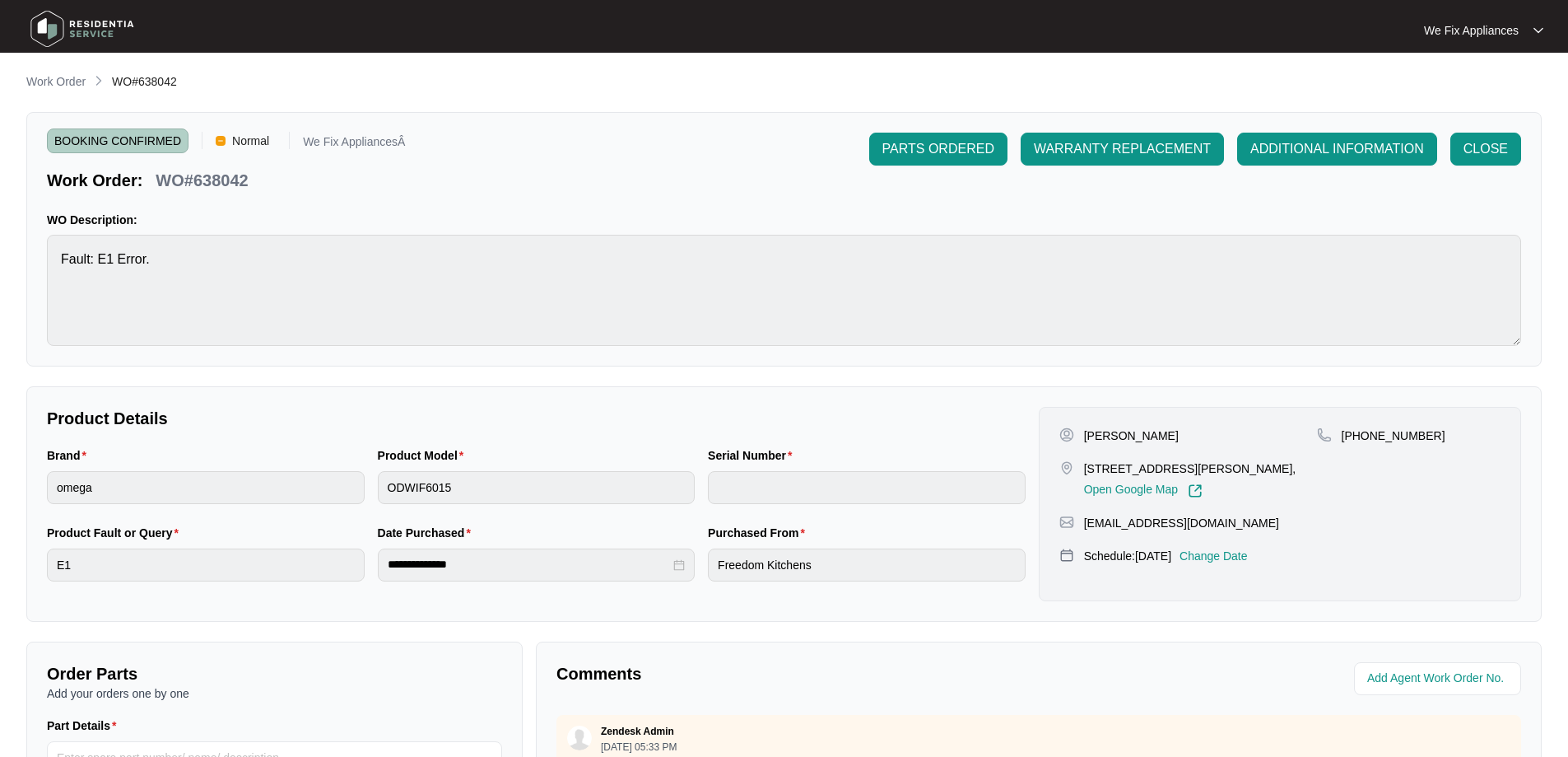
click at [1239, 558] on p "Change Date" at bounding box center [1213, 556] width 68 height 17
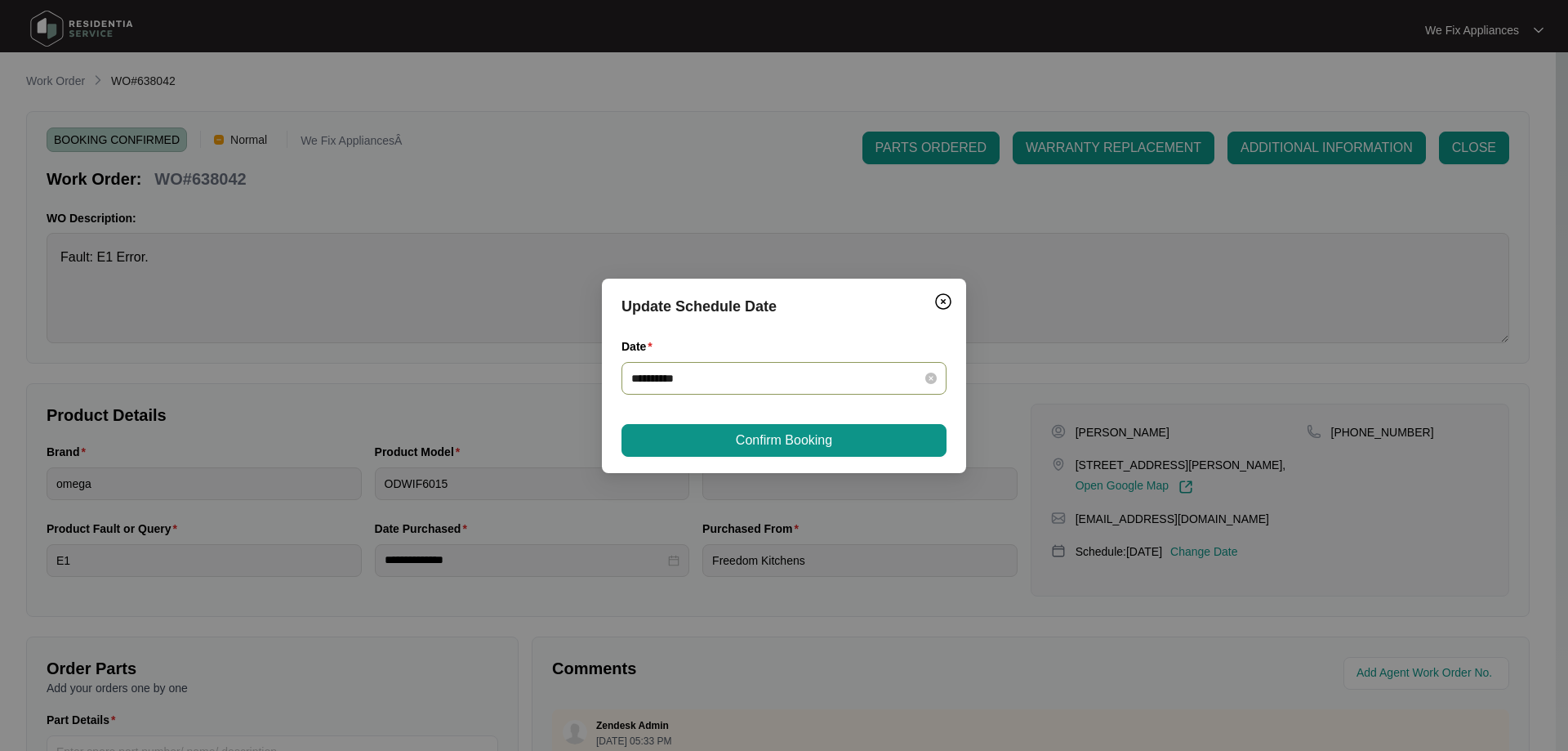
click at [711, 366] on div "**********" at bounding box center [784, 378] width 325 height 33
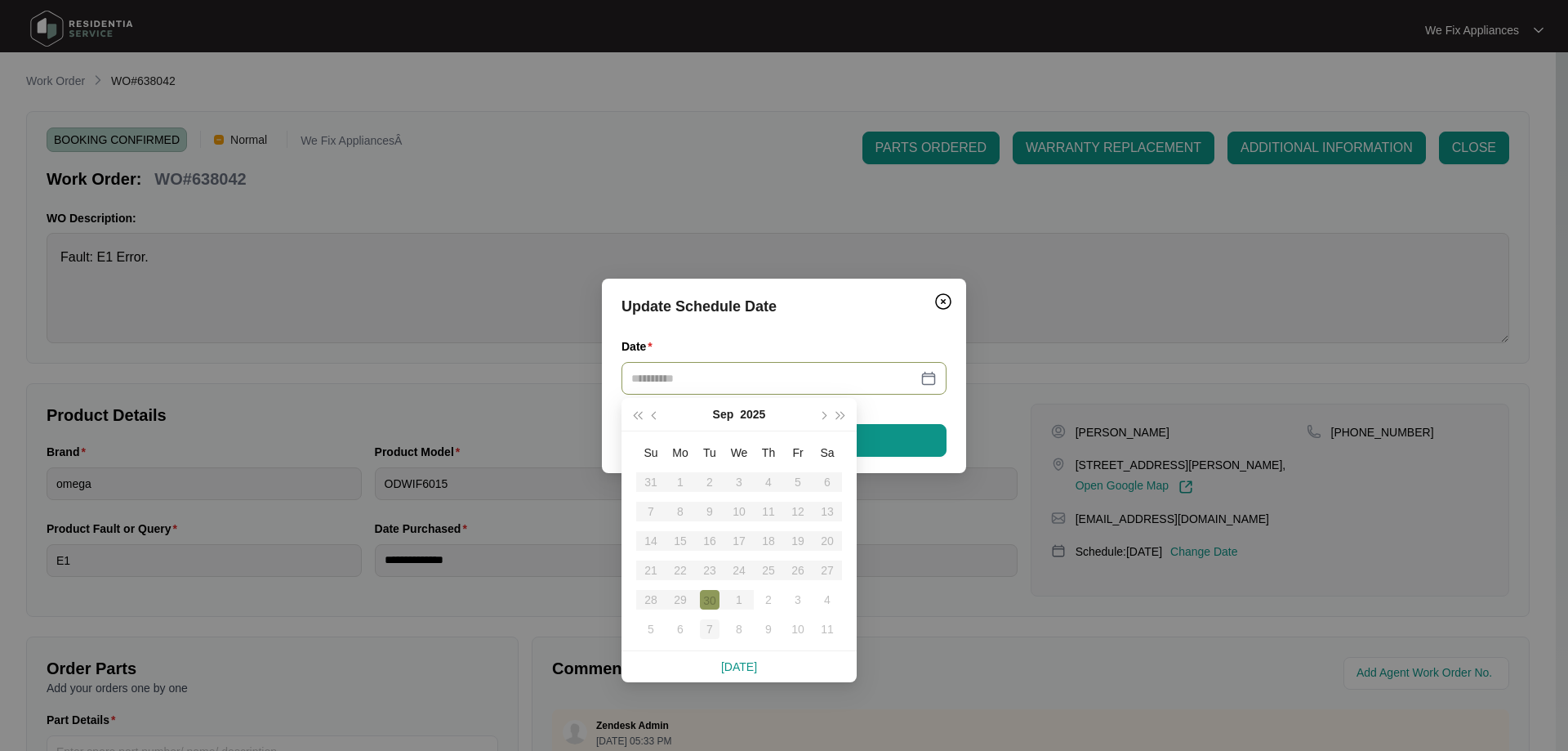
type input "**********"
click at [714, 628] on div "7" at bounding box center [709, 629] width 19 height 19
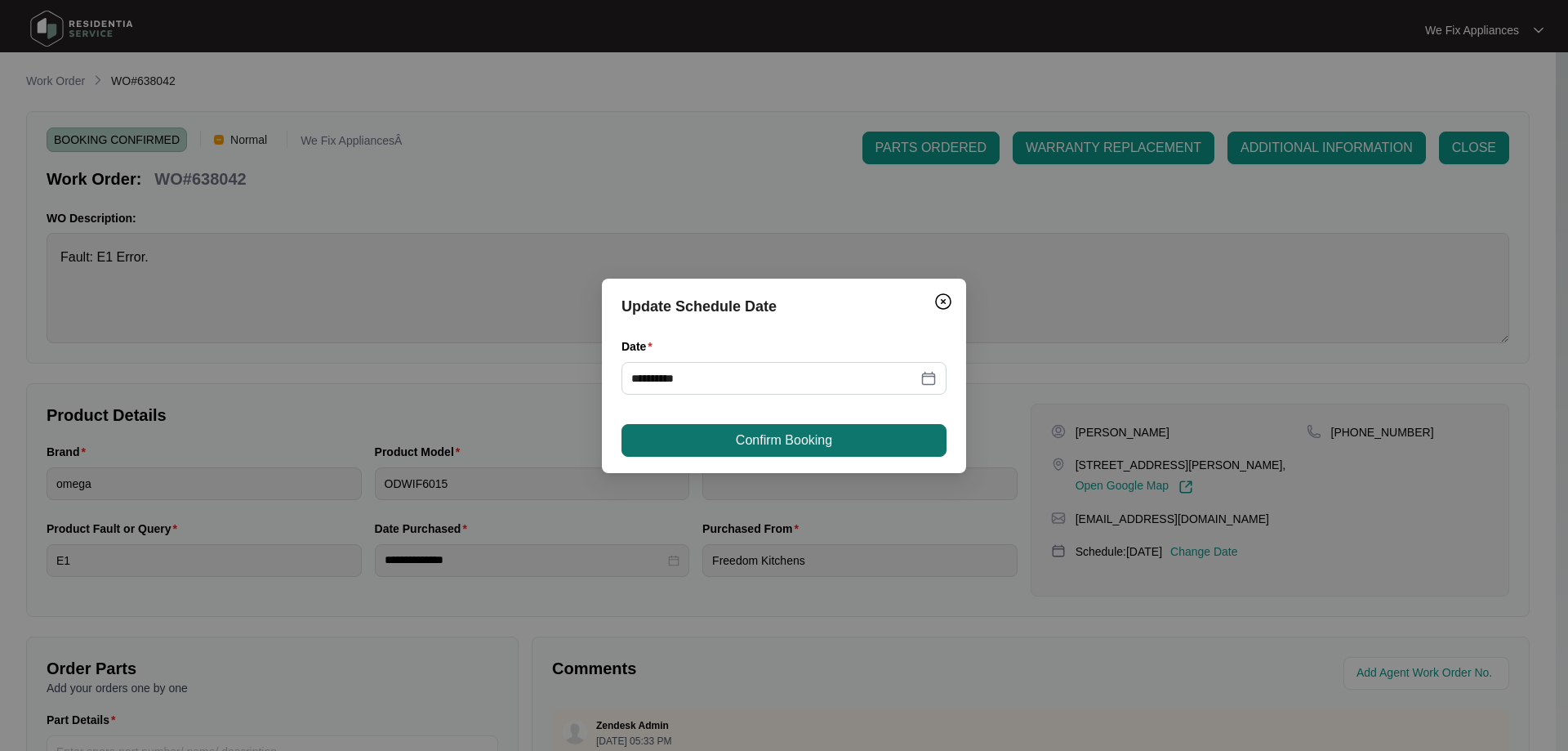
click at [821, 444] on span "Confirm Booking" at bounding box center [783, 440] width 96 height 19
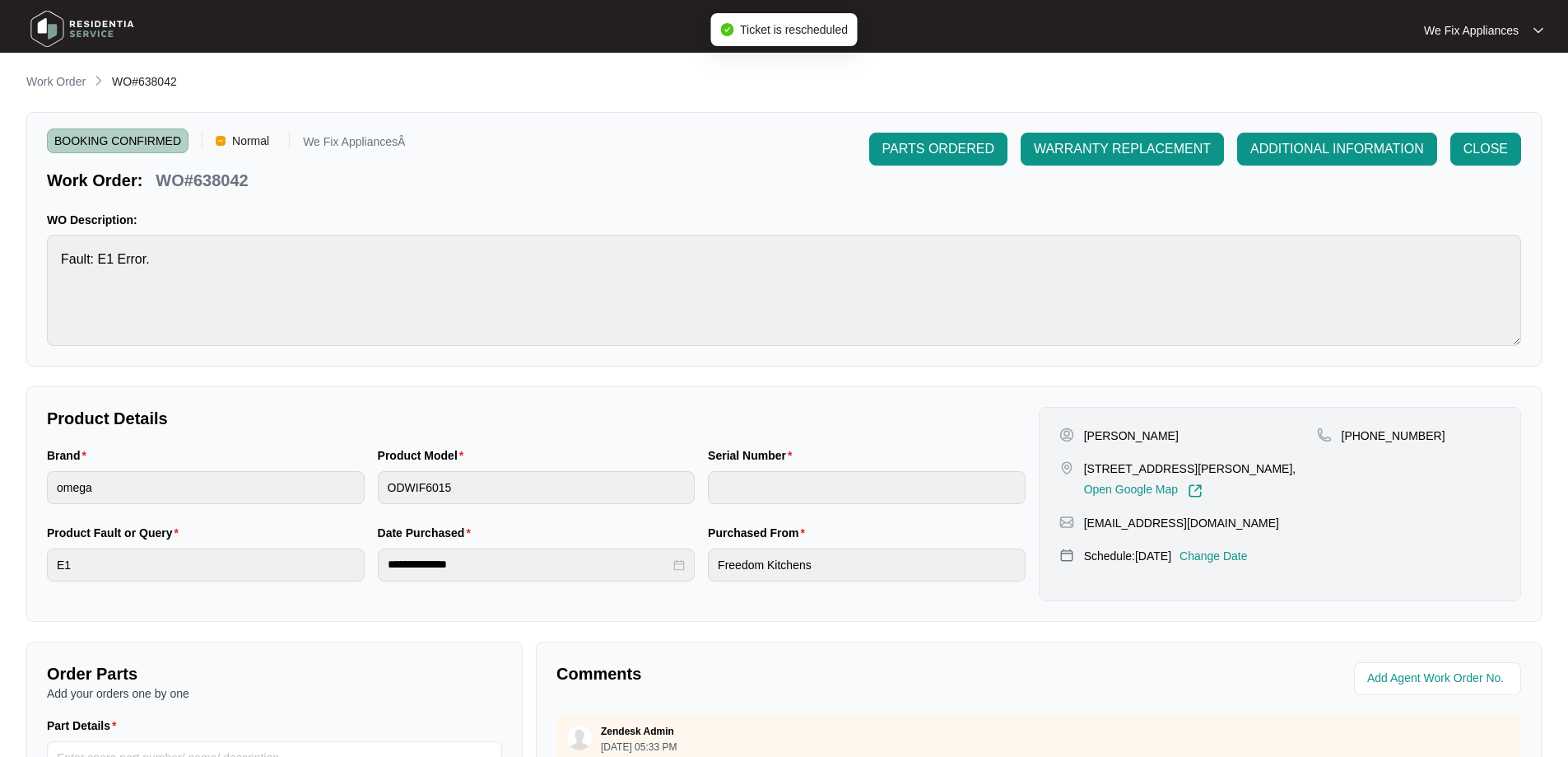
click at [99, 35] on img at bounding box center [82, 29] width 115 height 50
